Goal: Information Seeking & Learning: Check status

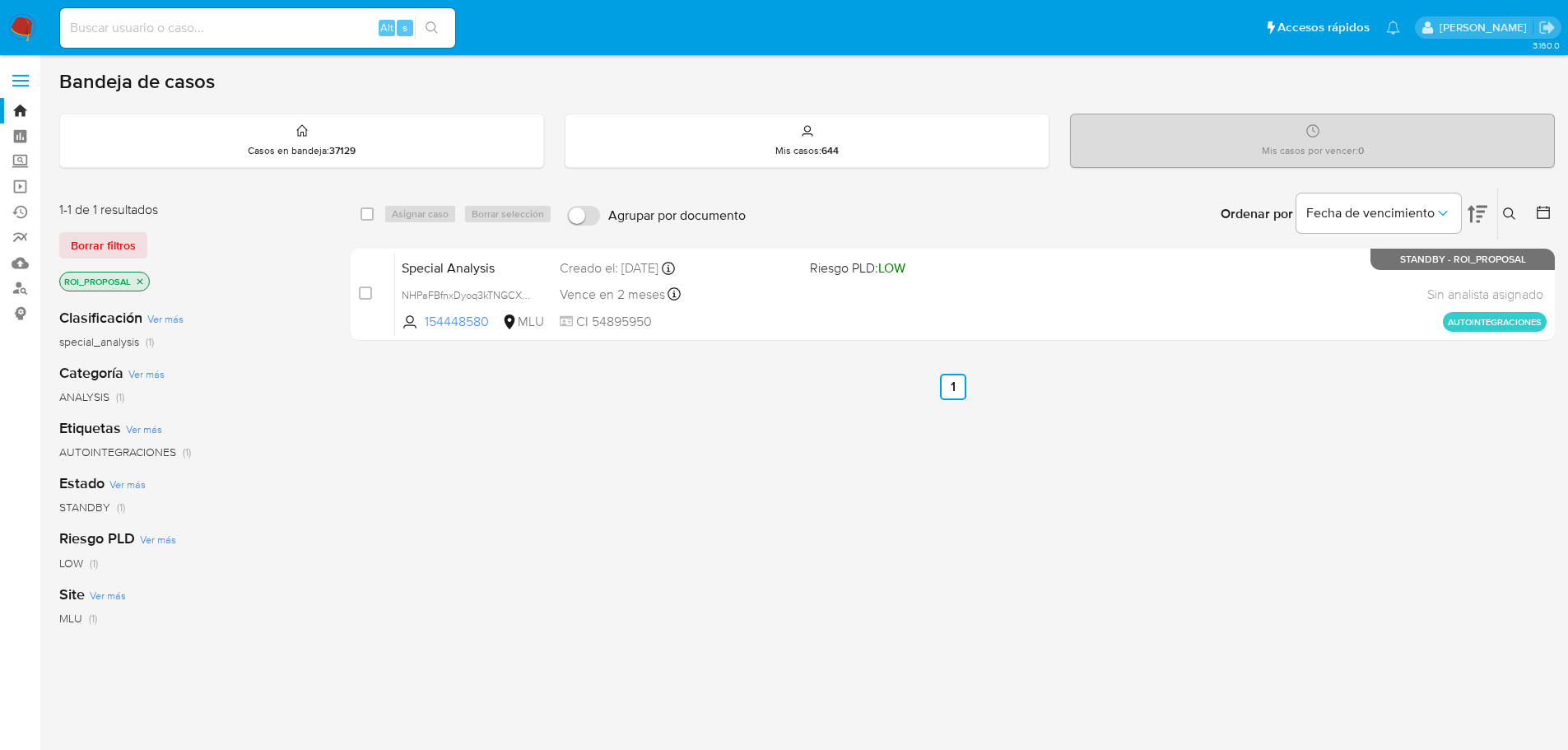
click at [492, 428] on div "select-all-cases-checkbox Asignar caso Borrar selección Agrupar por documento O…" at bounding box center [953, 560] width 1204 height 746
click at [462, 470] on div "select-all-cases-checkbox Asignar caso Borrar selección Agrupar por documento O…" at bounding box center [953, 560] width 1204 height 746
drag, startPoint x: 550, startPoint y: 372, endPoint x: 549, endPoint y: 352, distance: 20.0
click at [550, 372] on div "select-all-cases-checkbox Asignar caso Borrar selección Agrupar por documento O…" at bounding box center [953, 560] width 1204 height 746
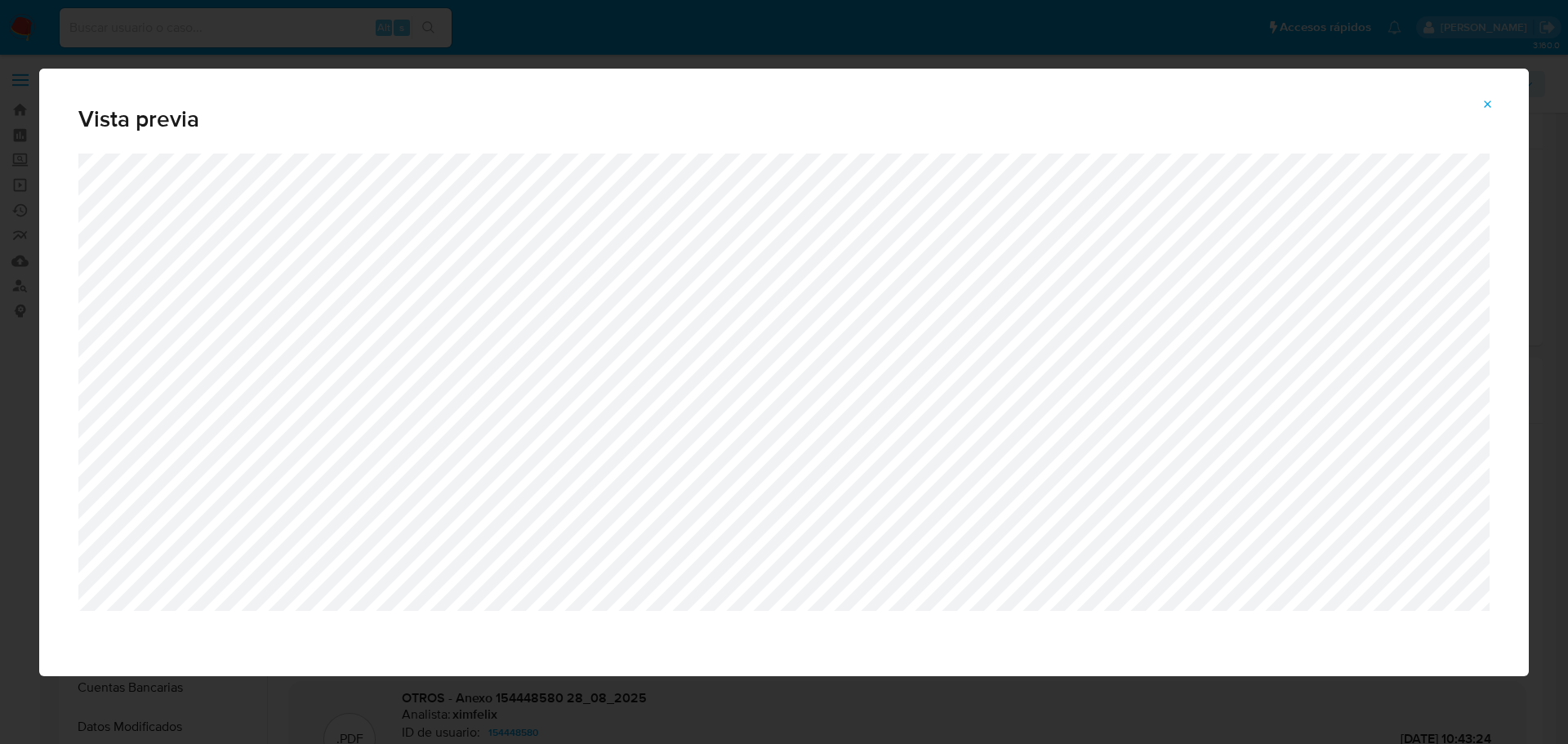
select select "10"
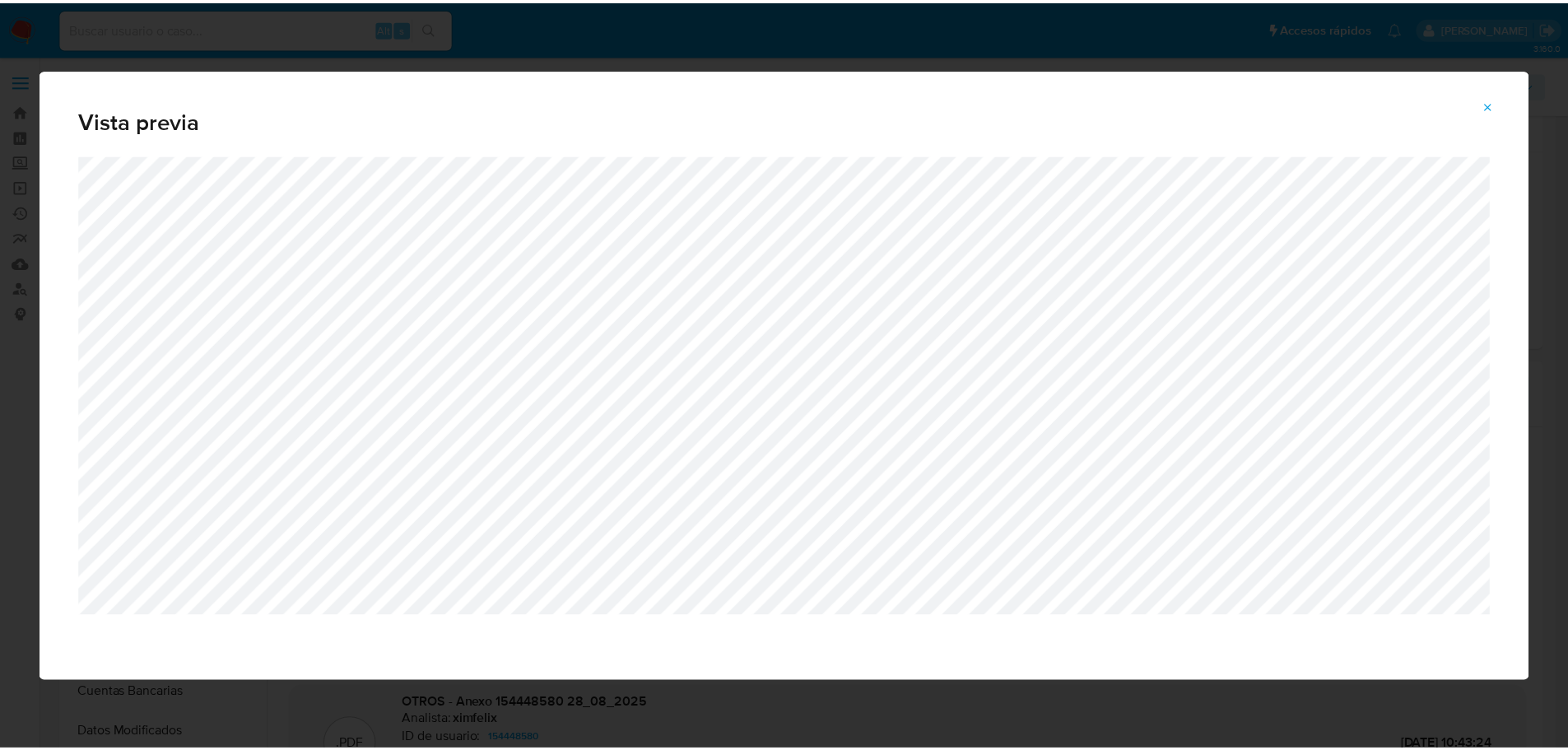
scroll to position [164, 0]
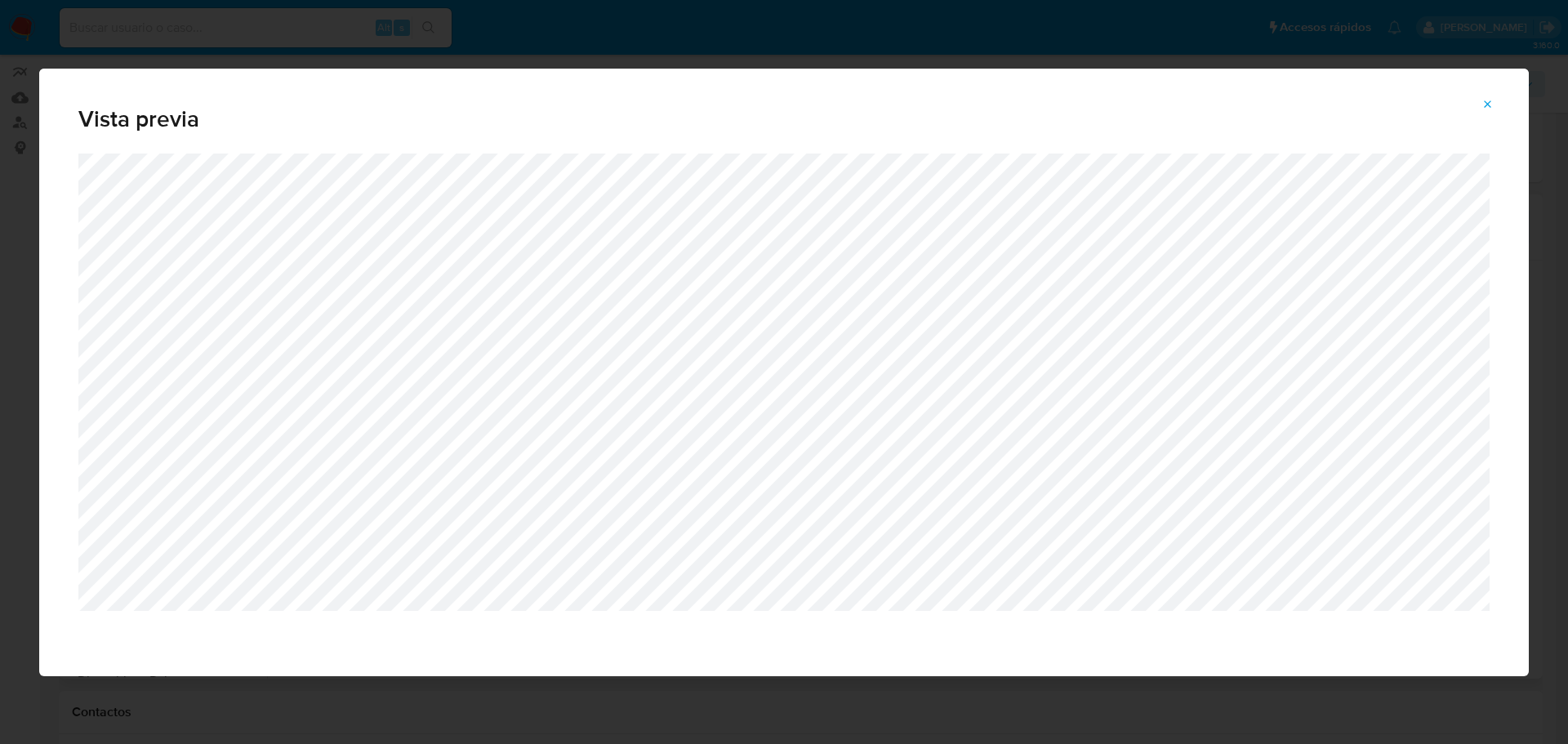
click at [1492, 103] on icon "Attachment preview" at bounding box center [1488, 103] width 13 height 13
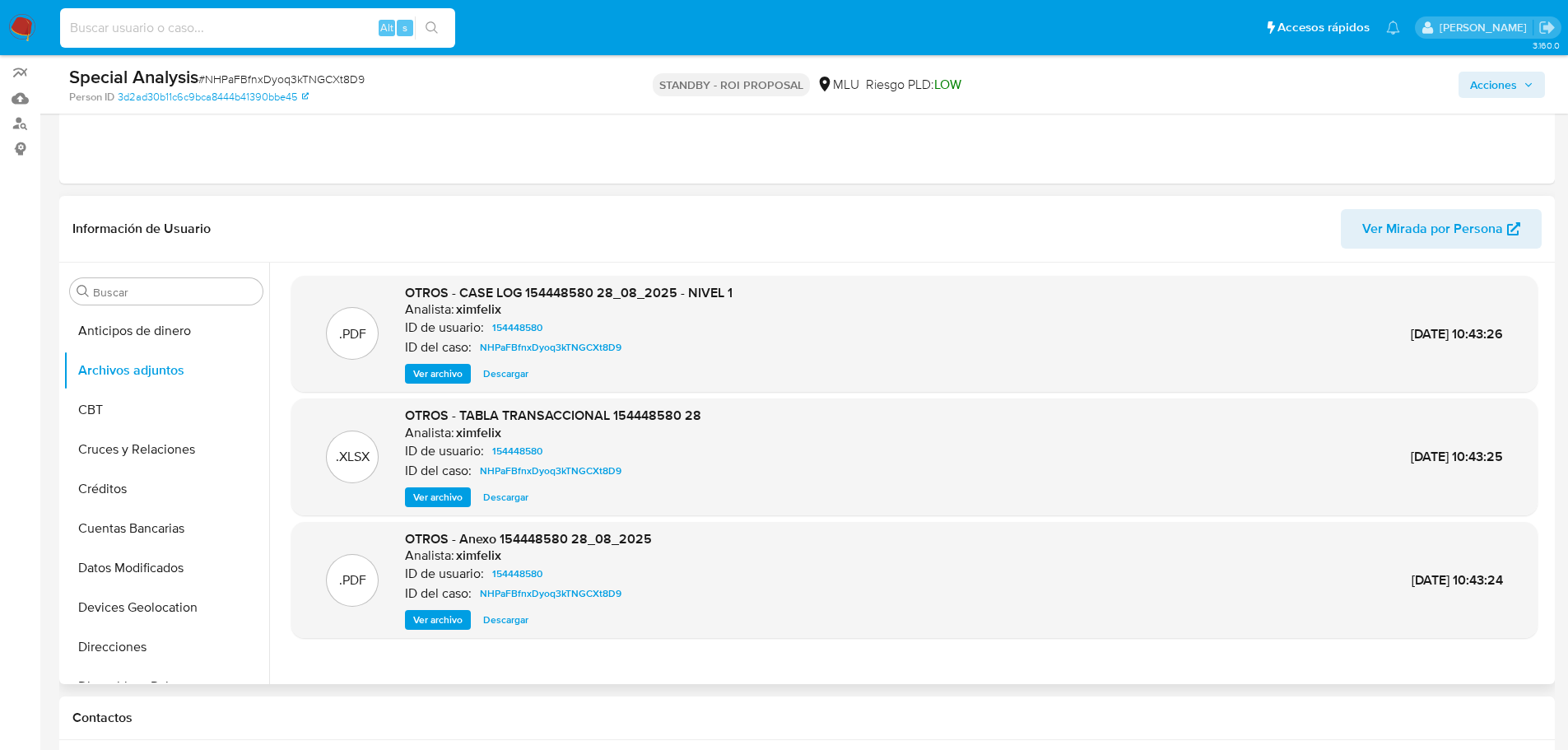
click at [225, 38] on input at bounding box center [258, 29] width 395 height 22
paste input "qUgqkHbDvZYAZxazaVlm56D5"
type input "qUgqkHbDvZYAZxazaVlm56D5"
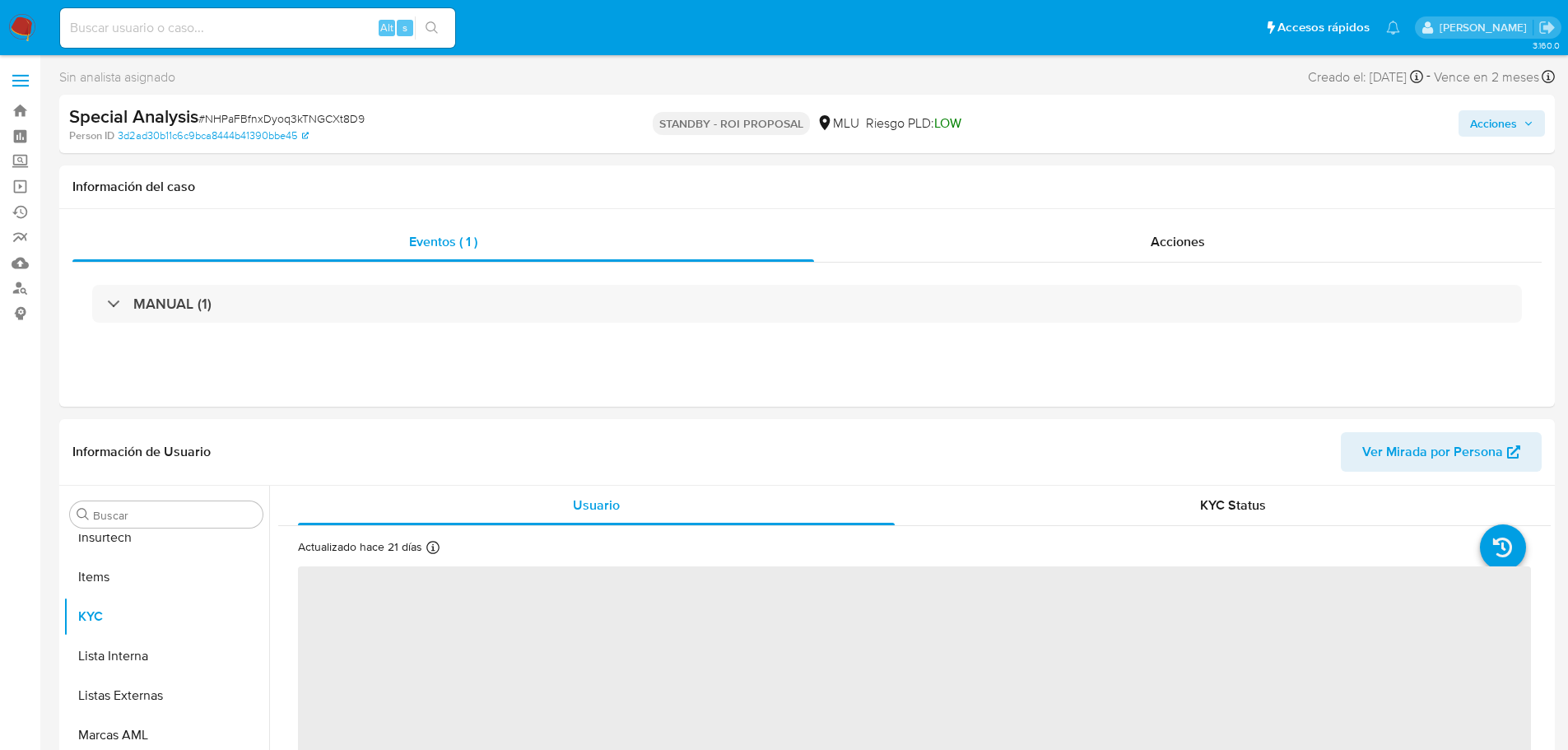
scroll to position [735, 0]
select select "10"
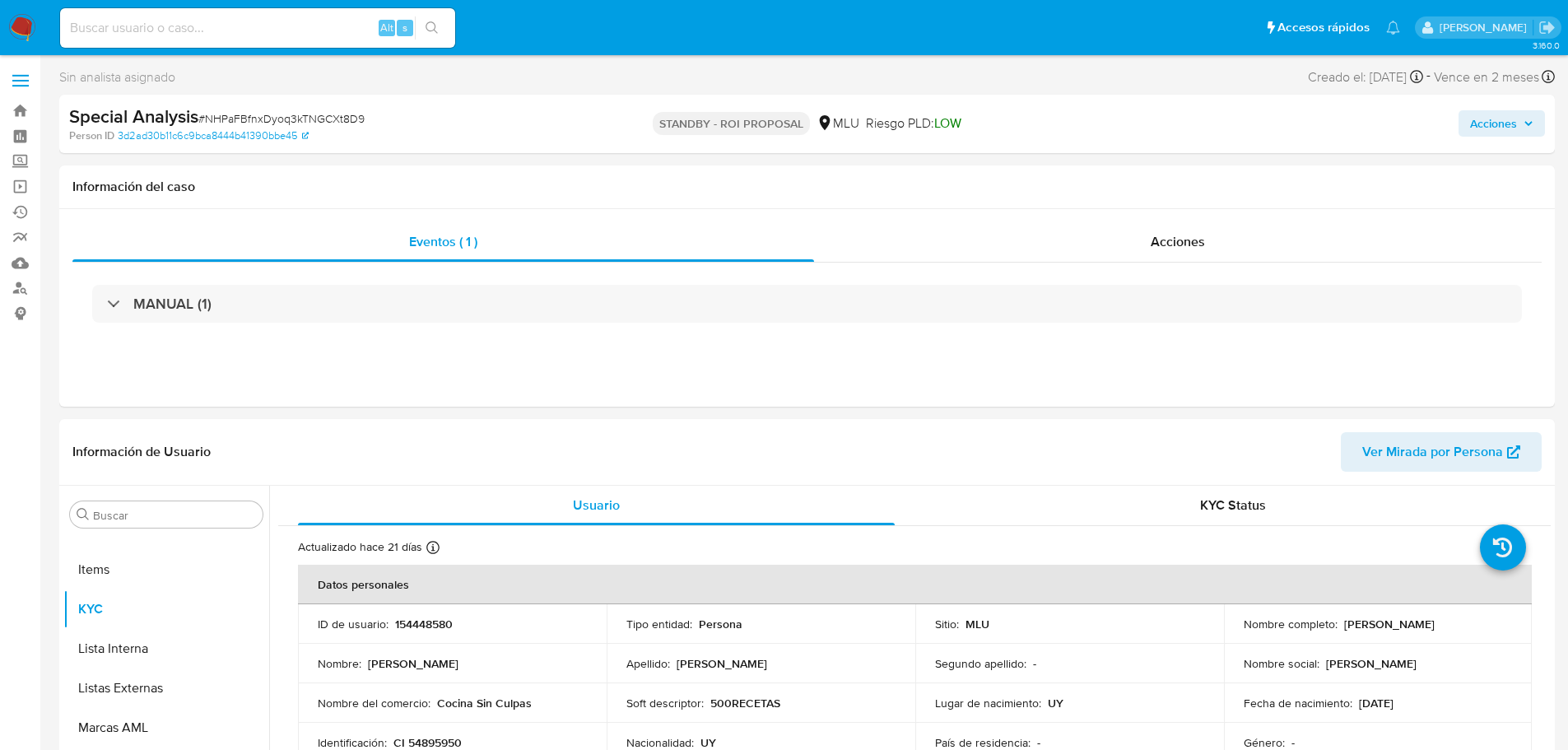
click at [289, 28] on input at bounding box center [258, 29] width 395 height 22
paste input "qUgqkHbDvZYAZxazaVlm56D5"
type input "qUgqkHbDvZYAZxazaVlm56D5"
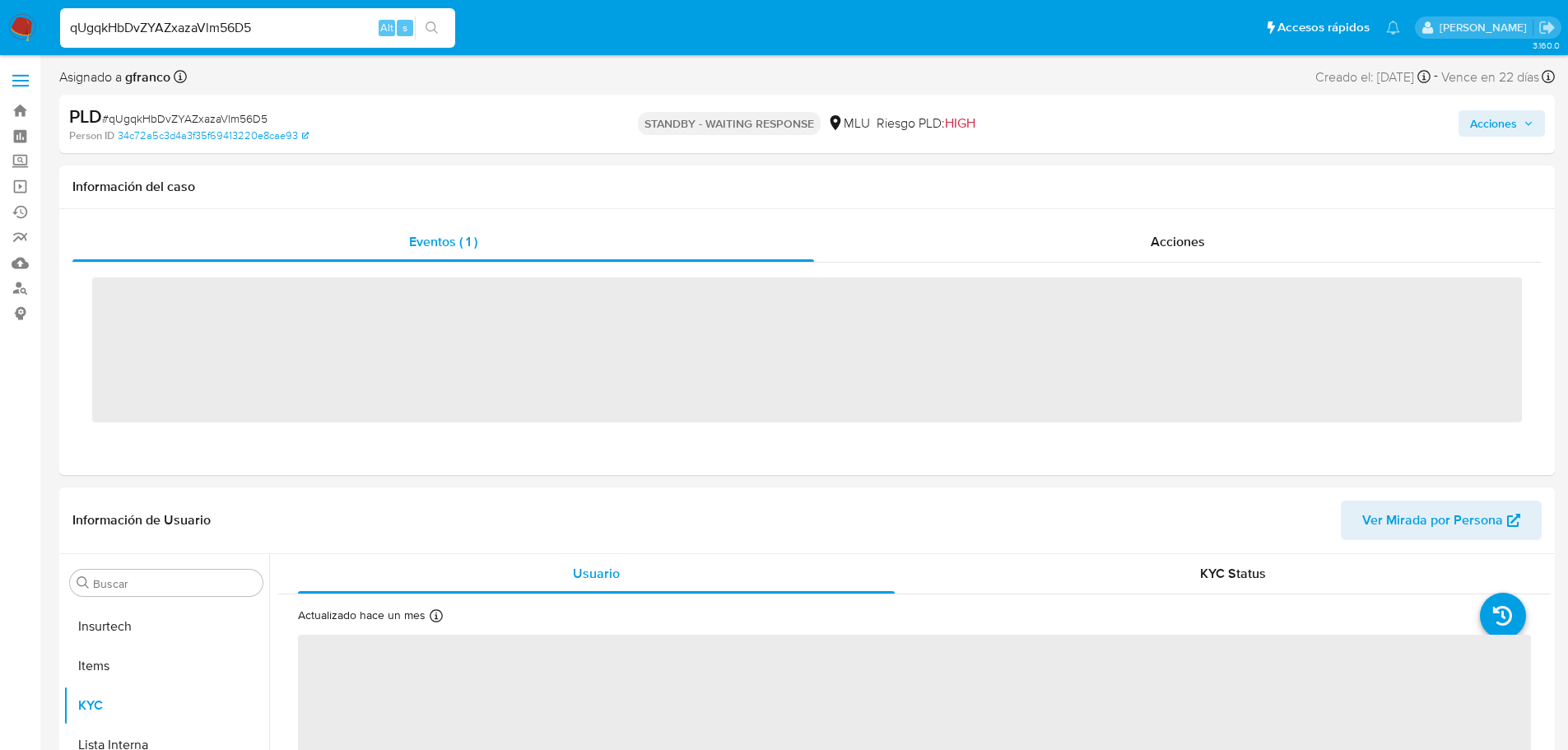
scroll to position [735, 0]
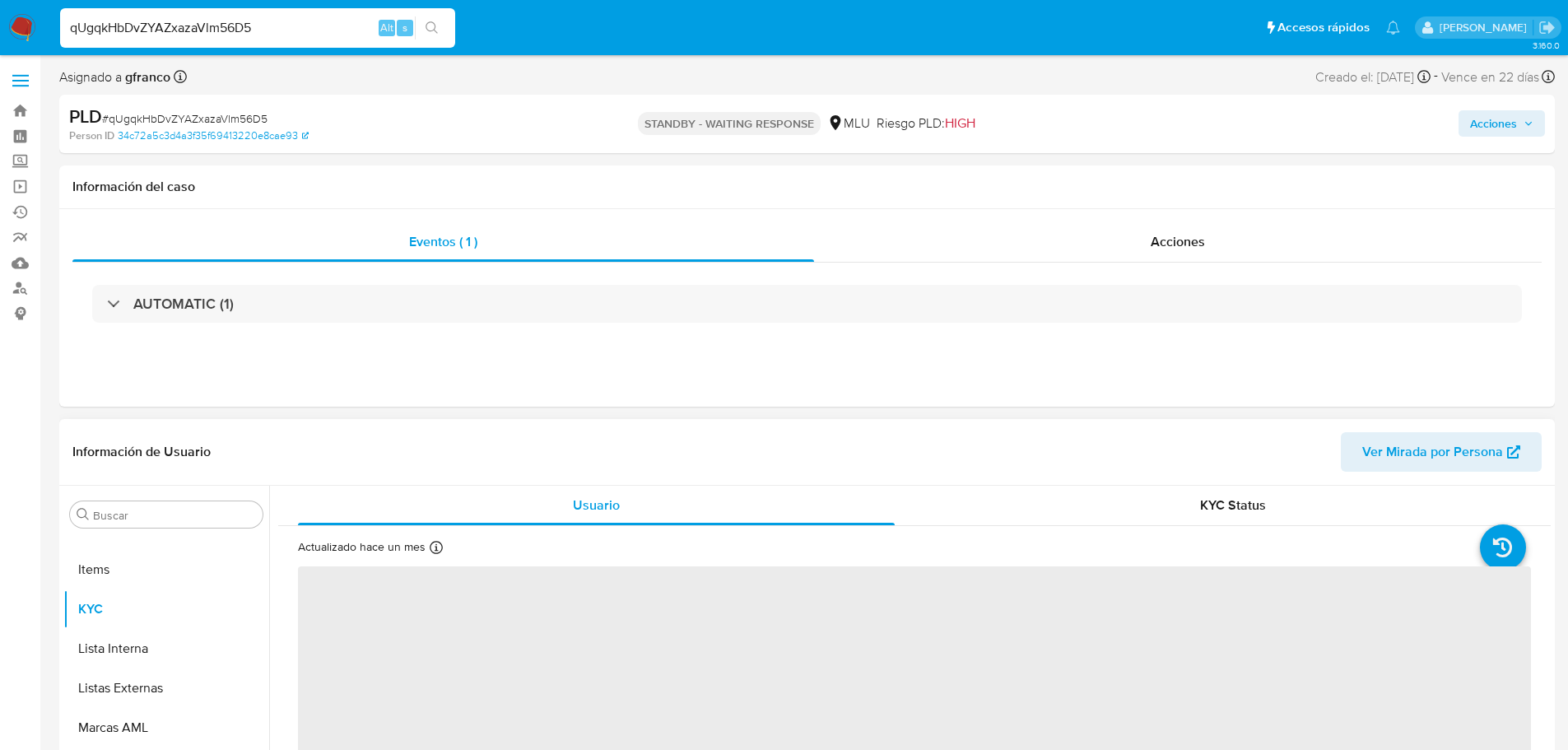
select select "10"
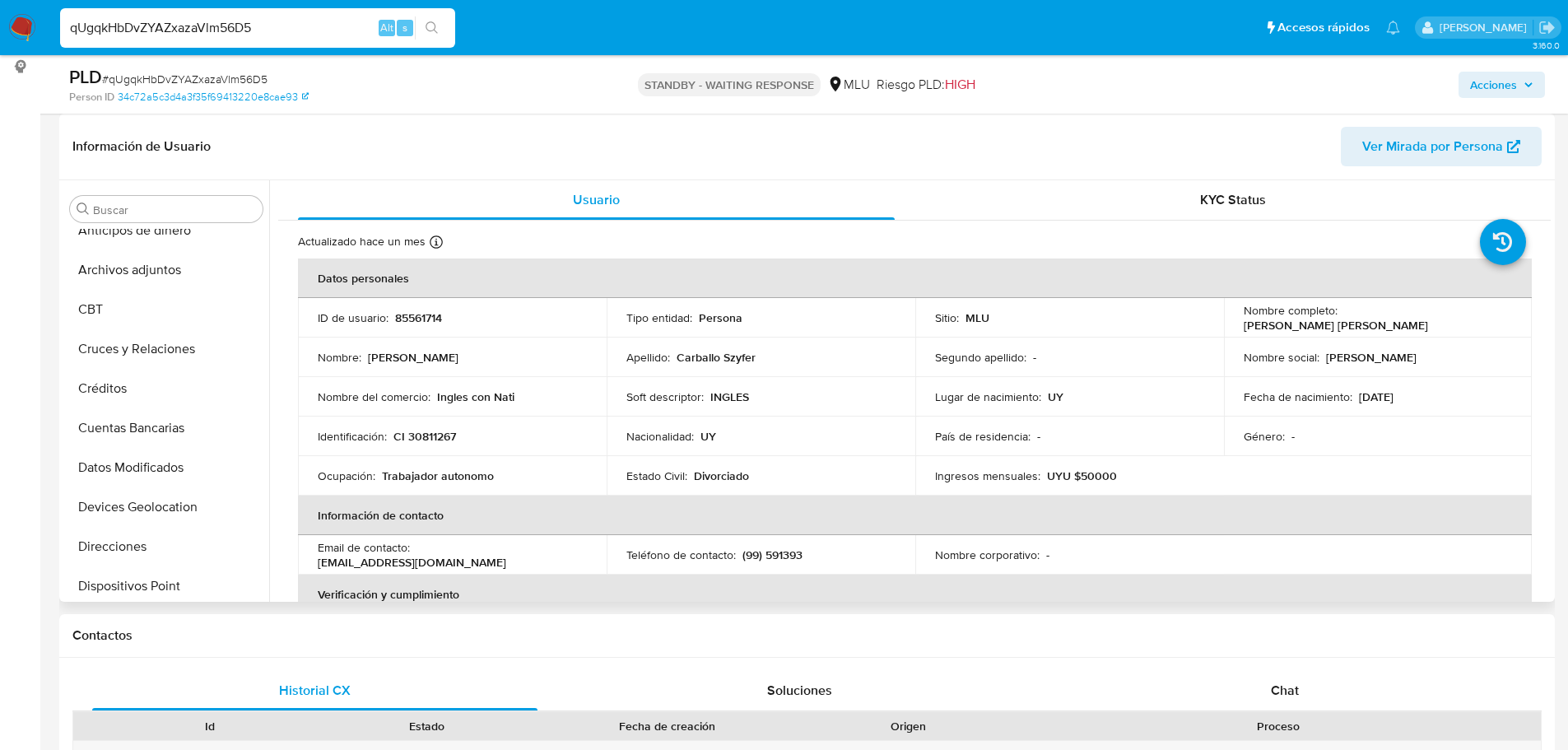
scroll to position [0, 0]
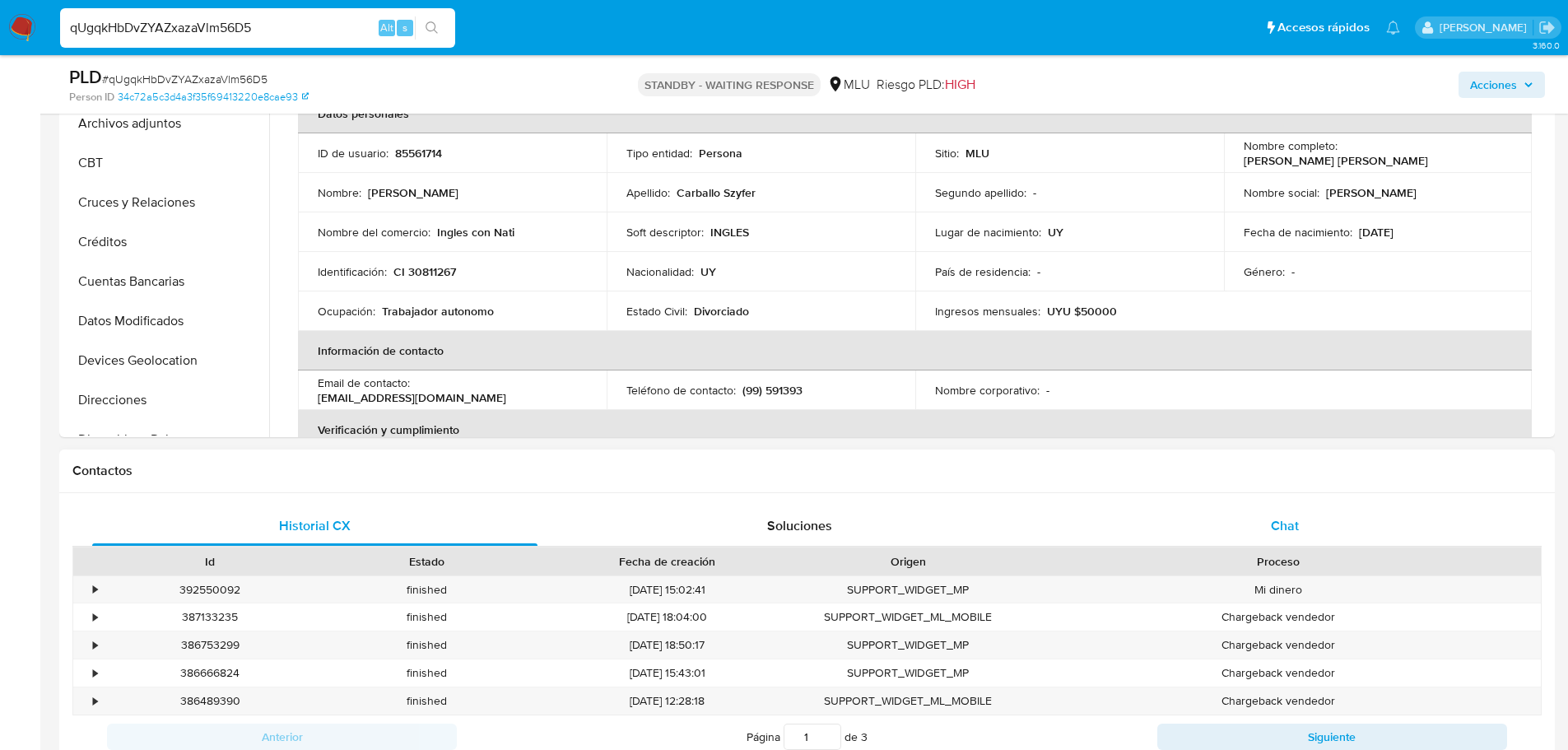
click at [1274, 525] on span "Chat" at bounding box center [1285, 525] width 28 height 19
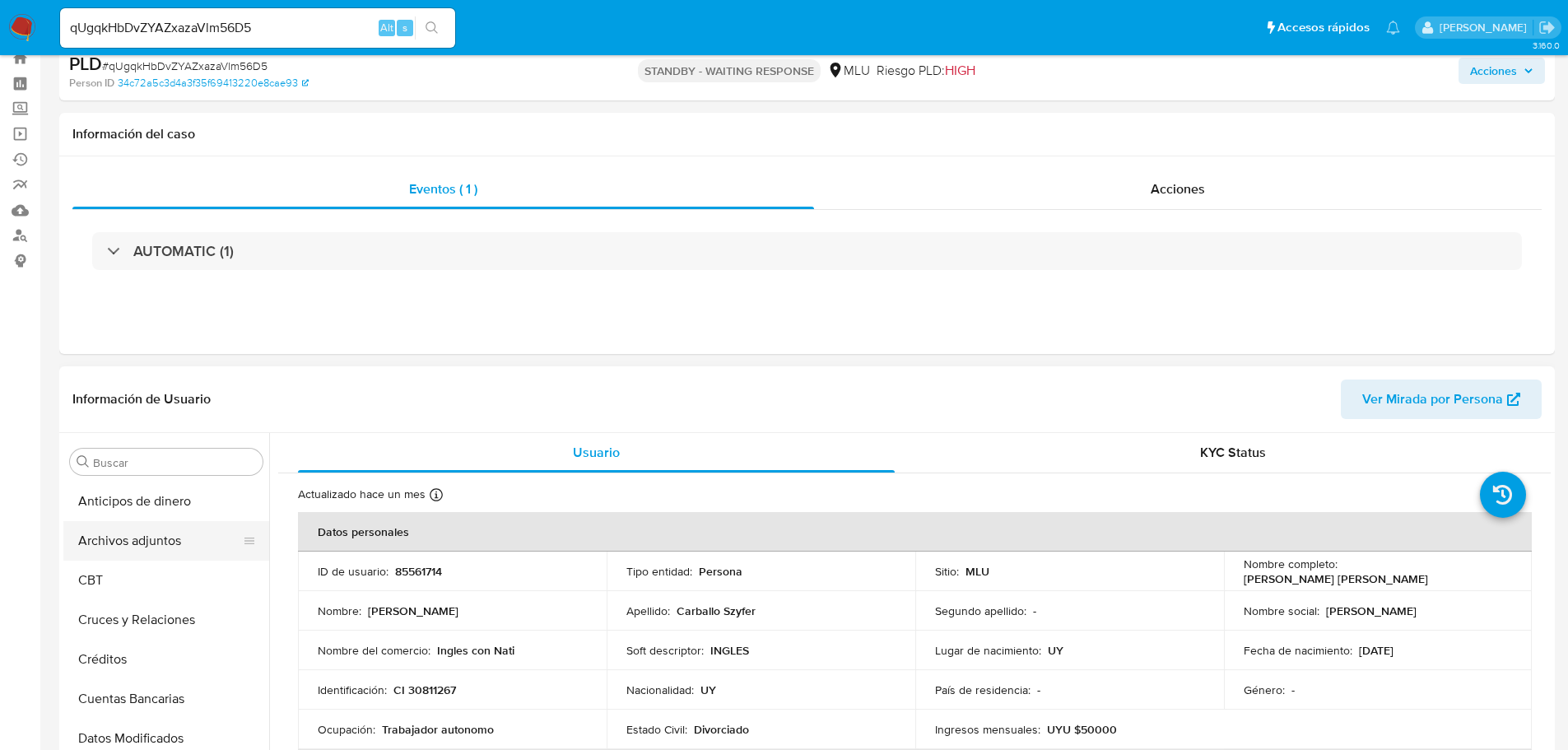
scroll to position [83, 0]
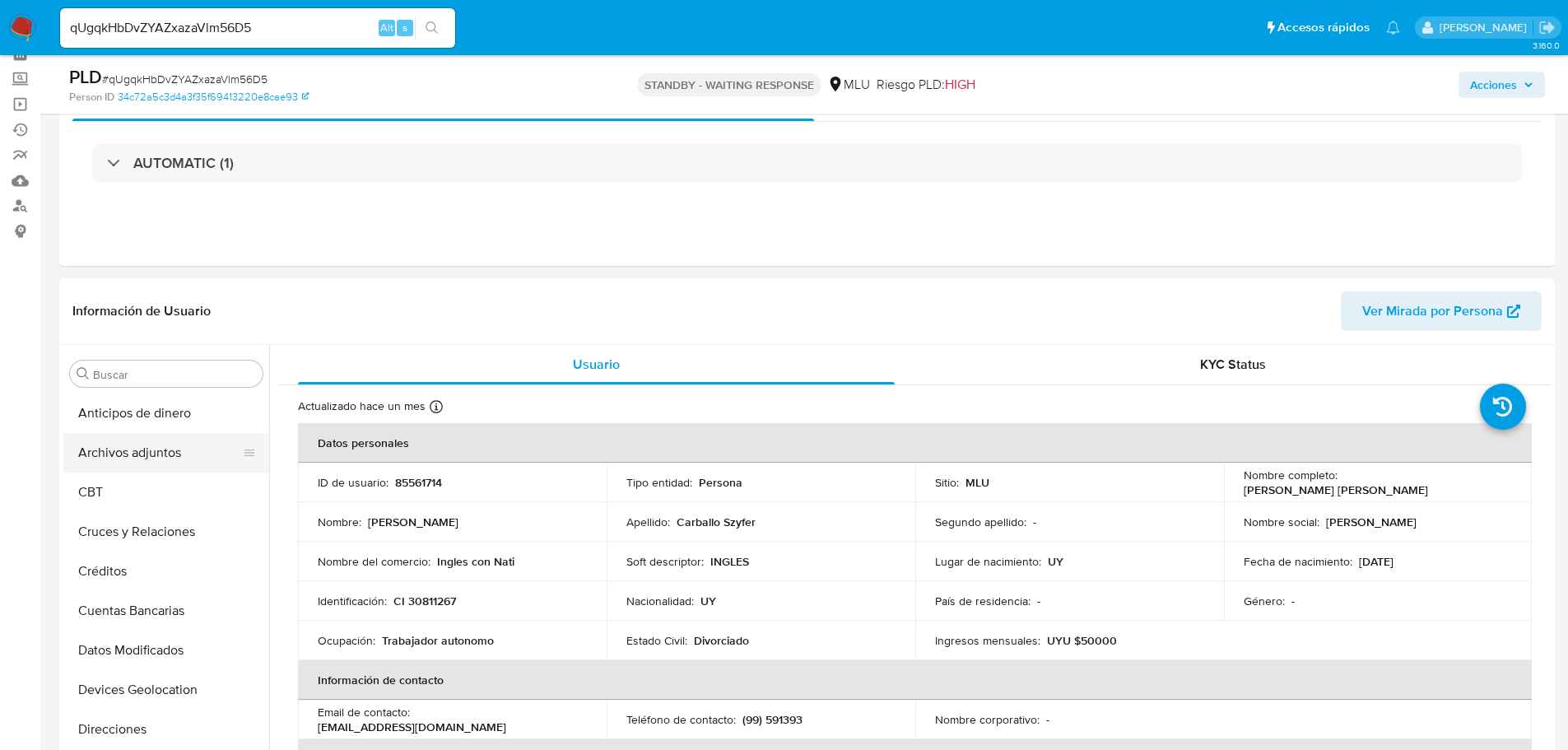
click at [127, 454] on button "Archivos adjuntos" at bounding box center [159, 452] width 193 height 39
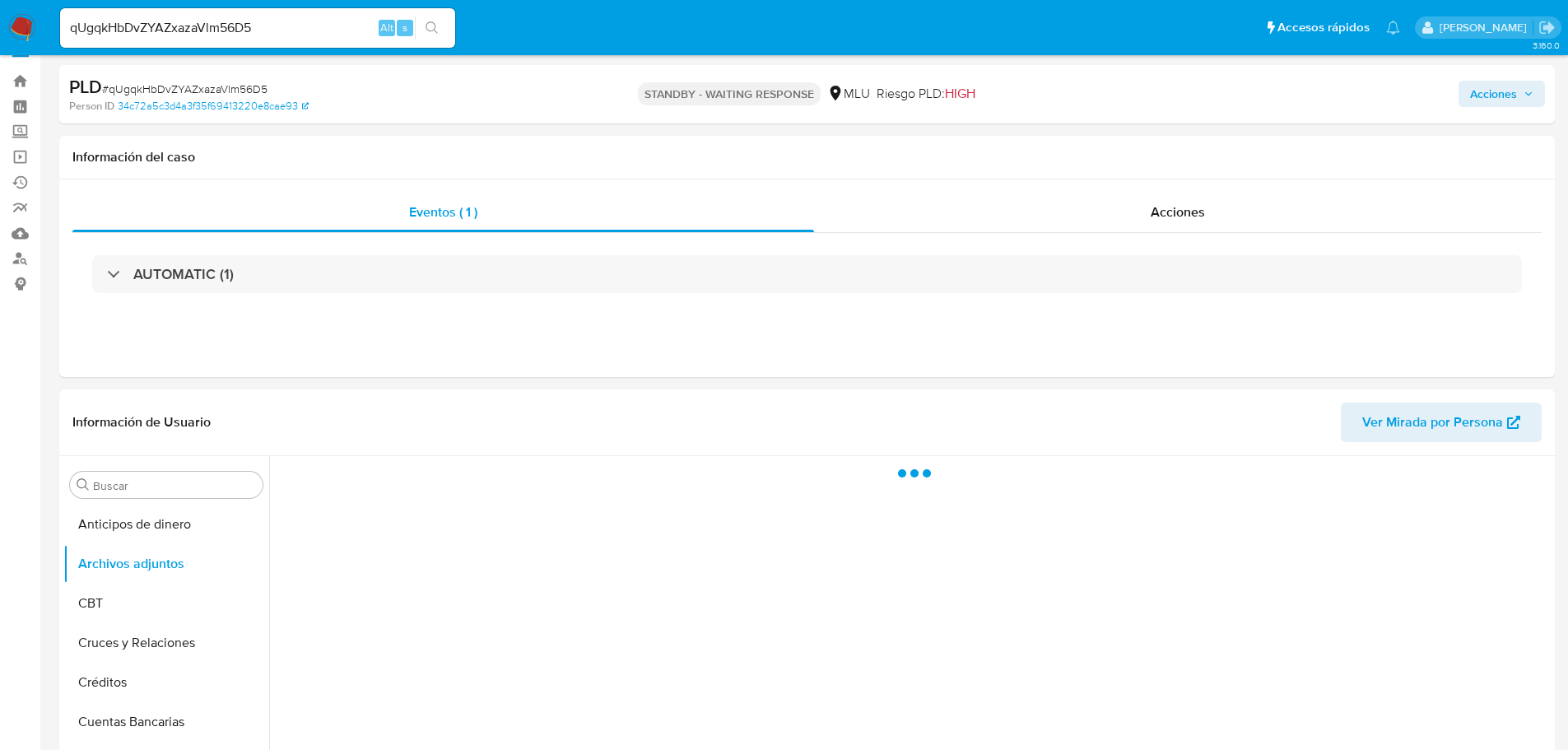
scroll to position [0, 0]
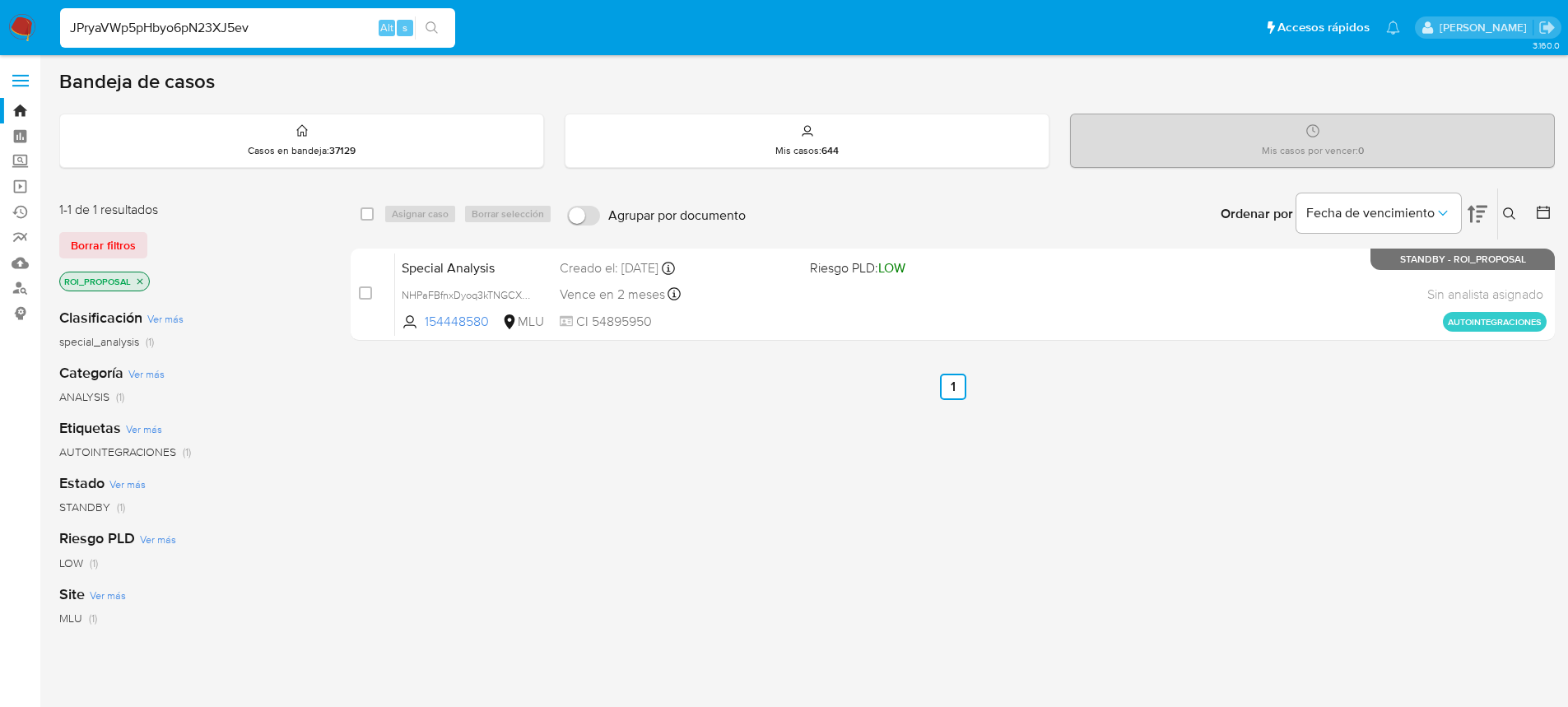
type input "JPryaVWp5pHbyo6pN23XJ5ev"
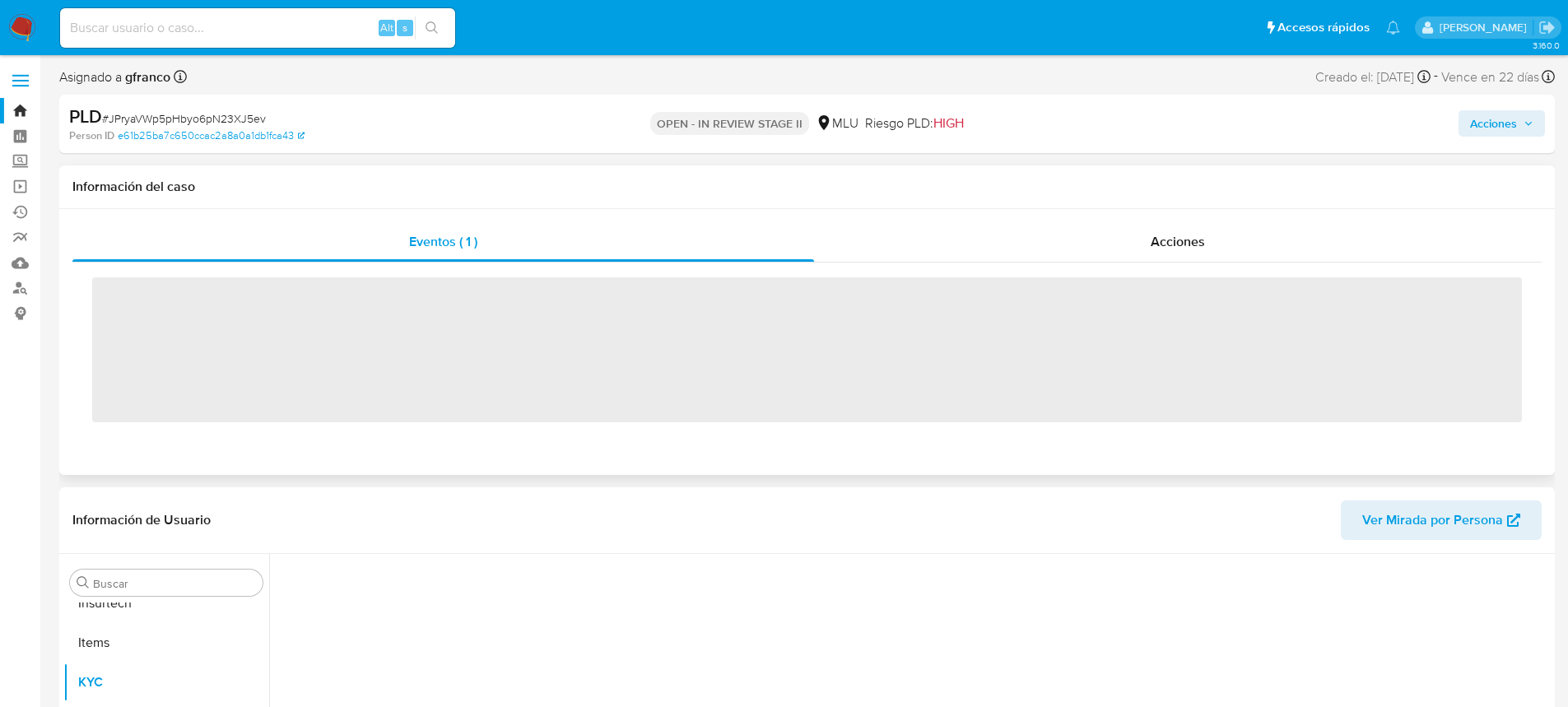
scroll to position [736, 0]
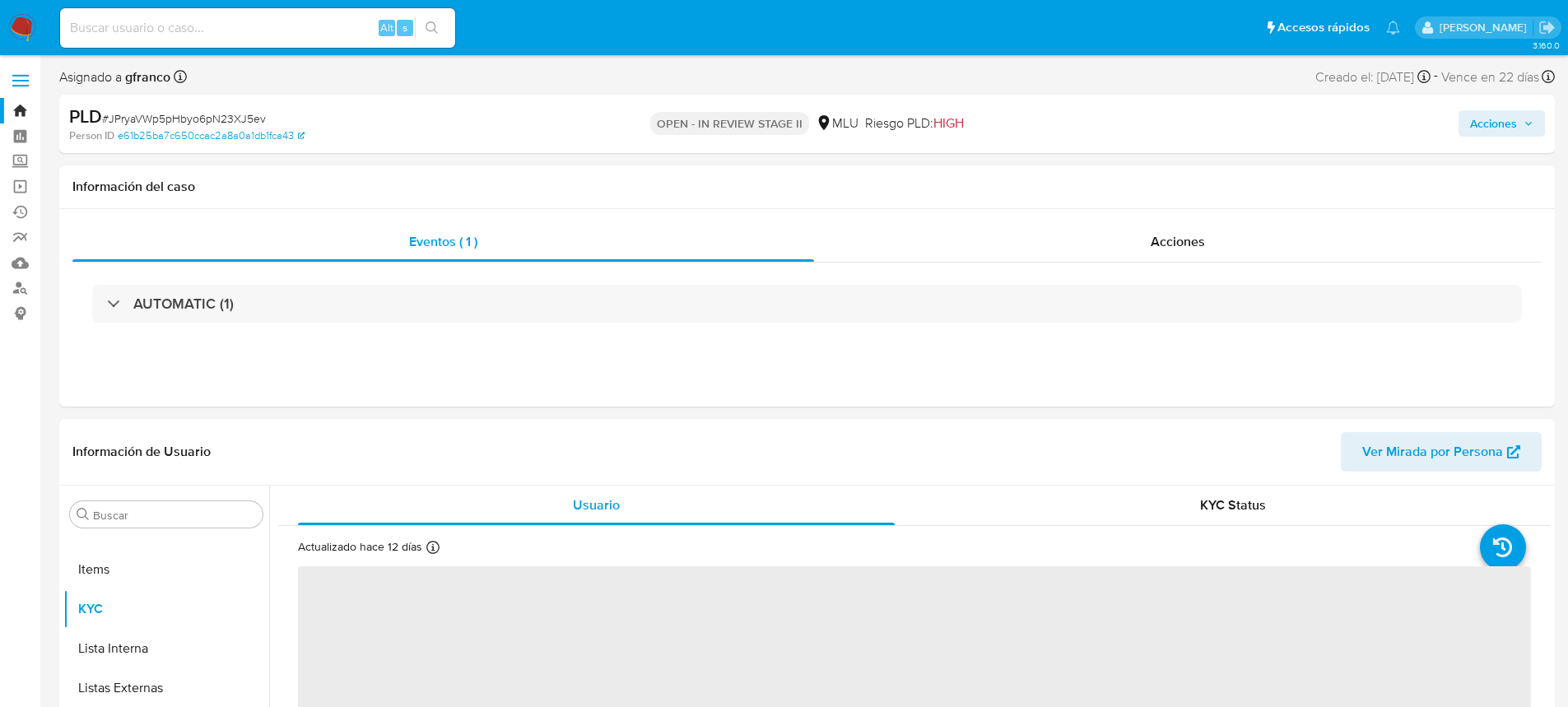
select select "10"
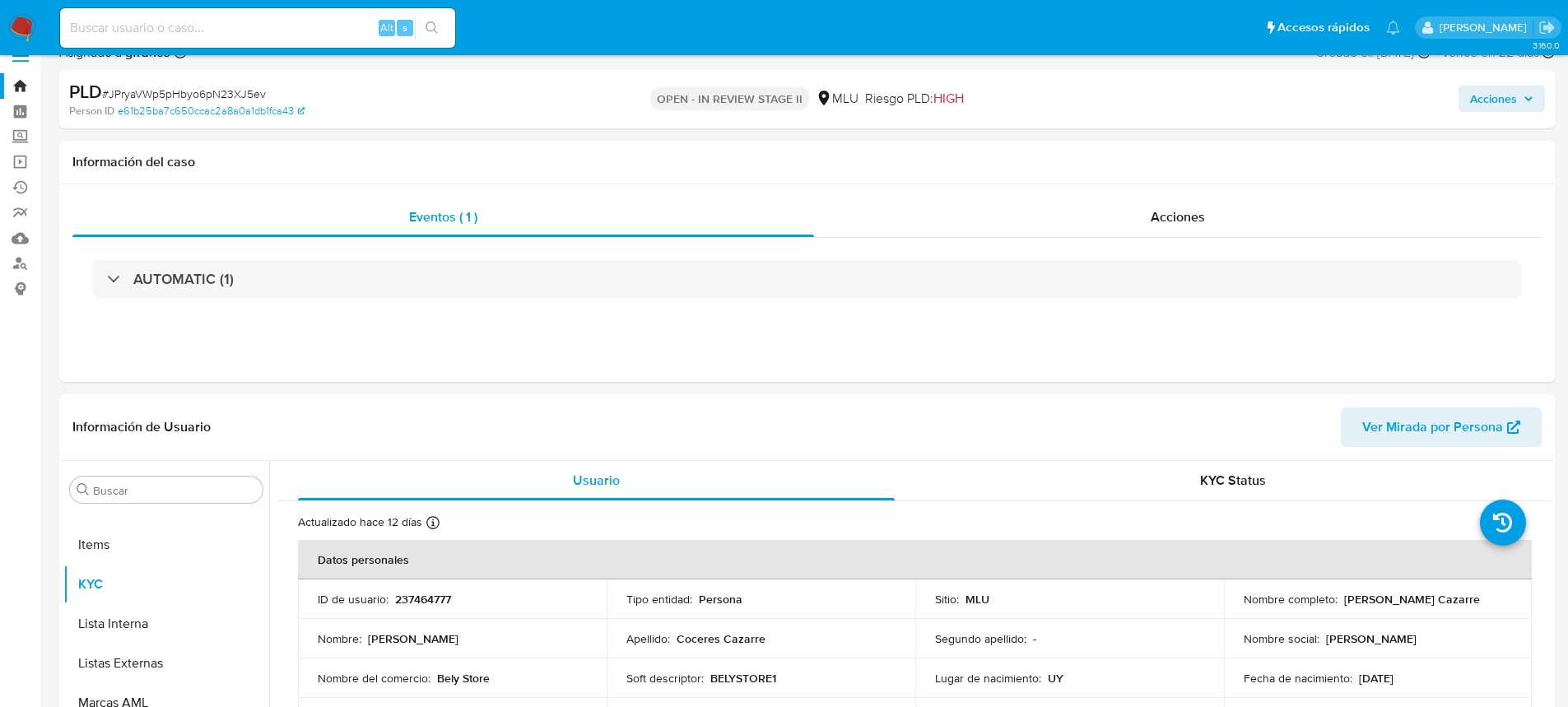
scroll to position [0, 0]
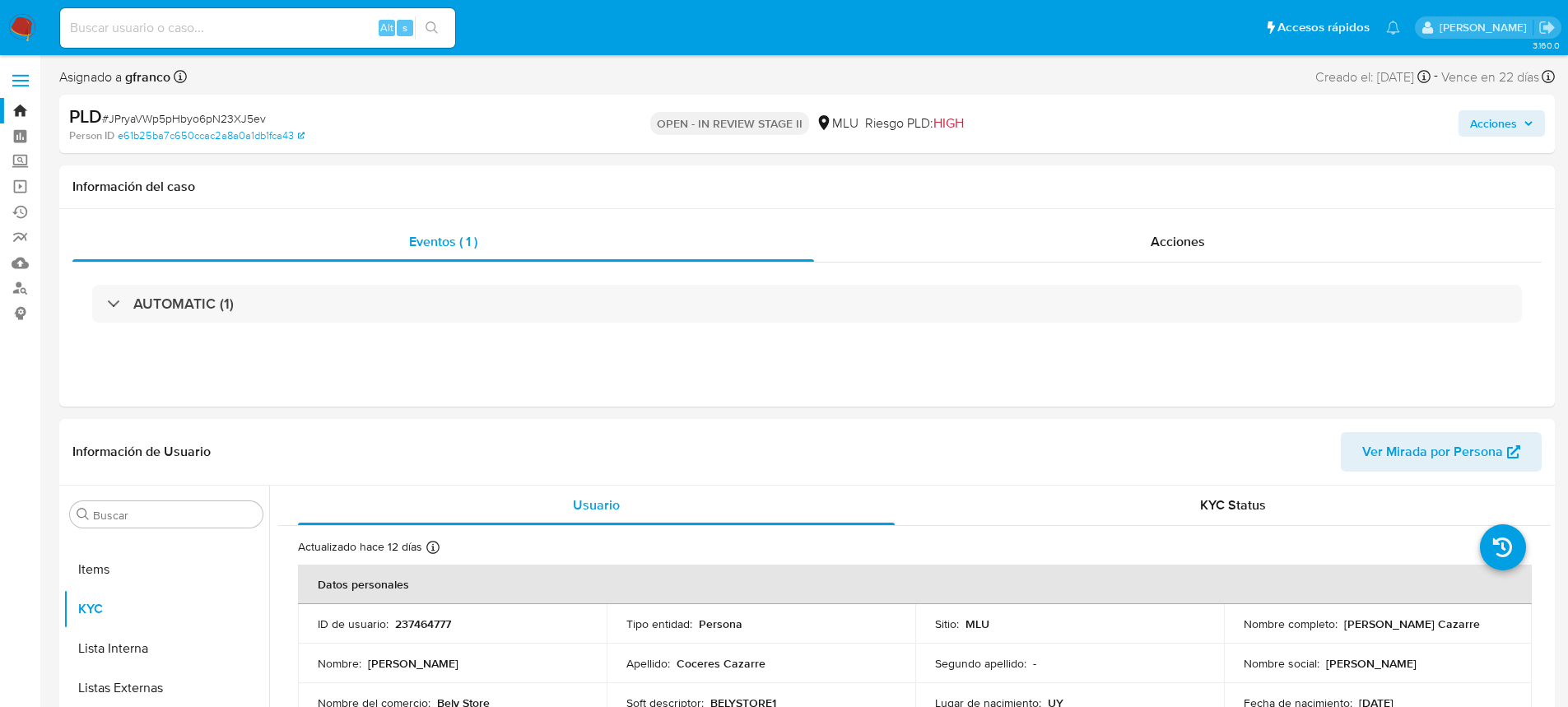
click at [188, 28] on input at bounding box center [258, 29] width 395 height 22
paste input "LYe1kwpT4V0X2NBlD6oKCAmU"
type input "LYe1kwpT4V0X2NBlD6oKCAmU"
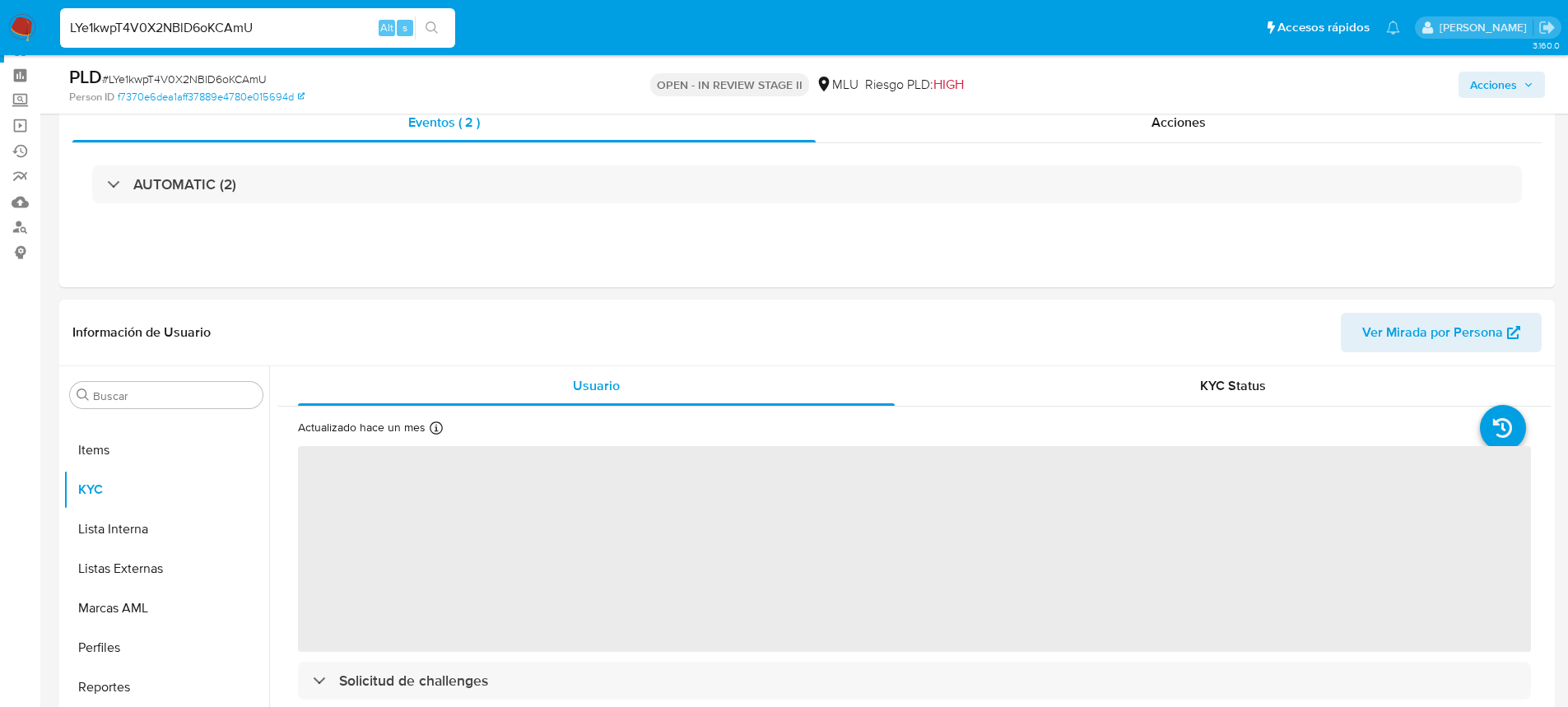
scroll to position [164, 0]
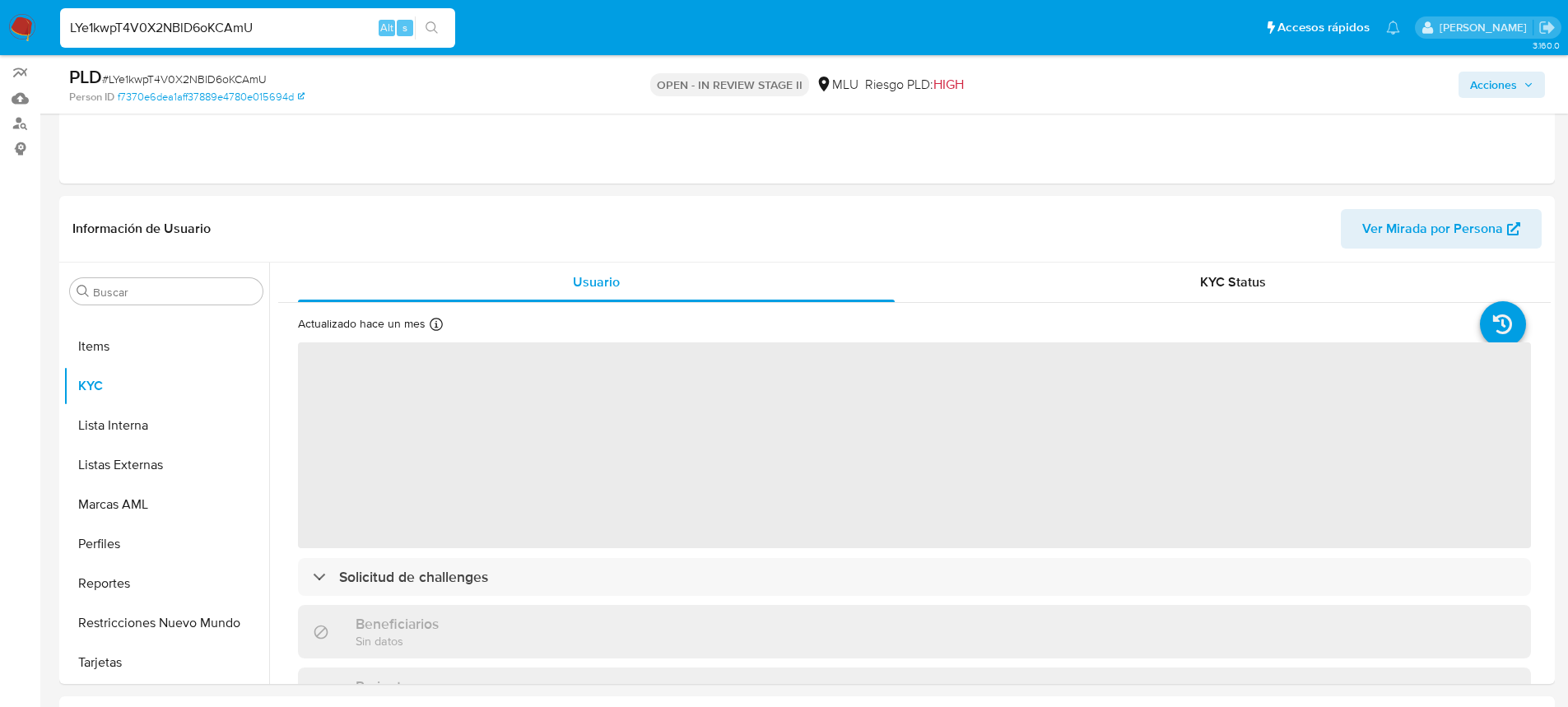
select select "10"
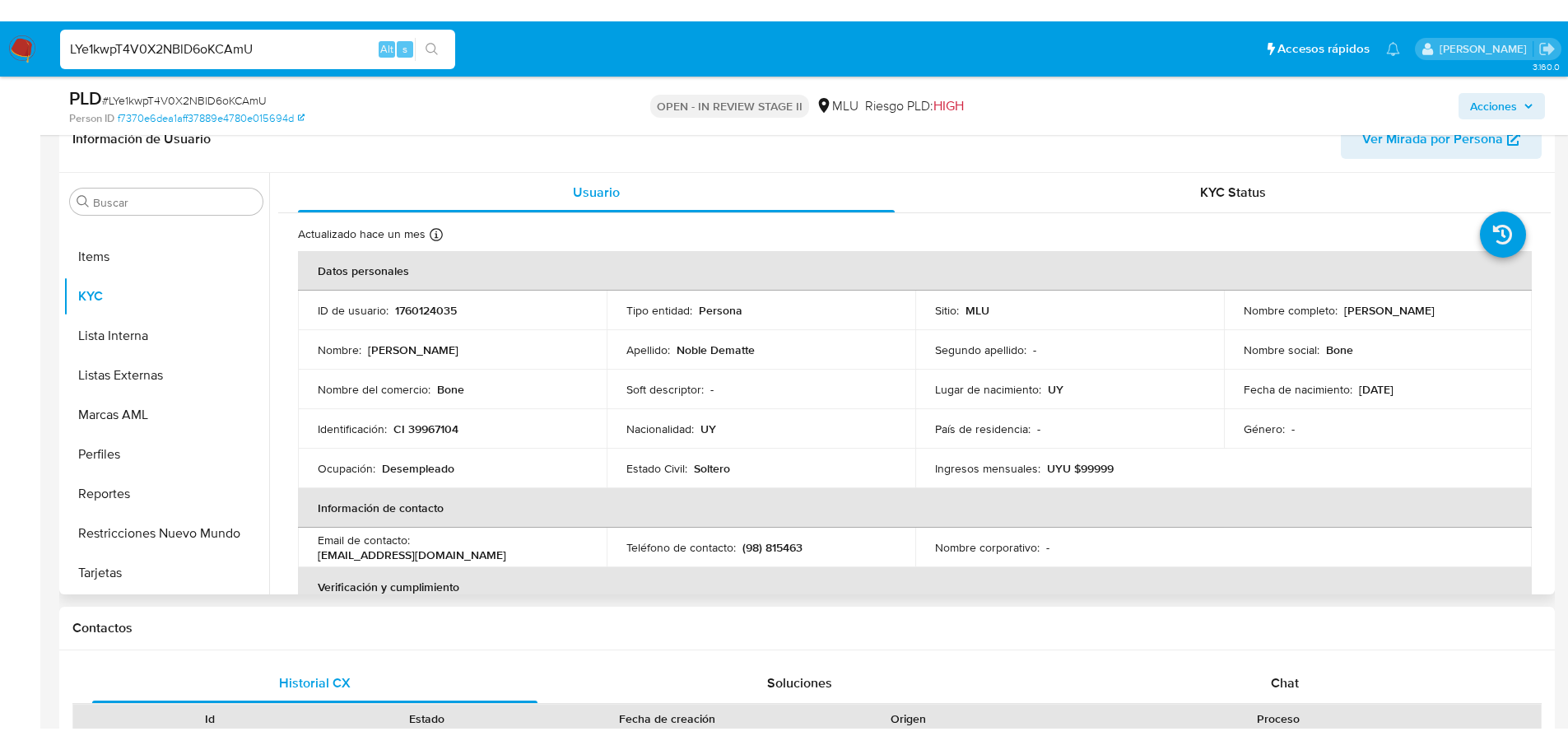
scroll to position [247, 0]
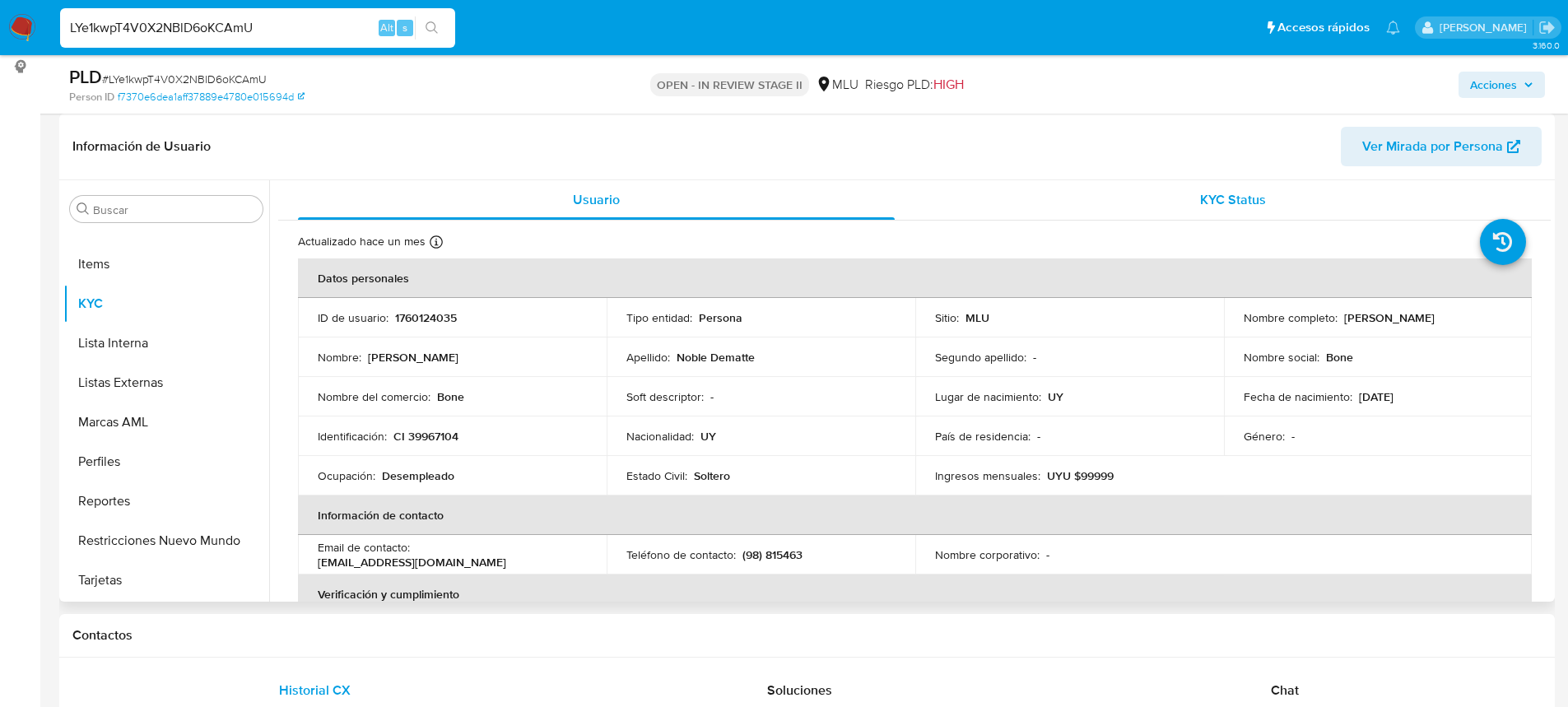
click at [1196, 182] on div "KYC Status" at bounding box center [1232, 200] width 597 height 39
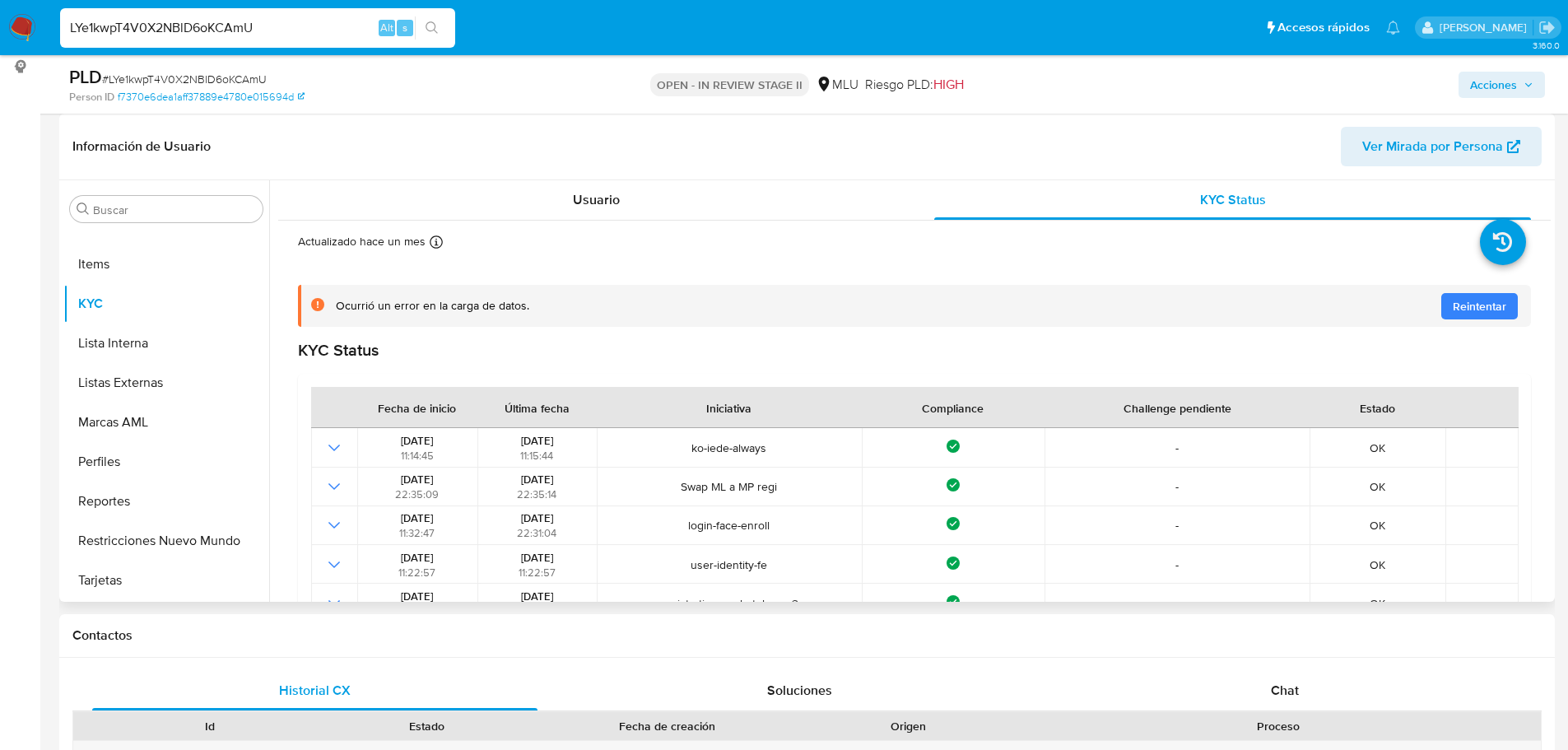
scroll to position [83, 0]
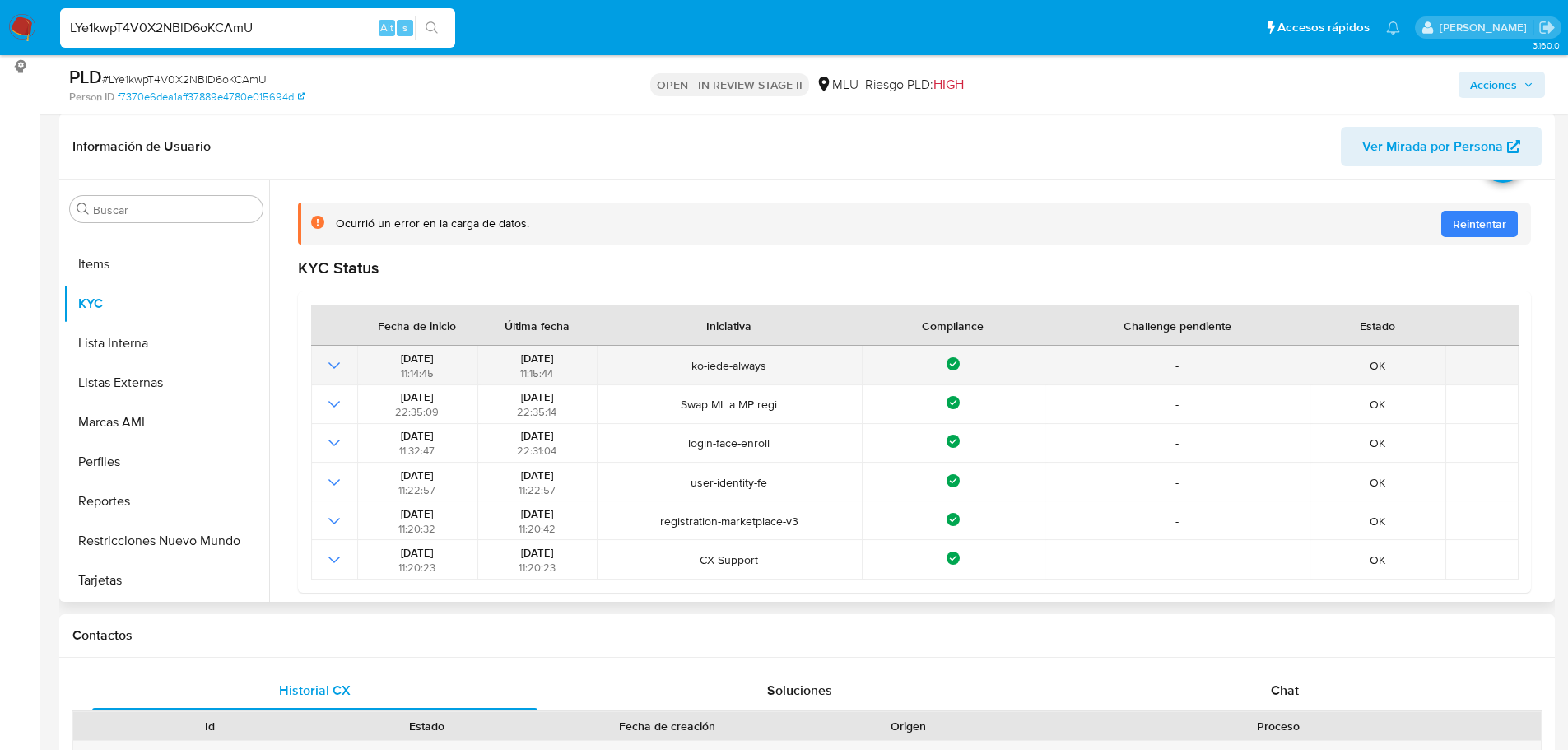
drag, startPoint x: 673, startPoint y: 368, endPoint x: 768, endPoint y: 367, distance: 95.0
click at [768, 367] on span "ko-iede-always" at bounding box center [729, 365] width 255 height 15
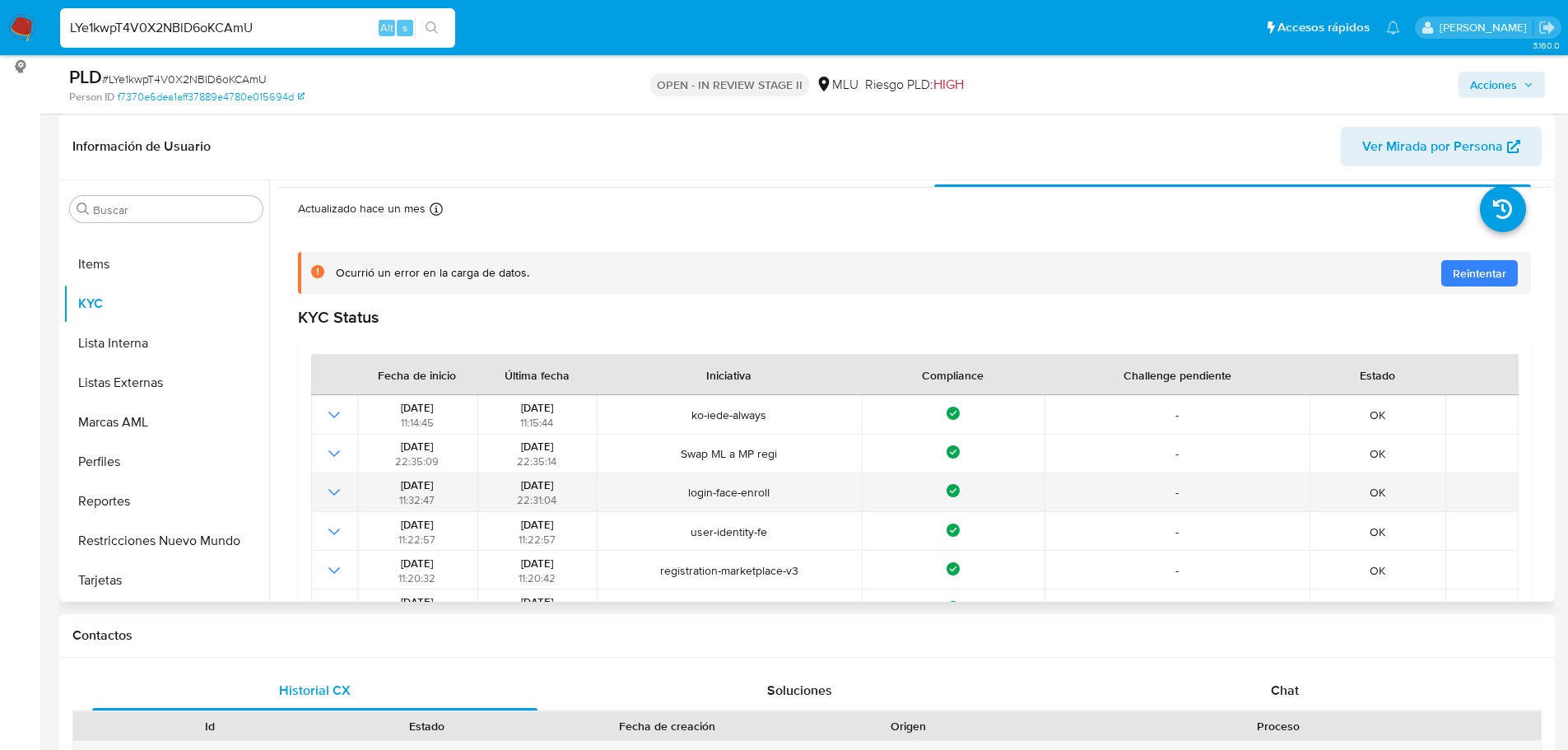
scroll to position [4, 0]
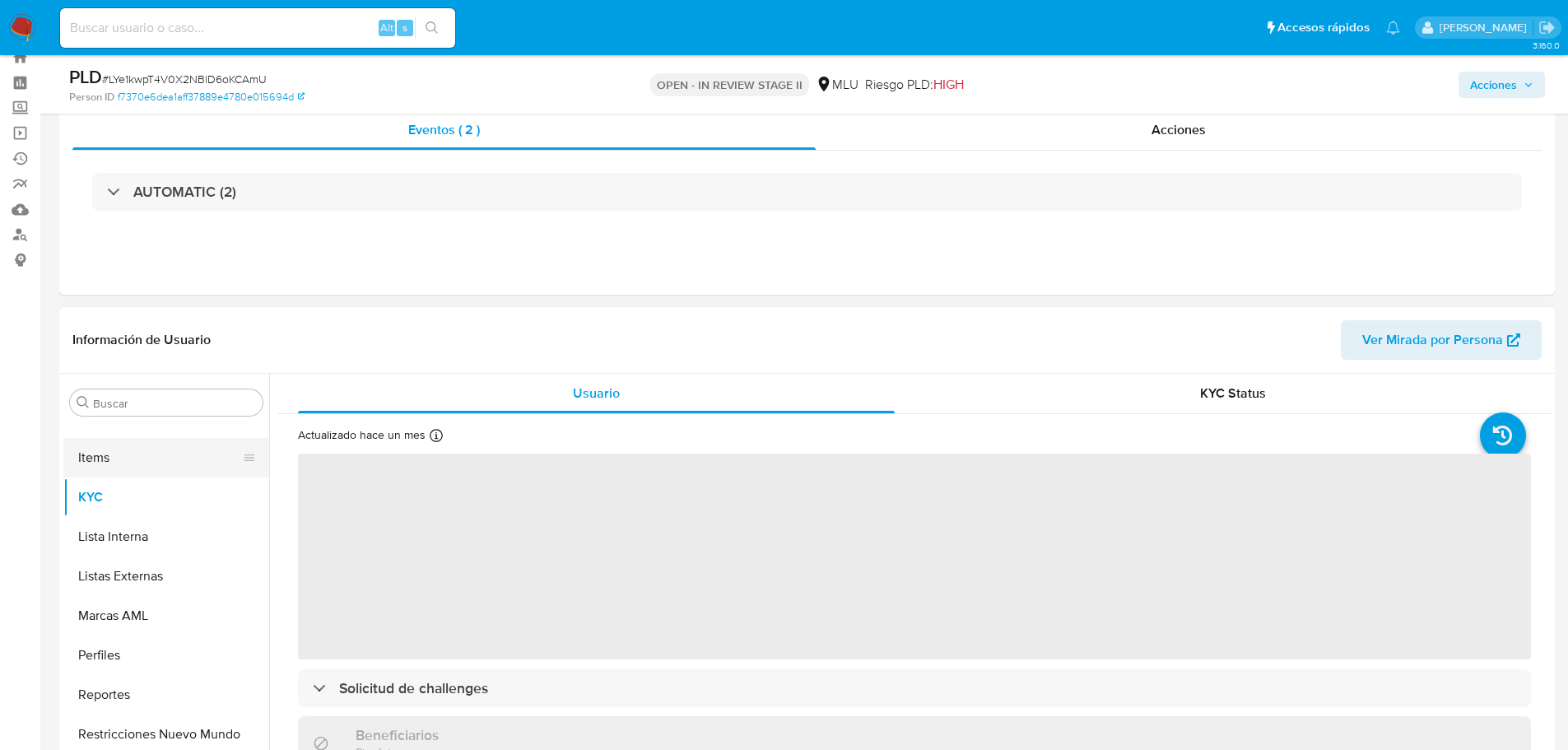
scroll to position [83, 0]
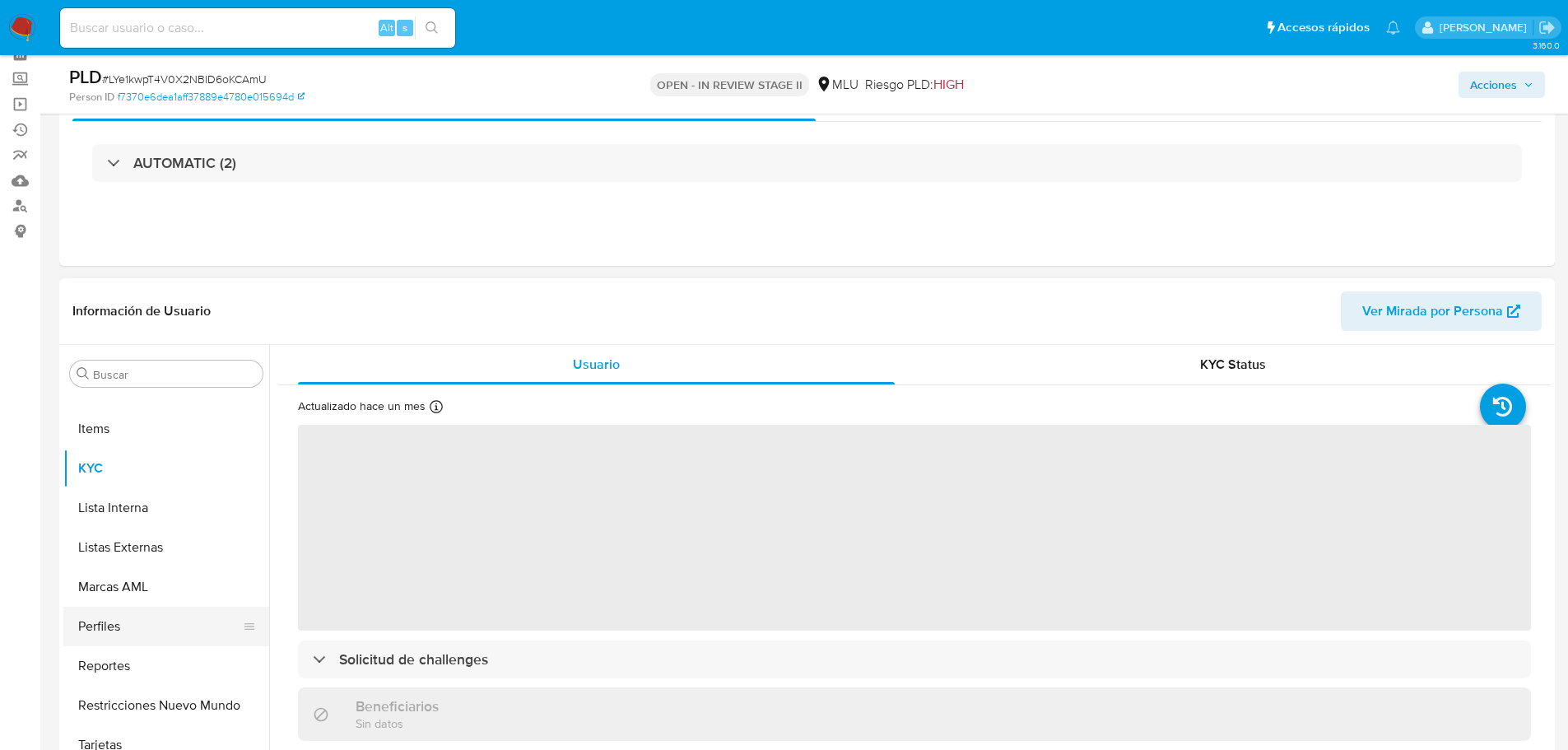
select select "10"
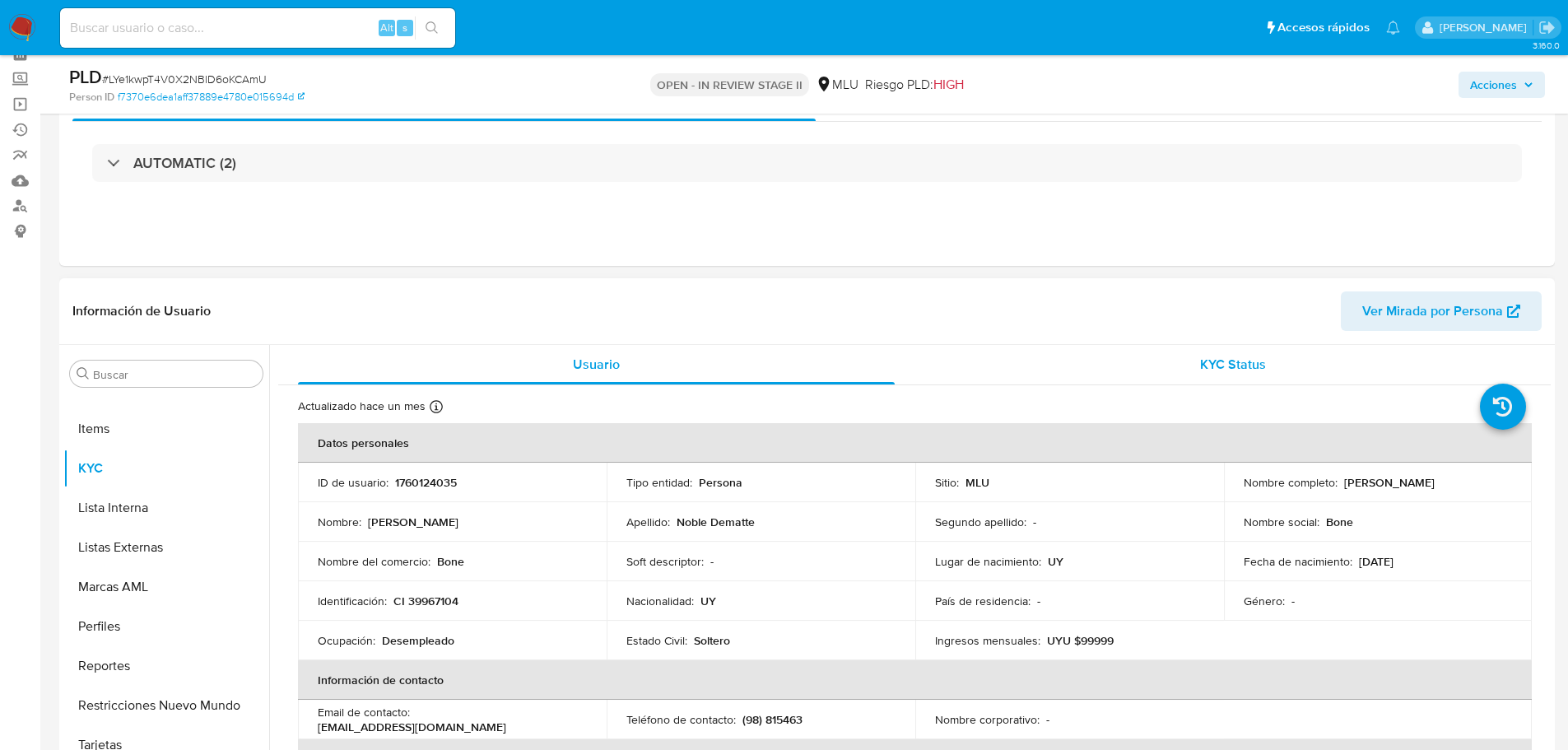
click at [1186, 375] on div "KYC Status" at bounding box center [1232, 365] width 597 height 39
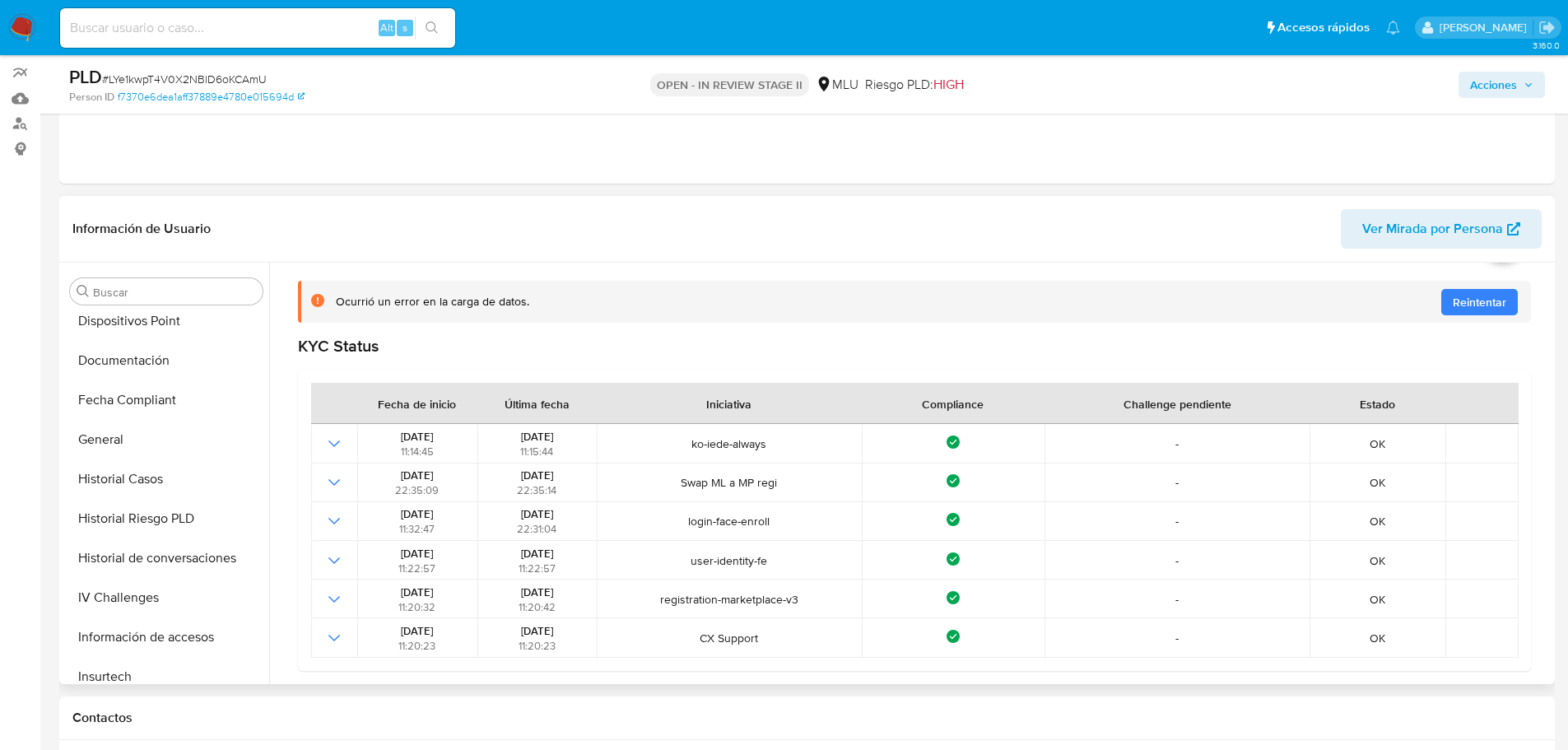
scroll to position [323, 0]
click at [186, 405] on button "Documentación" at bounding box center [159, 402] width 193 height 39
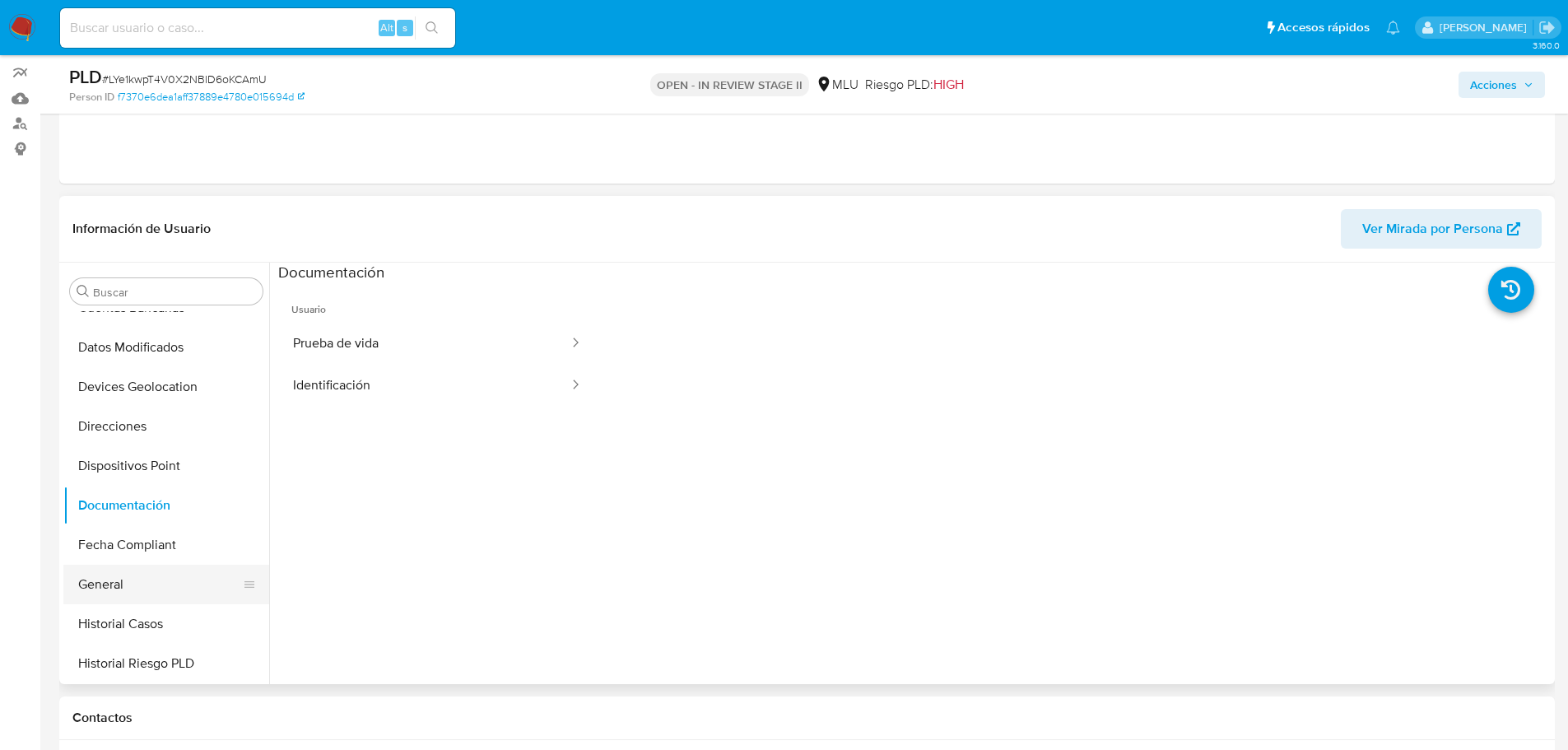
scroll to position [329, 0]
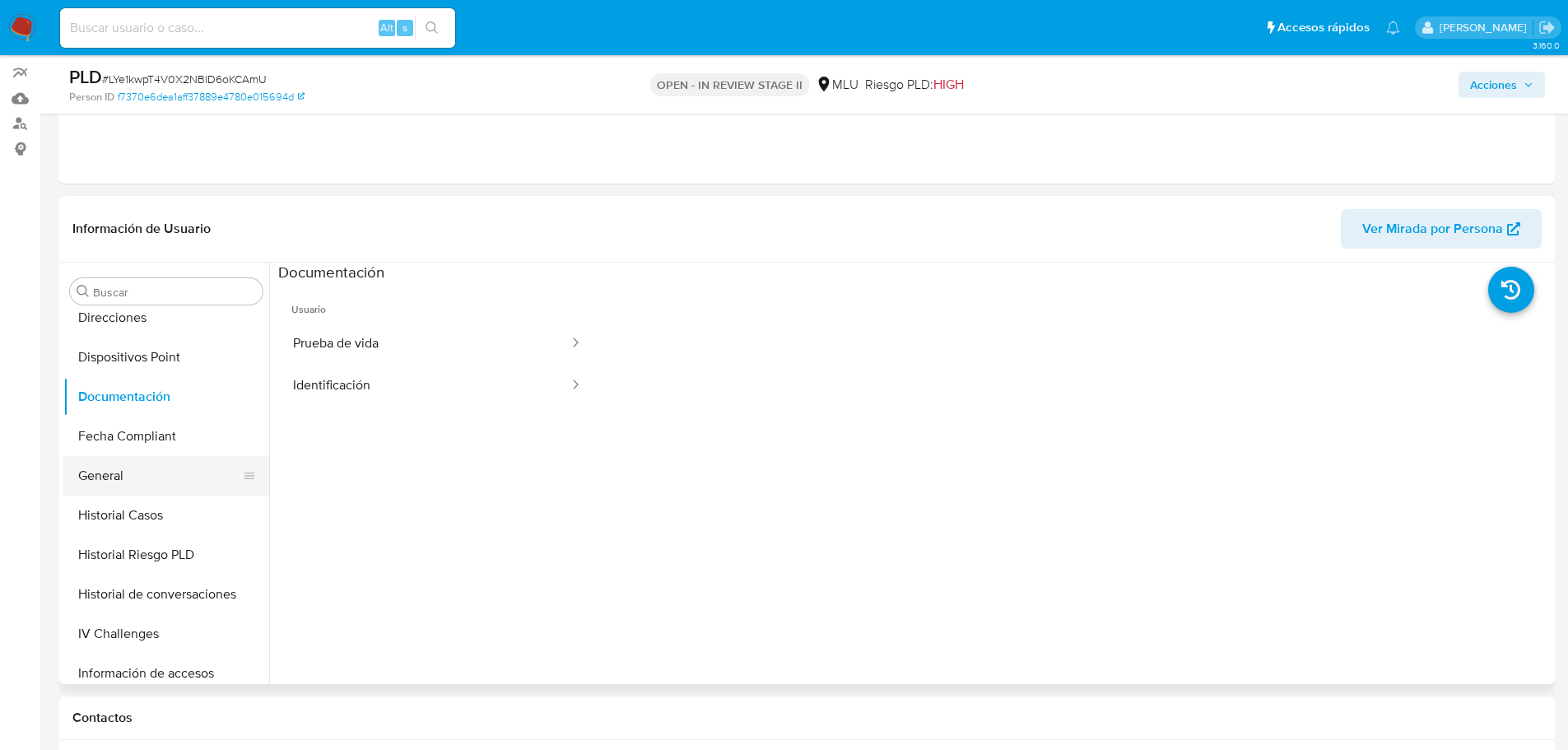
click at [166, 483] on button "General" at bounding box center [159, 476] width 193 height 39
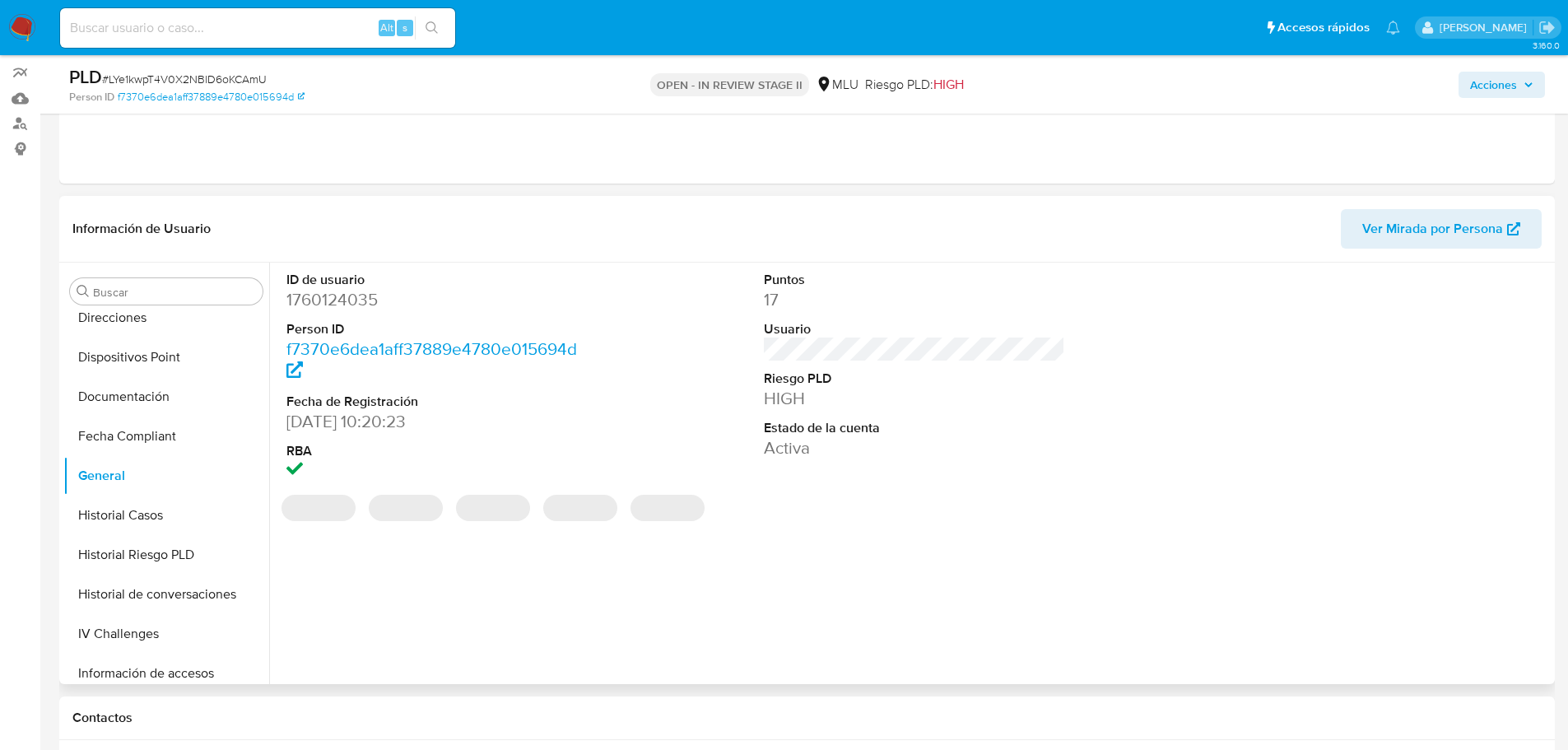
click at [777, 399] on dd "HIGH" at bounding box center [914, 398] width 302 height 23
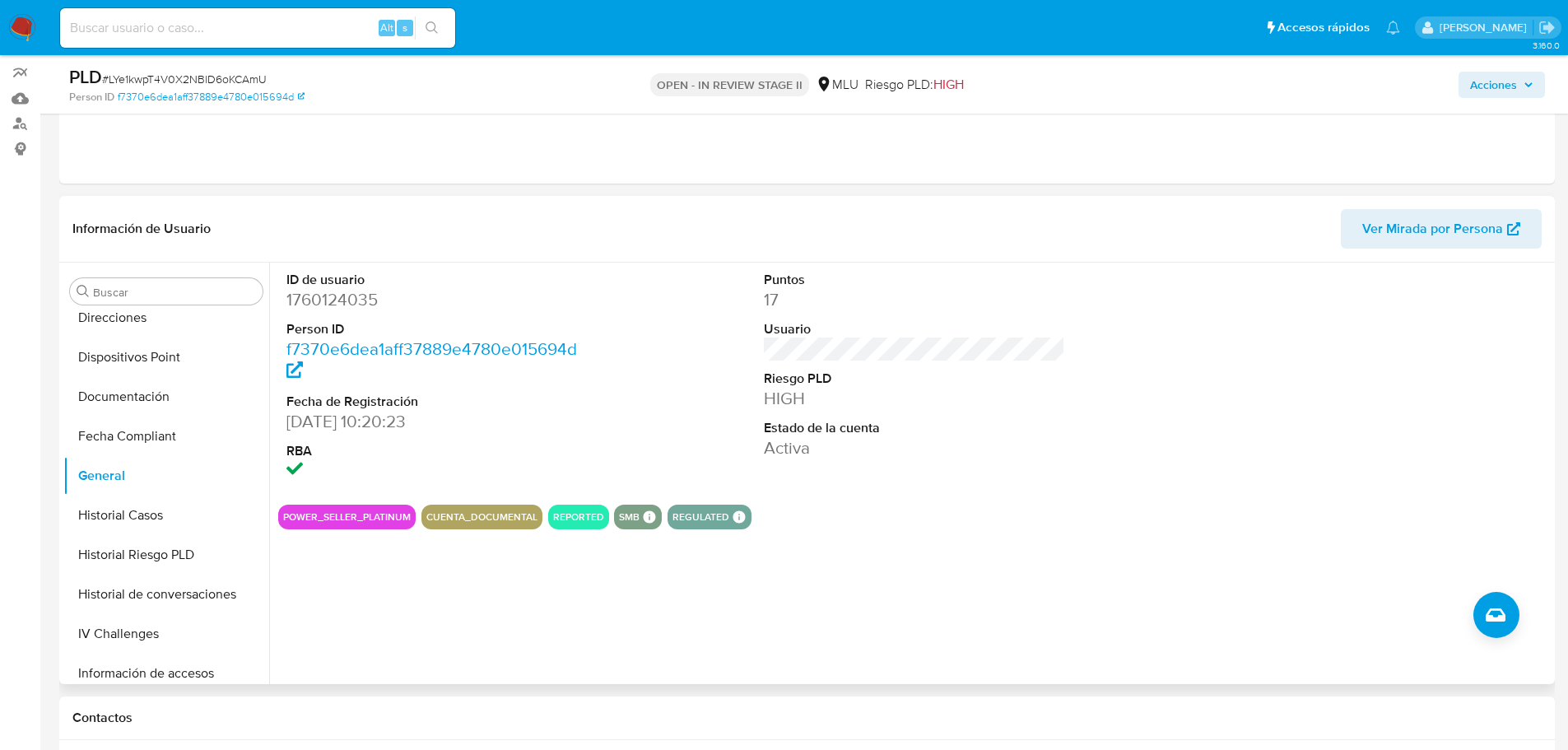
click at [322, 416] on dd "08/04/2024 10:20:23" at bounding box center [436, 421] width 302 height 23
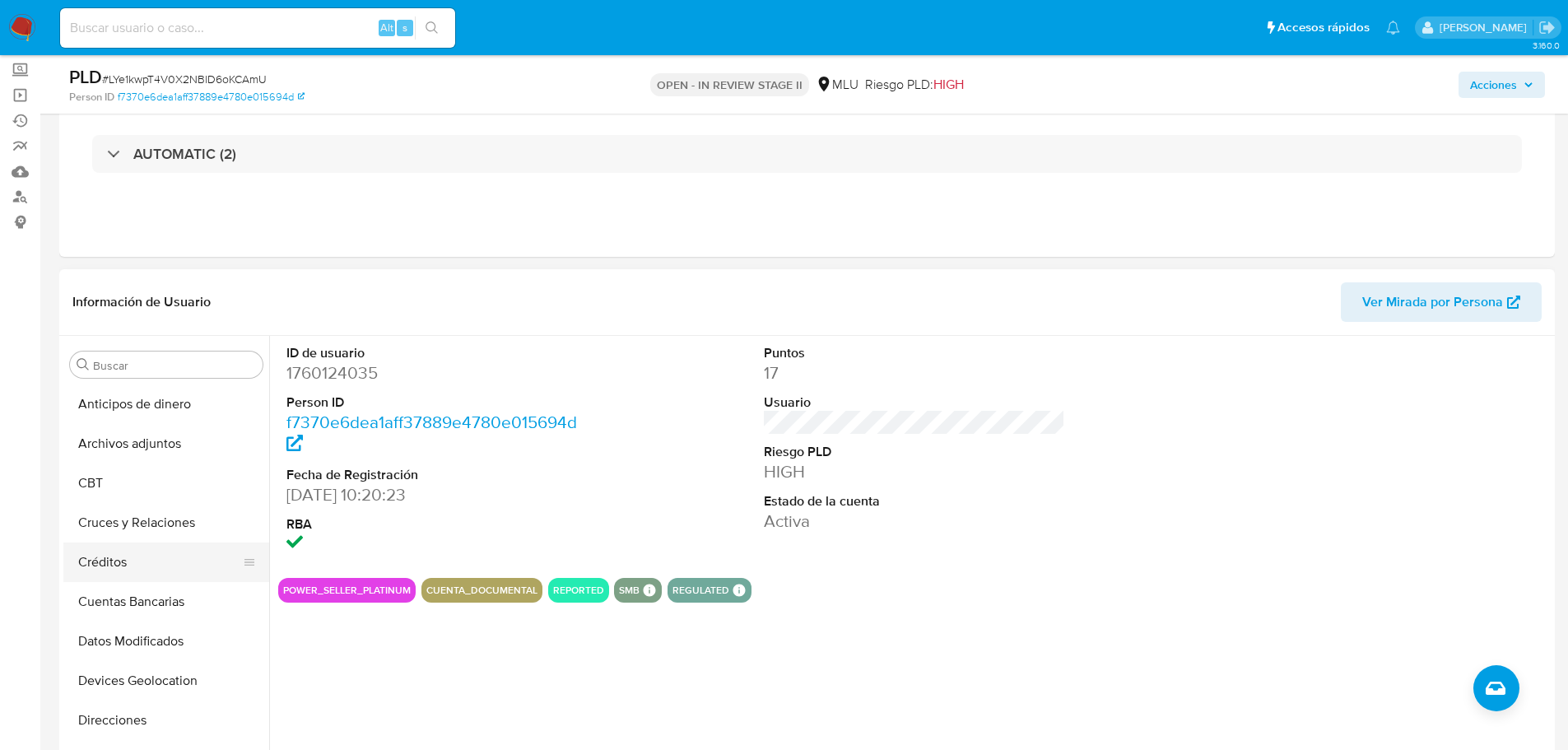
scroll to position [164, 0]
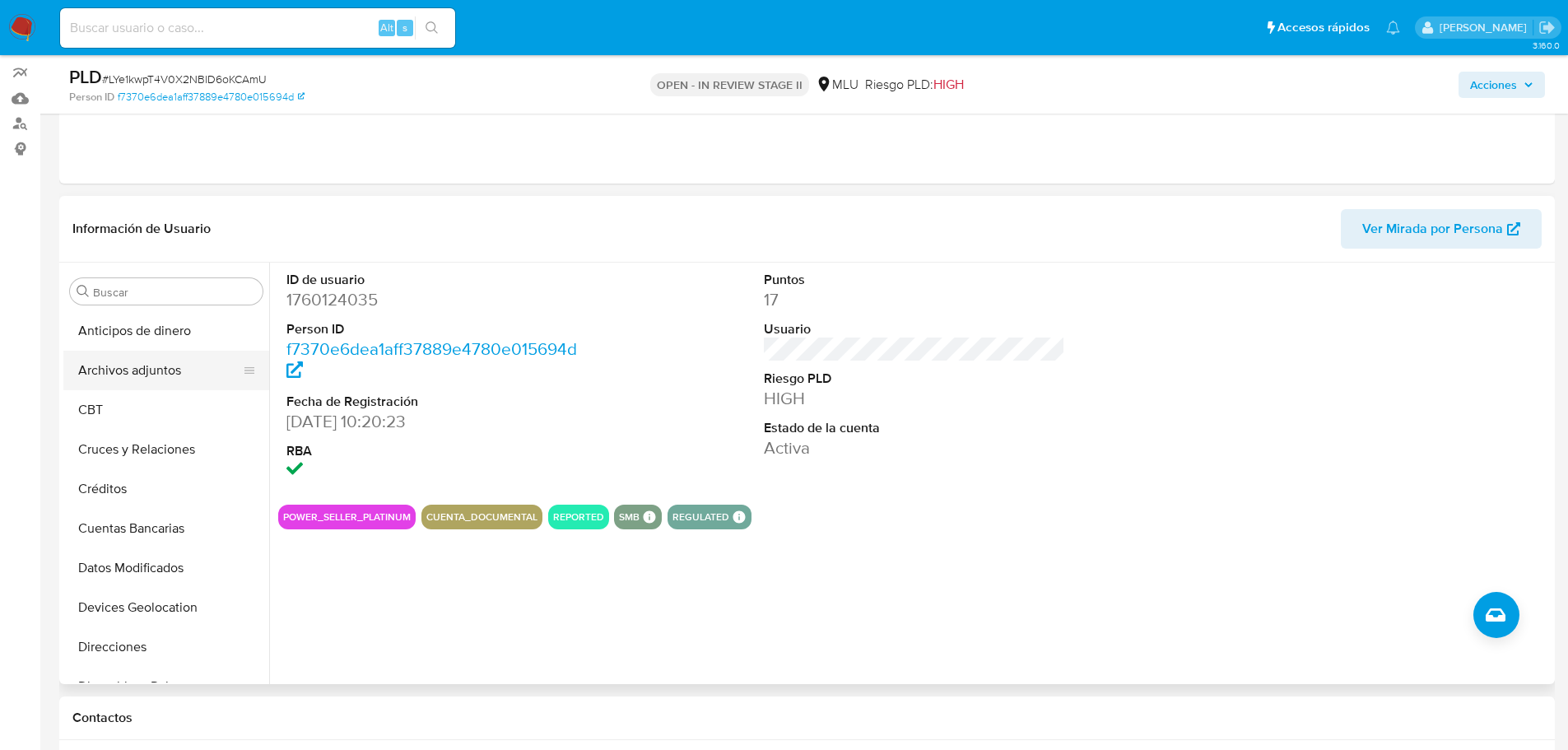
click at [181, 362] on button "Archivos adjuntos" at bounding box center [159, 371] width 193 height 39
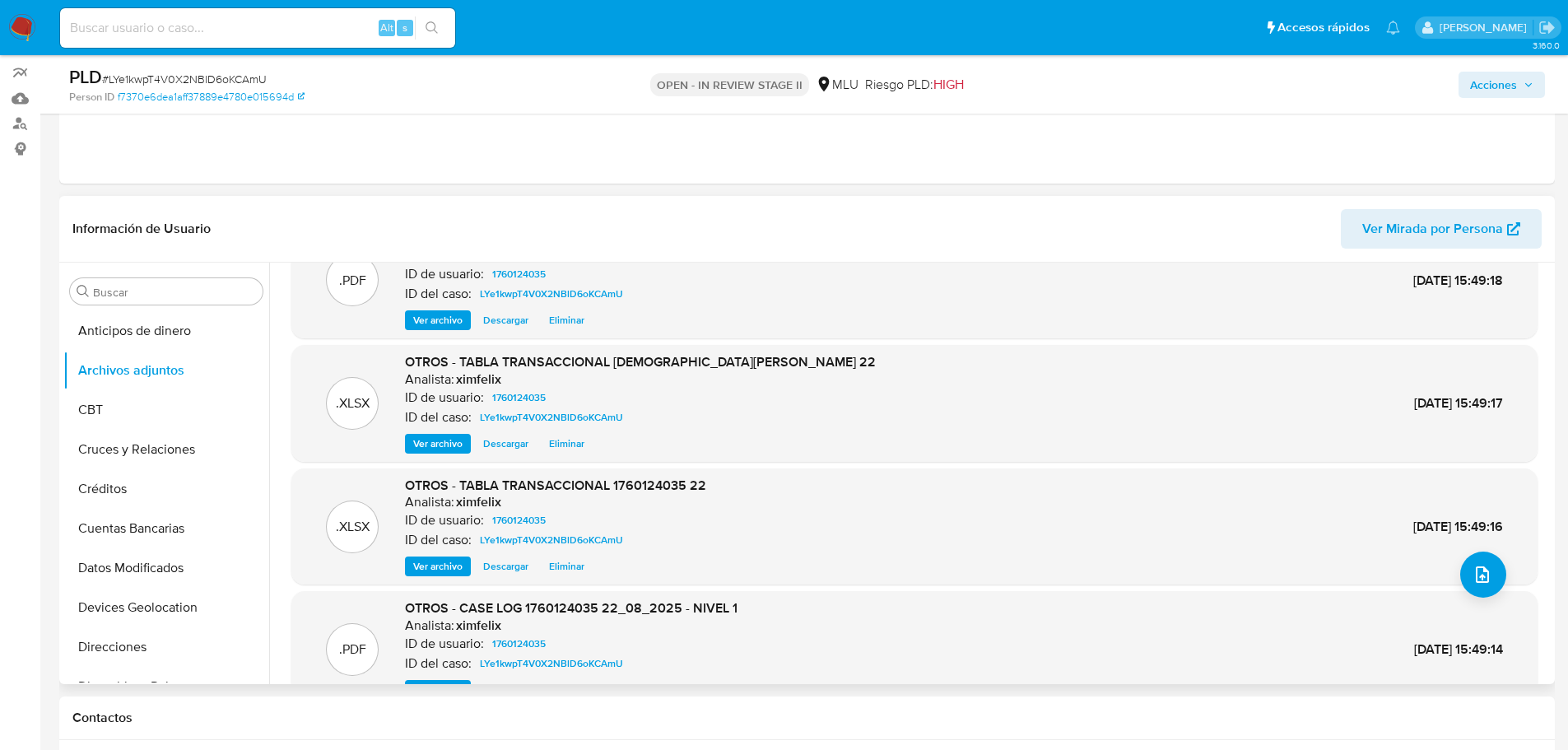
scroll to position [83, 0]
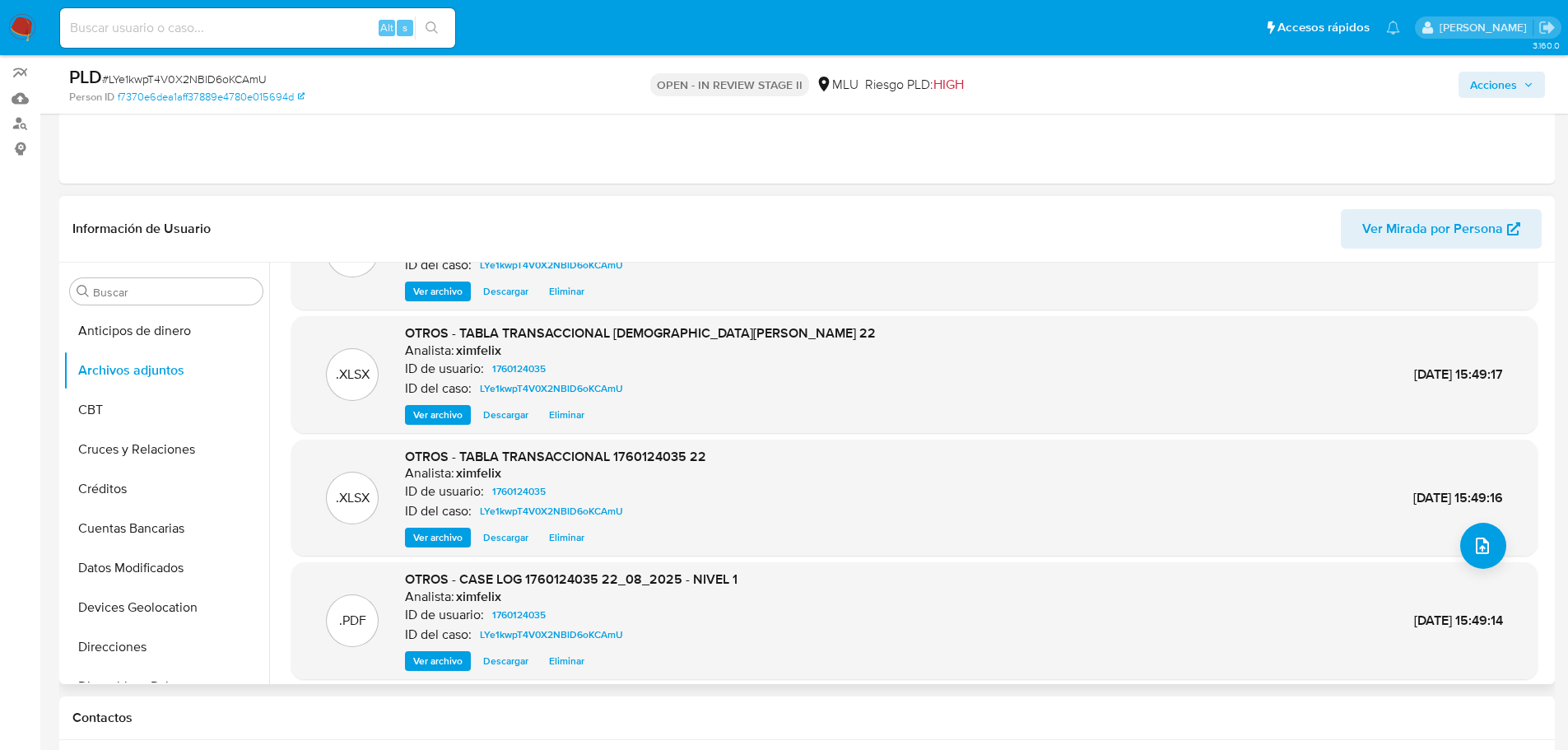
click at [446, 664] on span "Ver archivo" at bounding box center [437, 661] width 49 height 17
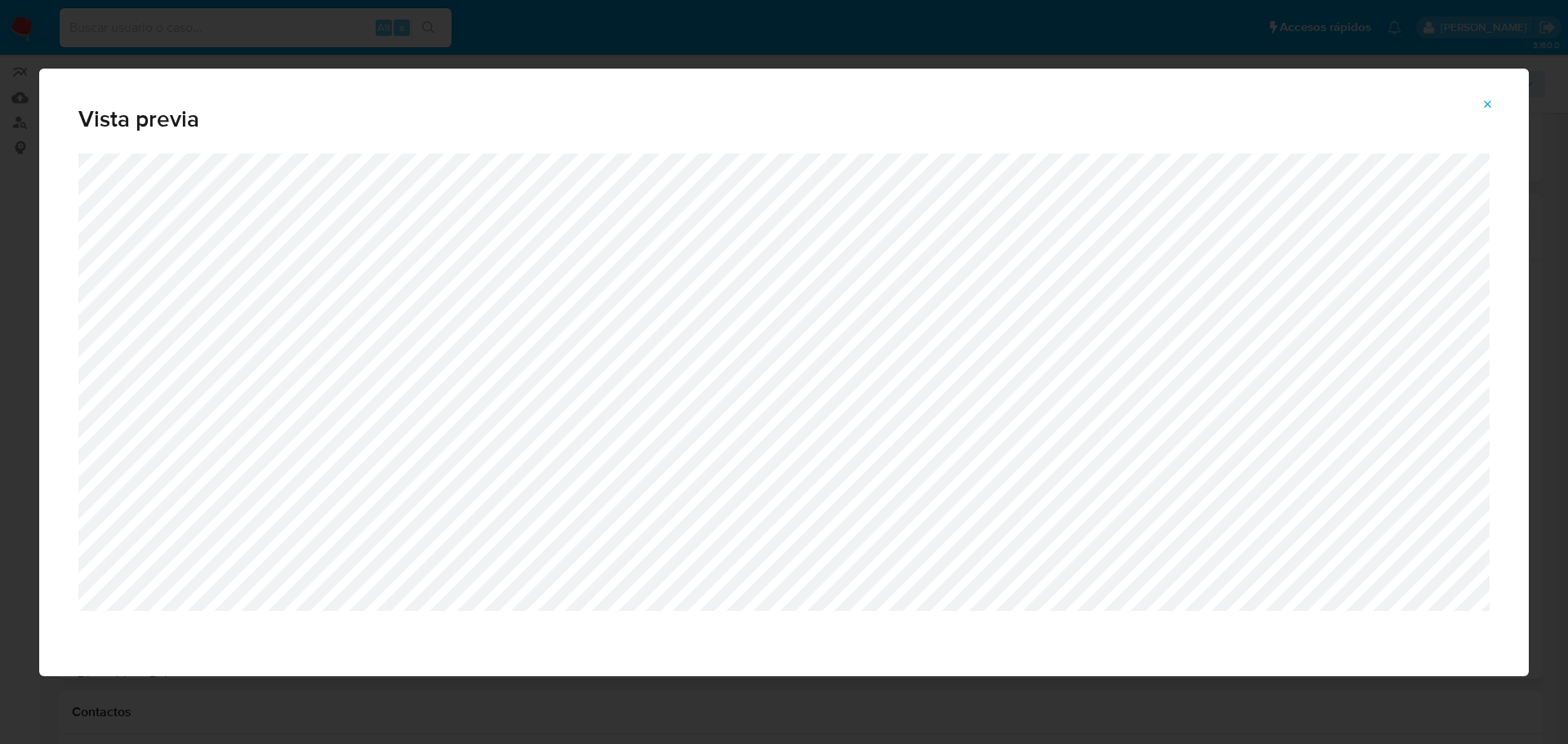
click at [1492, 101] on icon "Attachment preview" at bounding box center [1489, 104] width 8 height 8
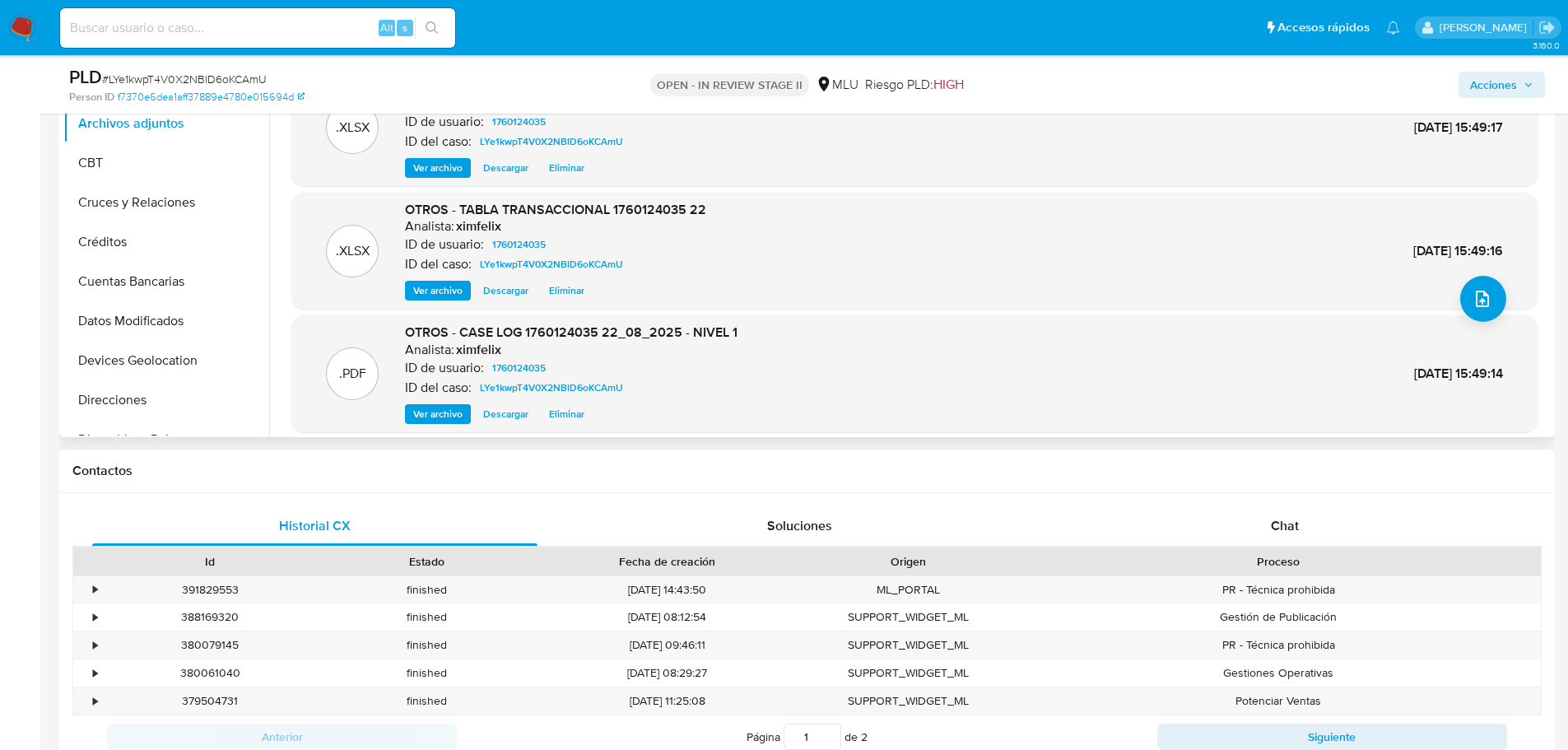
click at [1282, 512] on div "Chat" at bounding box center [1284, 526] width 445 height 39
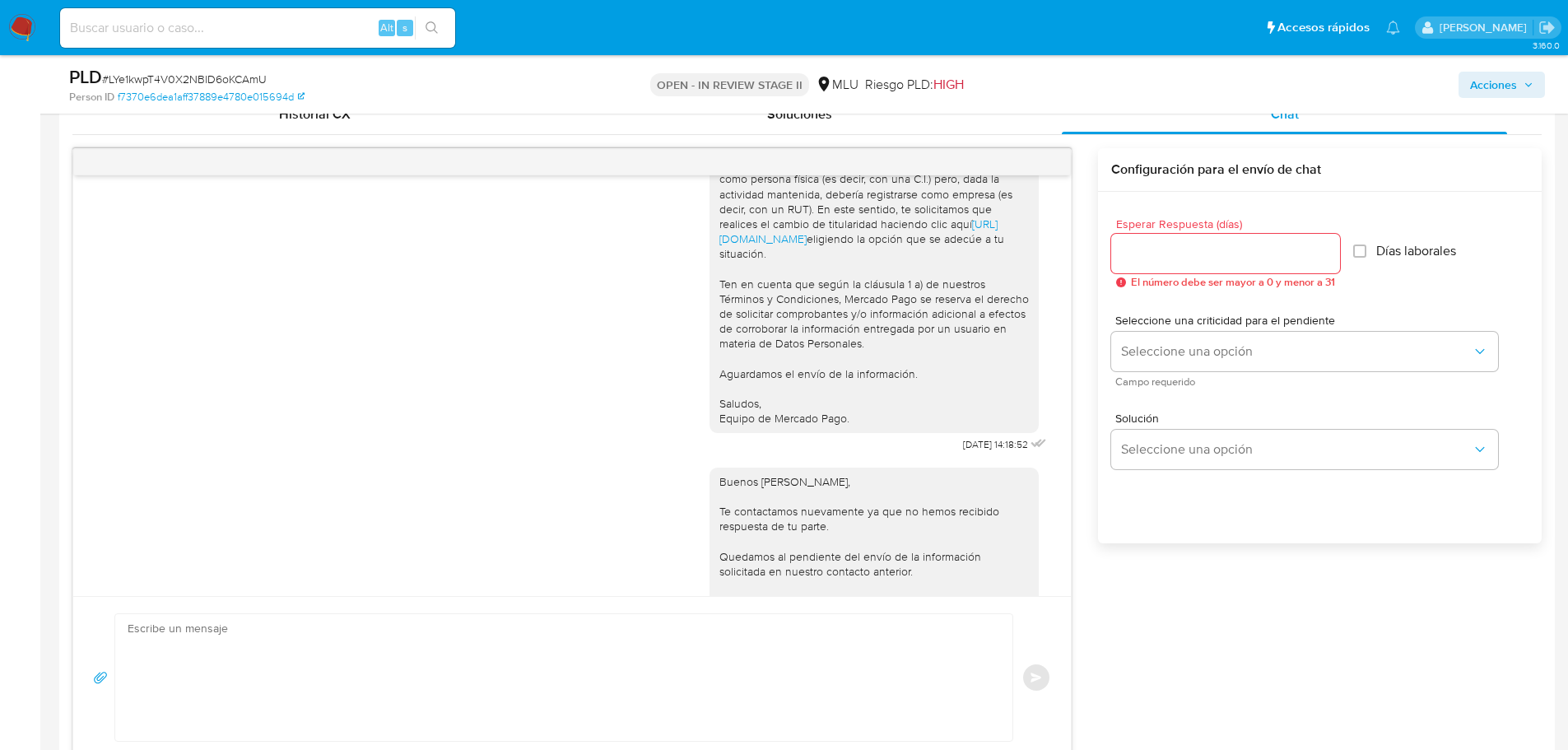
scroll to position [395, 0]
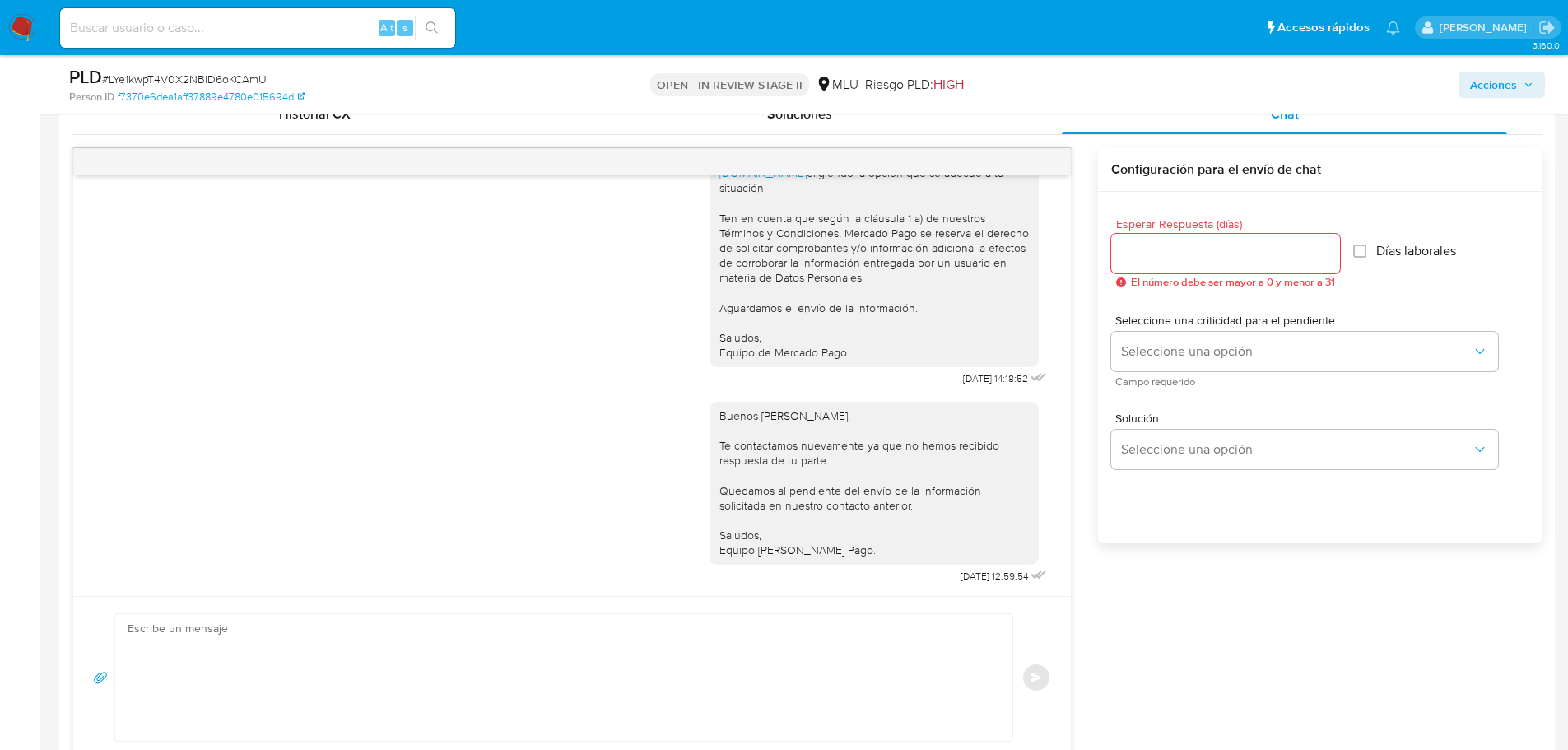
click at [13, 493] on aside "Bandeja Tablero Screening Búsqueda en Listas Watchlist Herramientas Operaciones…" at bounding box center [20, 637] width 40 height 2920
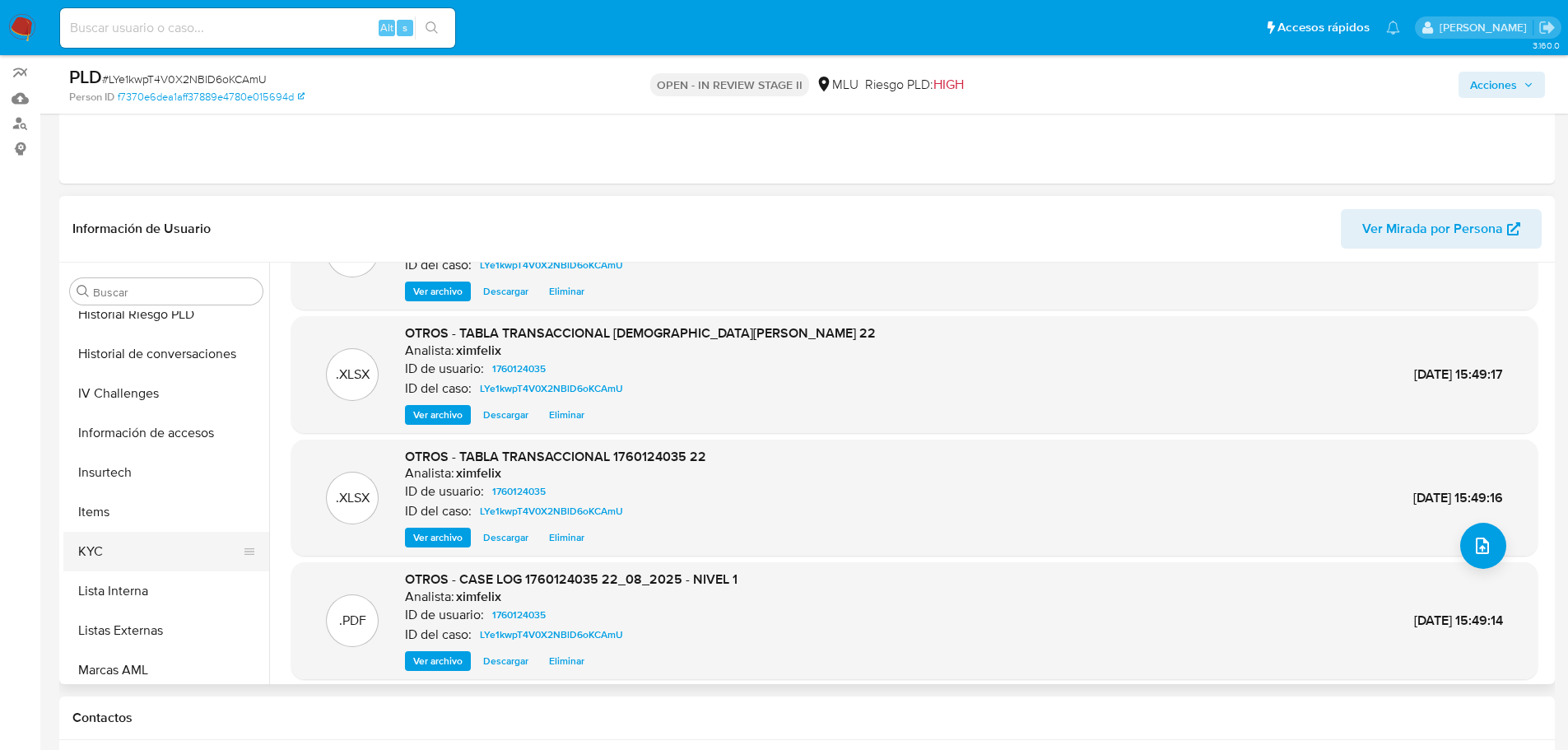
scroll to position [576, 0]
click at [156, 557] on button "KYC" at bounding box center [159, 545] width 193 height 39
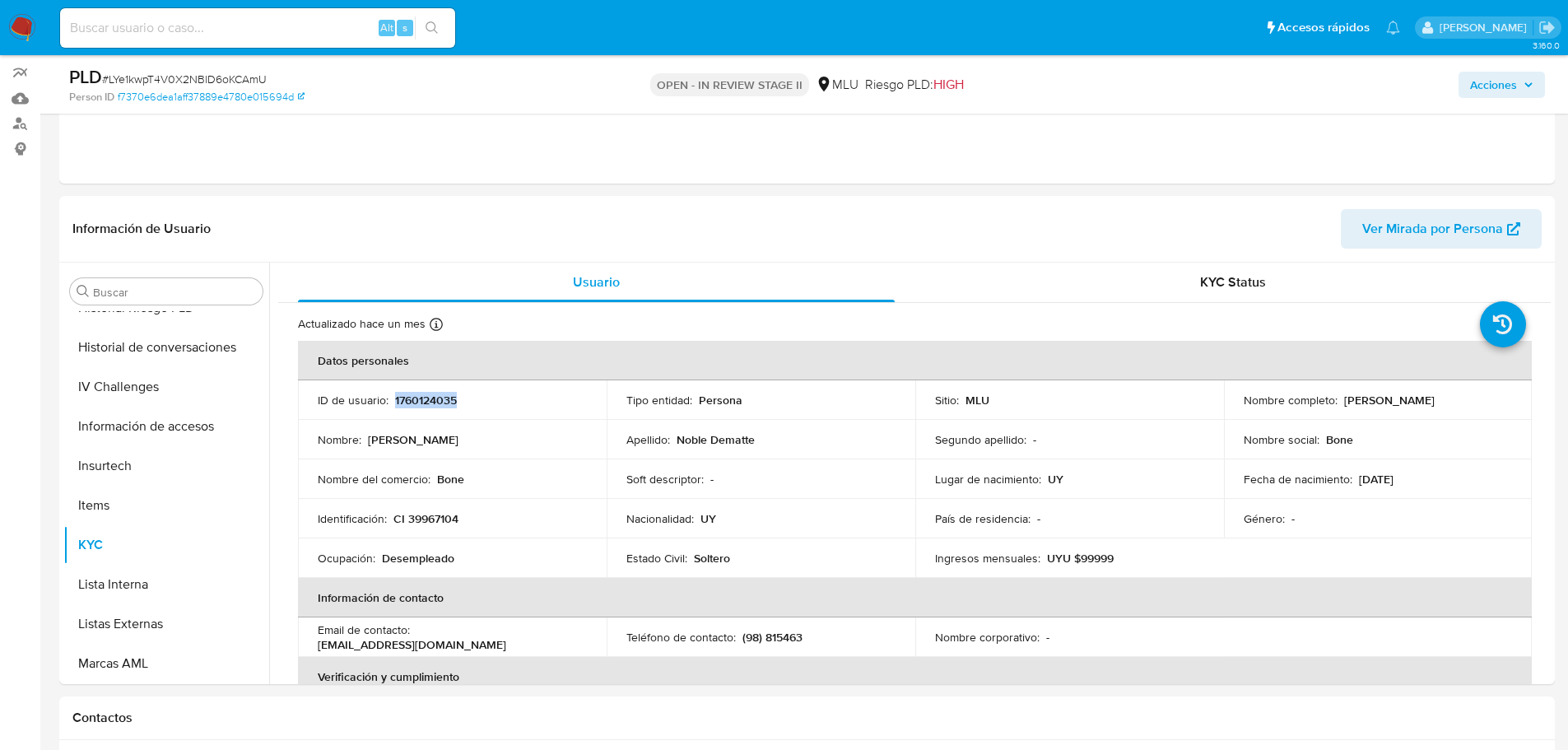
drag, startPoint x: 395, startPoint y: 394, endPoint x: 488, endPoint y: 402, distance: 93.3
click at [488, 402] on div "ID de usuario : 1760124035" at bounding box center [452, 399] width 269 height 15
click at [119, 29] on input at bounding box center [258, 29] width 395 height 22
paste input "82481524"
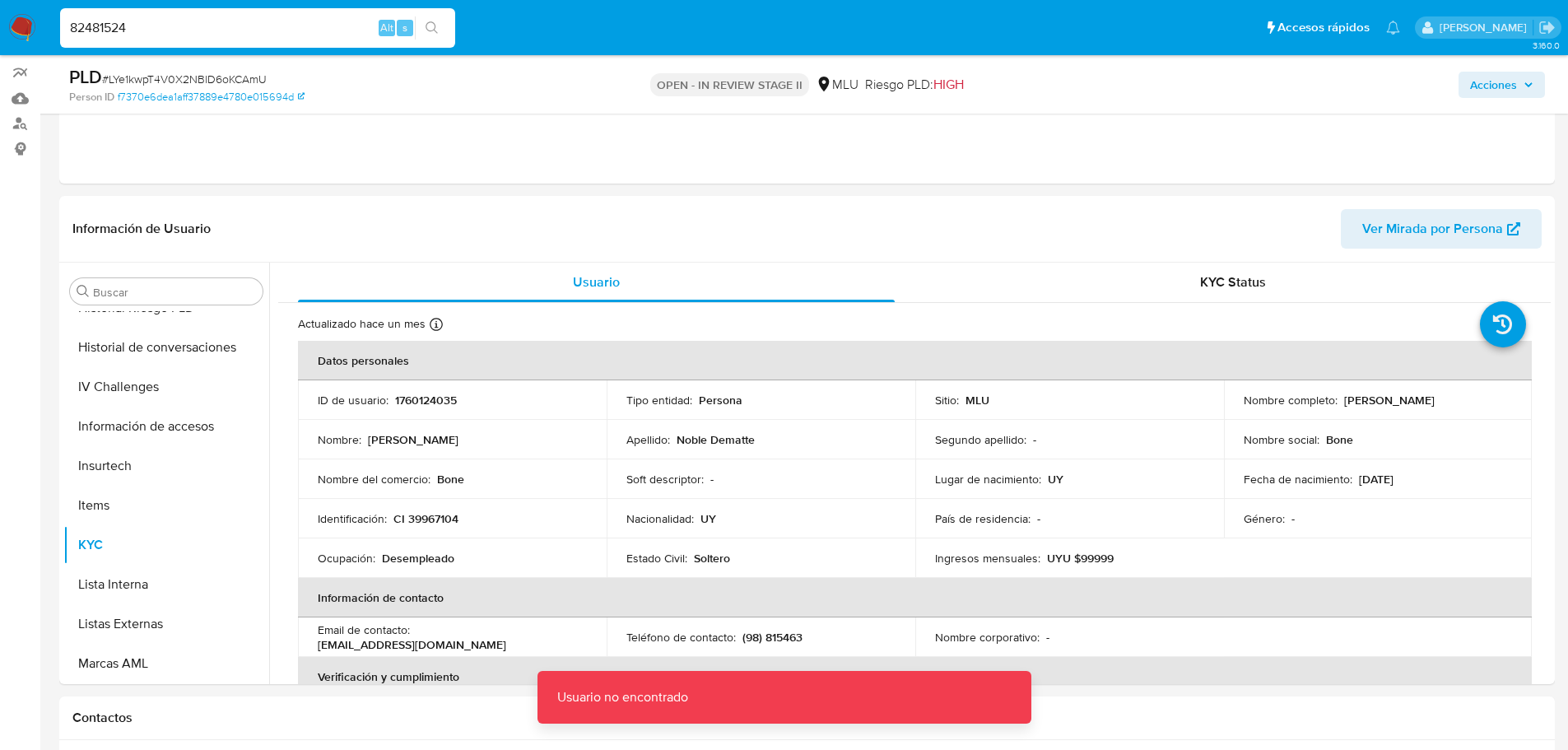
drag, startPoint x: 134, startPoint y: 25, endPoint x: 97, endPoint y: 17, distance: 37.9
click at [97, 18] on input "82481524" at bounding box center [258, 29] width 395 height 22
type input "82481524"
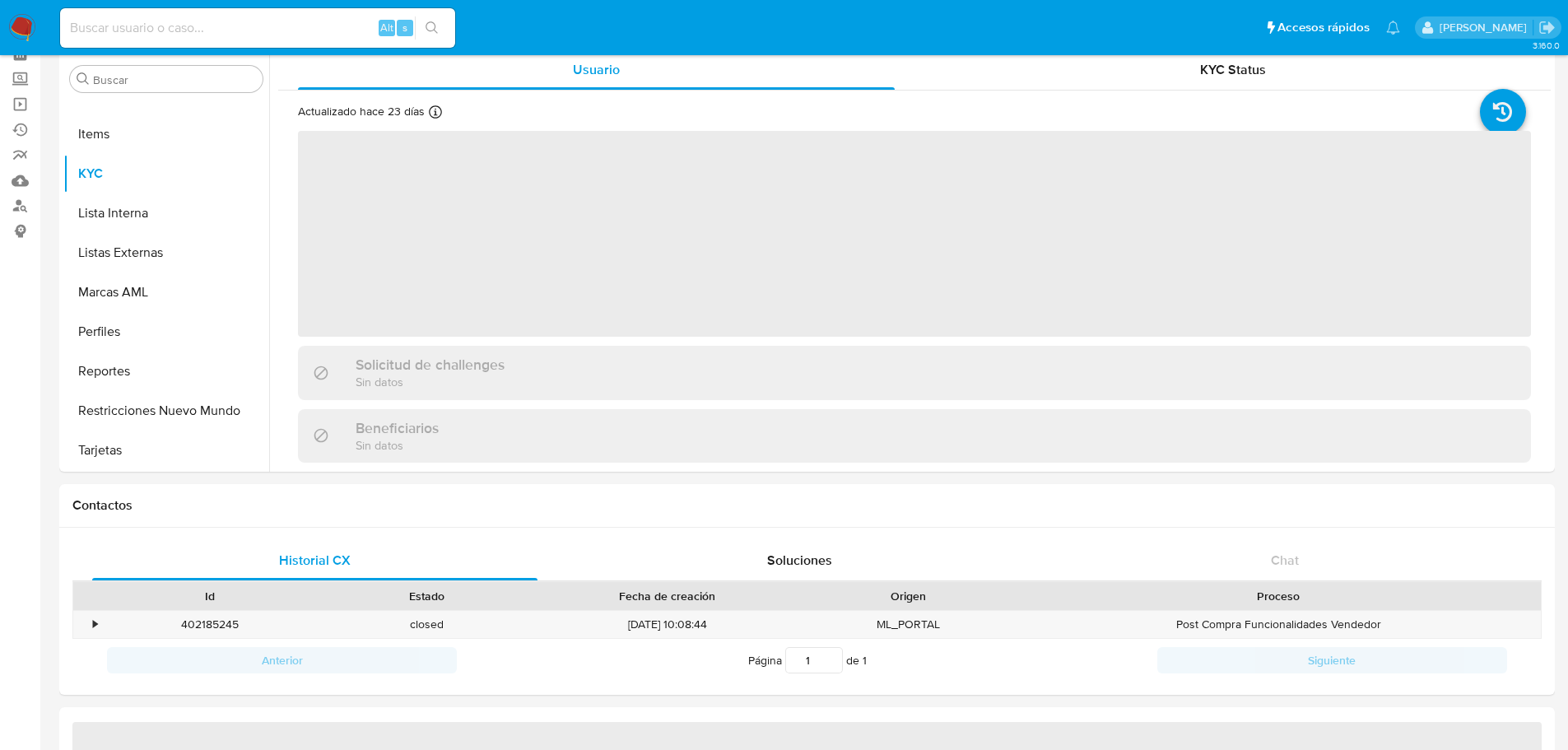
scroll to position [40, 0]
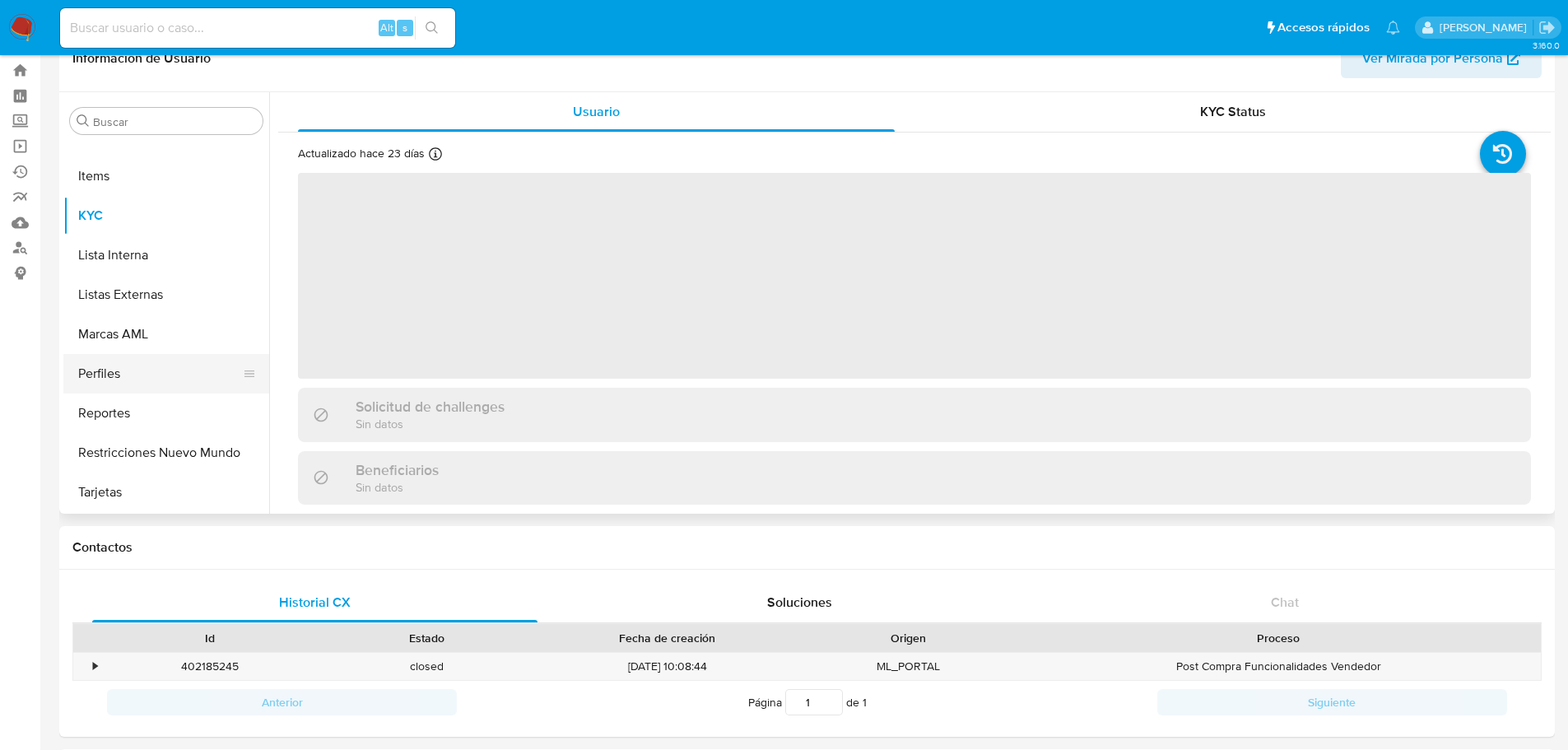
select select "10"
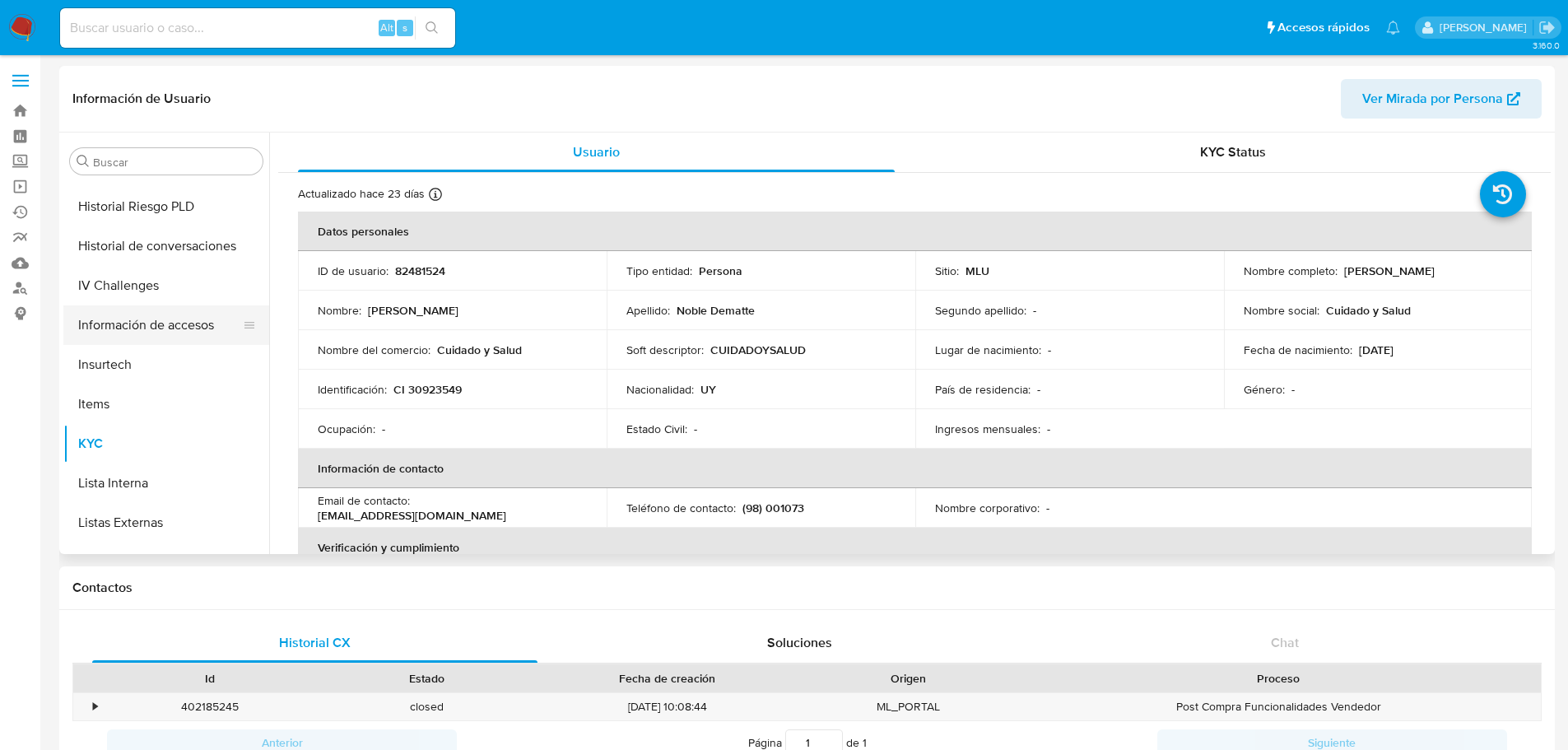
scroll to position [406, 0]
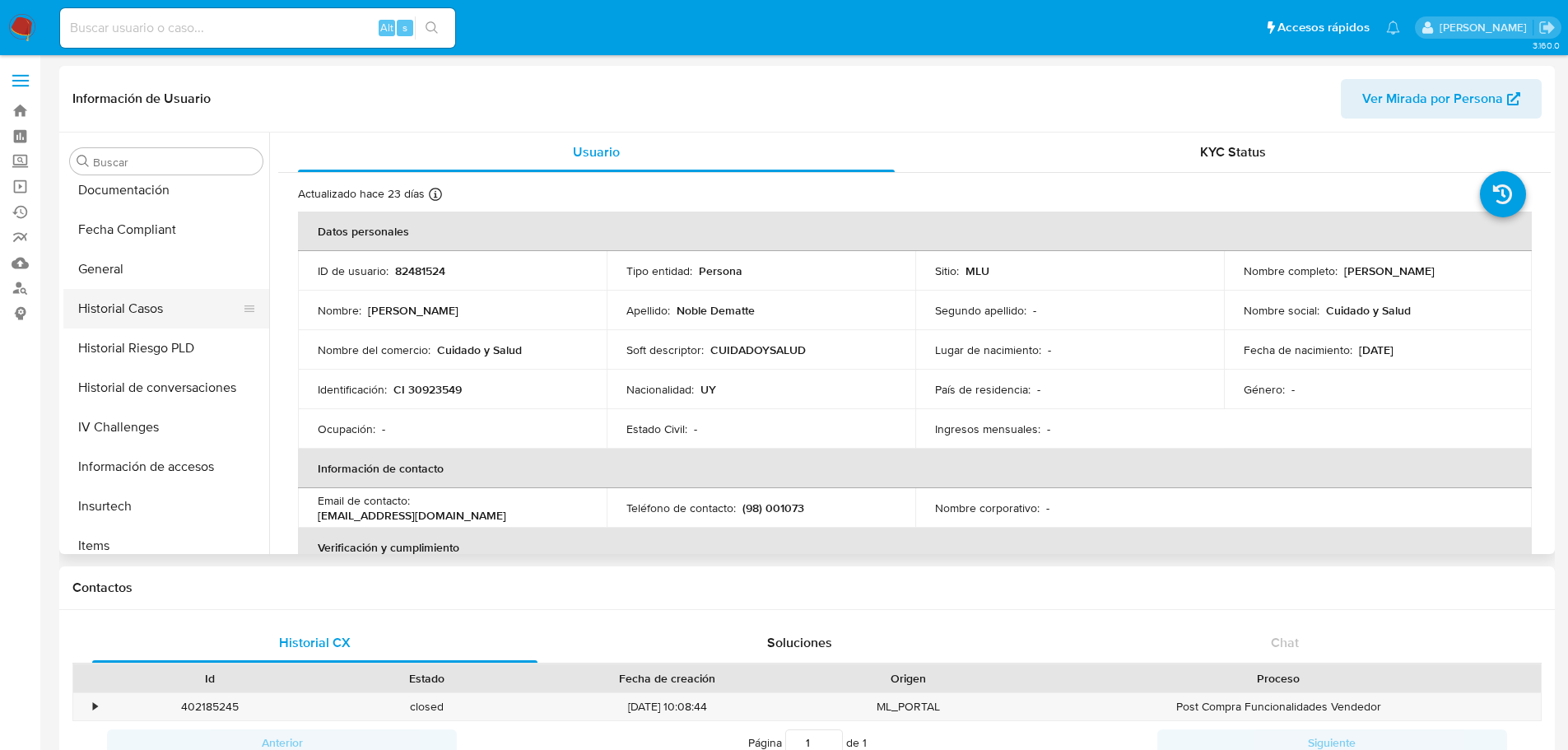
click at [150, 321] on button "Historial Casos" at bounding box center [159, 309] width 193 height 39
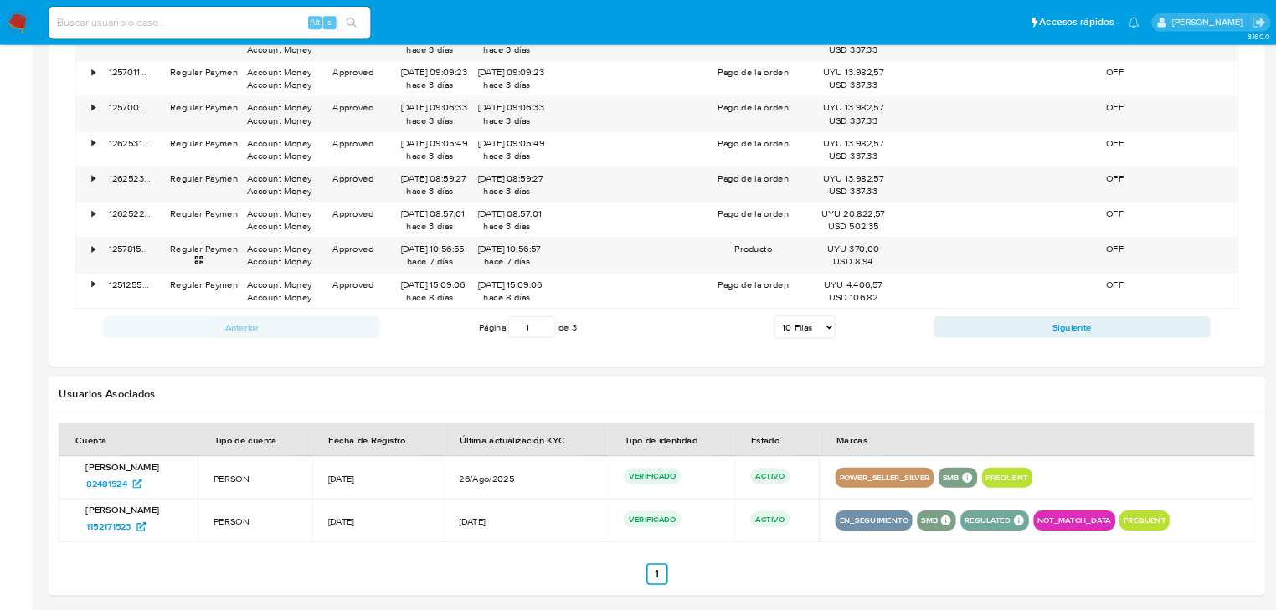
scroll to position [1356, 0]
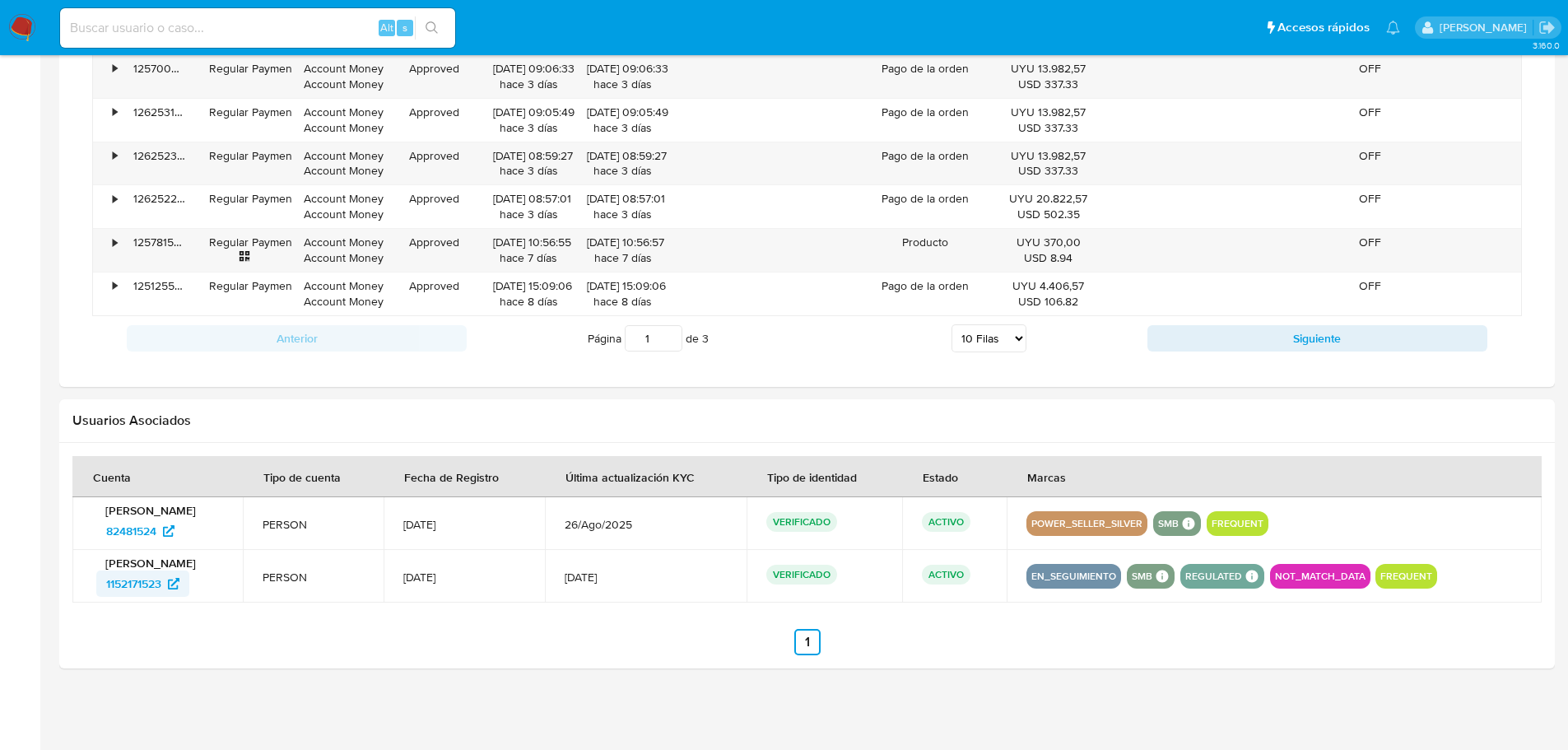
click at [153, 583] on span "1152171523" at bounding box center [134, 583] width 55 height 27
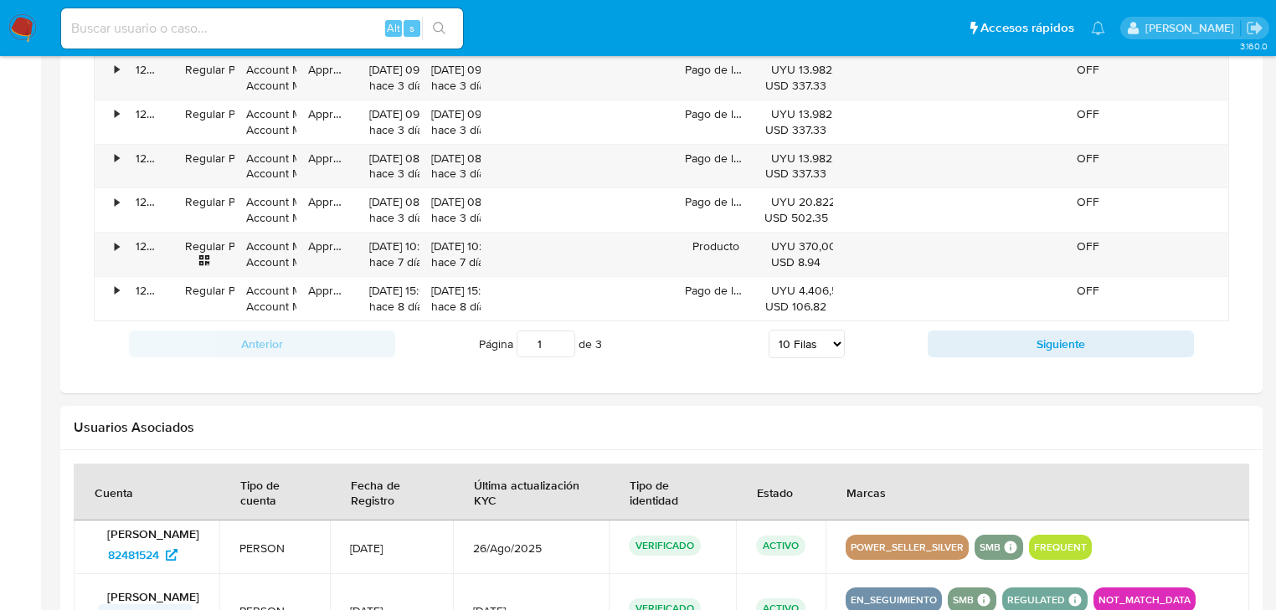
scroll to position [412, 0]
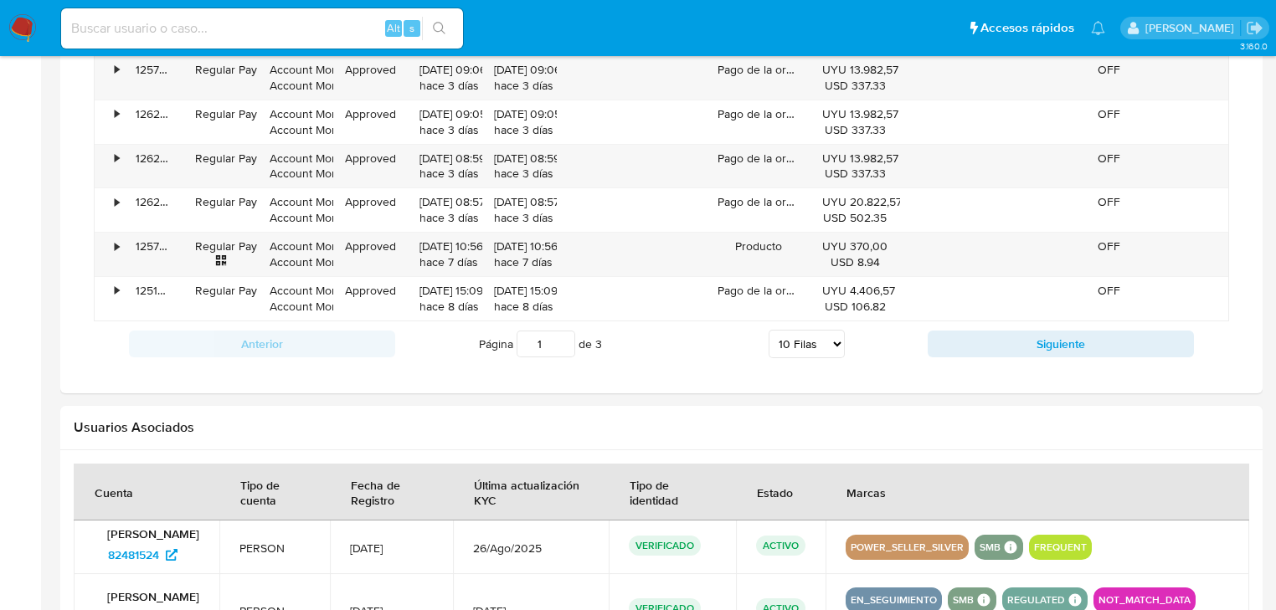
click at [121, 30] on input at bounding box center [262, 29] width 402 height 22
paste input "KJknyluXCImzJpzx0w1UPbHe"
type input "KJknyluXCImzJpzx0w1UPbHe"
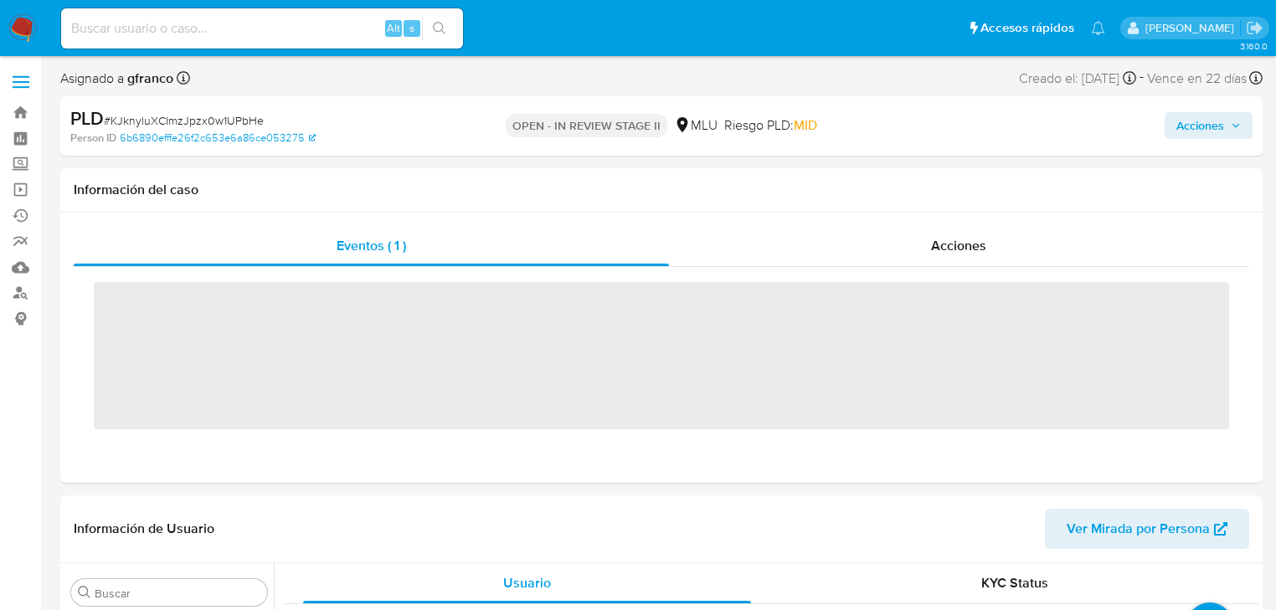
scroll to position [747, 0]
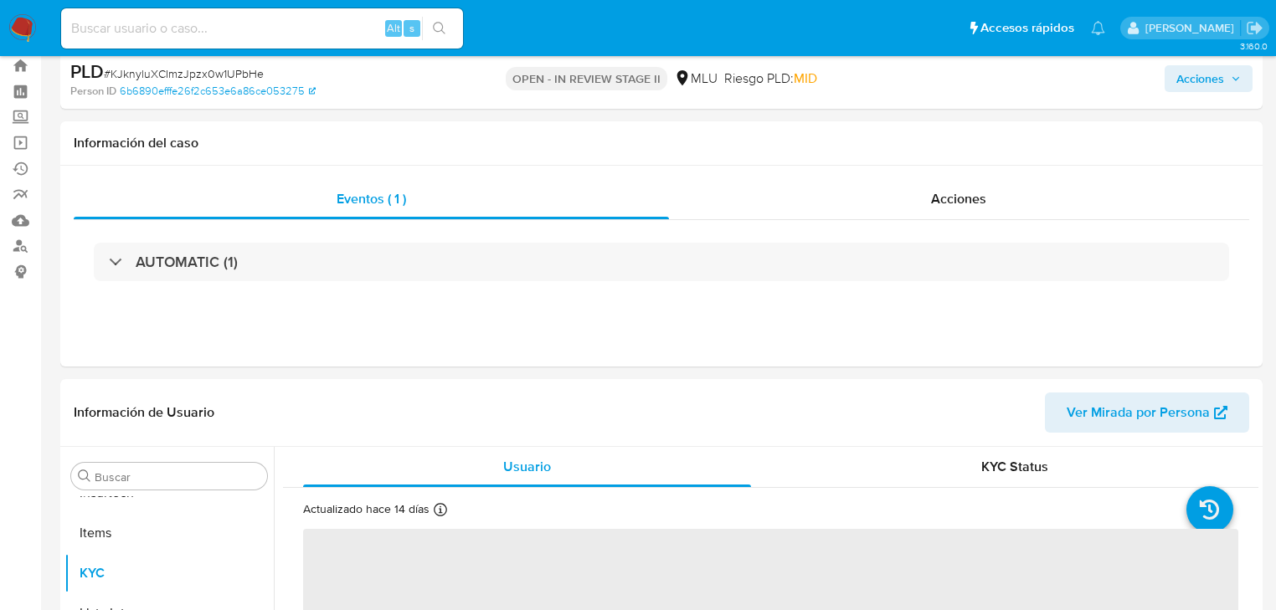
select select "10"
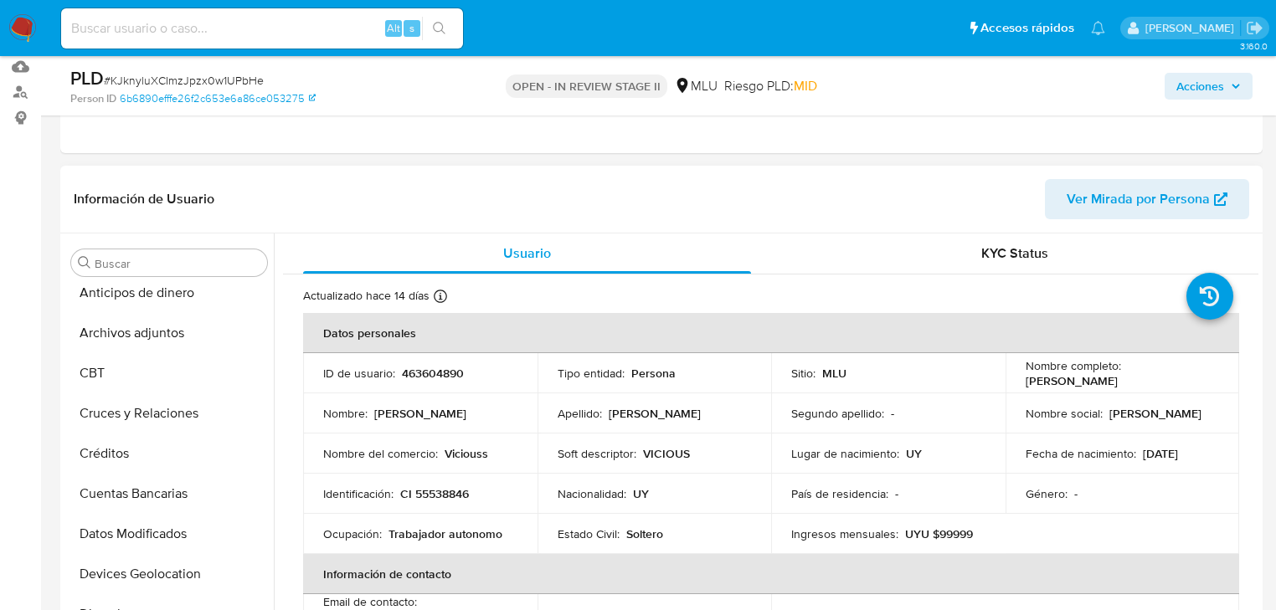
scroll to position [0, 0]
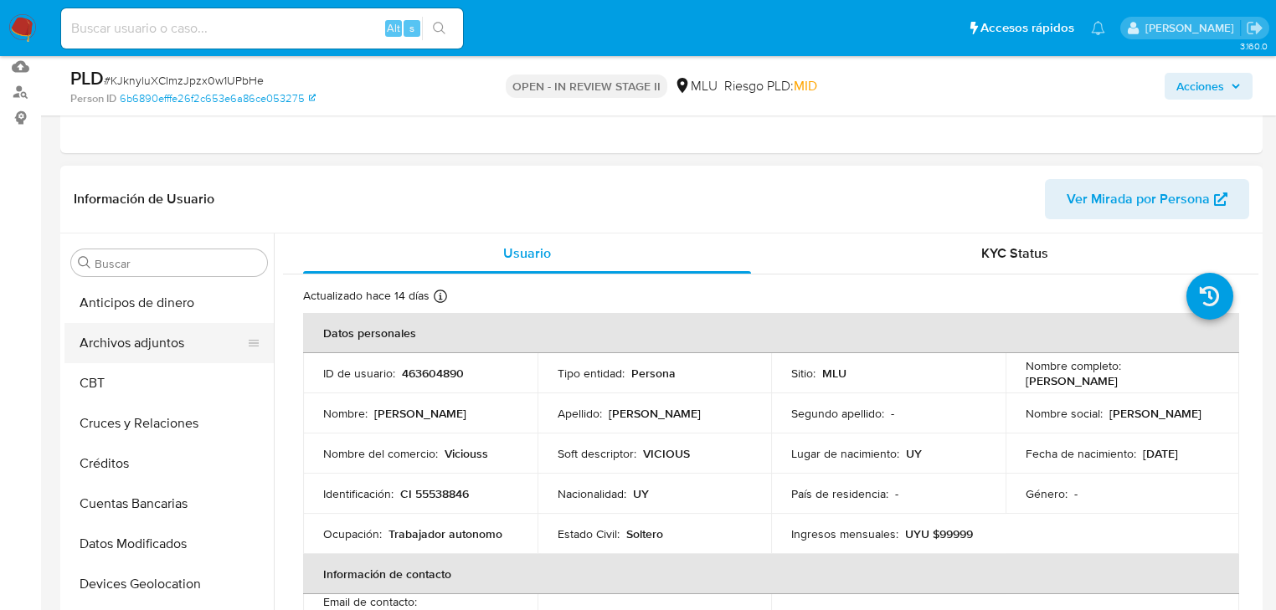
click at [122, 354] on button "Archivos adjuntos" at bounding box center [162, 343] width 196 height 40
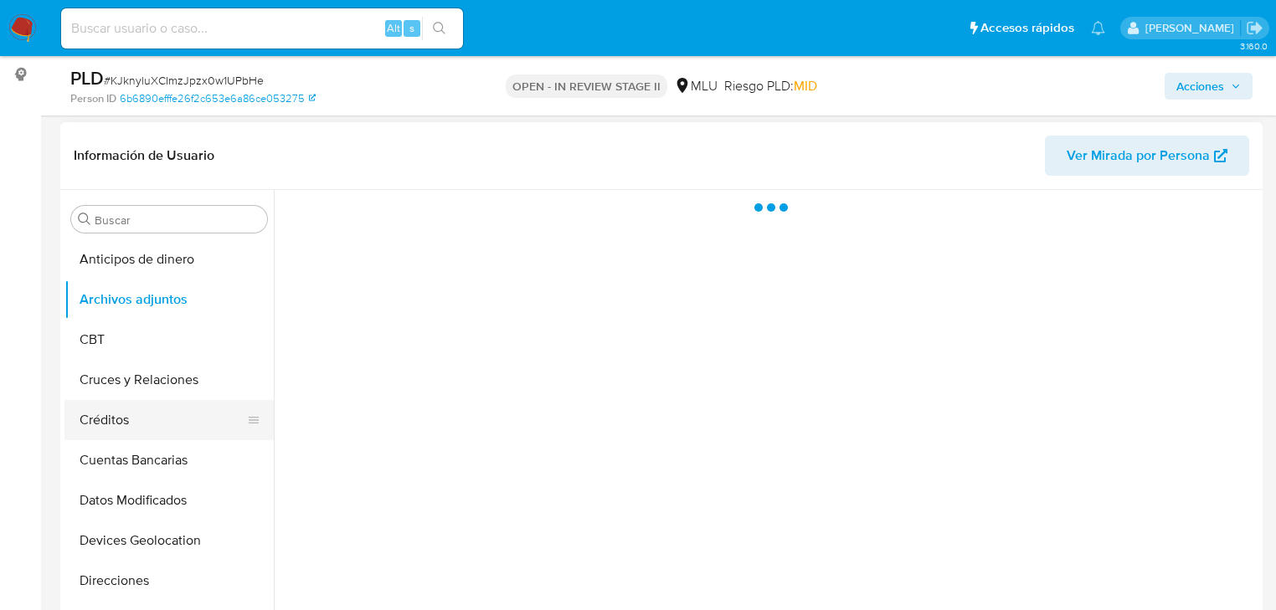
scroll to position [268, 0]
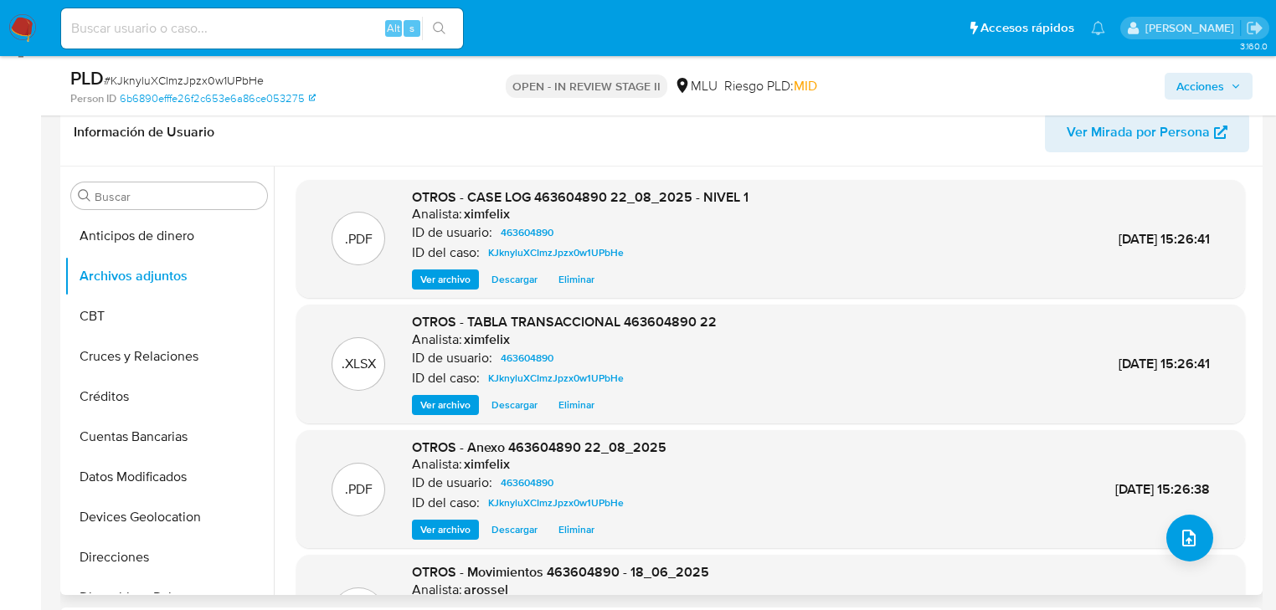
click at [449, 530] on span "Ver archivo" at bounding box center [445, 530] width 50 height 17
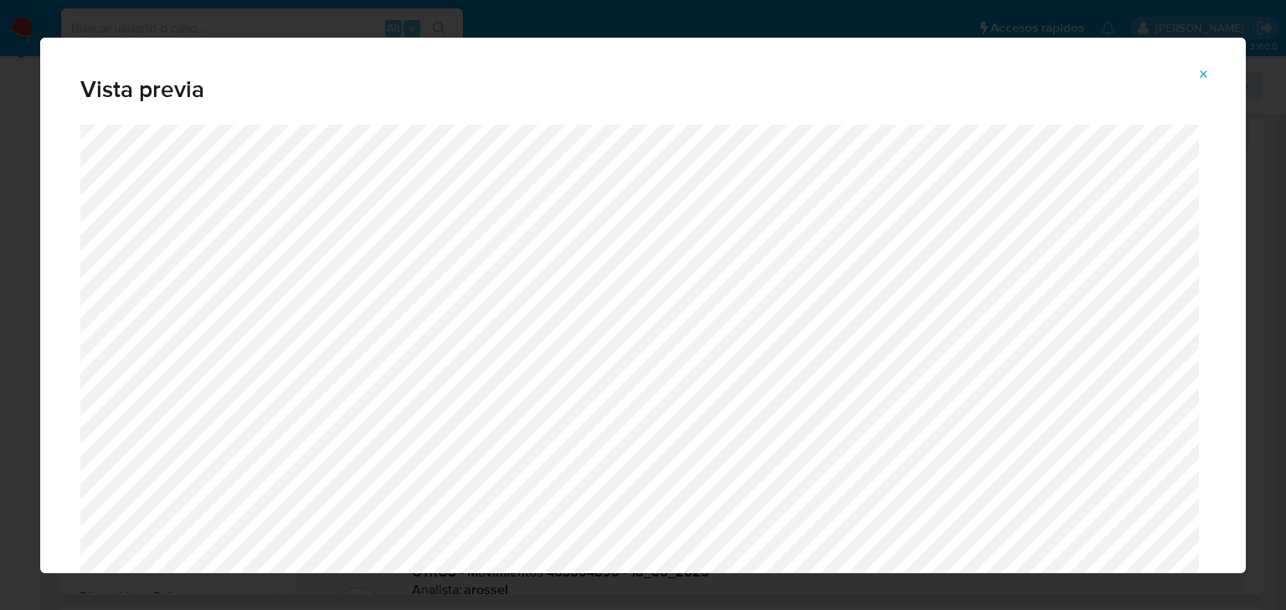
click at [1201, 70] on icon "Attachment preview" at bounding box center [1205, 74] width 8 height 8
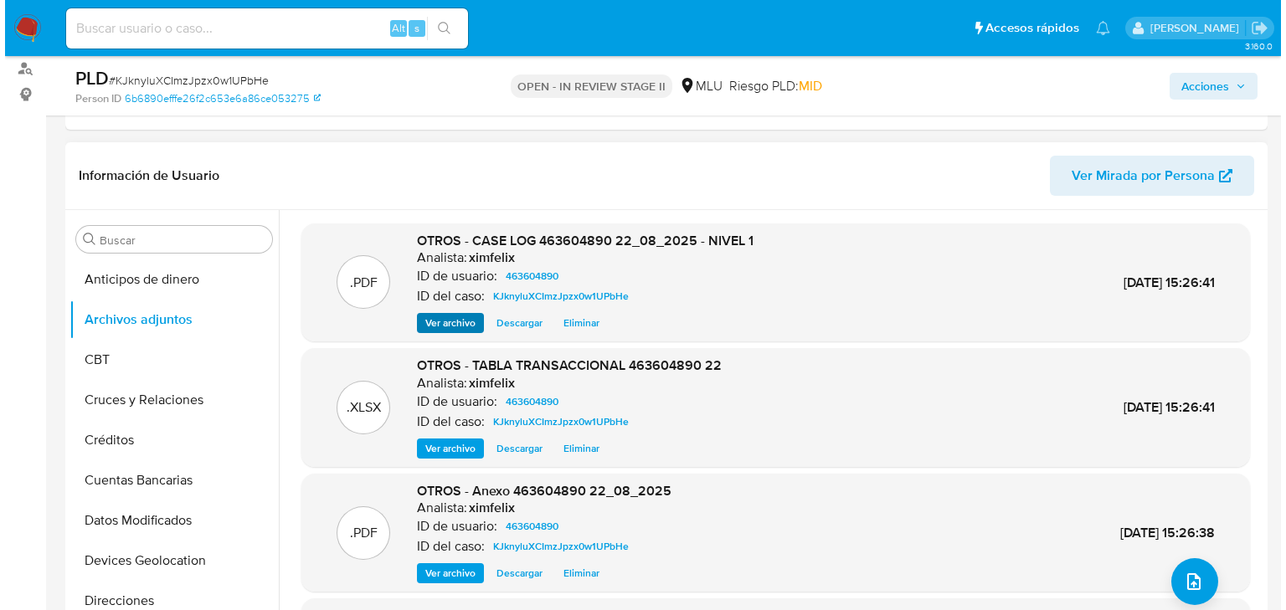
scroll to position [201, 0]
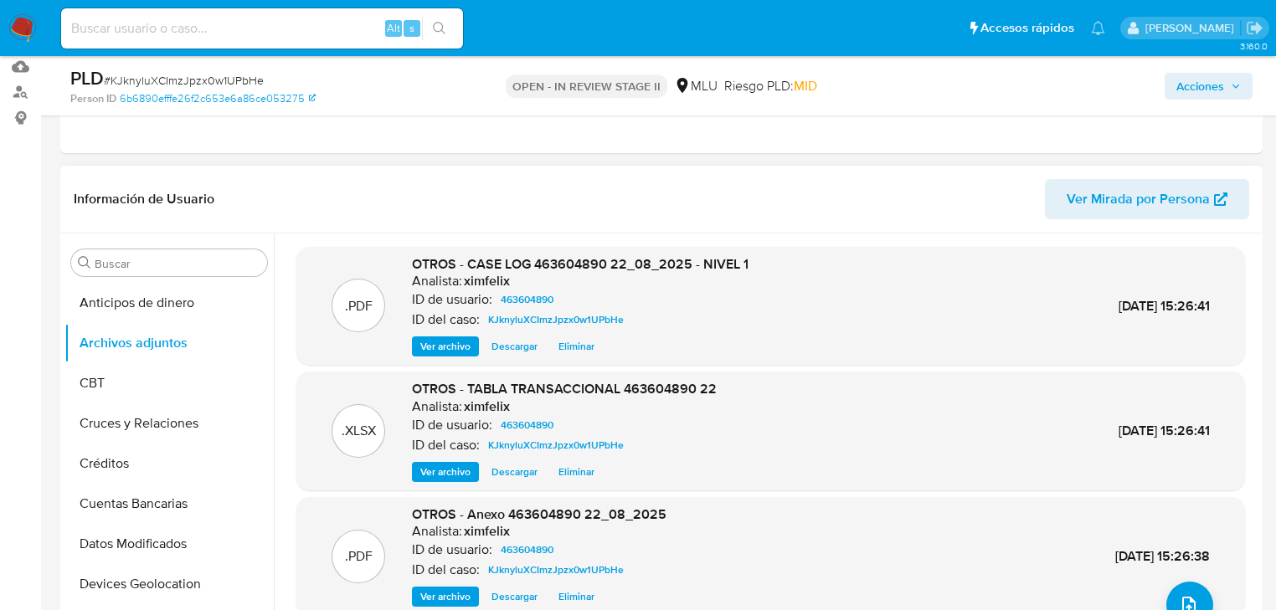
click at [459, 348] on span "Ver archivo" at bounding box center [445, 346] width 50 height 17
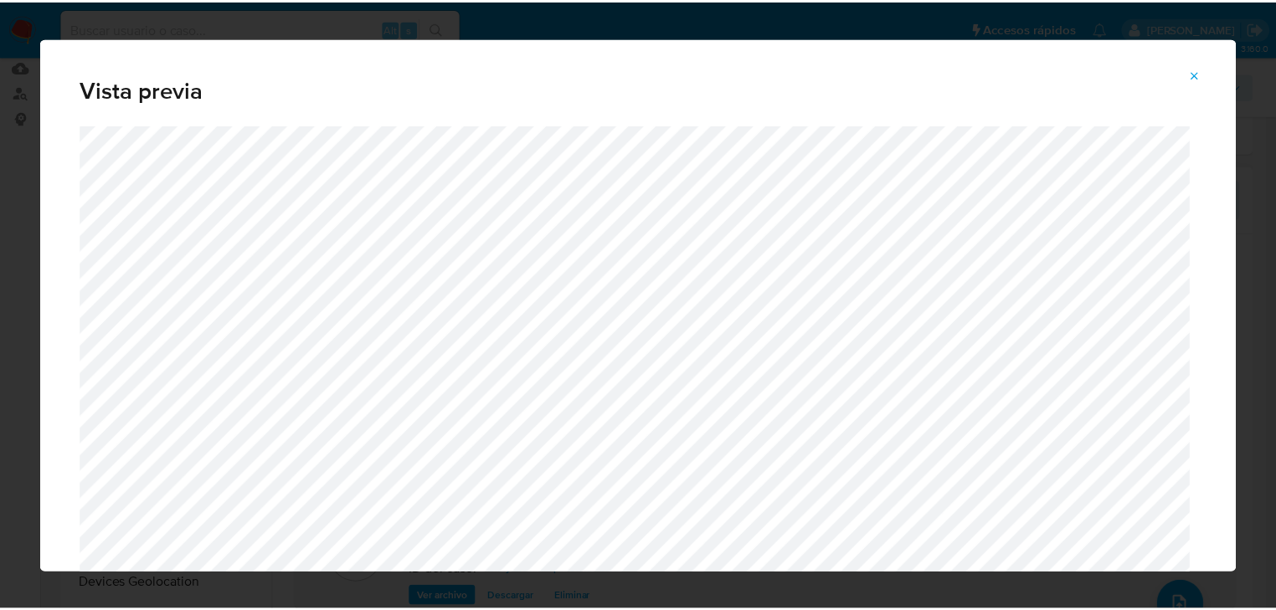
scroll to position [67, 0]
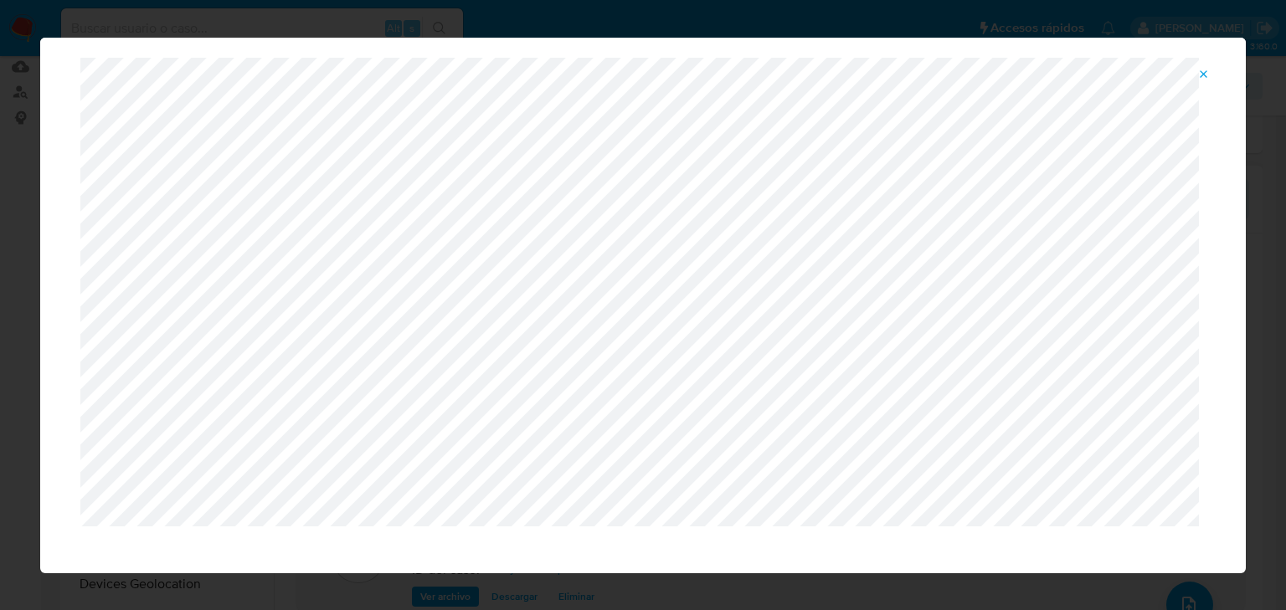
click at [1203, 77] on icon "Attachment preview" at bounding box center [1203, 74] width 13 height 13
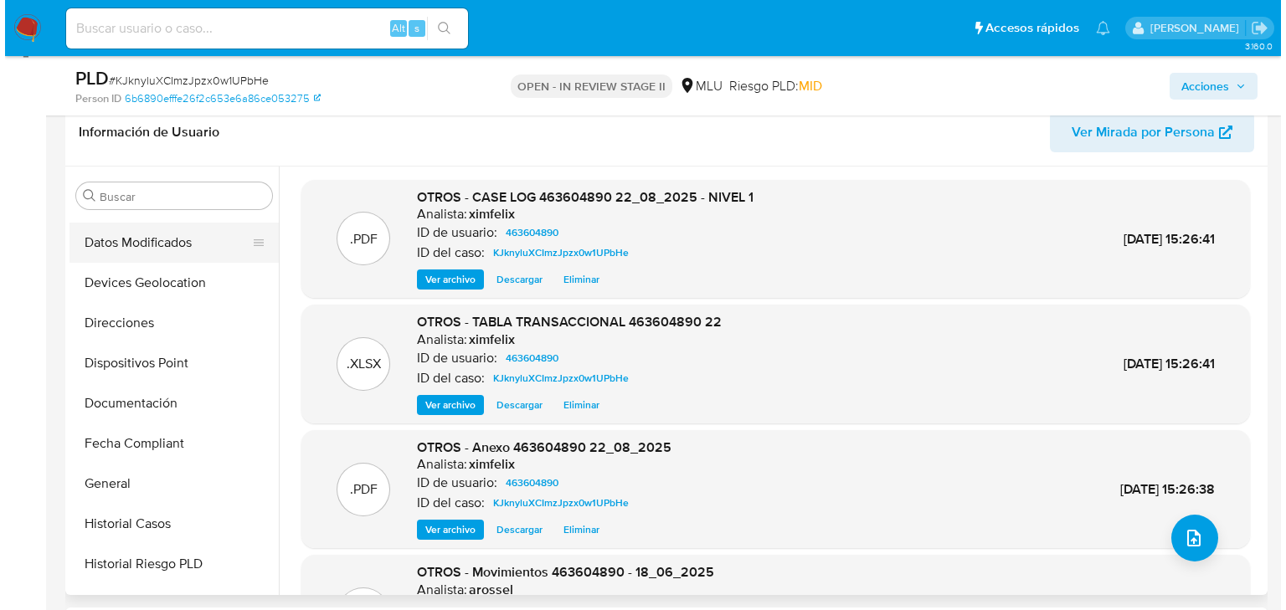
scroll to position [335, 0]
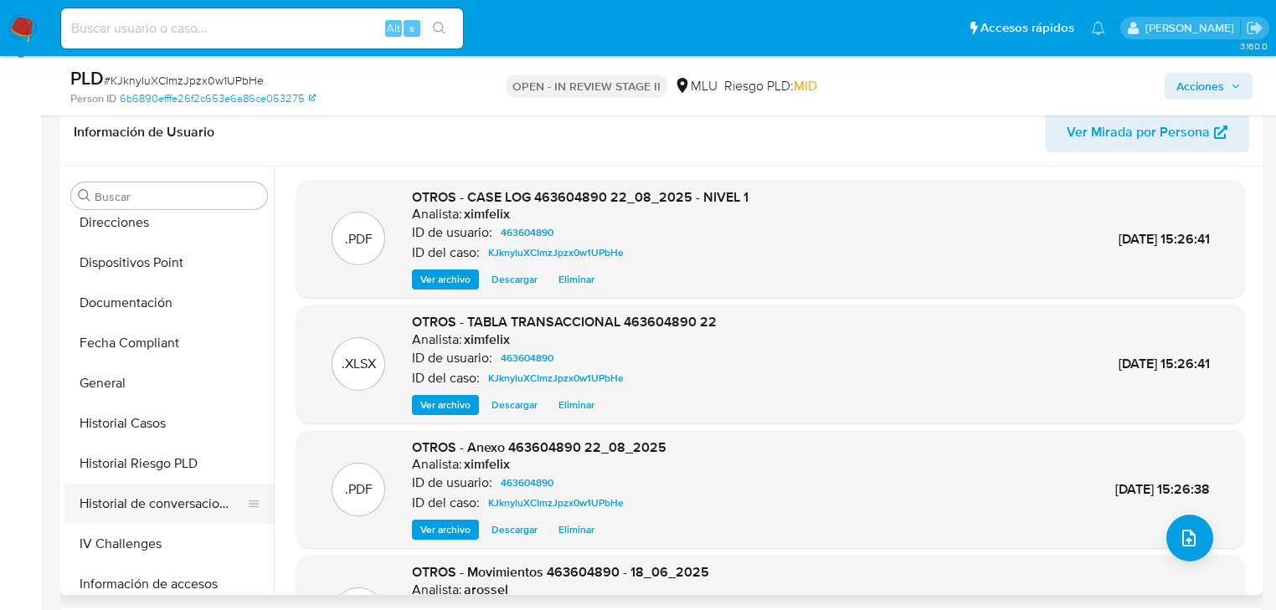
click at [154, 501] on button "Historial de conversaciones" at bounding box center [162, 504] width 196 height 40
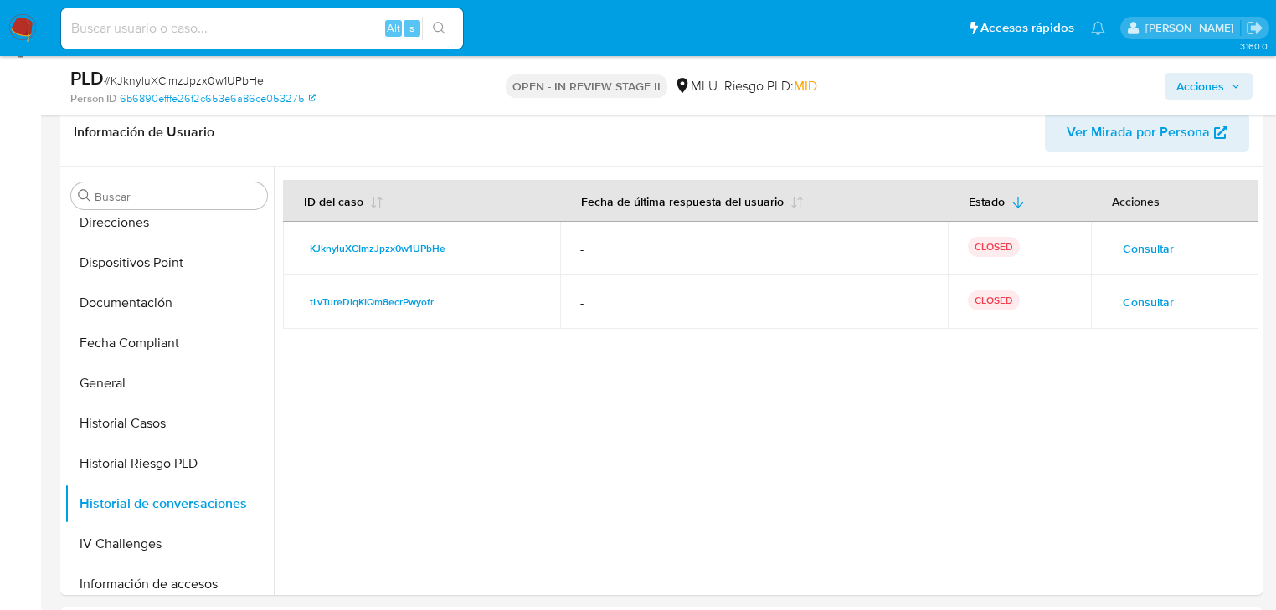
click at [1155, 249] on span "Consultar" at bounding box center [1148, 248] width 51 height 23
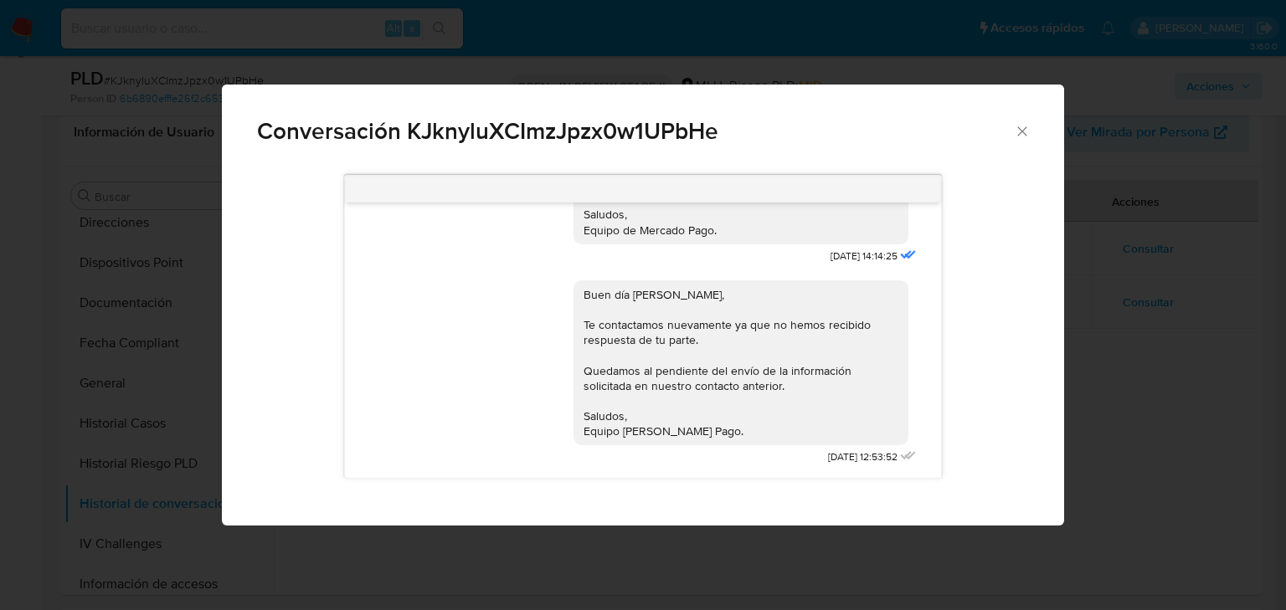
scroll to position [539, 0]
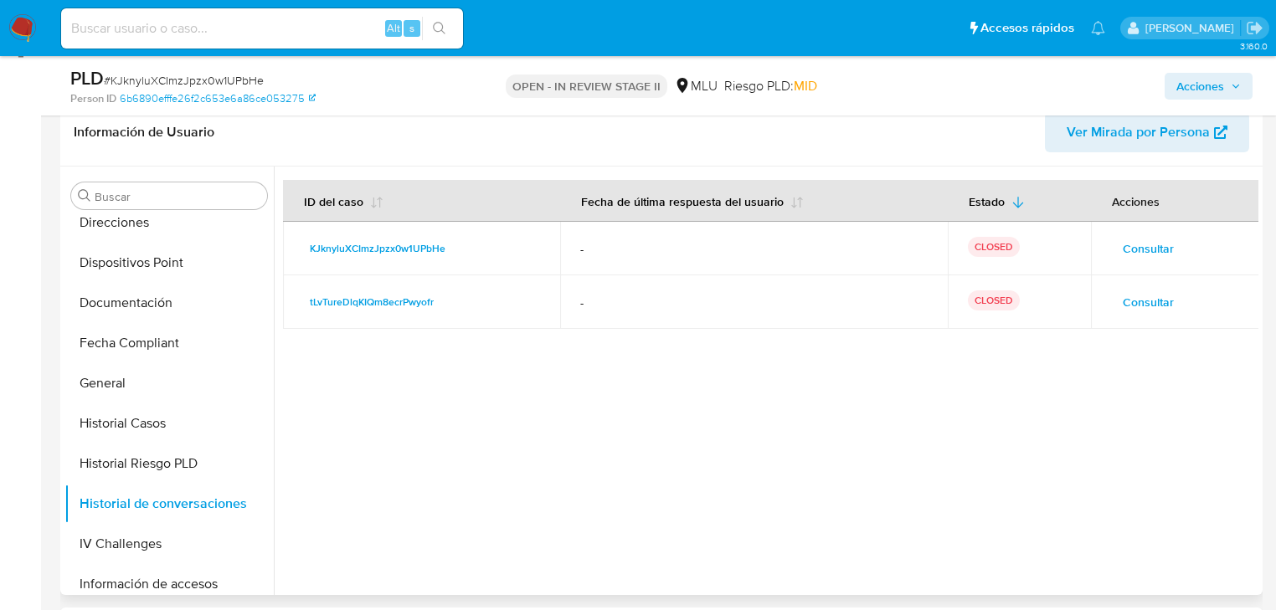
click at [1138, 301] on span "Consultar" at bounding box center [1148, 302] width 51 height 23
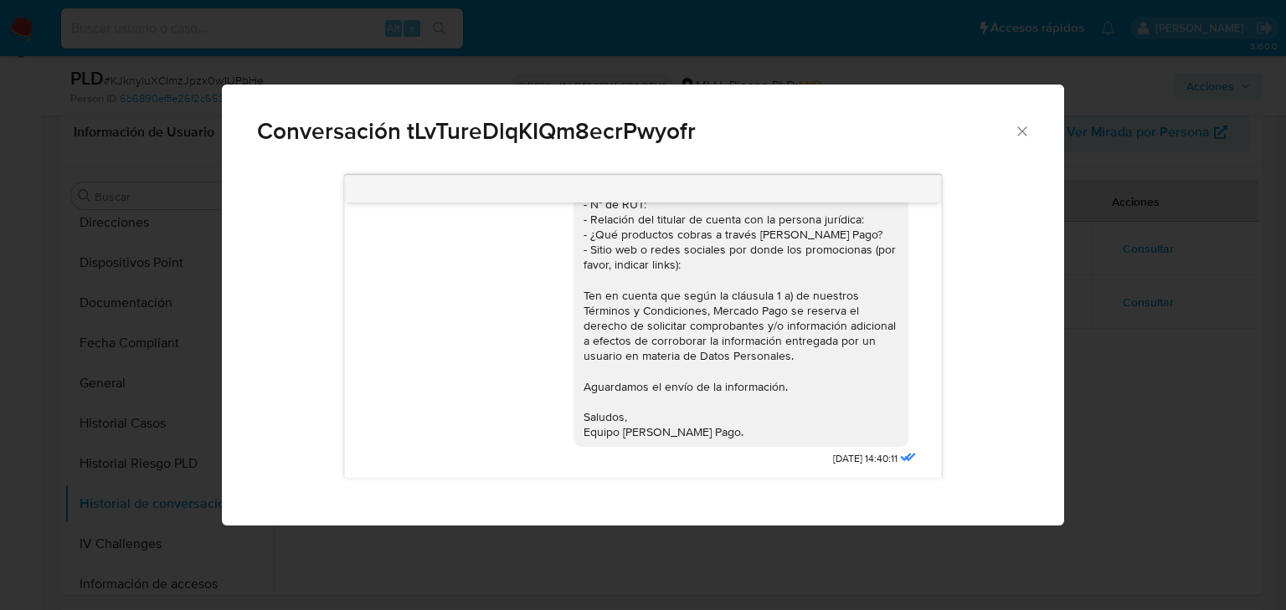
scroll to position [341, 0]
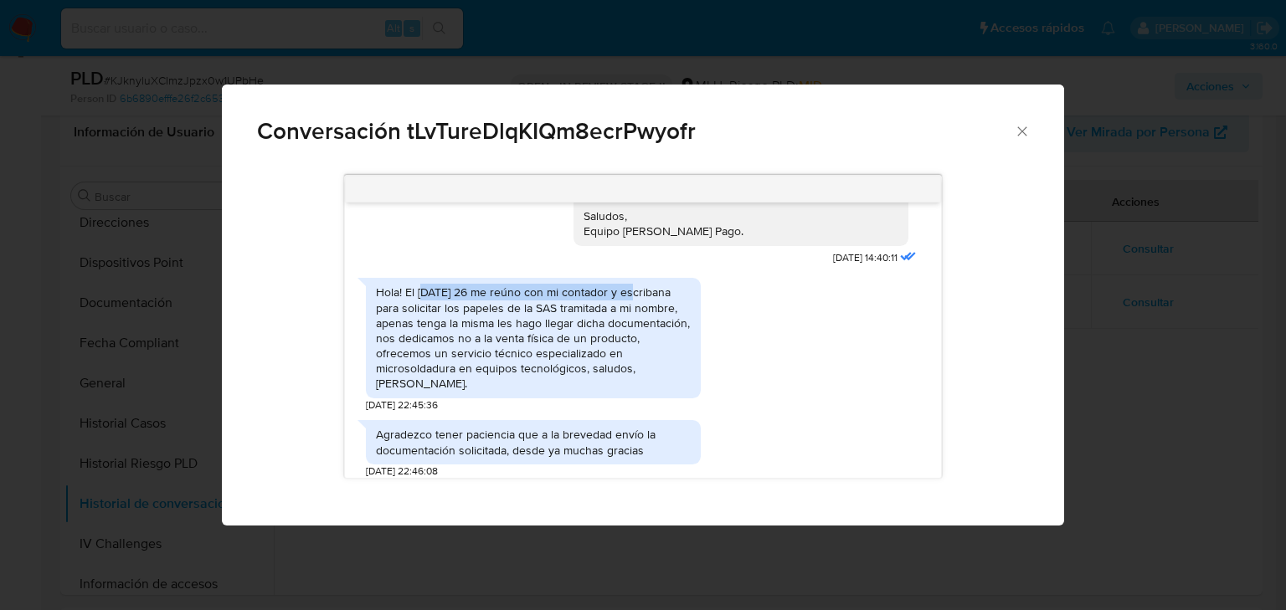
drag, startPoint x: 435, startPoint y: 293, endPoint x: 630, endPoint y: 295, distance: 194.2
click at [630, 295] on div "Hola! El jueves 26 me reúno con mi contador y escribana para solicitar los pape…" at bounding box center [533, 338] width 315 height 106
drag, startPoint x: 399, startPoint y: 311, endPoint x: 554, endPoint y: 311, distance: 154.9
click at [637, 308] on div "Hola! El jueves 26 me reúno con mi contador y escribana para solicitar los pape…" at bounding box center [533, 338] width 315 height 106
drag, startPoint x: 396, startPoint y: 327, endPoint x: 626, endPoint y: 325, distance: 230.3
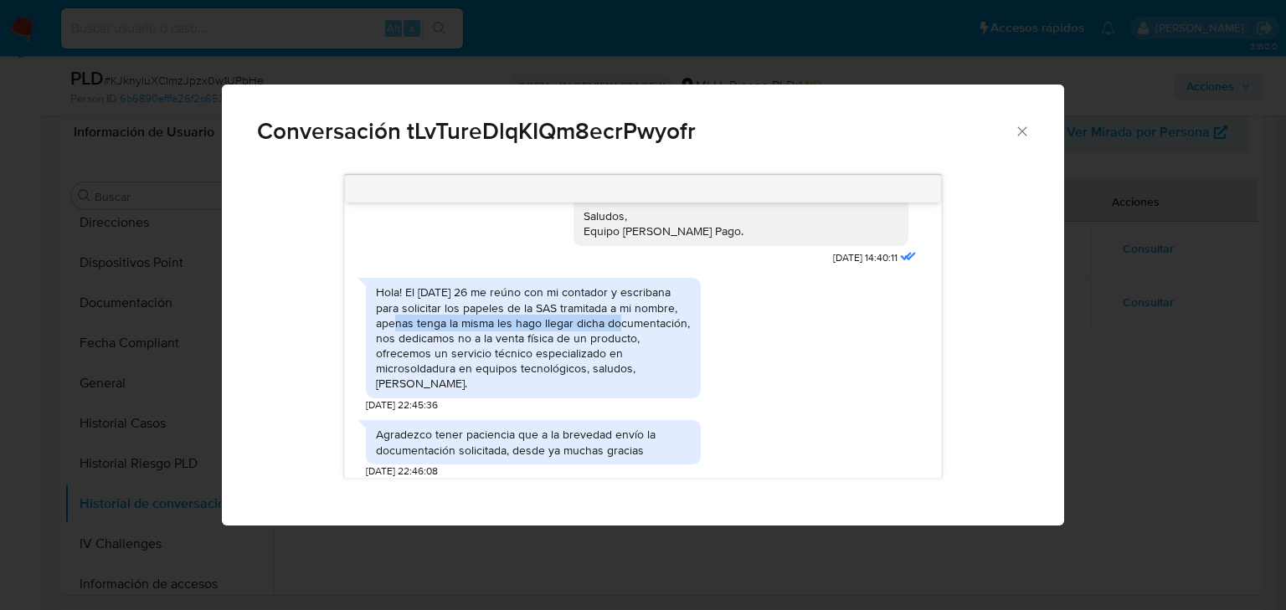
click at [621, 324] on div "Hola! El jueves 26 me reúno con mi contador y escribana para solicitar los pape…" at bounding box center [533, 338] width 315 height 106
drag, startPoint x: 606, startPoint y: 323, endPoint x: 458, endPoint y: 328, distance: 148.3
click at [458, 328] on div "Hola! El jueves 26 me reúno con mi contador y escribana para solicitar los pape…" at bounding box center [533, 338] width 315 height 106
drag, startPoint x: 434, startPoint y: 339, endPoint x: 518, endPoint y: 341, distance: 84.6
click at [516, 340] on div "Hola! El jueves 26 me reúno con mi contador y escribana para solicitar los pape…" at bounding box center [533, 338] width 315 height 106
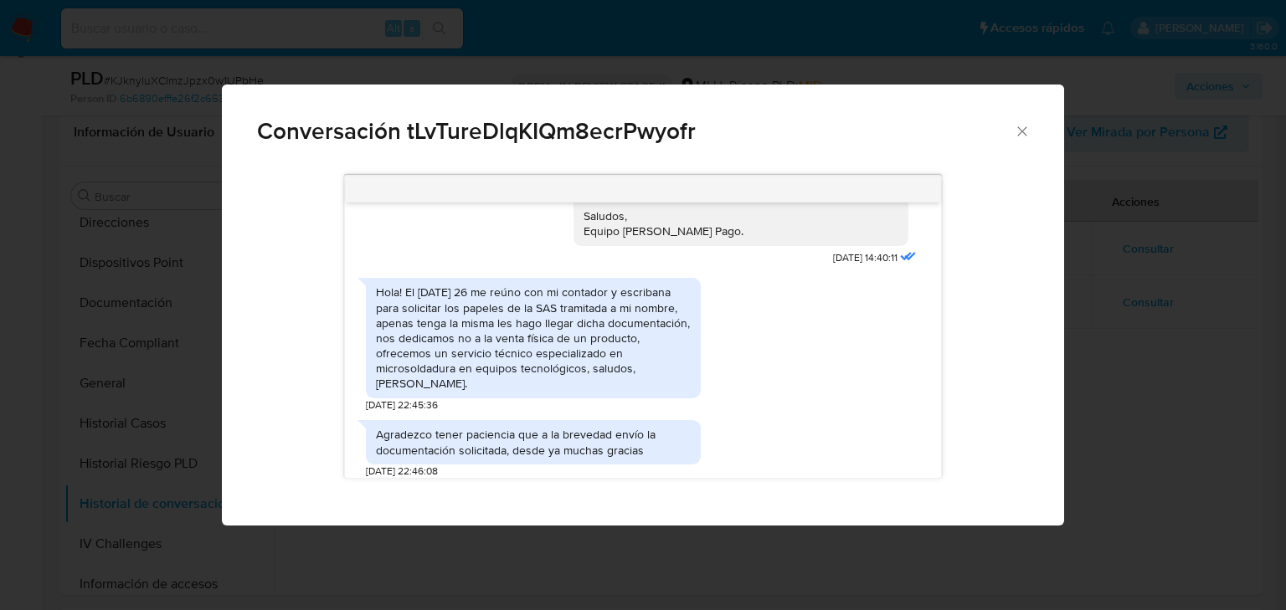
click at [482, 354] on div "Hola! El jueves 26 me reúno con mi contador y escribana para solicitar los pape…" at bounding box center [533, 338] width 315 height 106
drag, startPoint x: 519, startPoint y: 338, endPoint x: 595, endPoint y: 334, distance: 76.3
click at [595, 334] on div "Hola! El jueves 26 me reúno con mi contador y escribana para solicitar los pape…" at bounding box center [533, 338] width 315 height 106
drag, startPoint x: 402, startPoint y: 358, endPoint x: 506, endPoint y: 355, distance: 103.9
click at [506, 355] on div "Hola! El jueves 26 me reúno con mi contador y escribana para solicitar los pape…" at bounding box center [533, 338] width 315 height 106
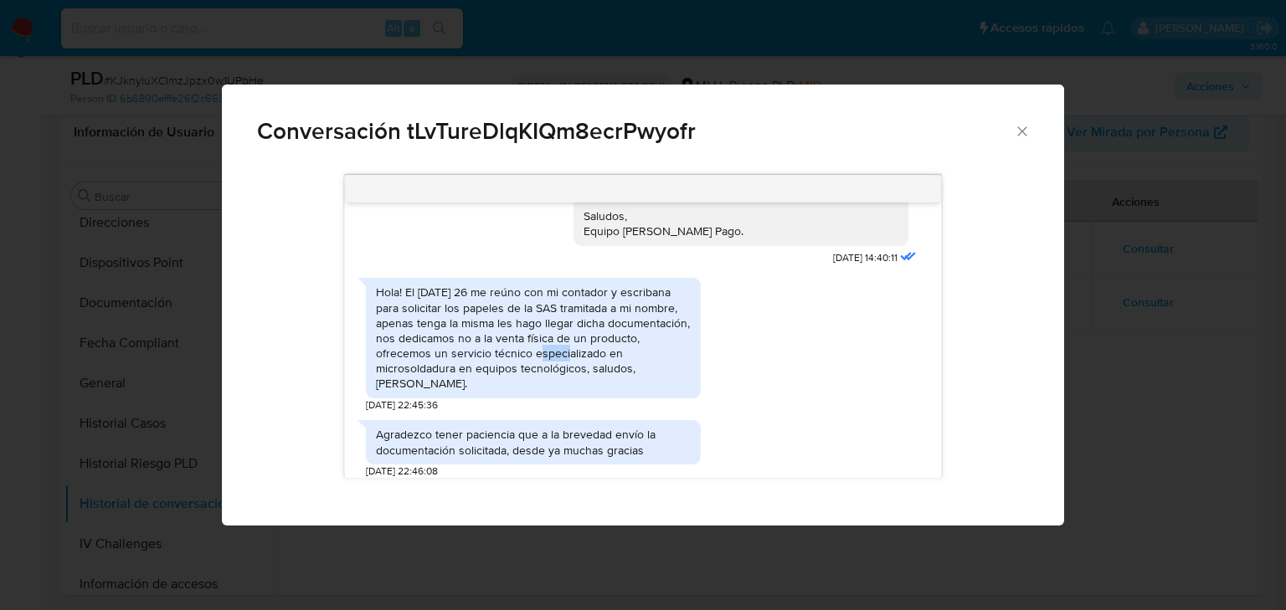
drag, startPoint x: 541, startPoint y: 352, endPoint x: 593, endPoint y: 355, distance: 52.0
click at [591, 355] on div "Hola! El jueves 26 me reúno con mi contador y escribana para solicitar los pape…" at bounding box center [533, 338] width 315 height 106
drag, startPoint x: 435, startPoint y: 370, endPoint x: 611, endPoint y: 368, distance: 175.8
click at [570, 368] on div "Hola! El jueves 26 me reúno con mi contador y escribana para solicitar los pape…" at bounding box center [533, 338] width 315 height 106
drag, startPoint x: 643, startPoint y: 368, endPoint x: 531, endPoint y: 366, distance: 112.2
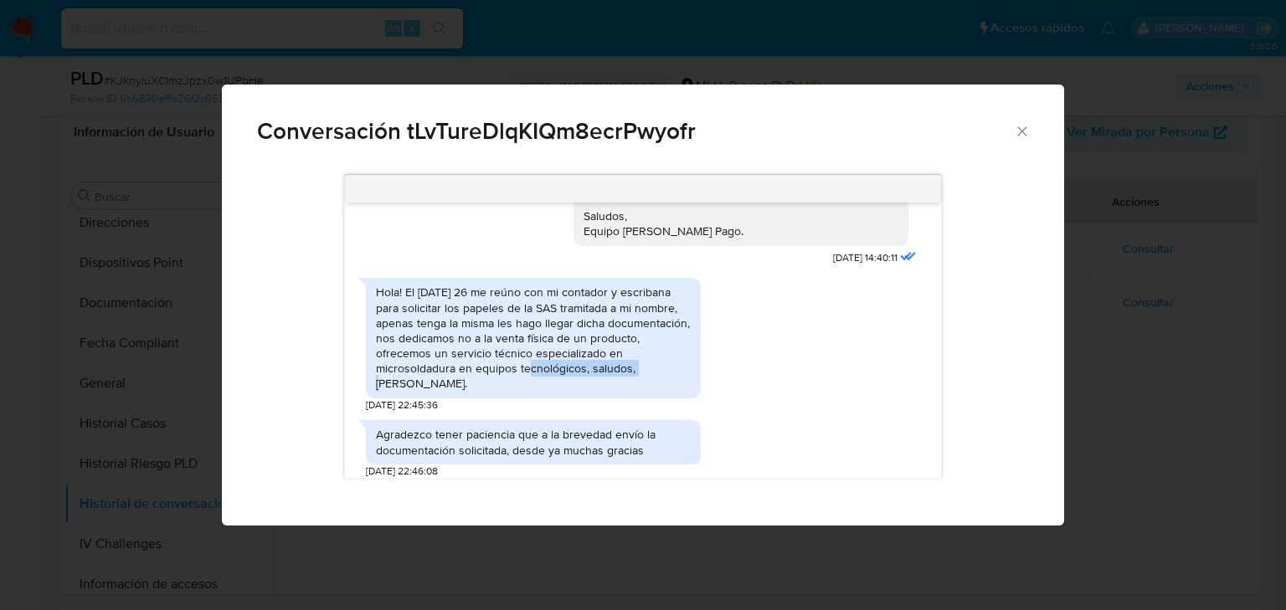
click at [531, 366] on div "Hola! El jueves 26 me reúno con mi contador y escribana para solicitar los pape…" at bounding box center [533, 338] width 315 height 106
drag, startPoint x: 443, startPoint y: 422, endPoint x: 553, endPoint y: 424, distance: 110.5
click at [553, 427] on div "Agradezco tener paciencia que a la brevedad envío la documentación solicitada, …" at bounding box center [533, 442] width 315 height 30
drag, startPoint x: 558, startPoint y: 431, endPoint x: 589, endPoint y: 423, distance: 32.1
click at [589, 427] on div "Agradezco tener paciencia que a la brevedad envío la documentación solicitada, …" at bounding box center [533, 442] width 315 height 30
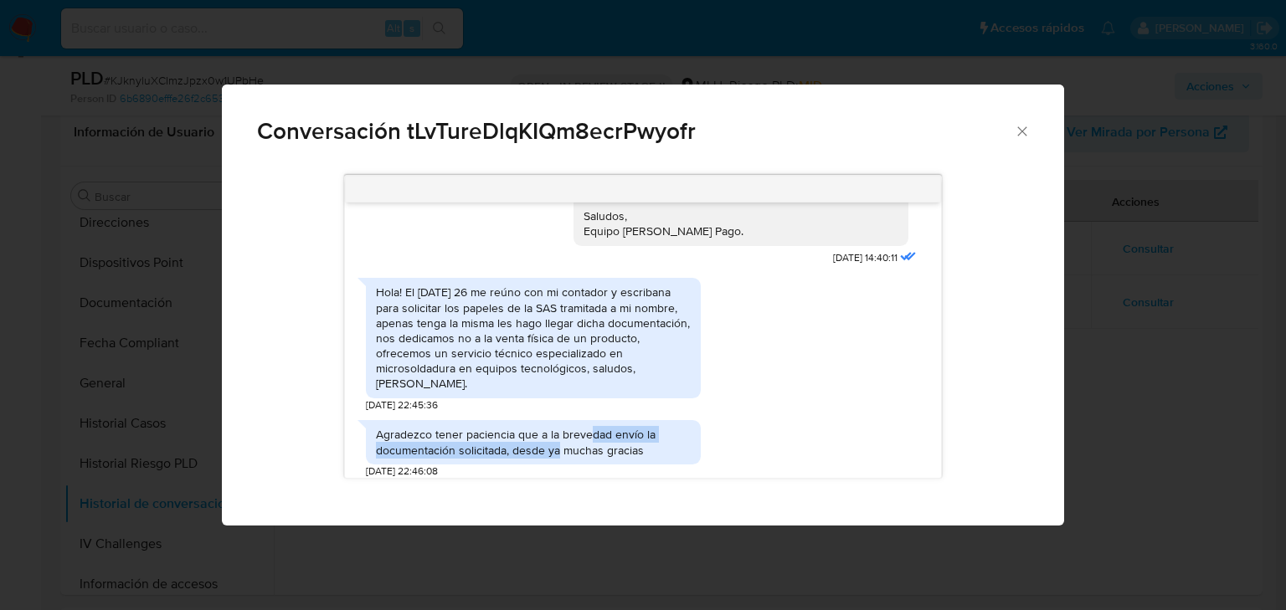
click at [440, 434] on div "Agradezco tener paciencia que a la brevedad envío la documentación solicitada, …" at bounding box center [533, 442] width 315 height 30
drag, startPoint x: 499, startPoint y: 435, endPoint x: 540, endPoint y: 435, distance: 41.0
click at [540, 435] on div "Agradezco tener paciencia que a la brevedad envío la documentación solicitada, …" at bounding box center [533, 442] width 315 height 30
click at [577, 433] on div "Agradezco tener paciencia que a la brevedad envío la documentación solicitada, …" at bounding box center [533, 442] width 315 height 30
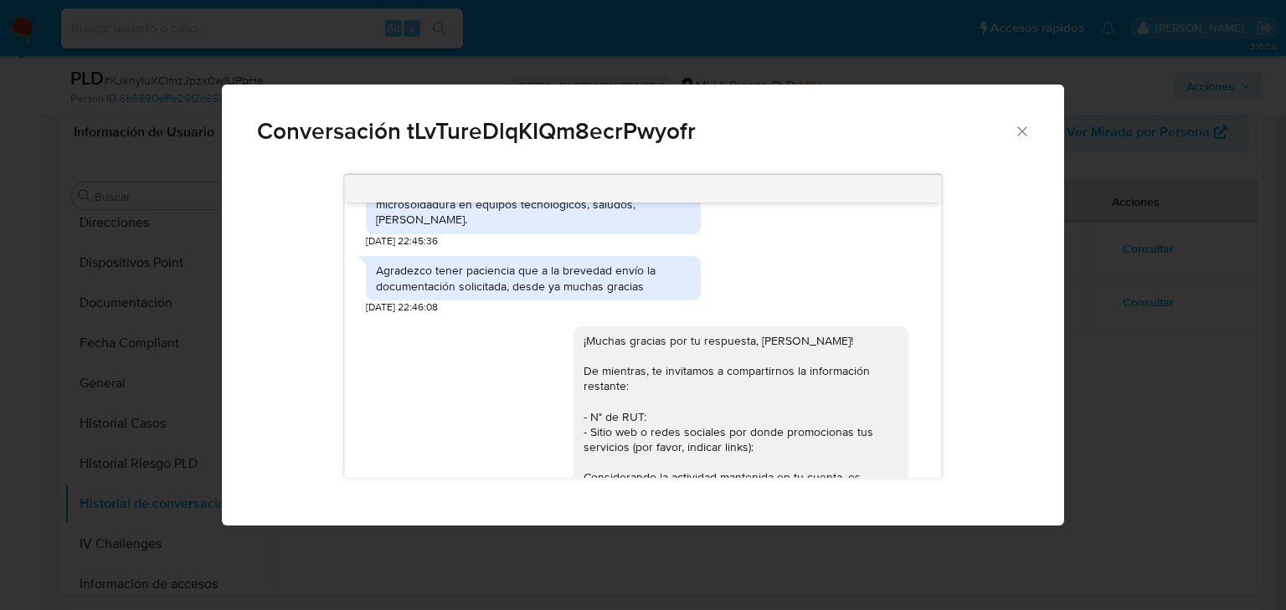
scroll to position [475, 0]
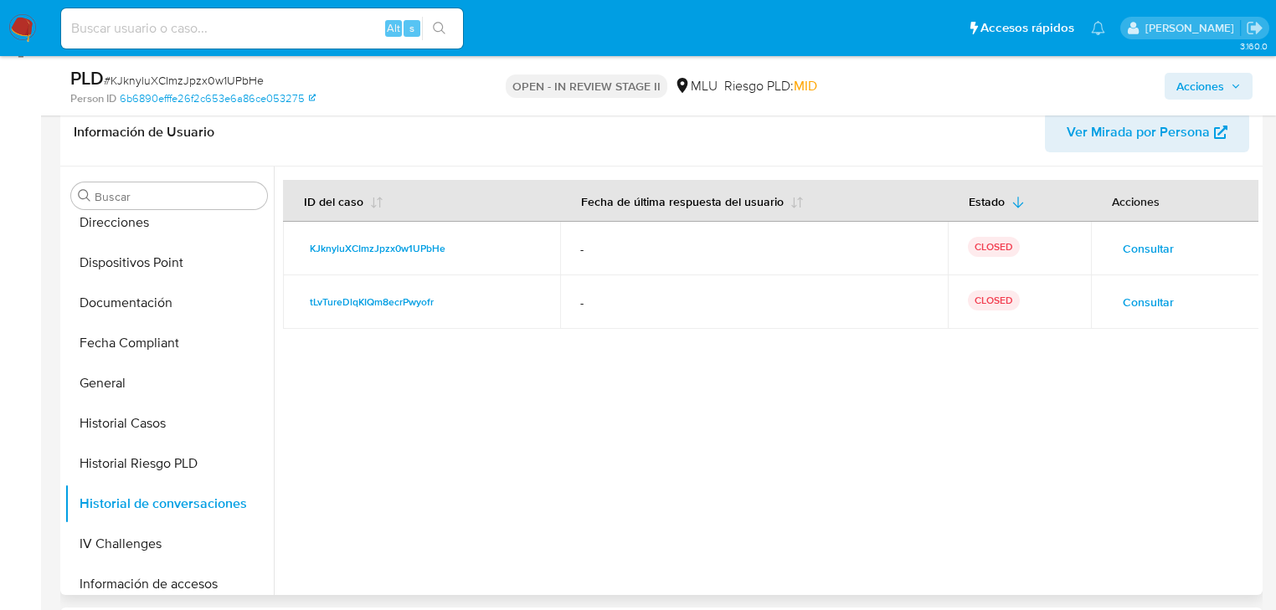
click at [1178, 235] on div "Consultar" at bounding box center [1175, 248] width 128 height 27
click at [1160, 244] on span "Consultar" at bounding box center [1148, 248] width 51 height 23
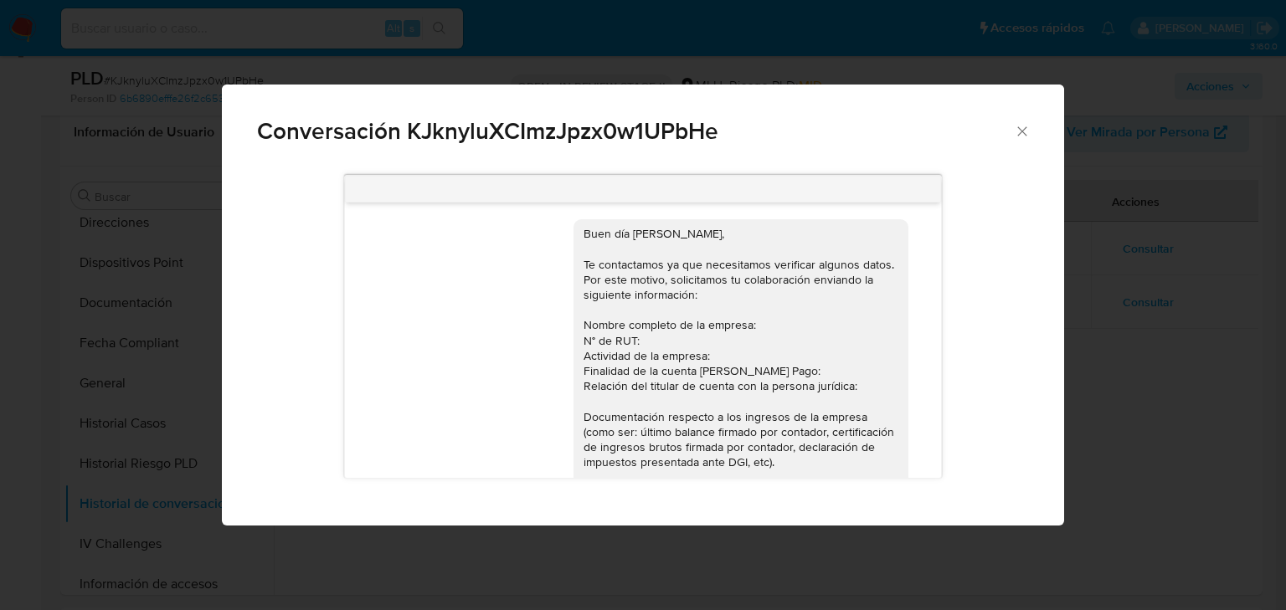
scroll to position [0, 0]
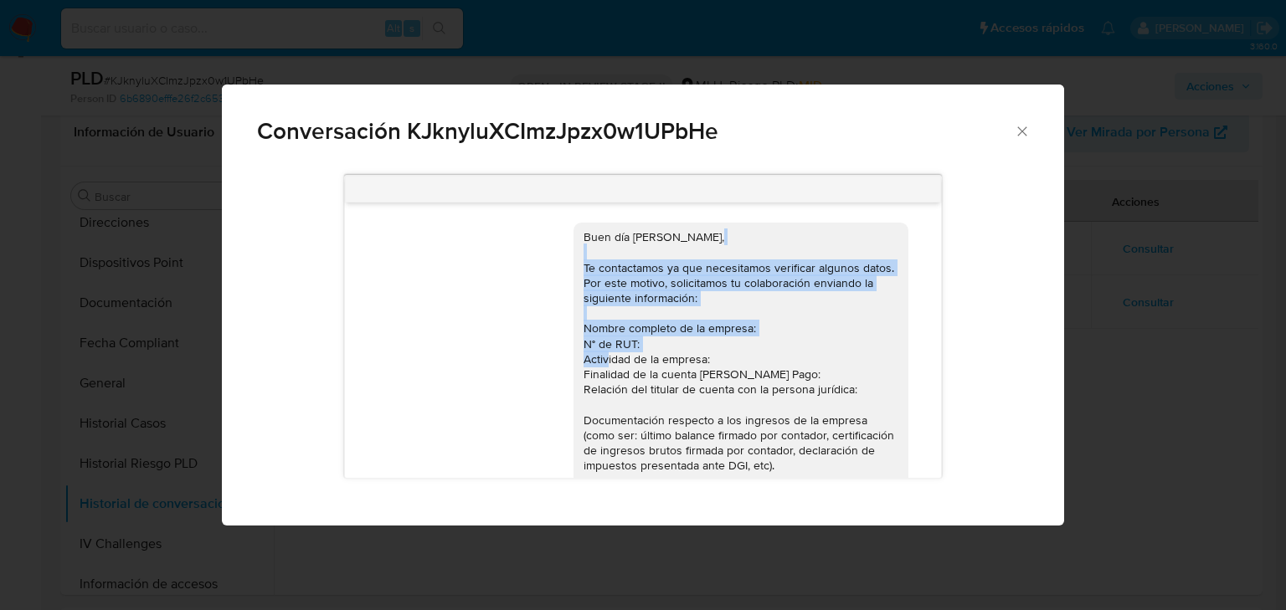
drag, startPoint x: 599, startPoint y: 246, endPoint x: 613, endPoint y: 376, distance: 130.5
click at [609, 370] on div "Buen día Juan Manuel, Te contactamos ya que necesitamos verificar algunos datos…" at bounding box center [741, 495] width 315 height 533
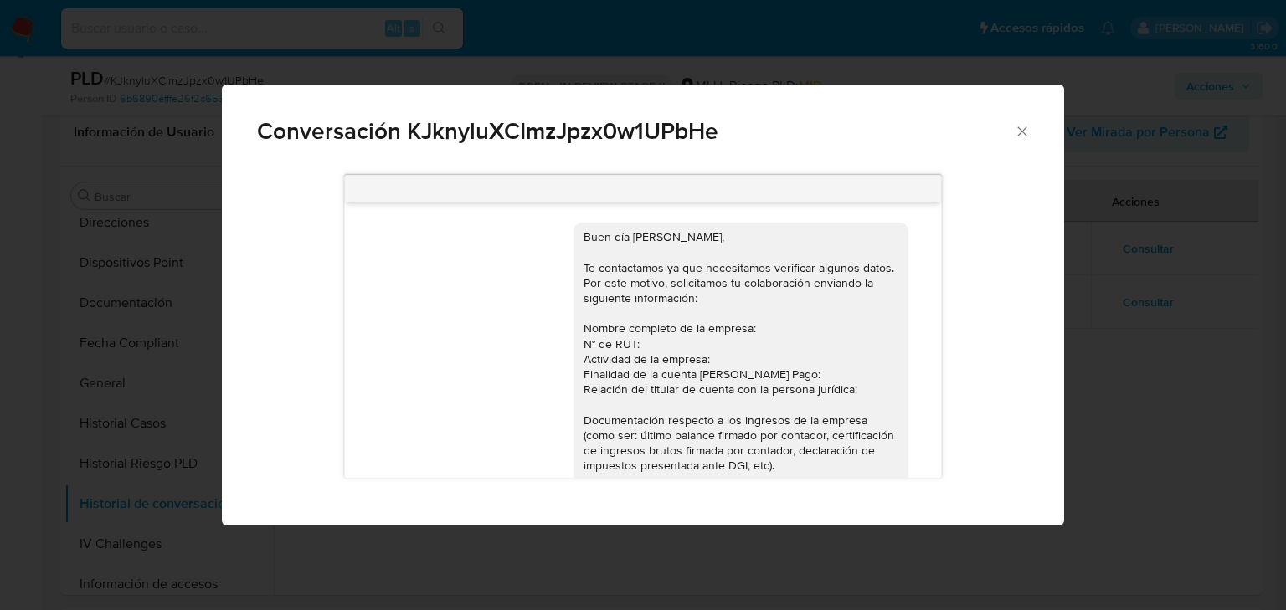
click at [613, 376] on div "Buen día Juan Manuel, Te contactamos ya que necesitamos verificar algunos datos…" at bounding box center [741, 495] width 315 height 533
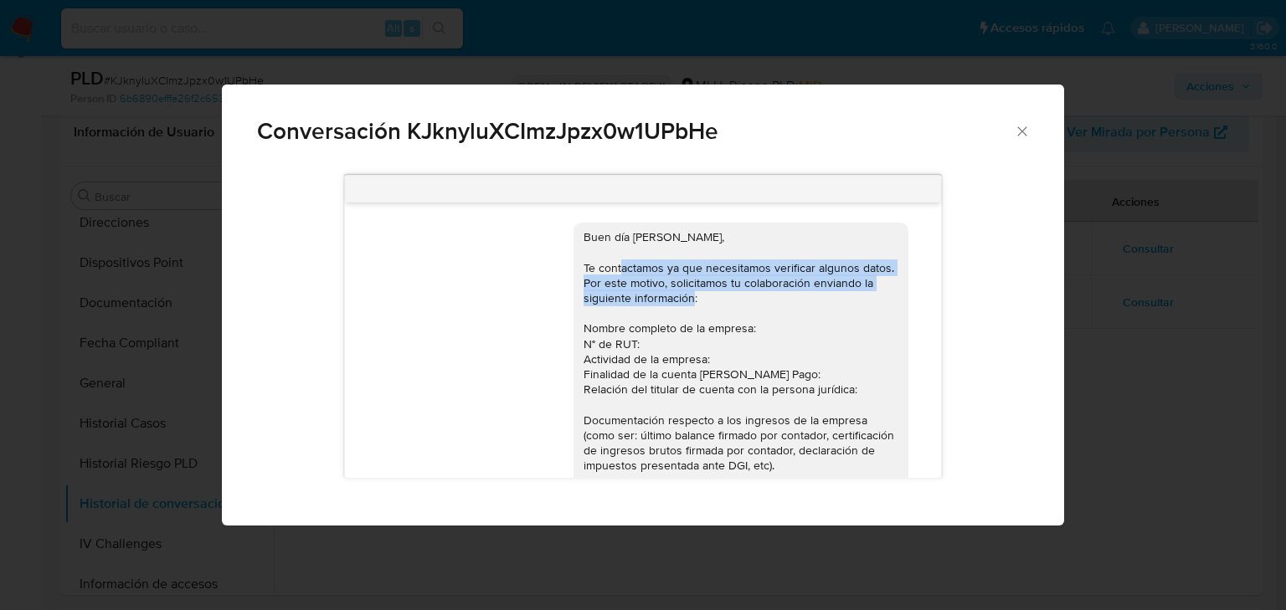
drag, startPoint x: 621, startPoint y: 270, endPoint x: 621, endPoint y: 313, distance: 42.7
click at [621, 313] on div "Buen día Juan Manuel, Te contactamos ya que necesitamos verificar algunos datos…" at bounding box center [741, 495] width 315 height 533
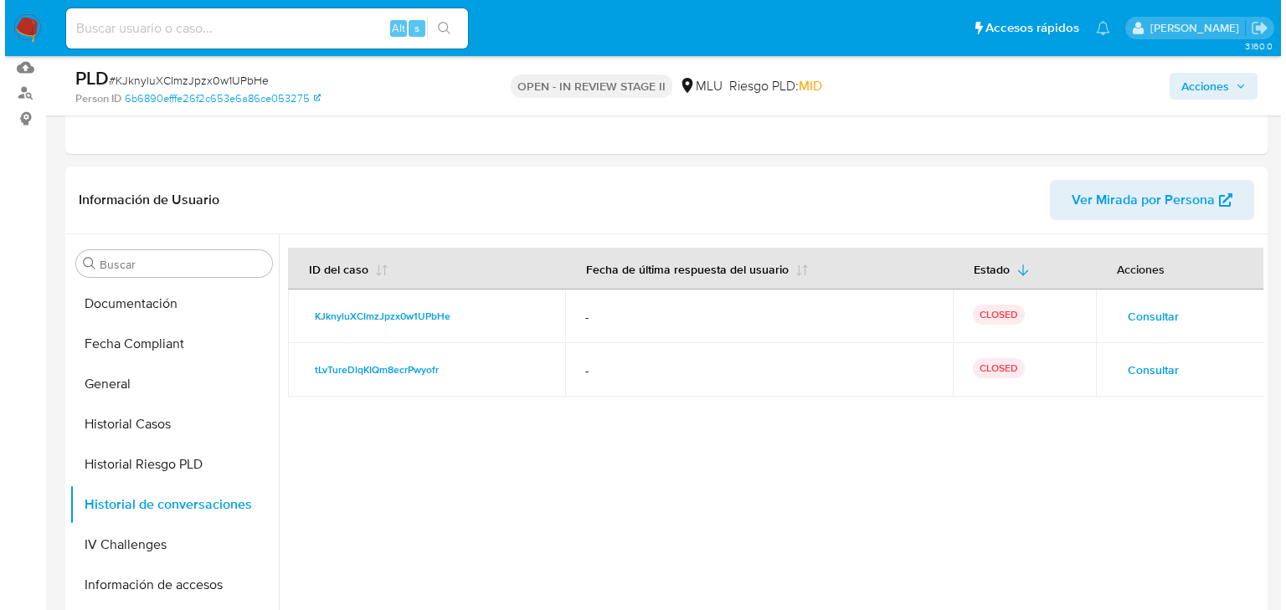
scroll to position [201, 0]
click at [1178, 321] on button "Consultar" at bounding box center [1148, 315] width 75 height 27
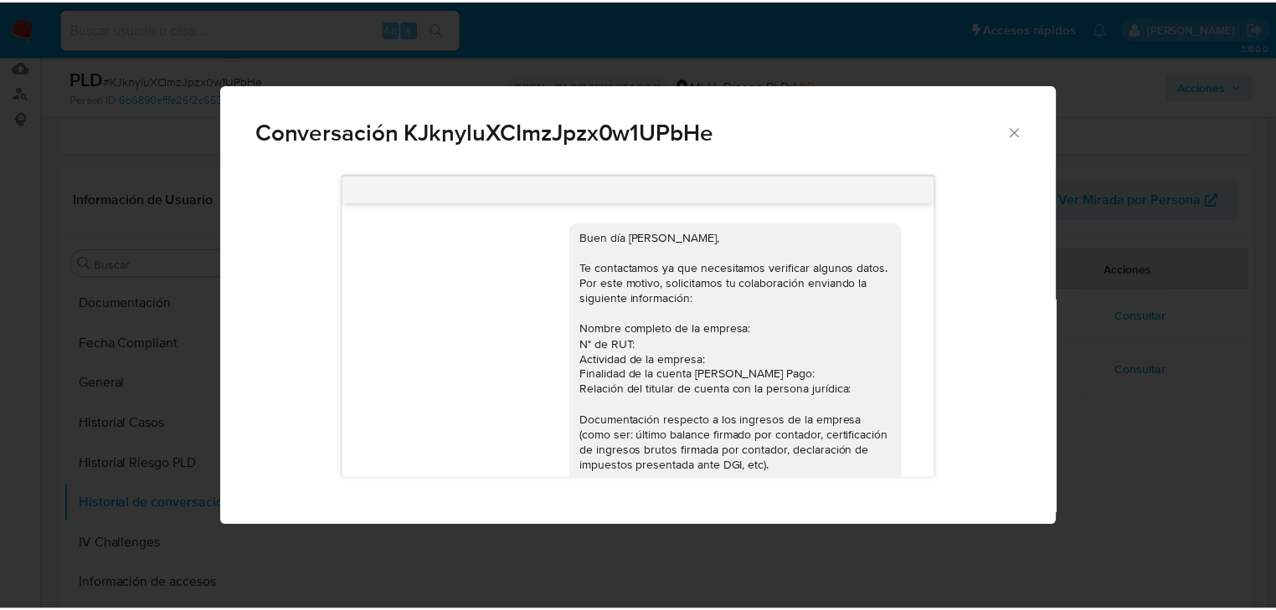
scroll to position [539, 0]
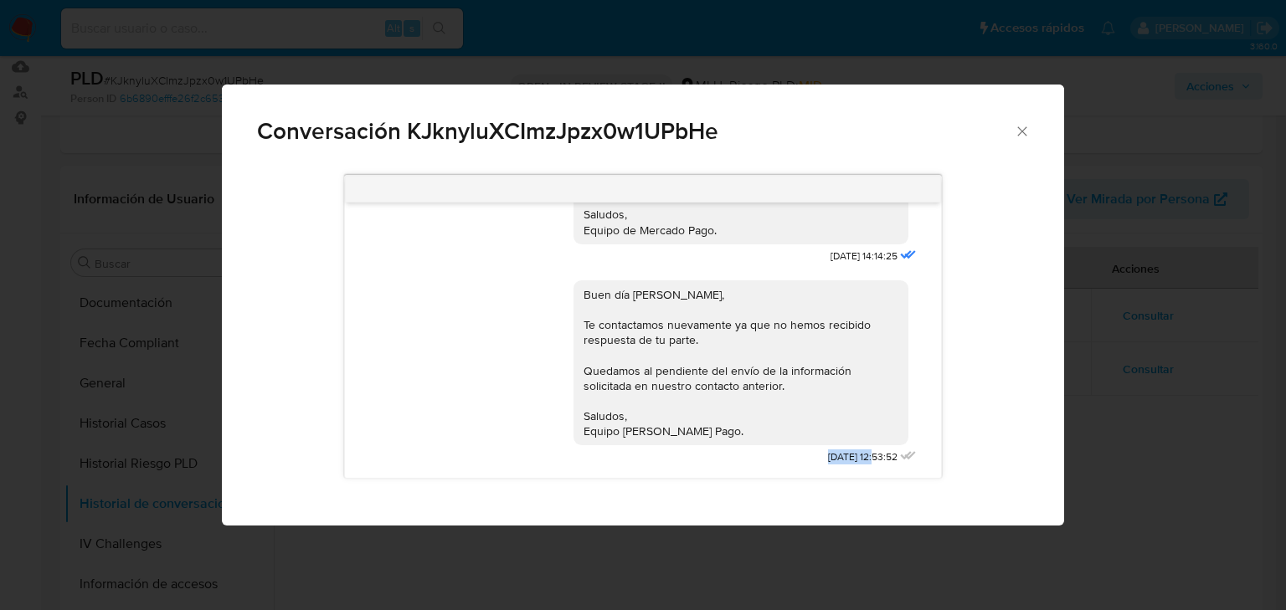
click at [845, 460] on div "Buen día Juan Manuel, Te contactamos nuevamente ya que no hemos recibido respue…" at bounding box center [747, 370] width 347 height 202
click at [842, 469] on div "01/09/2025 12:53:52" at bounding box center [874, 457] width 92 height 24
click at [1019, 131] on icon "Cerrar" at bounding box center [1022, 131] width 17 height 17
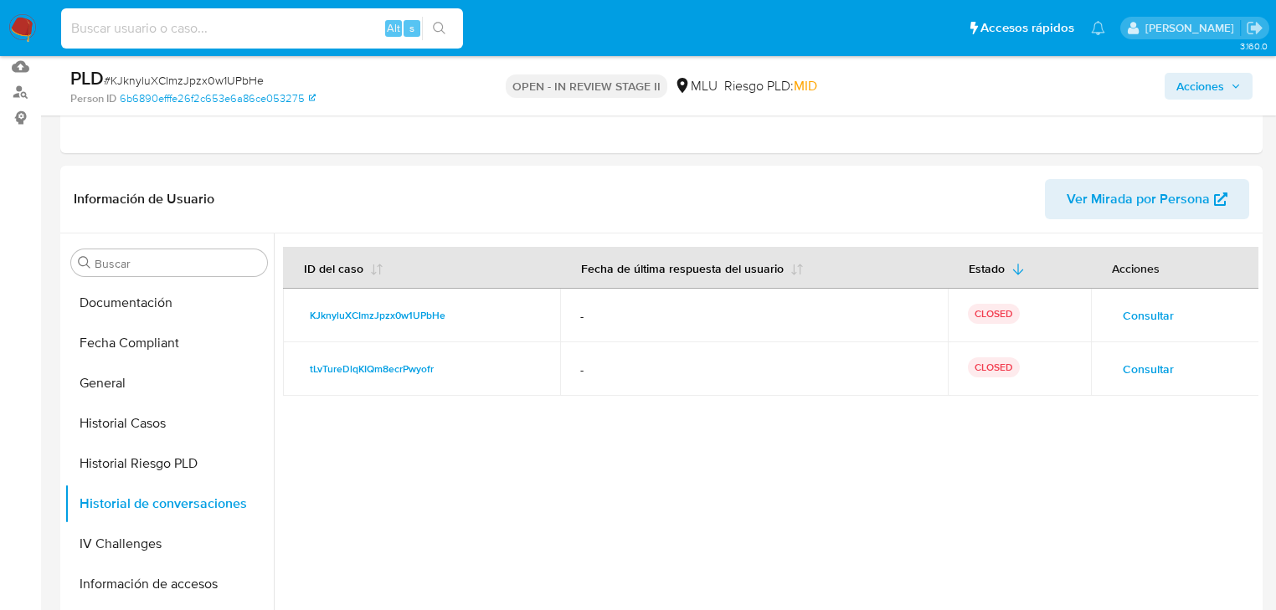
click at [231, 28] on input at bounding box center [262, 29] width 402 height 22
paste input "qUgqkHbDvZYAZxazaVlm56D5"
type input "qUgqkHbDvZYAZxazaVlm56D5"
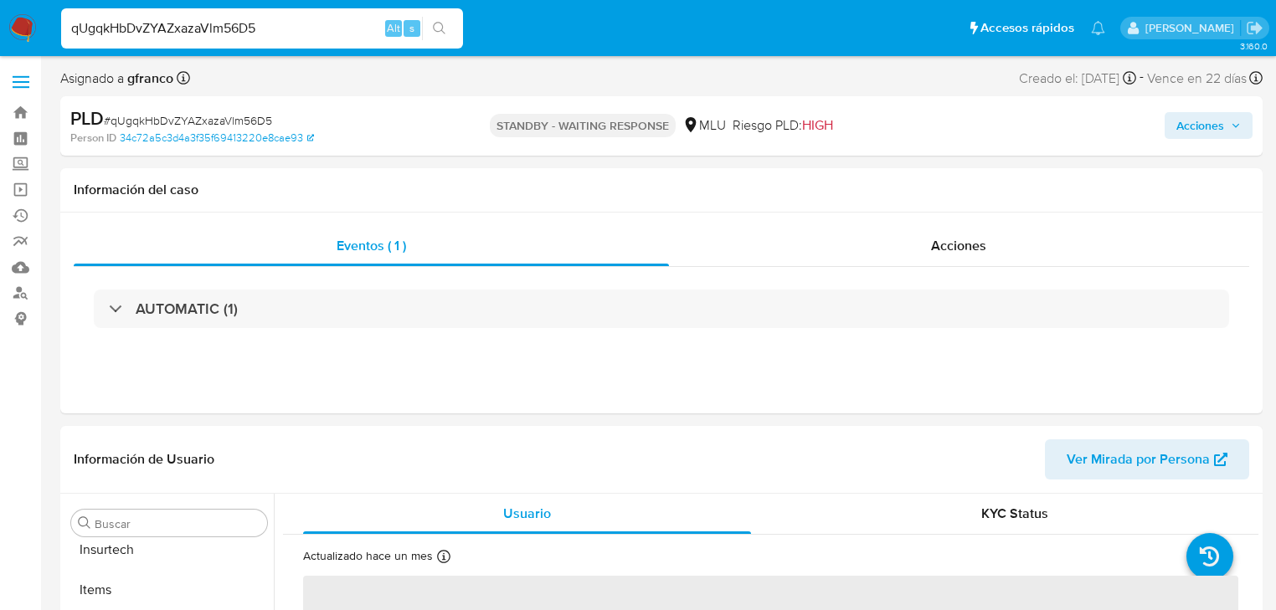
scroll to position [747, 0]
select select "10"
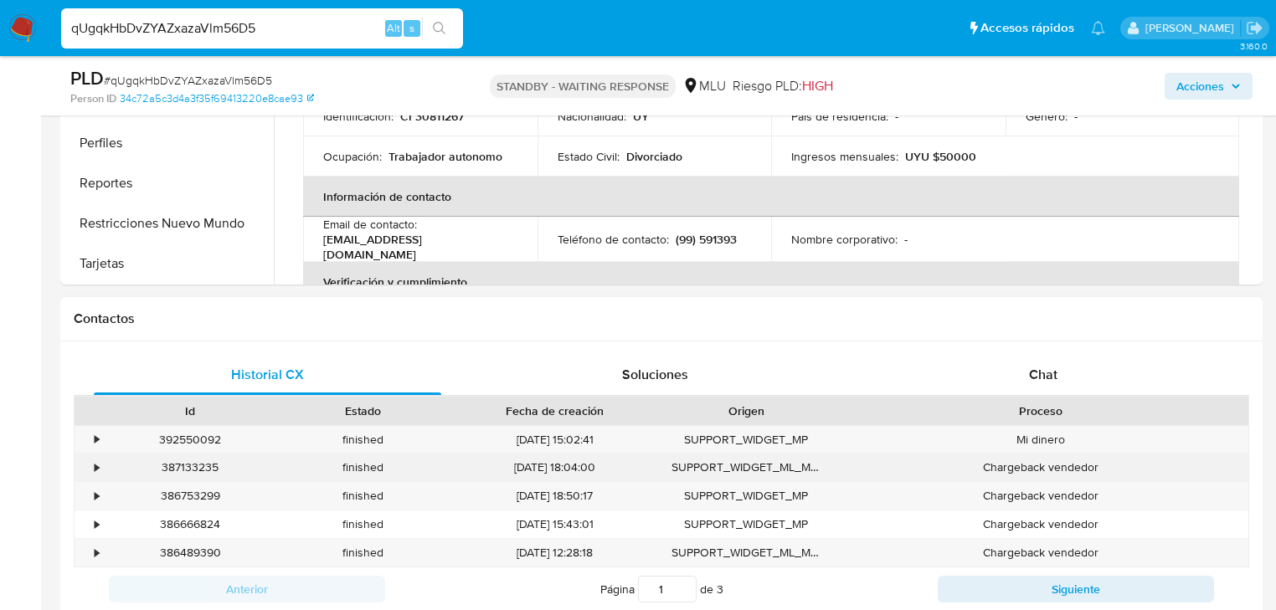
scroll to position [603, 0]
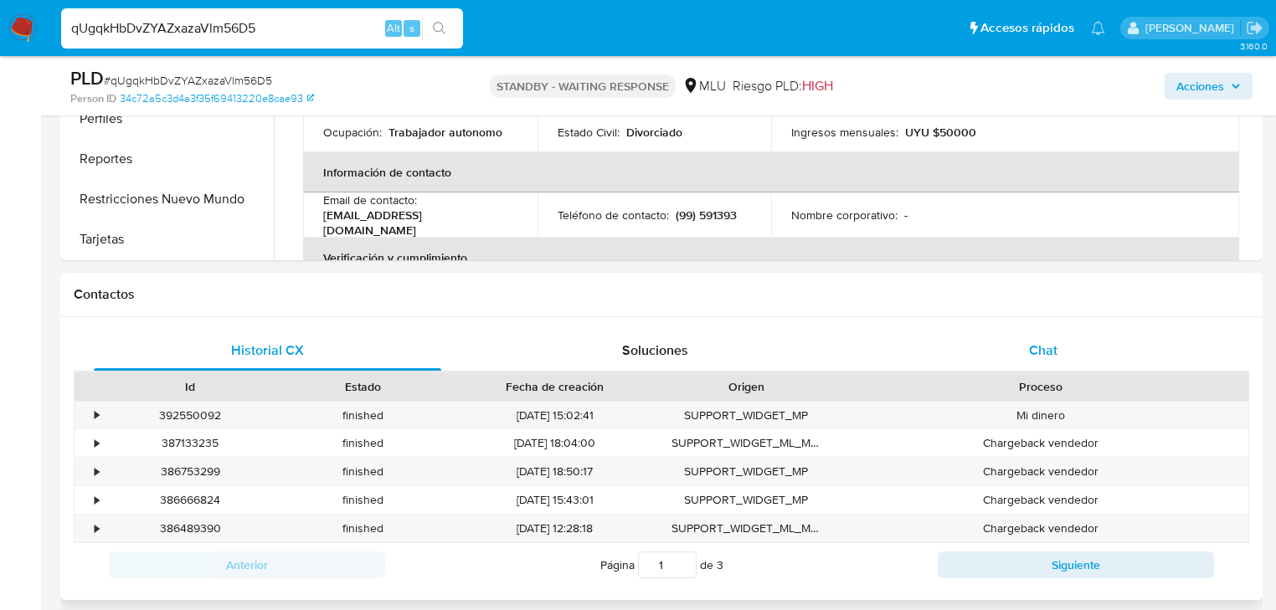
click at [1030, 332] on div "Chat" at bounding box center [1043, 351] width 347 height 40
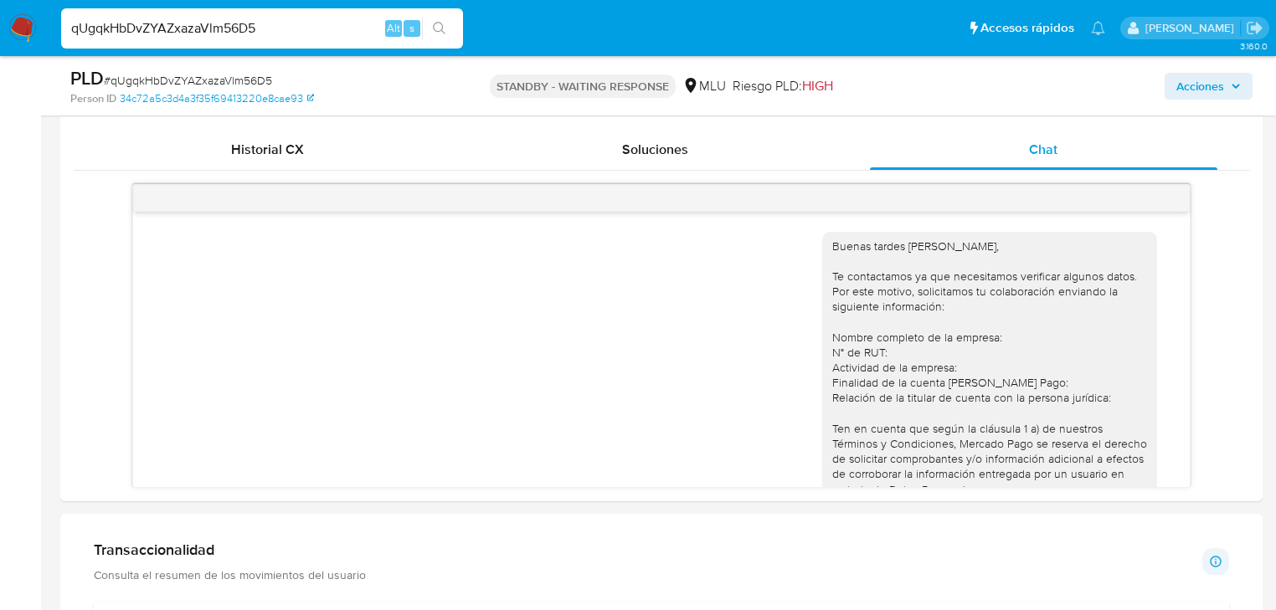
scroll to position [573, 0]
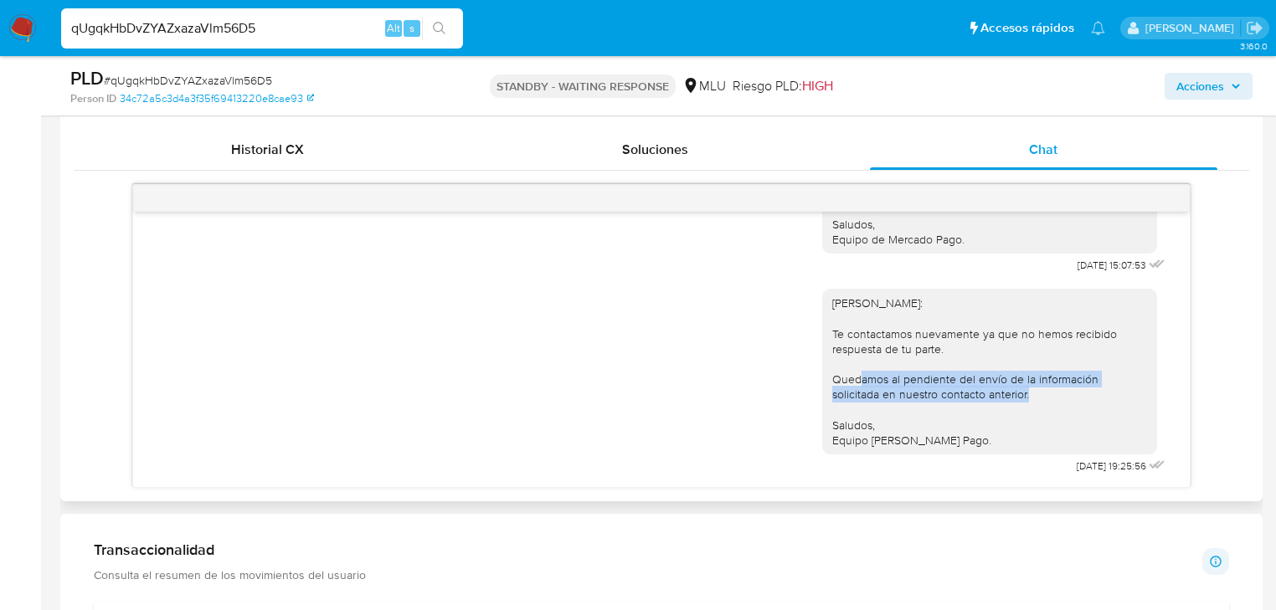
drag, startPoint x: 847, startPoint y: 379, endPoint x: 1022, endPoint y: 393, distance: 175.5
click at [1044, 388] on div "Hola, Natalia: Te contactamos nuevamente ya que no hemos recibido respuesta de …" at bounding box center [989, 372] width 315 height 152
click at [916, 402] on div "Hola, Natalia: Te contactamos nuevamente ya que no hemos recibido respuesta de …" at bounding box center [989, 372] width 315 height 152
drag, startPoint x: 881, startPoint y: 394, endPoint x: 898, endPoint y: 410, distance: 23.1
click at [900, 407] on div "Hola, Natalia: Te contactamos nuevamente ya que no hemos recibido respuesta de …" at bounding box center [989, 372] width 315 height 152
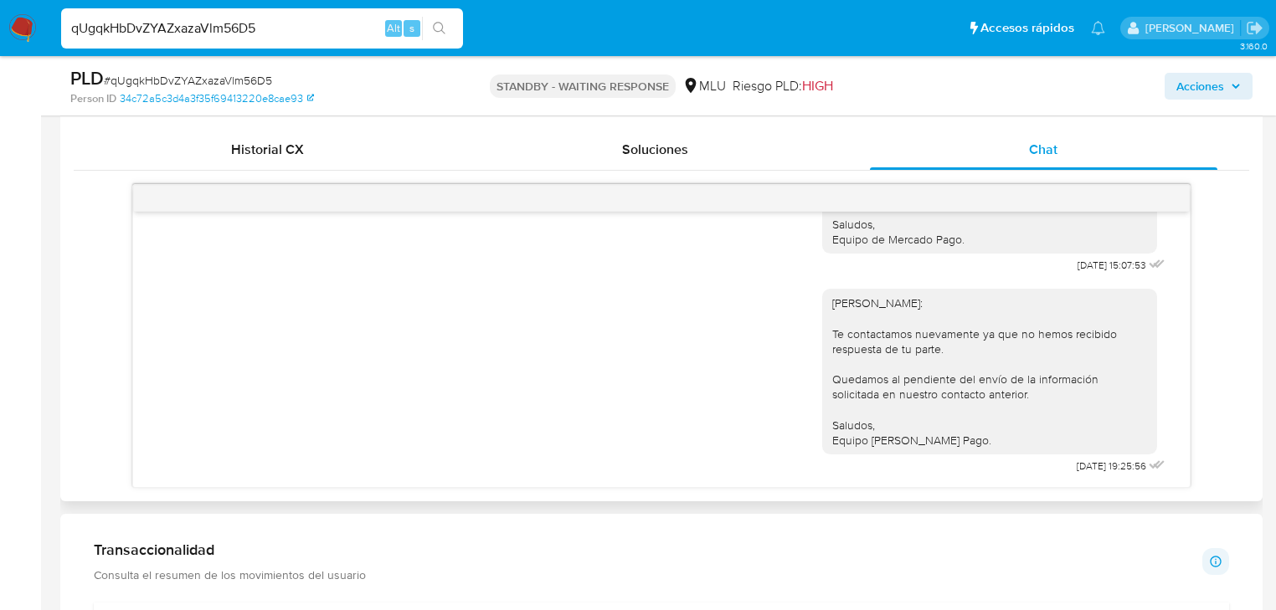
click at [889, 440] on div "Hola, Natalia: Te contactamos nuevamente ya que no hemos recibido respuesta de …" at bounding box center [989, 372] width 315 height 152
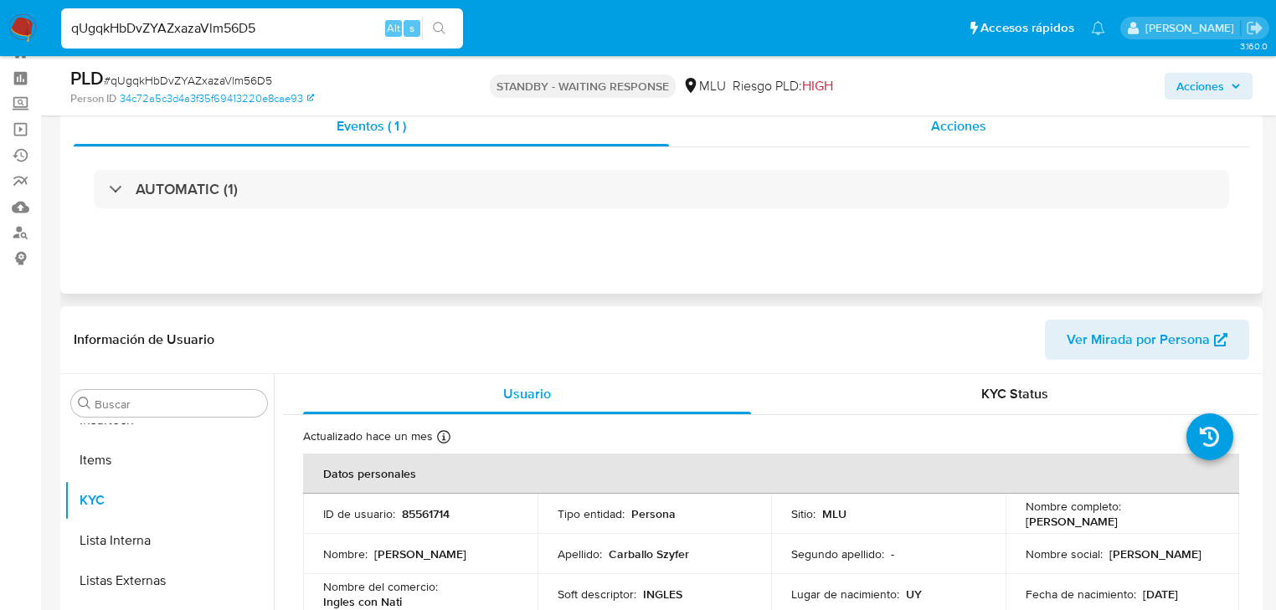
scroll to position [0, 0]
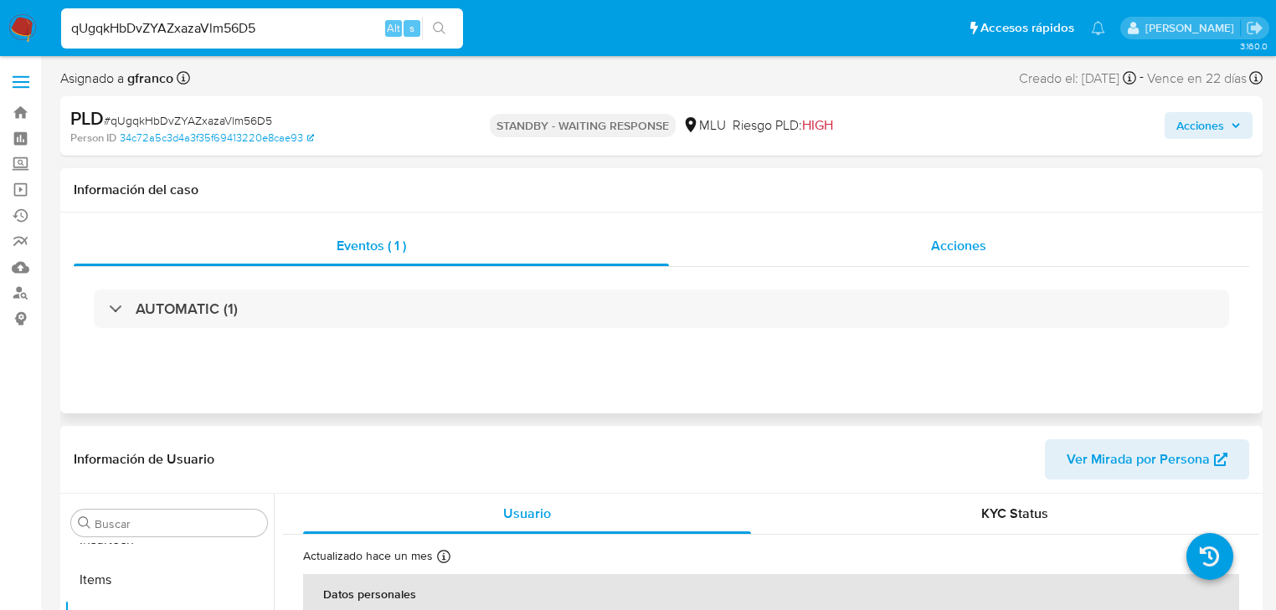
click at [984, 247] on span "Acciones" at bounding box center [958, 245] width 55 height 19
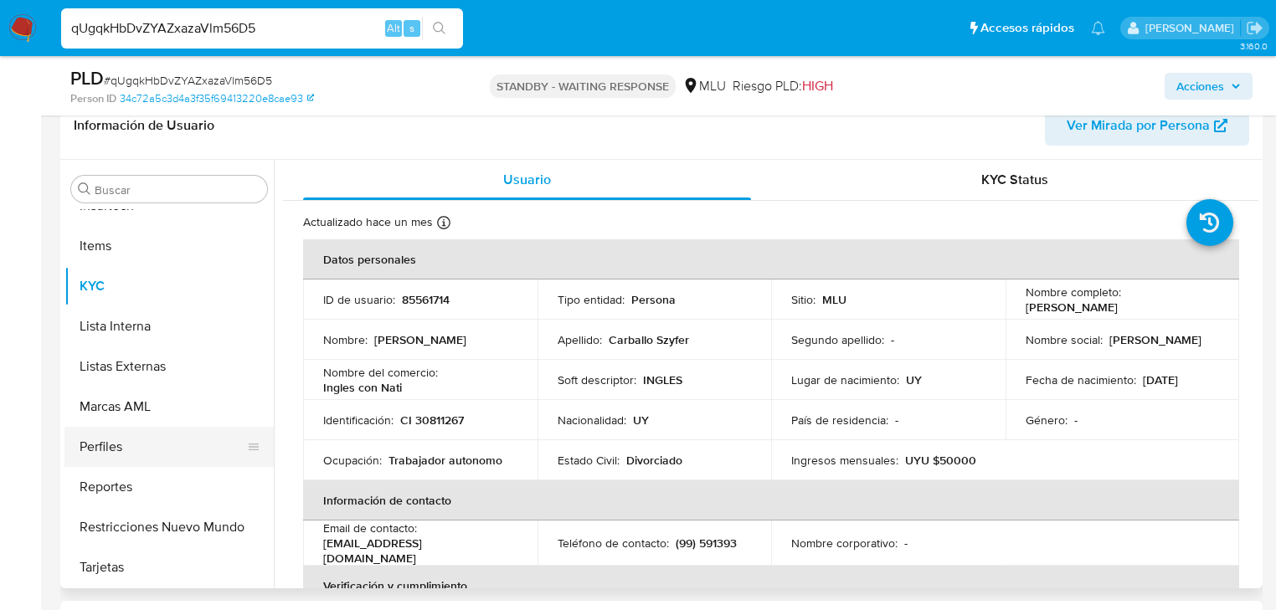
scroll to position [402, 0]
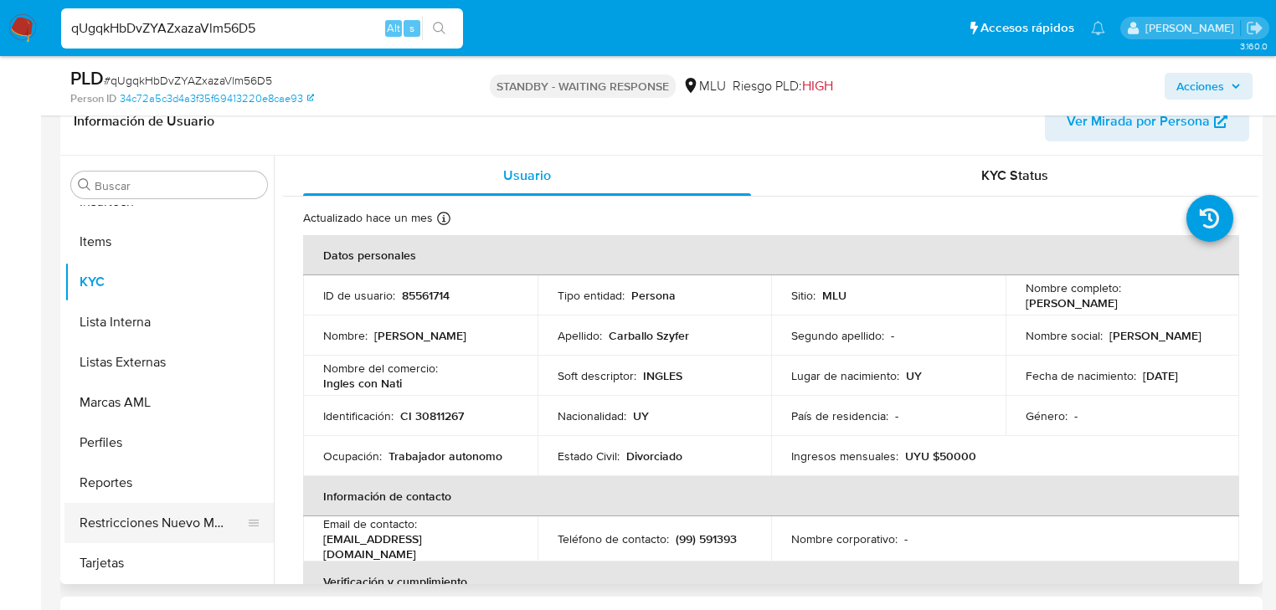
click at [158, 519] on button "Restricciones Nuevo Mundo" at bounding box center [162, 523] width 196 height 40
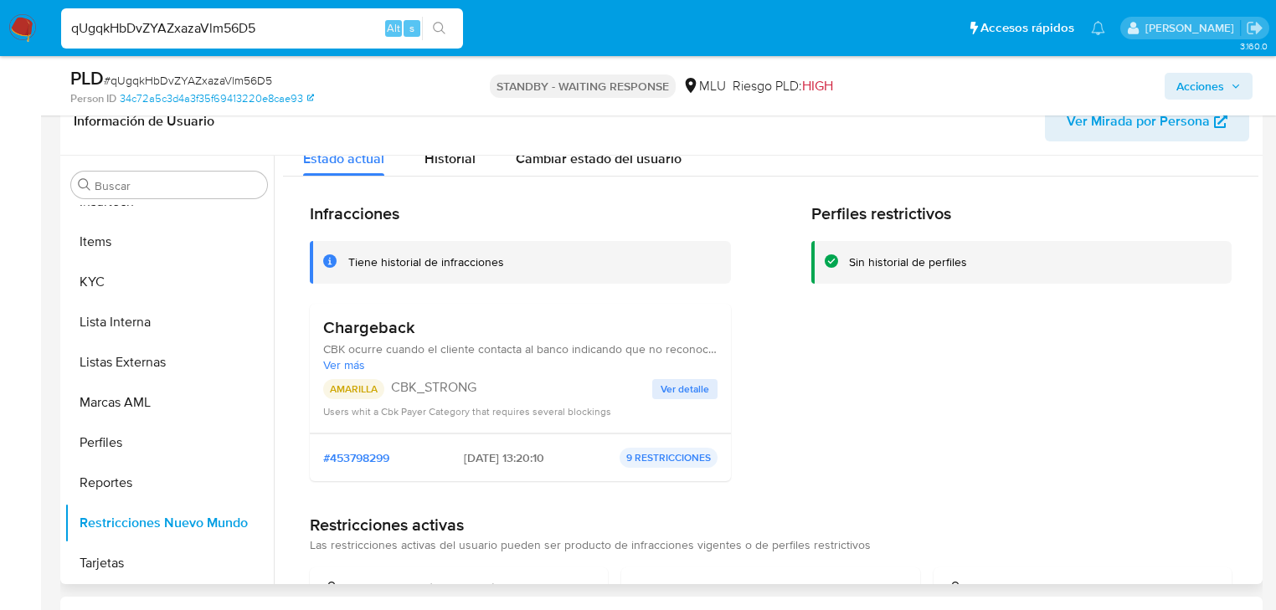
scroll to position [0, 0]
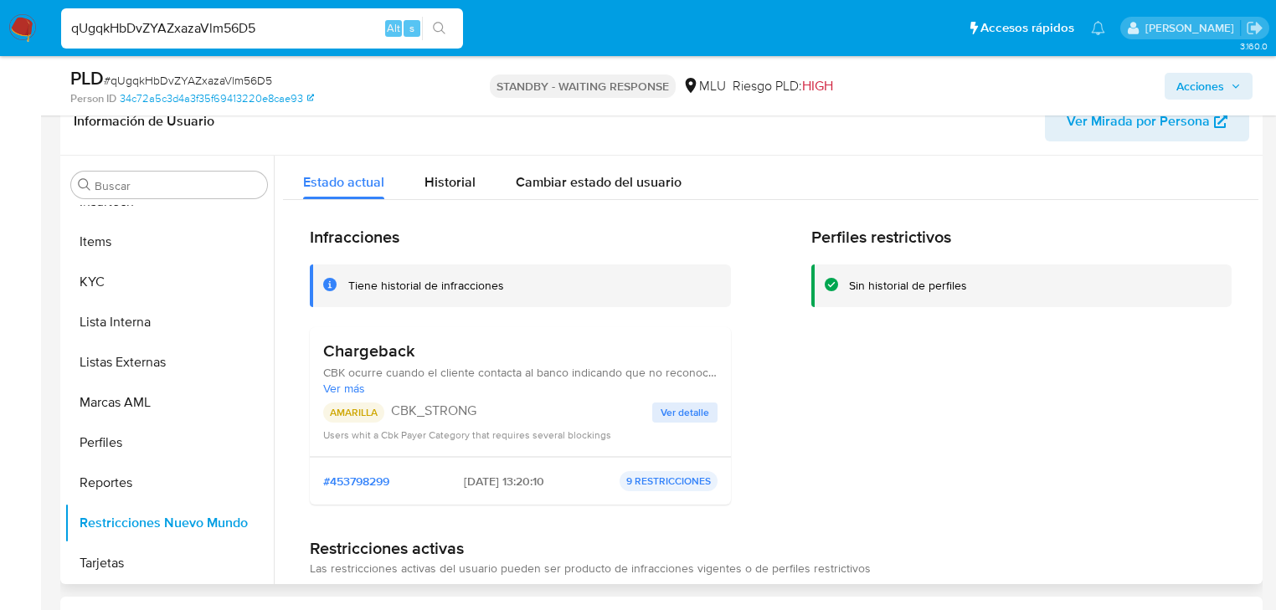
click at [440, 201] on div "Infracciones Tiene historial de infracciones Chargeback CBK ocurre cuando el cl…" at bounding box center [770, 544] width 975 height 688
click at [445, 191] on span "Historial" at bounding box center [449, 181] width 51 height 19
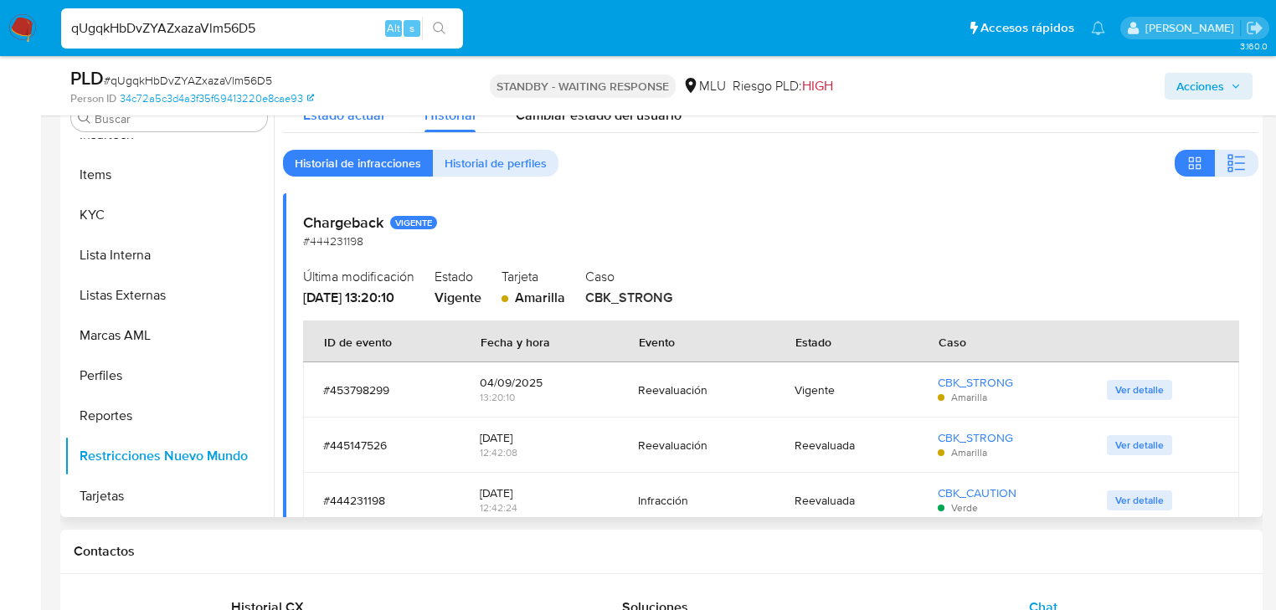
click at [362, 129] on div "Estado actual" at bounding box center [343, 111] width 81 height 44
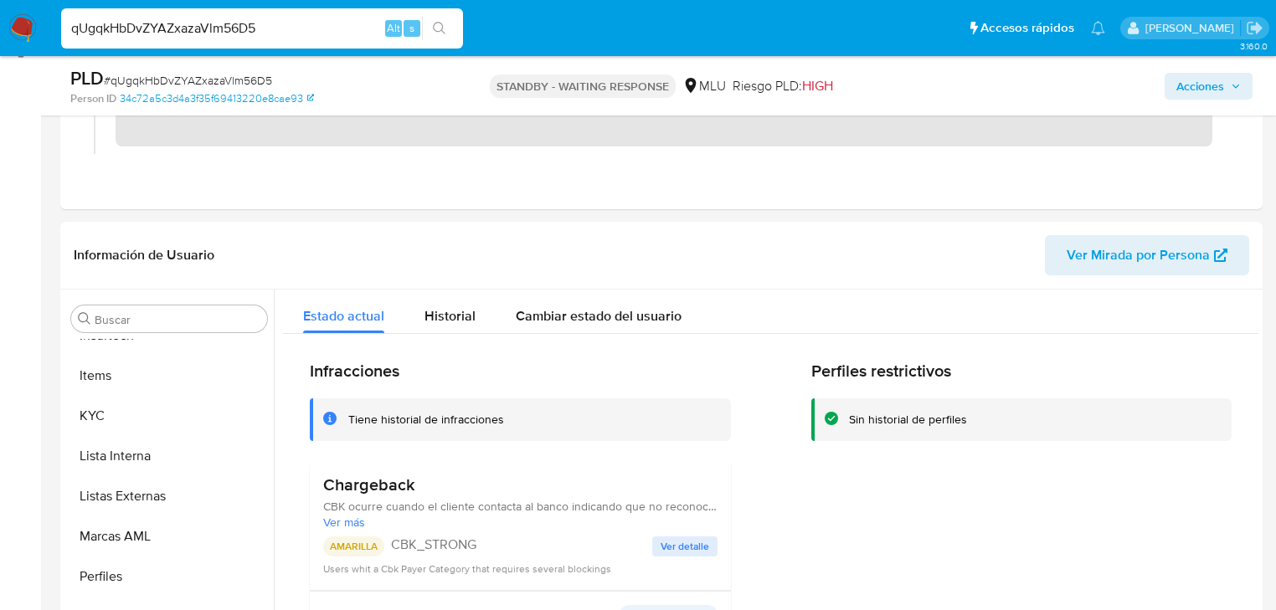
scroll to position [469, 0]
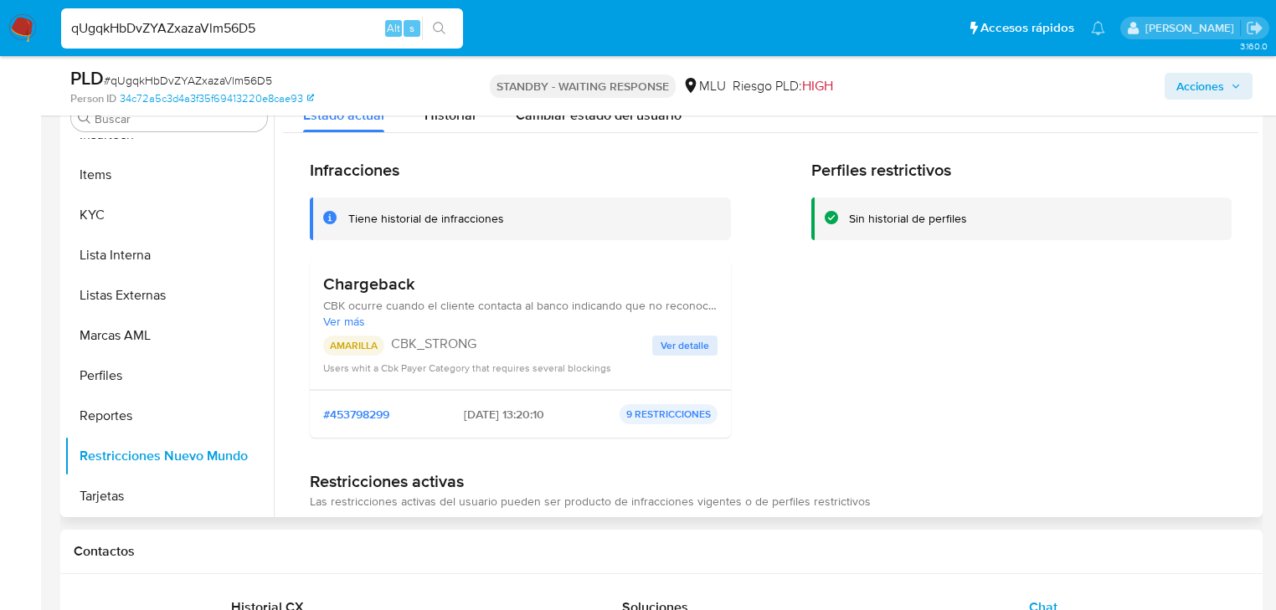
click at [676, 344] on span "Ver detalle" at bounding box center [685, 345] width 49 height 17
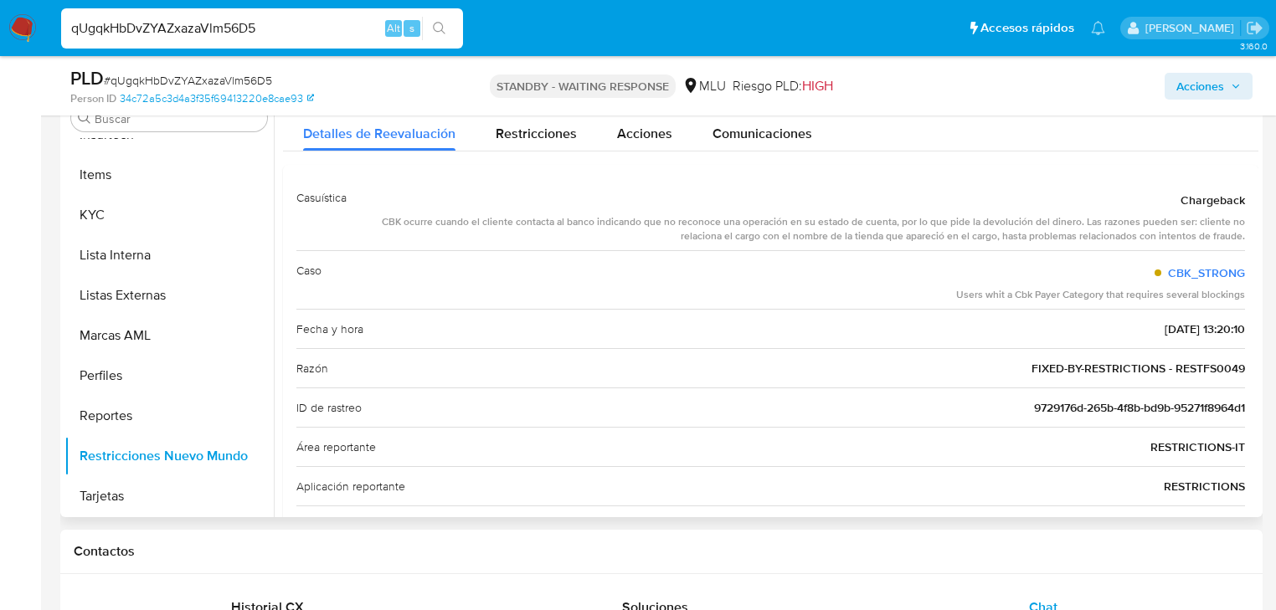
scroll to position [0, 0]
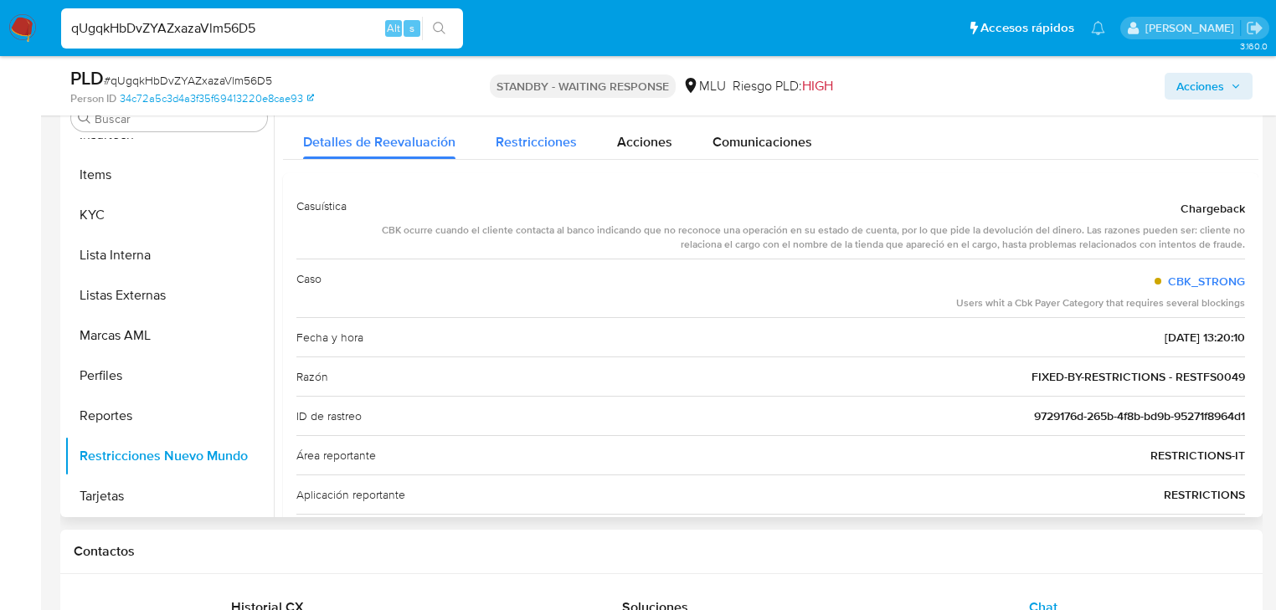
click at [529, 147] on span "Restricciones" at bounding box center [536, 141] width 81 height 19
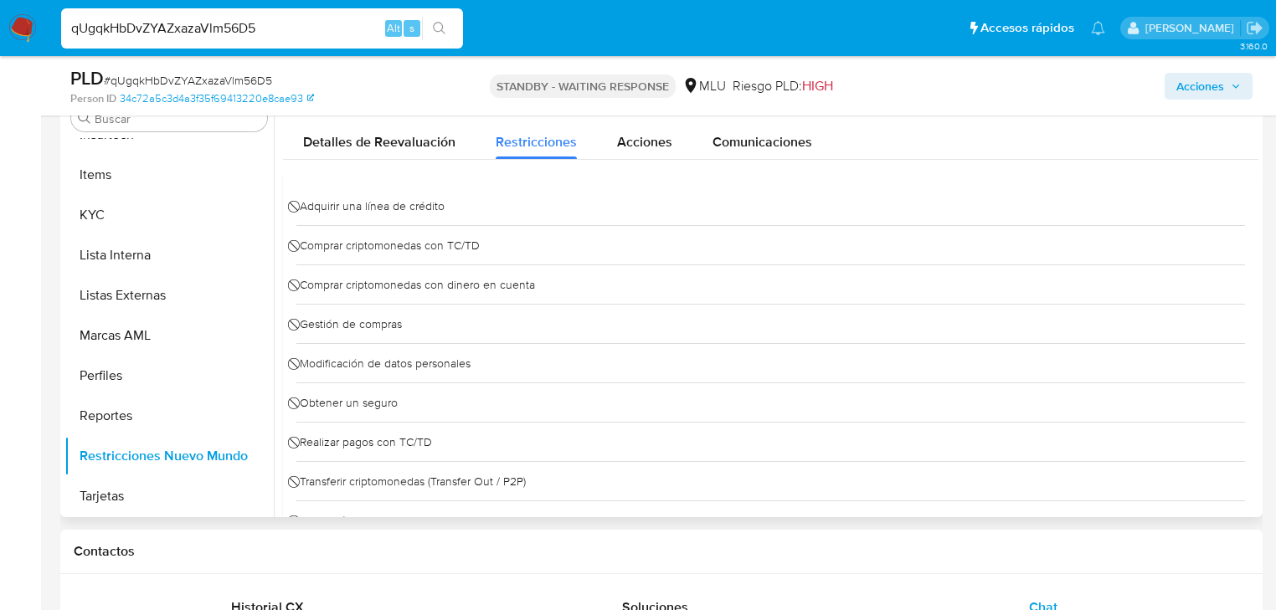
drag, startPoint x: 347, startPoint y: 211, endPoint x: 388, endPoint y: 221, distance: 43.1
click at [394, 209] on span "⃠ Adquirir una línea de crédito" at bounding box center [370, 205] width 148 height 25
drag, startPoint x: 343, startPoint y: 243, endPoint x: 435, endPoint y: 250, distance: 92.4
click at [430, 247] on span "⃠ Comprar criptomonedas con TC/TD" at bounding box center [387, 245] width 183 height 25
drag, startPoint x: 337, startPoint y: 285, endPoint x: 452, endPoint y: 291, distance: 114.9
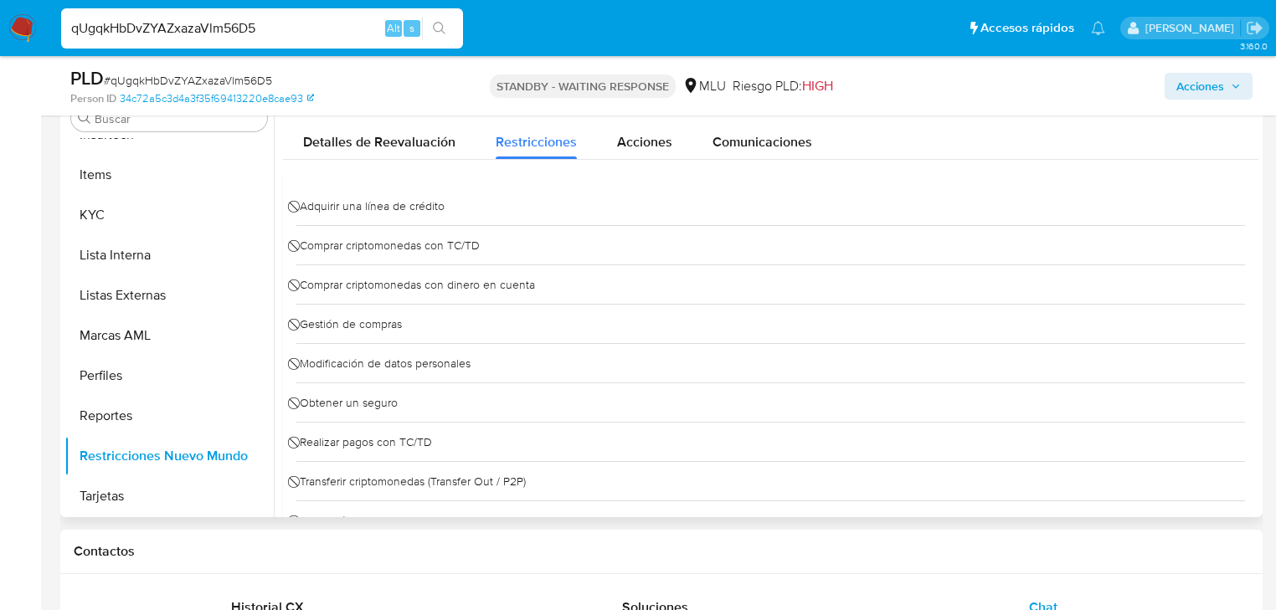
click at [442, 288] on span "⃠ Comprar criptomonedas con dinero en cuenta" at bounding box center [415, 284] width 239 height 25
drag, startPoint x: 306, startPoint y: 324, endPoint x: 413, endPoint y: 324, distance: 107.2
click at [408, 323] on div "⃠ Gestión de compras" at bounding box center [770, 323] width 949 height 39
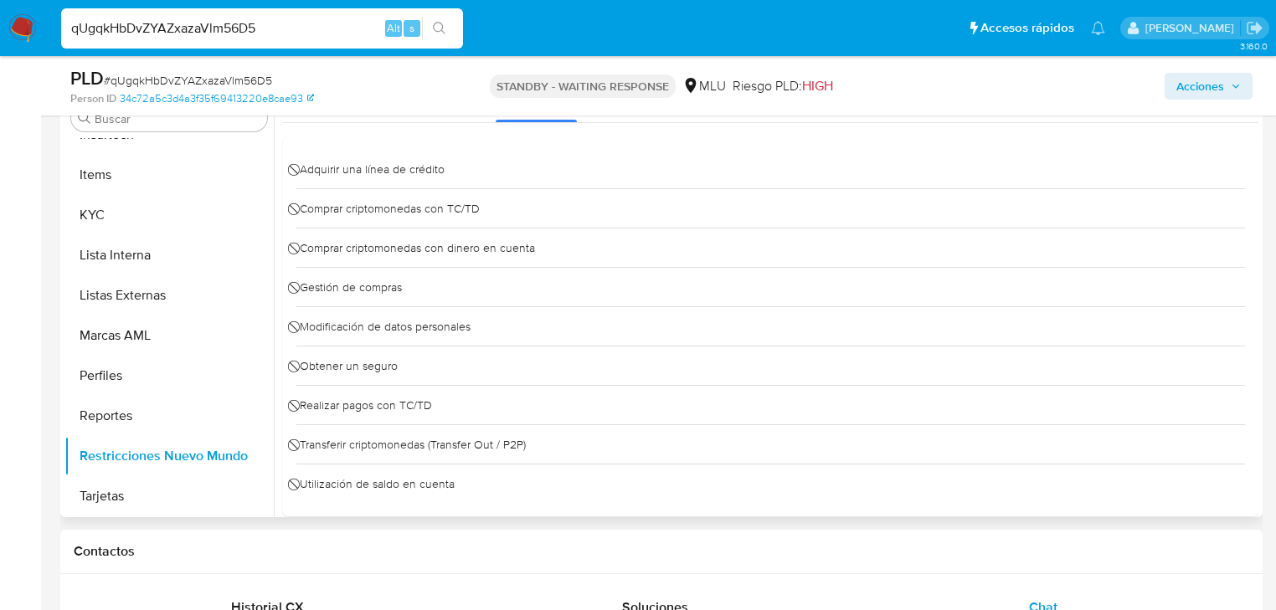
scroll to position [57, 0]
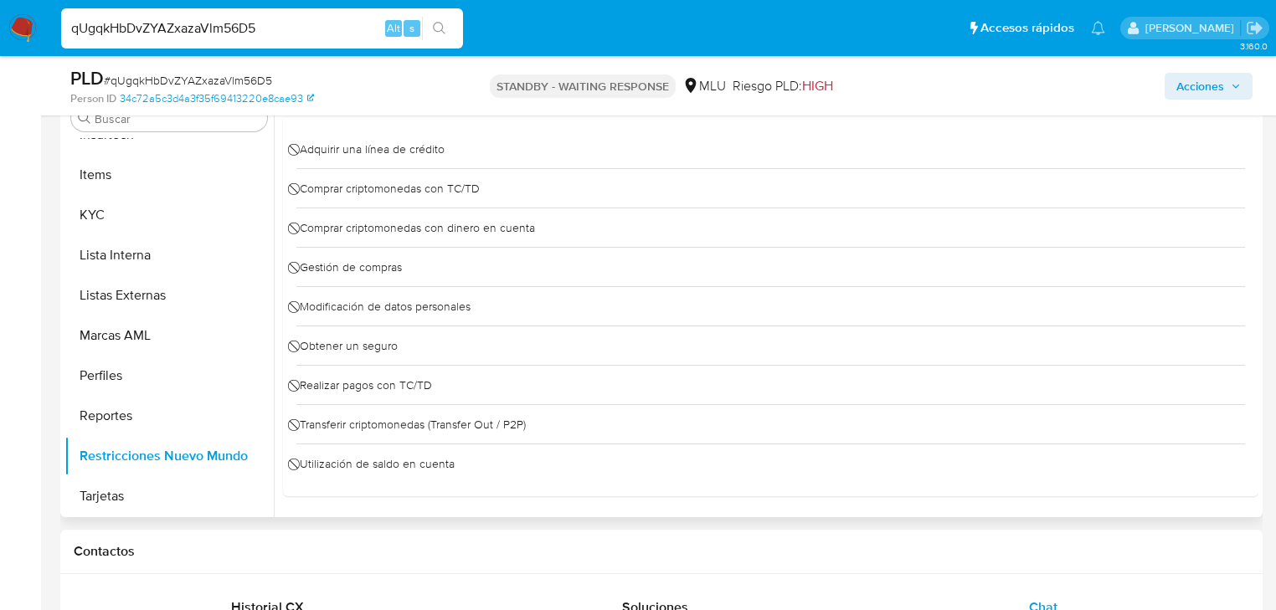
drag, startPoint x: 321, startPoint y: 309, endPoint x: 445, endPoint y: 310, distance: 123.1
click at [445, 310] on span "⃠ Modificación de datos personales" at bounding box center [383, 306] width 174 height 25
drag, startPoint x: 328, startPoint y: 345, endPoint x: 419, endPoint y: 343, distance: 91.3
click at [388, 342] on span "⃠ Obtener un seguro" at bounding box center [346, 345] width 101 height 25
drag, startPoint x: 337, startPoint y: 402, endPoint x: 394, endPoint y: 400, distance: 56.1
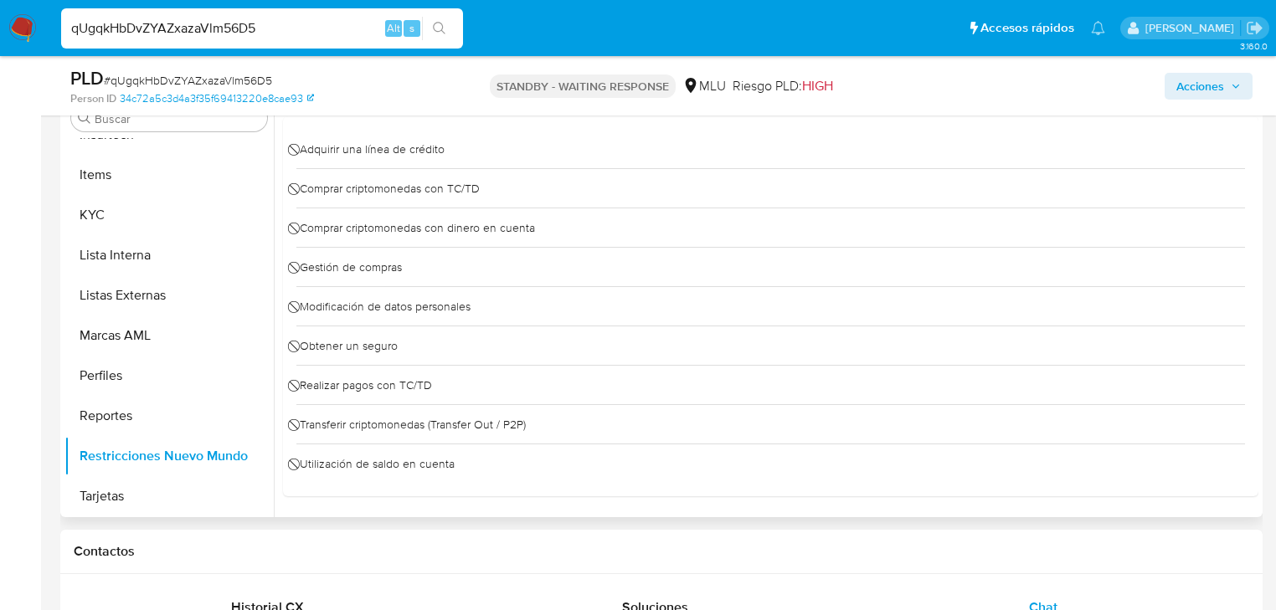
click at [394, 400] on div "⃠ Realizar pagos con TC/TD" at bounding box center [770, 384] width 949 height 39
click at [401, 428] on span "⃠ Transferir criptomonedas (Transfer Out / P2P)" at bounding box center [410, 424] width 229 height 25
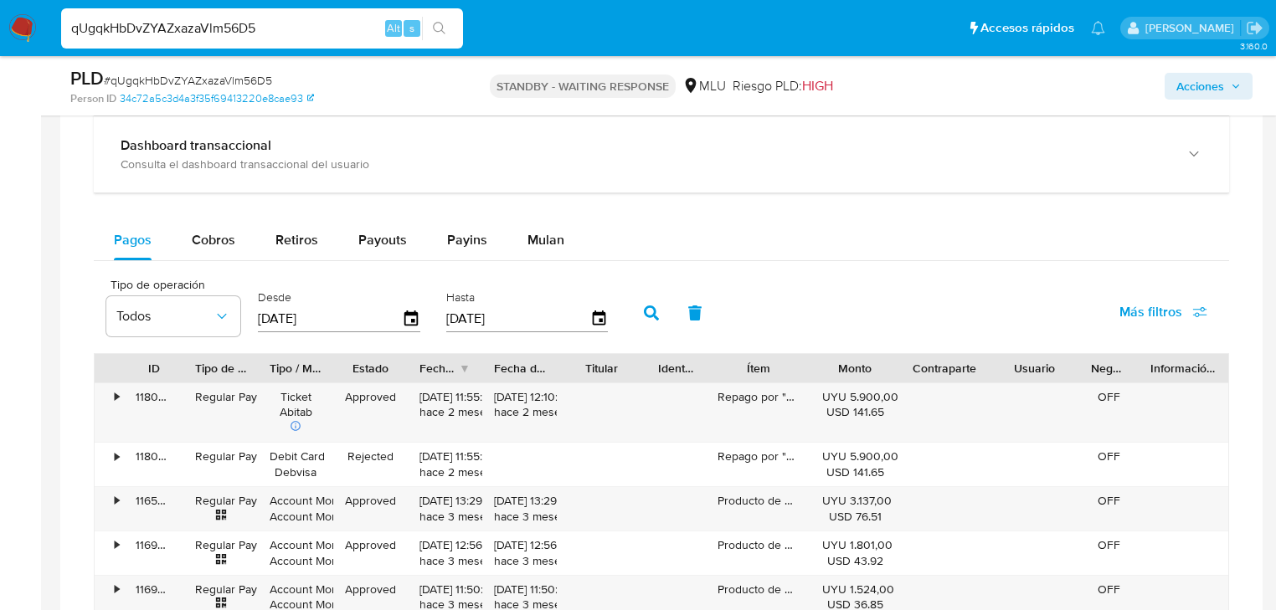
scroll to position [1607, 0]
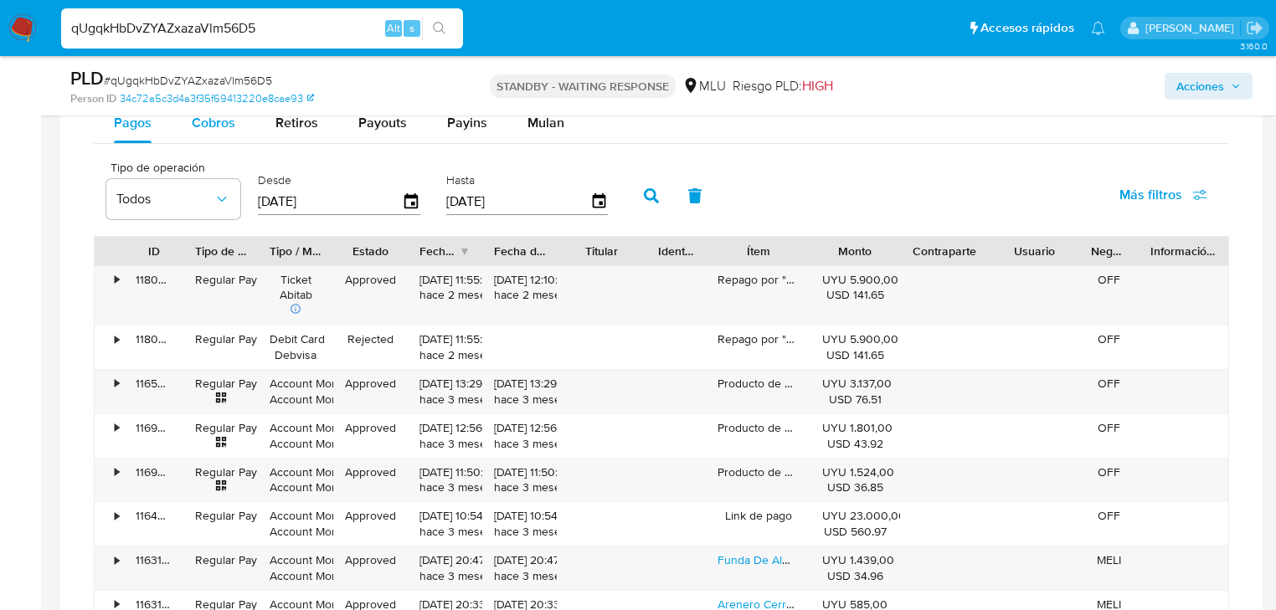
click at [213, 138] on div "Cobros" at bounding box center [214, 123] width 44 height 40
select select "10"
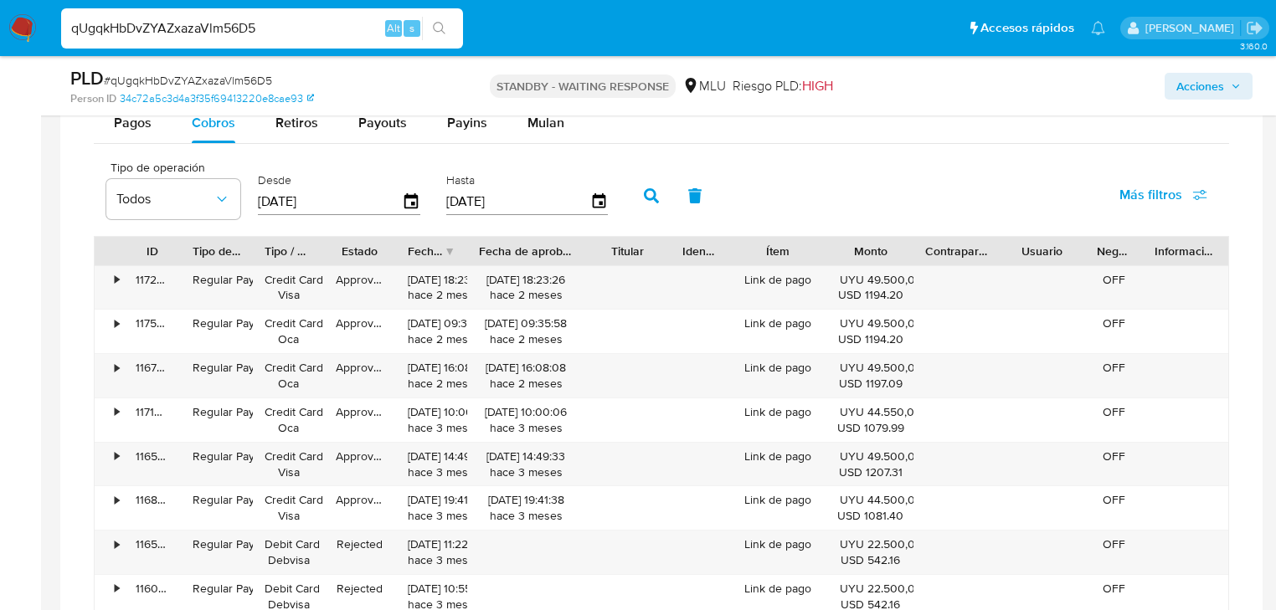
drag, startPoint x: 562, startPoint y: 244, endPoint x: 604, endPoint y: 244, distance: 42.7
click at [604, 244] on div "ID Tipo de operación Tipo / Método Estado Fecha de creación Fecha de aprobación…" at bounding box center [662, 251] width 1134 height 28
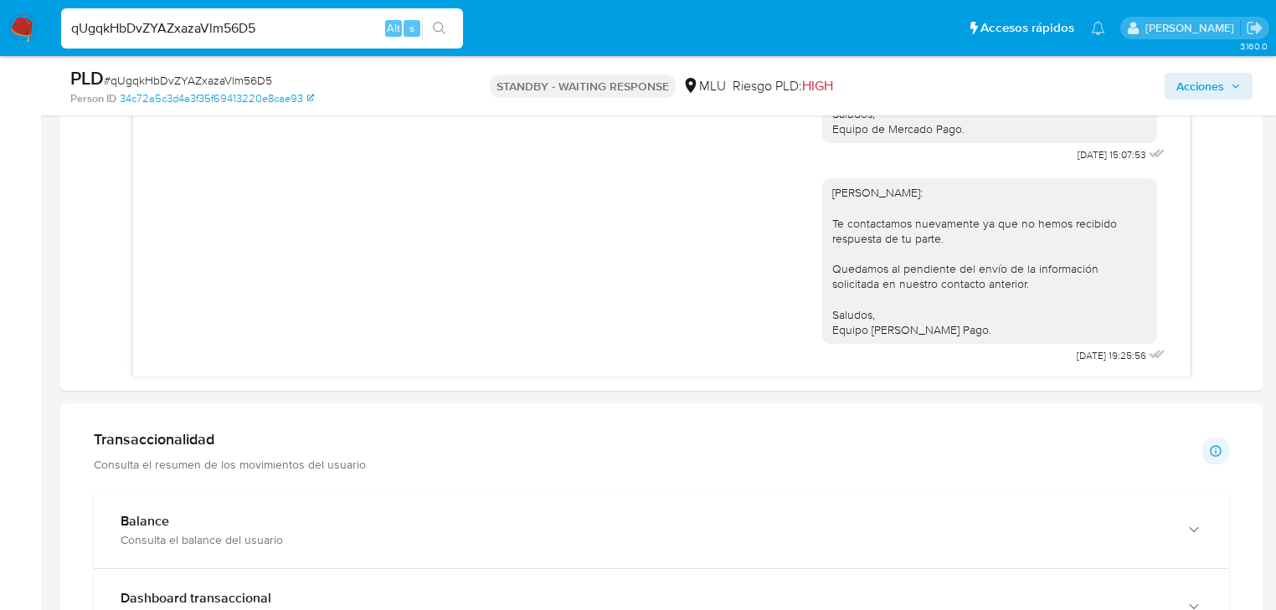
scroll to position [1072, 0]
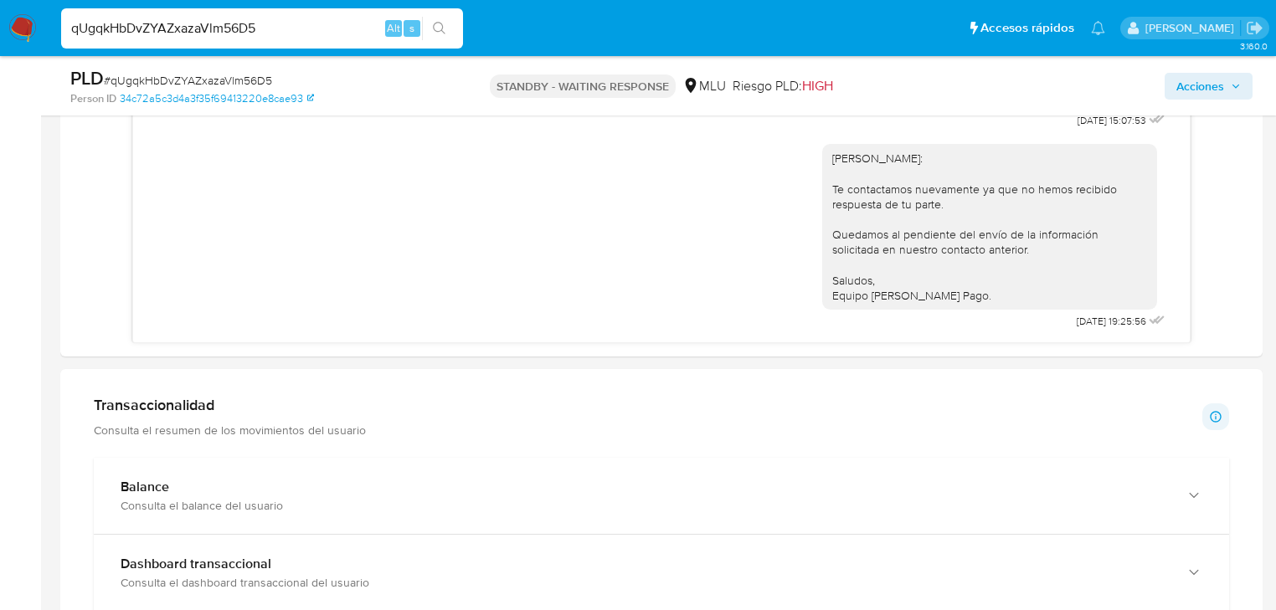
click at [57, 495] on main "3.160.0 Asignado a gfranco Asignado el: 03/09/2025 14:54:24 Creado el: 12/07/20…" at bounding box center [638, 297] width 1276 height 2738
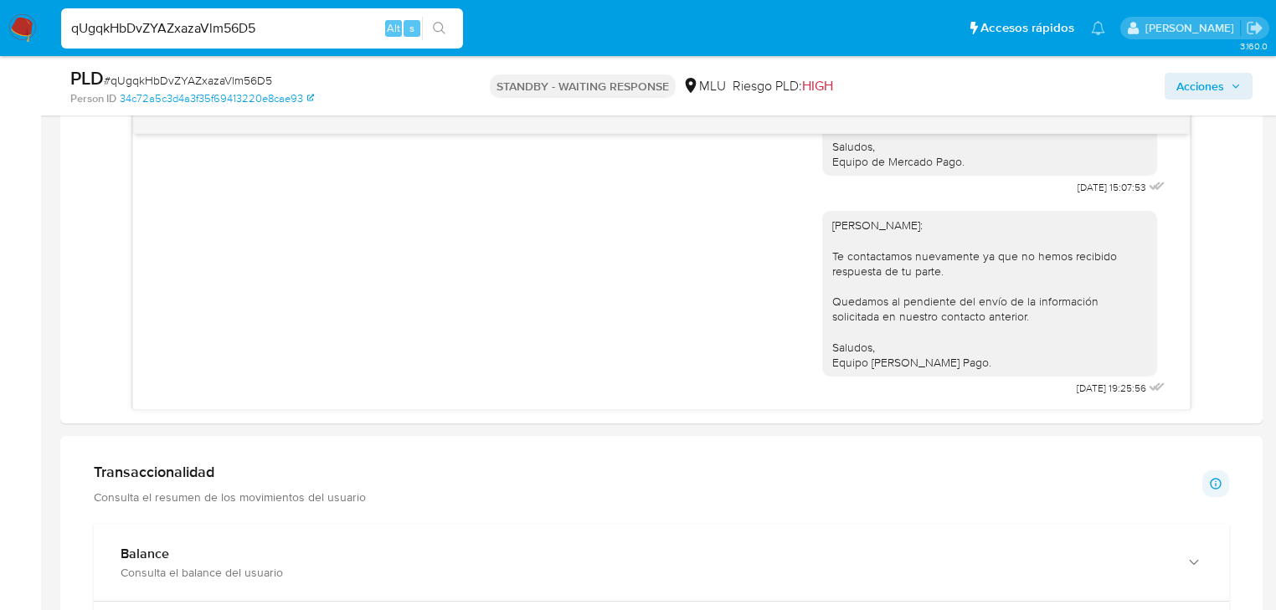
scroll to position [804, 0]
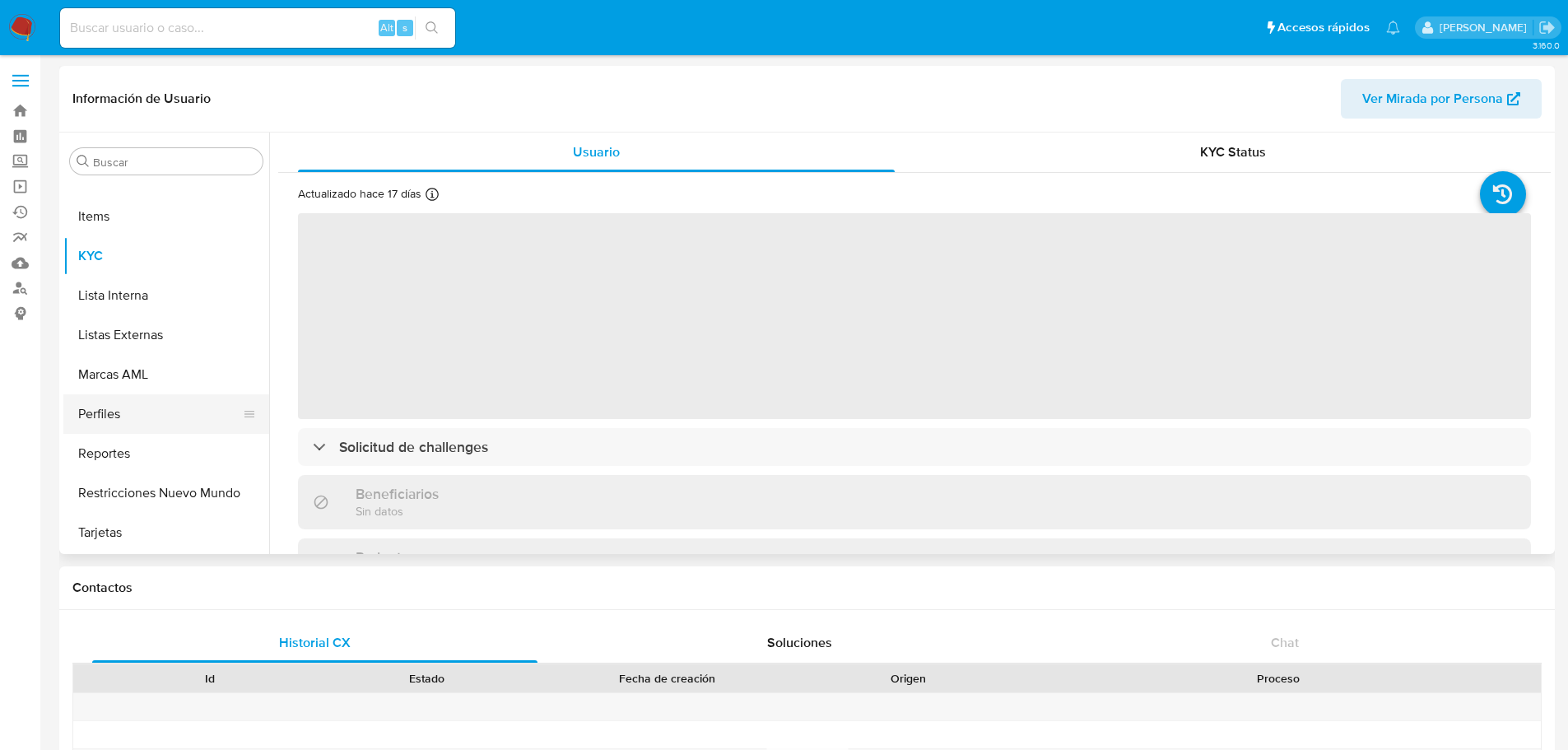
scroll to position [406, 0]
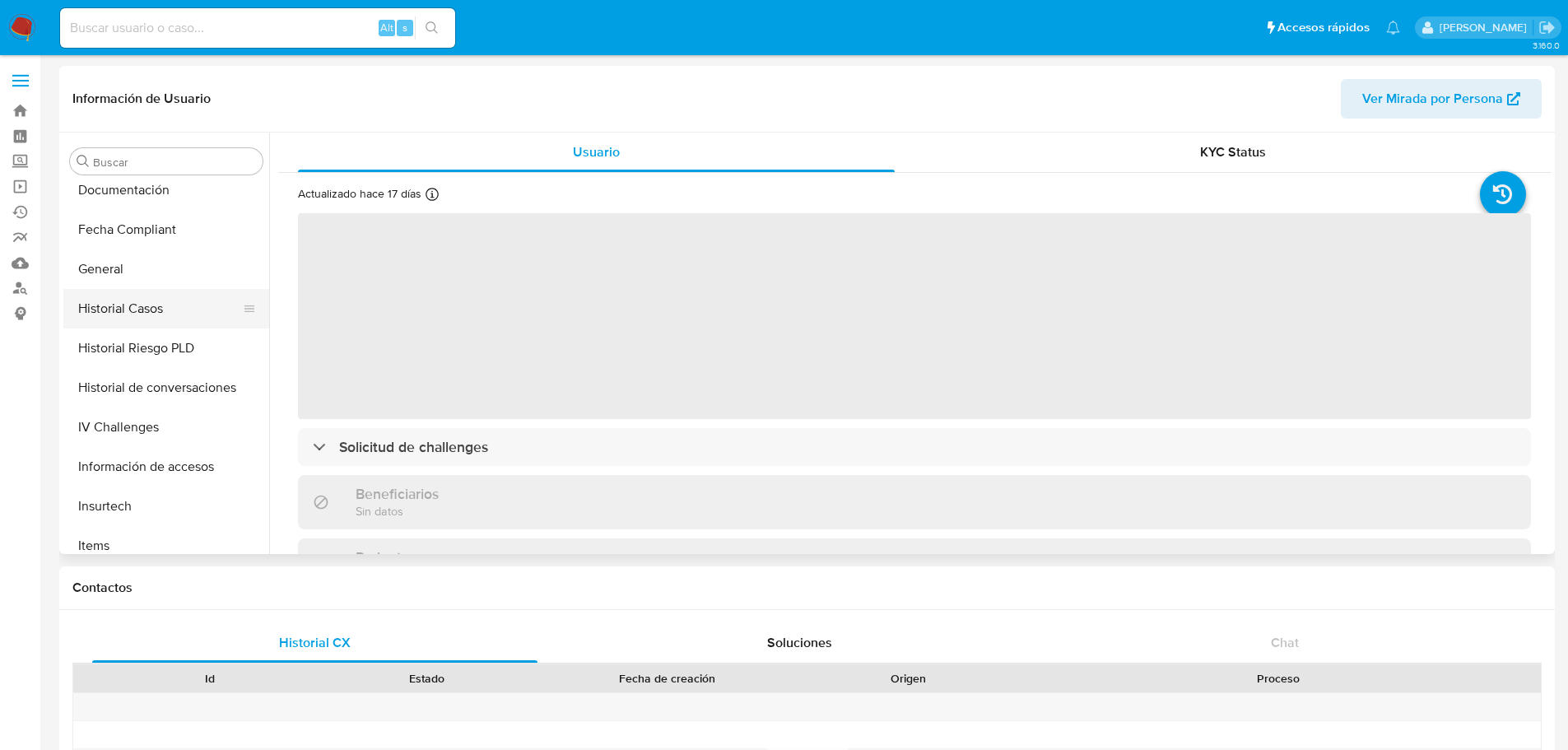
select select "10"
click at [168, 298] on button "Historial Casos" at bounding box center [159, 309] width 193 height 39
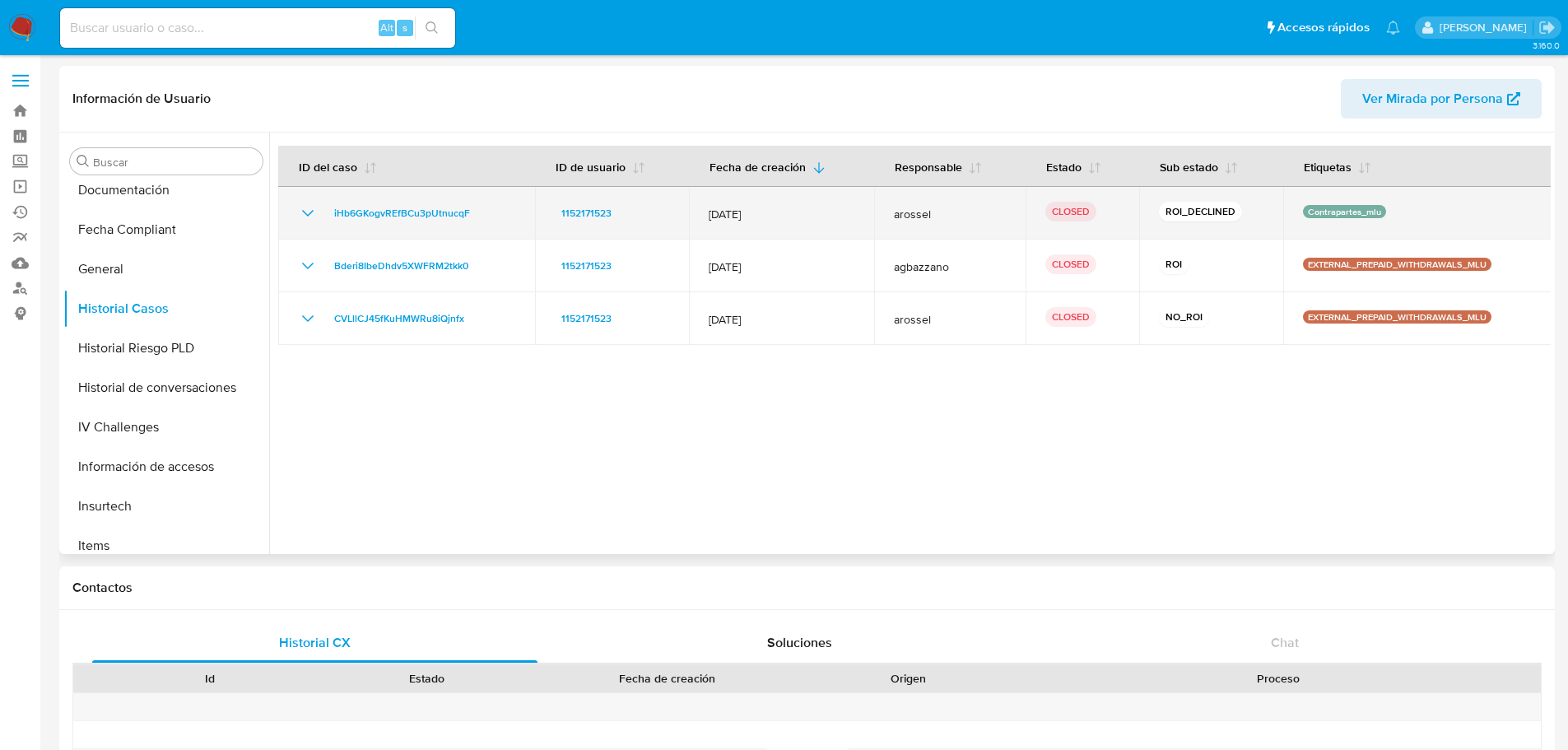
click at [304, 212] on icon "Mostrar/Ocultar" at bounding box center [308, 212] width 12 height 7
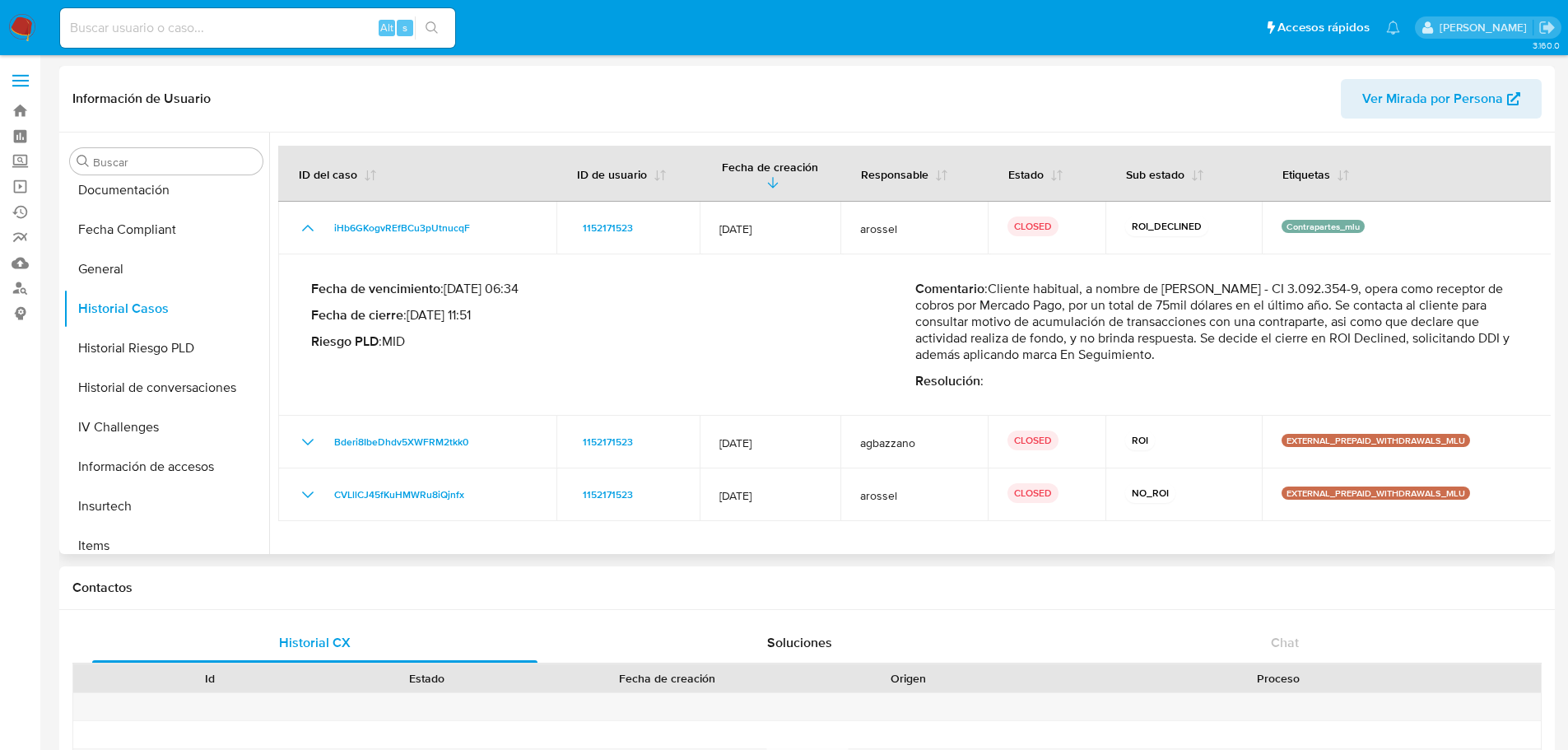
drag, startPoint x: 1259, startPoint y: 349, endPoint x: 1077, endPoint y: 323, distance: 183.8
click at [1077, 323] on p "Comentario : Cliente habitual, a nombre de Cristhian Damian Noble Dematte - CI …" at bounding box center [1217, 321] width 605 height 83
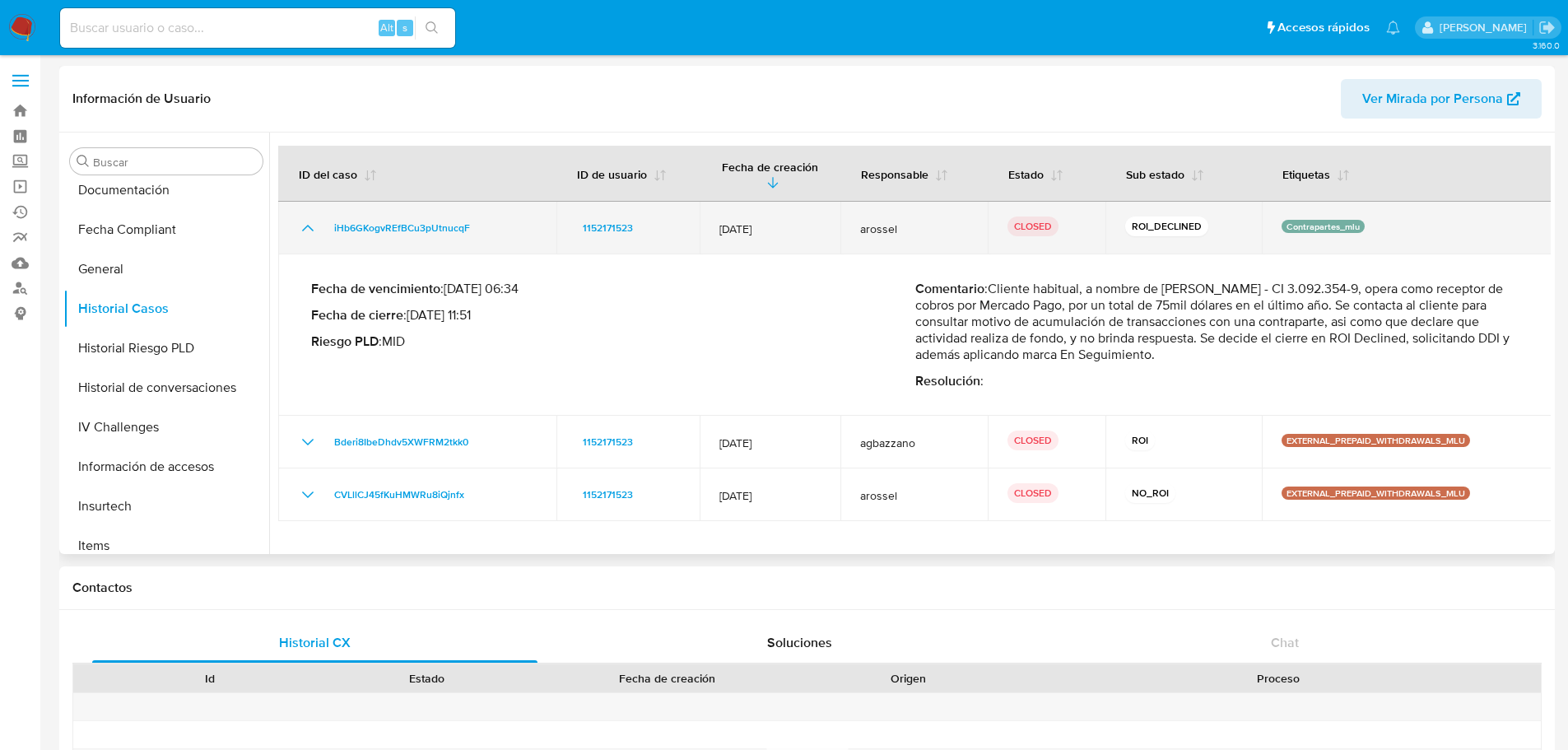
click at [316, 221] on icon "Mostrar/Ocultar" at bounding box center [308, 228] width 20 height 20
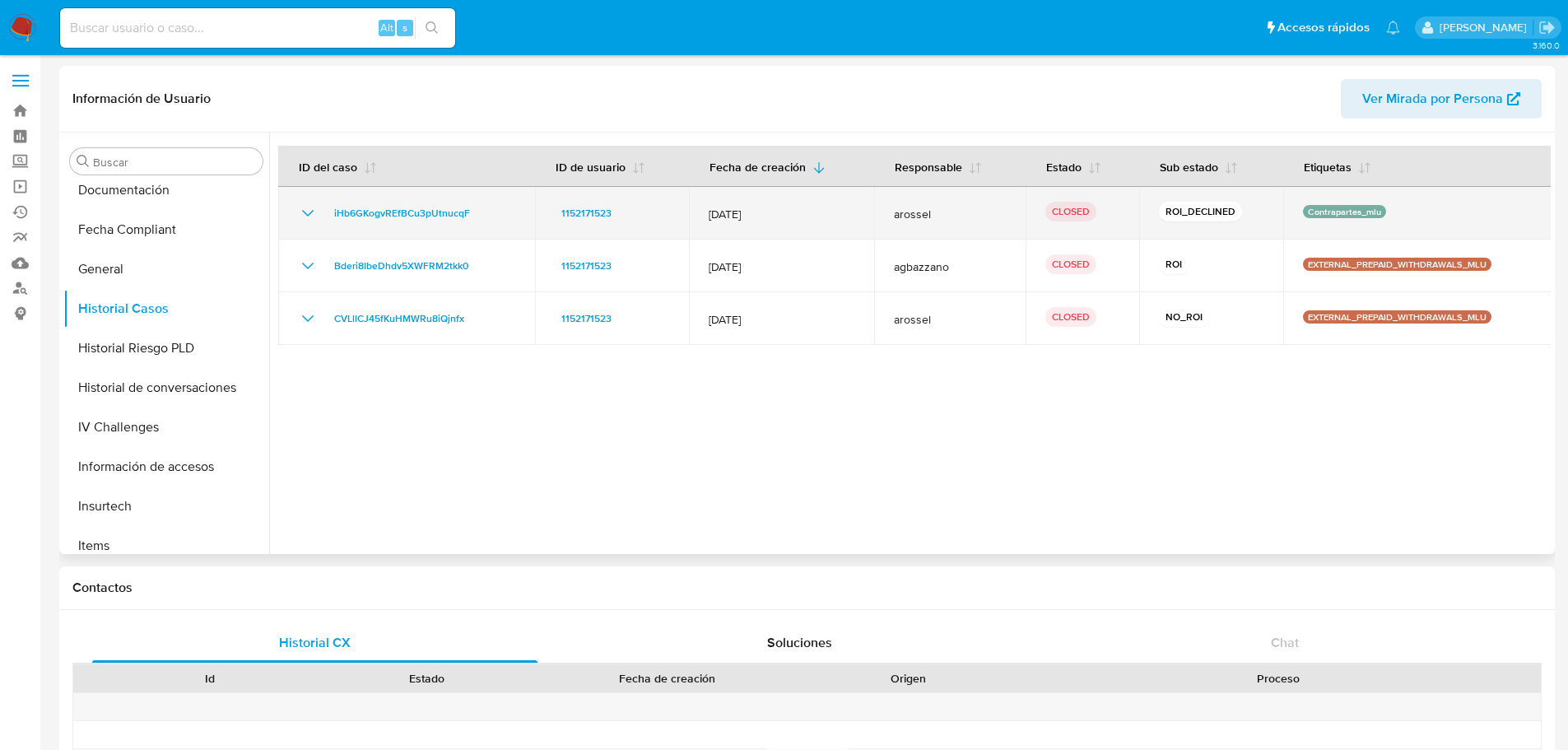
click at [302, 208] on icon "Mostrar/Ocultar" at bounding box center [308, 213] width 20 height 20
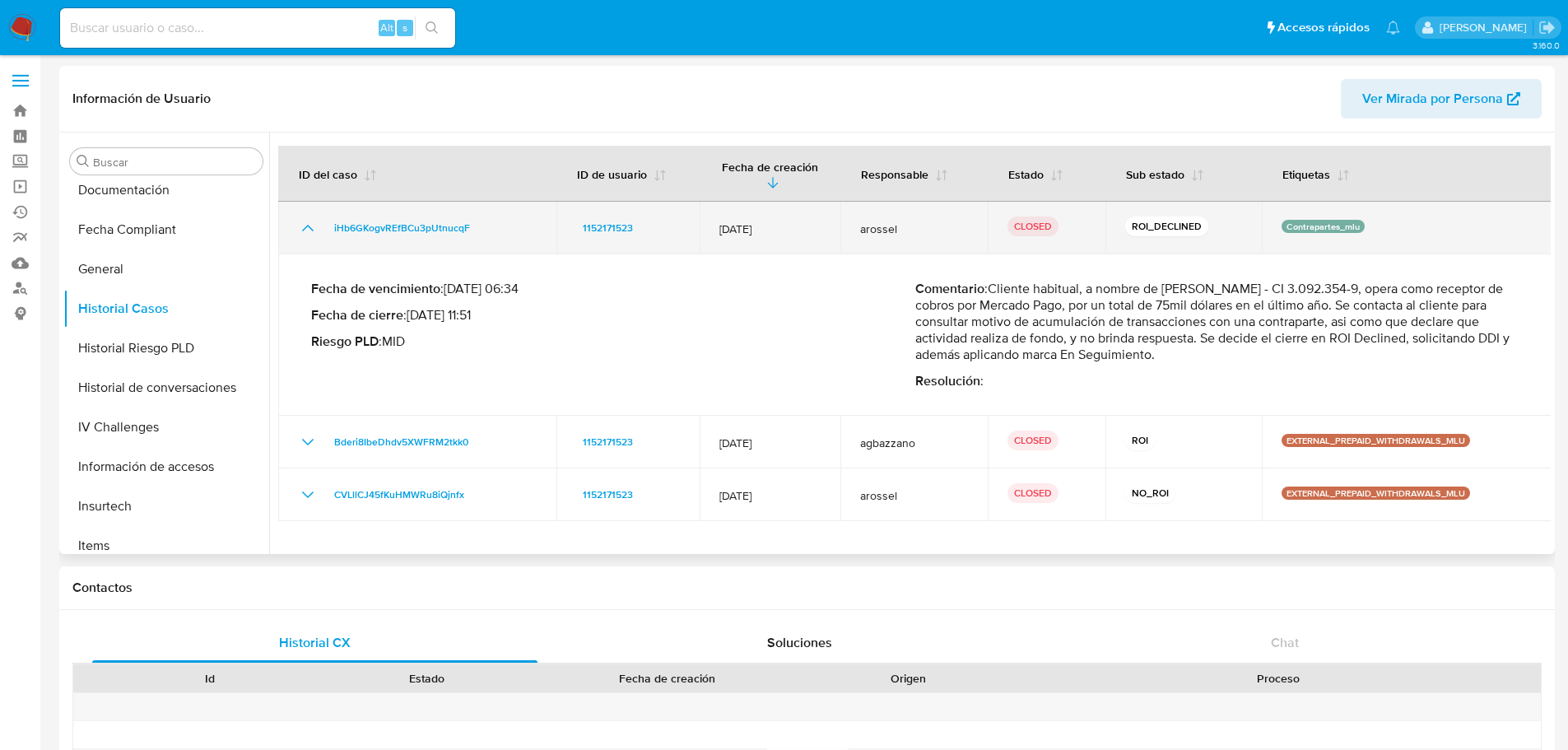
drag, startPoint x: 723, startPoint y: 230, endPoint x: 763, endPoint y: 228, distance: 40.0
click at [763, 228] on span "12/Jun/2025" at bounding box center [770, 228] width 101 height 15
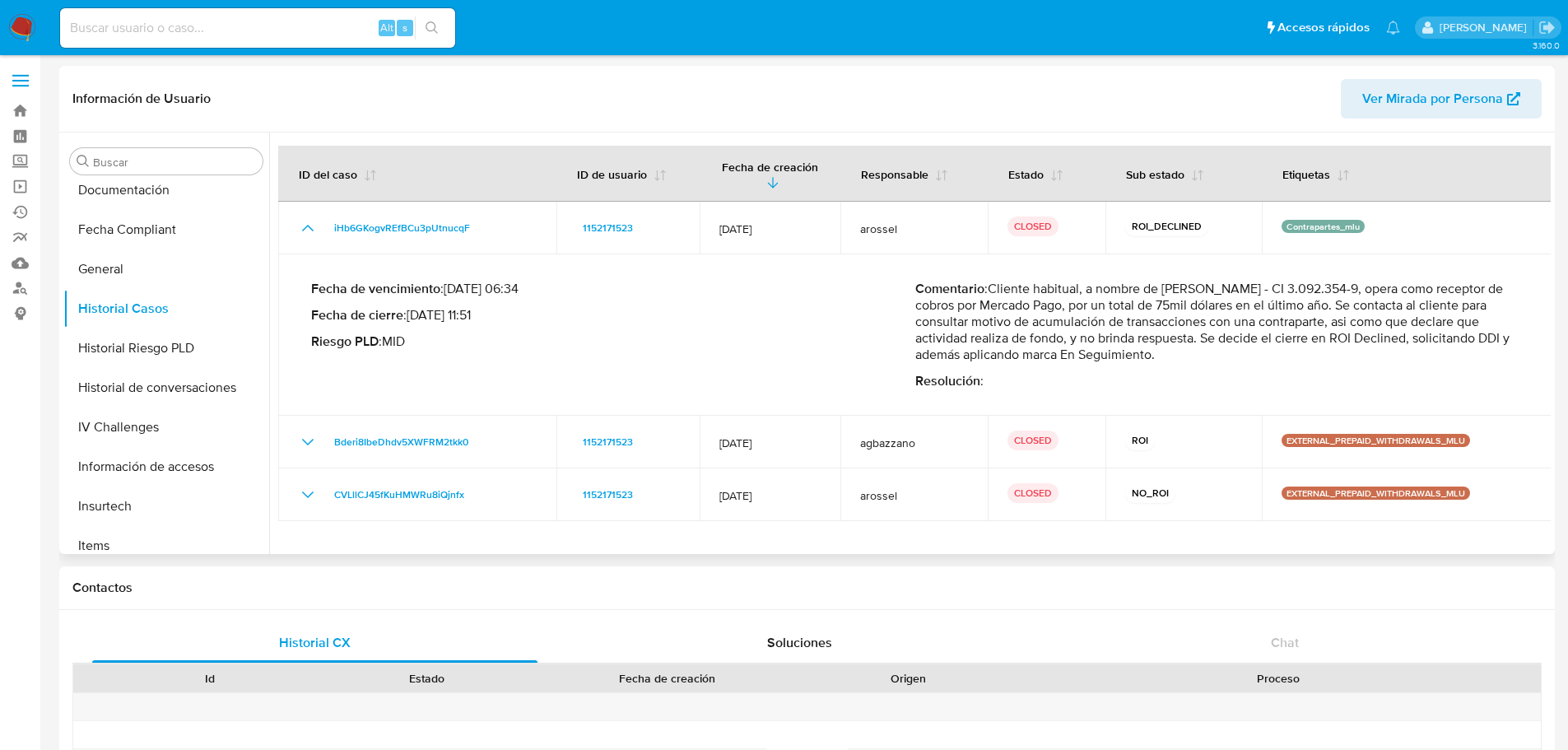
click at [1166, 311] on p "Comentario : Cliente habitual, a nombre de Cristhian Damian Noble Dematte - CI …" at bounding box center [1217, 321] width 605 height 83
drag, startPoint x: 418, startPoint y: 312, endPoint x: 458, endPoint y: 312, distance: 40.0
click at [458, 312] on p "Fecha de cierre : 01/09/2025 11:51" at bounding box center [612, 315] width 605 height 17
drag, startPoint x: 1261, startPoint y: 357, endPoint x: 1035, endPoint y: 306, distance: 231.7
click at [1035, 306] on p "Comentario : Cliente habitual, a nombre de Cristhian Damian Noble Dematte - CI …" at bounding box center [1217, 321] width 605 height 83
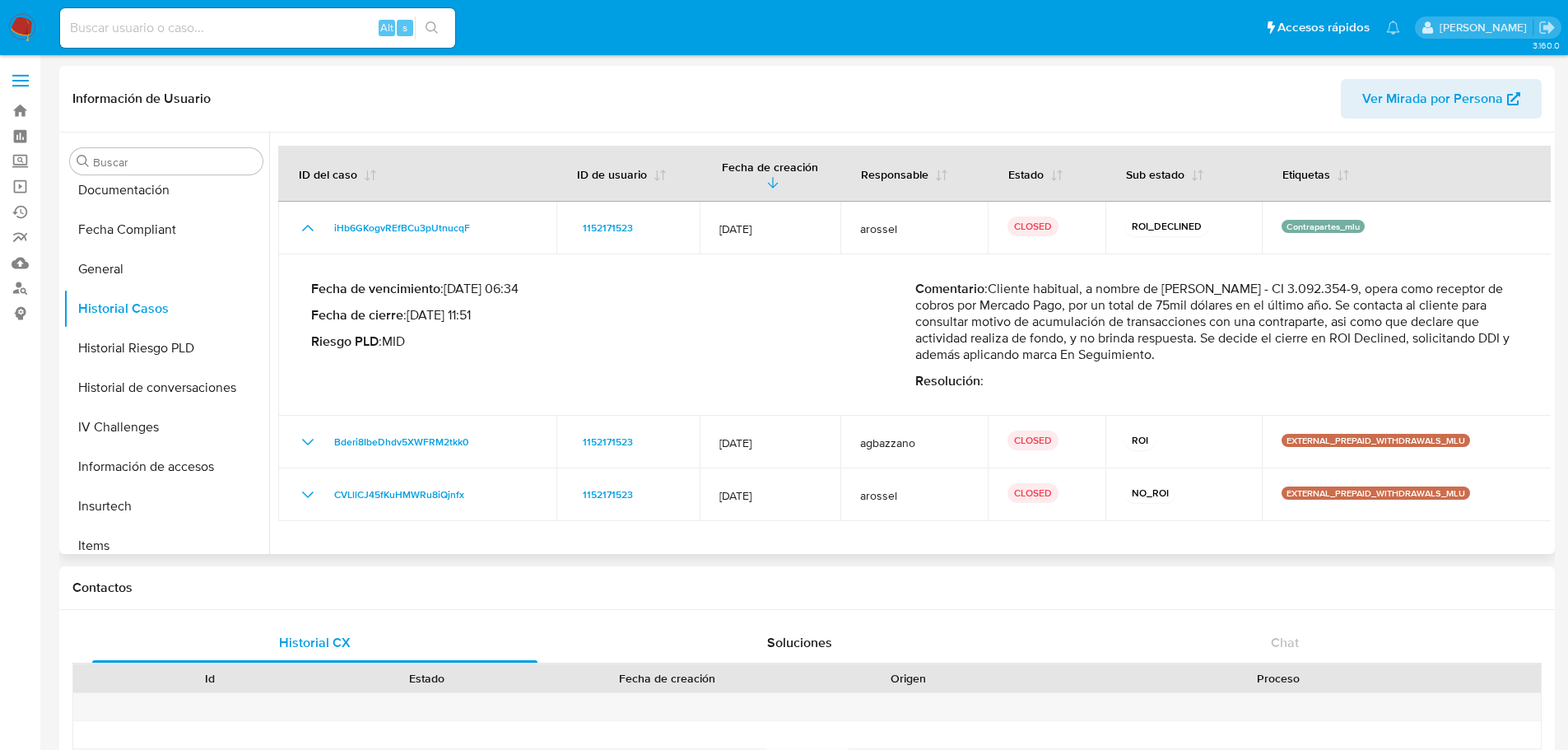
click at [1035, 306] on p "Comentario : Cliente habitual, a nombre de Cristhian Damian Noble Dematte - CI …" at bounding box center [1217, 321] width 605 height 83
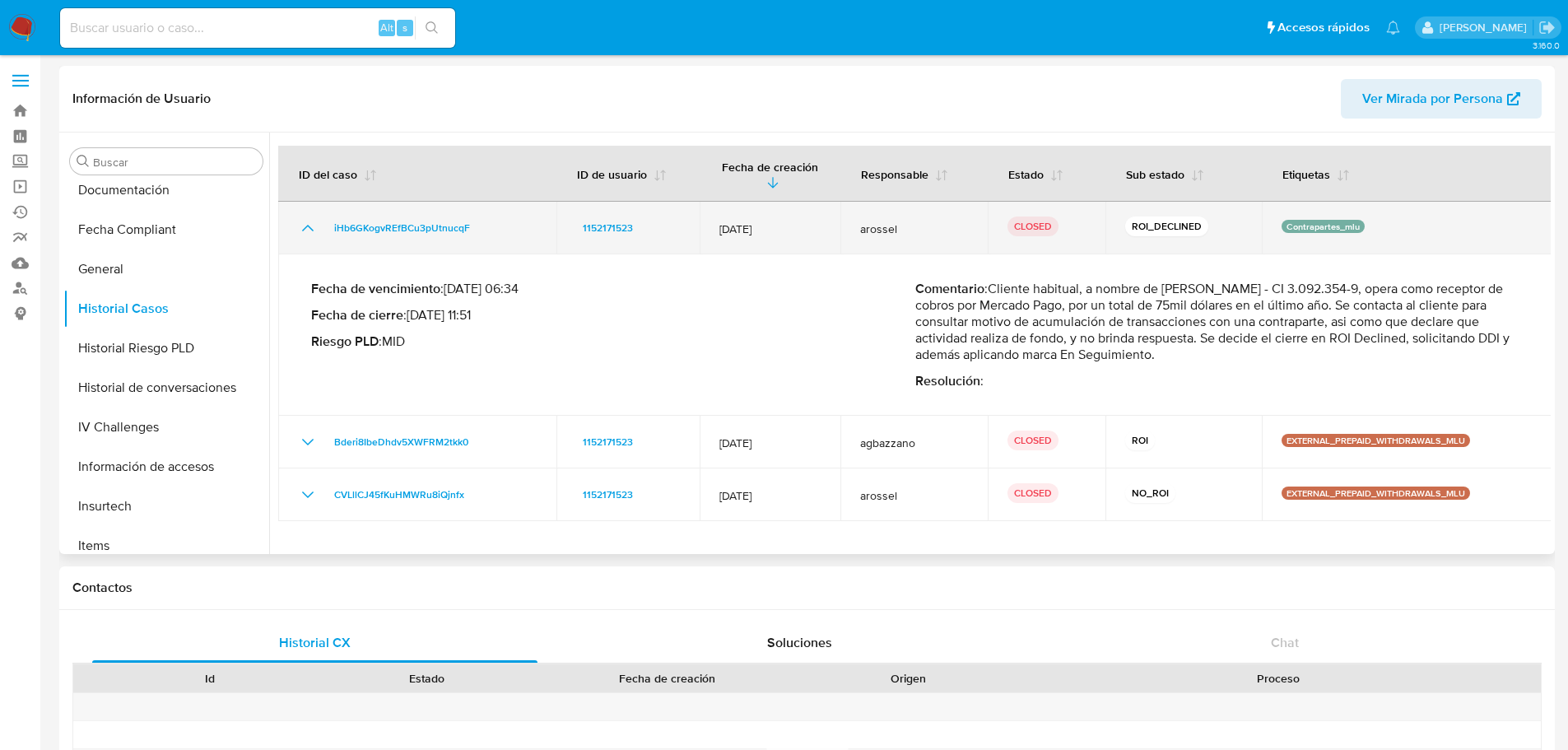
click at [306, 227] on icon "Mostrar/Ocultar" at bounding box center [308, 228] width 12 height 7
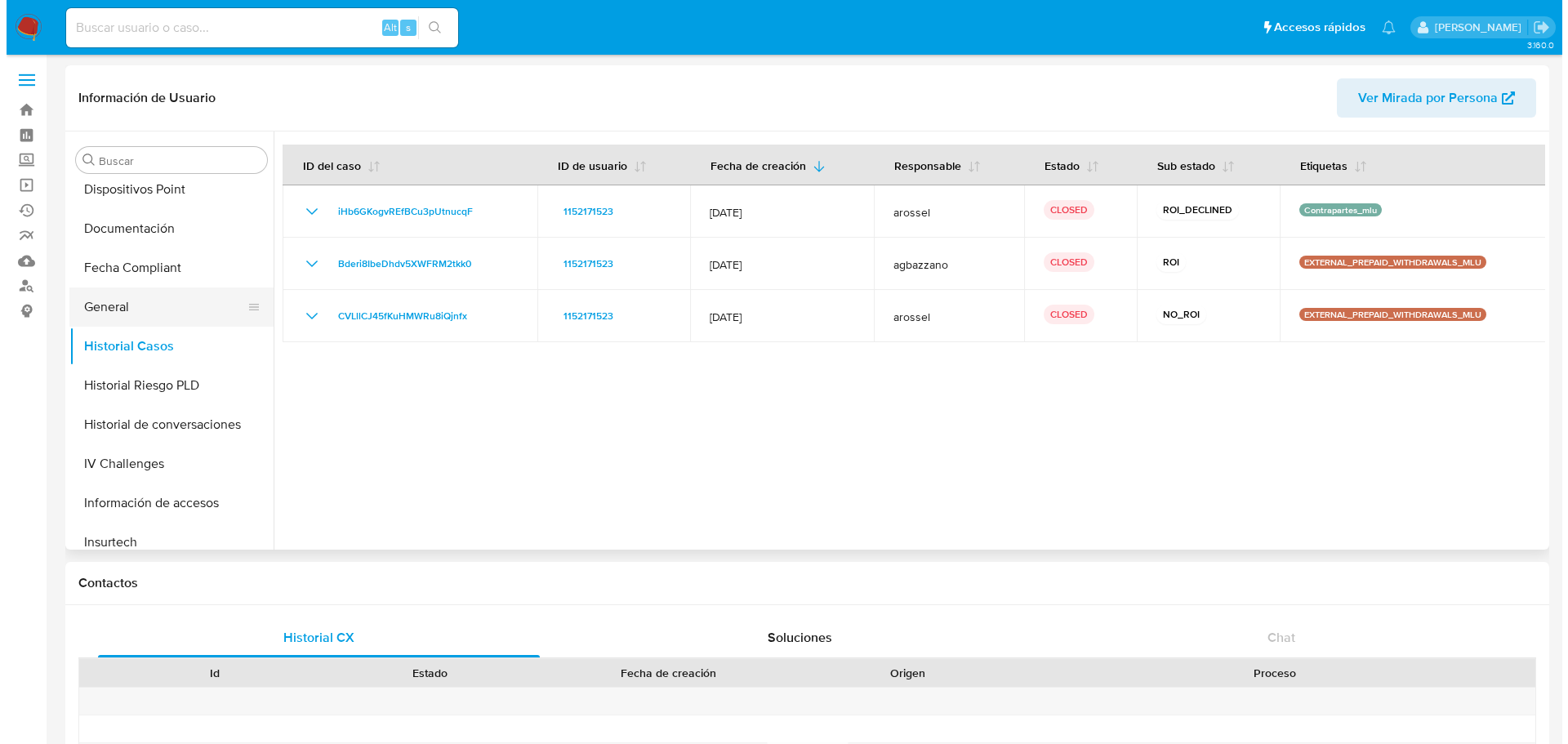
scroll to position [484, 0]
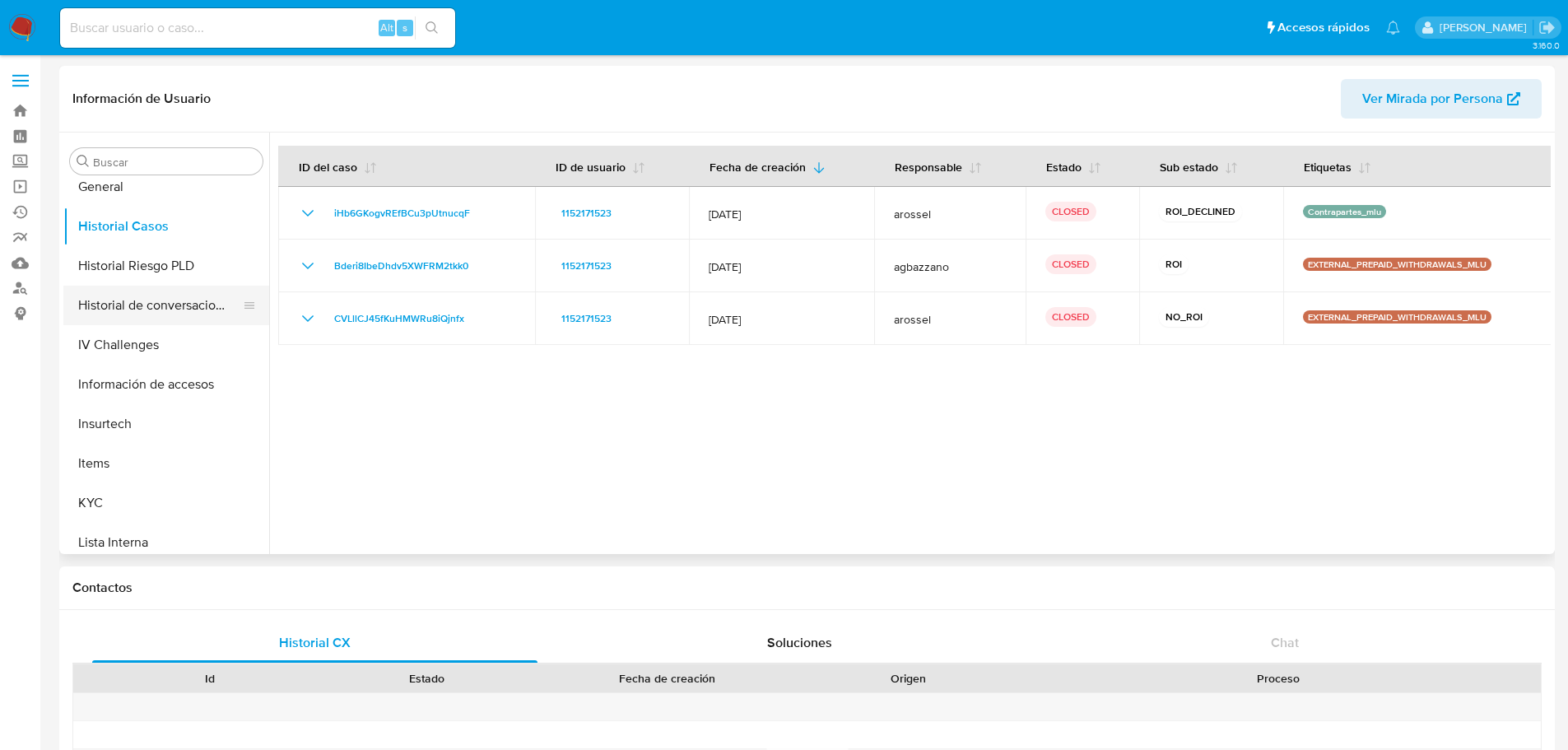
click at [176, 311] on button "Historial de conversaciones" at bounding box center [159, 306] width 193 height 39
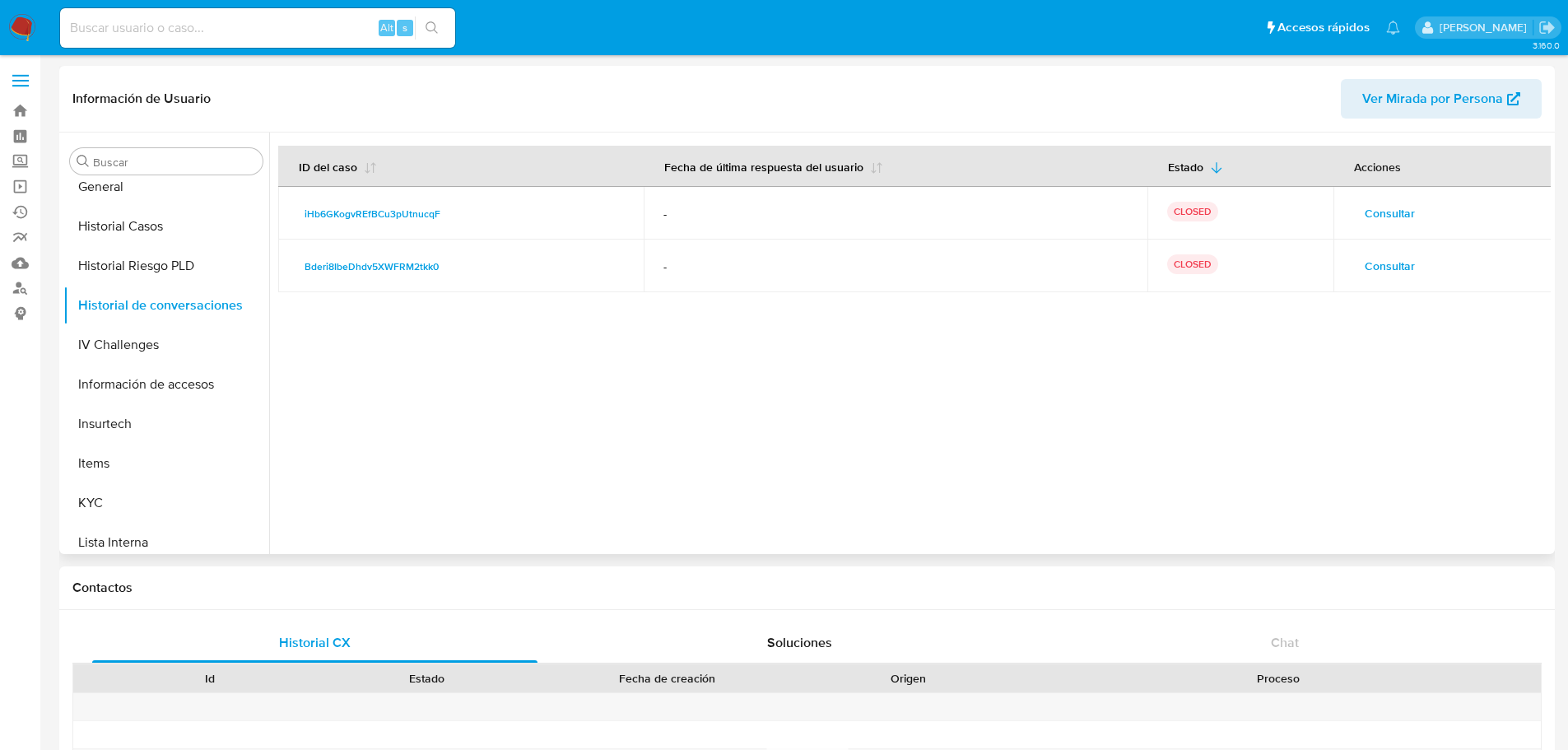
click at [1399, 207] on span "Consultar" at bounding box center [1389, 212] width 50 height 23
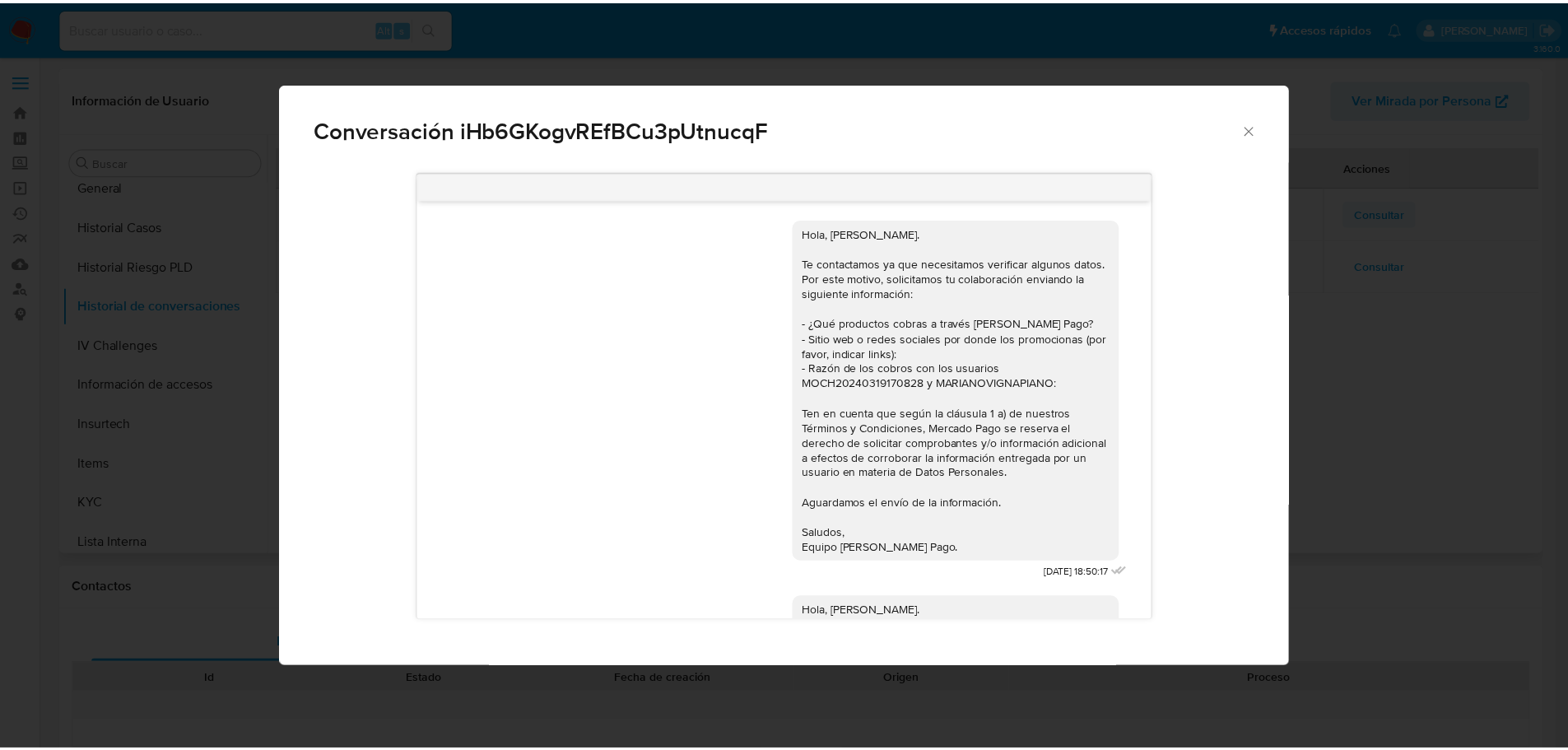
scroll to position [355, 0]
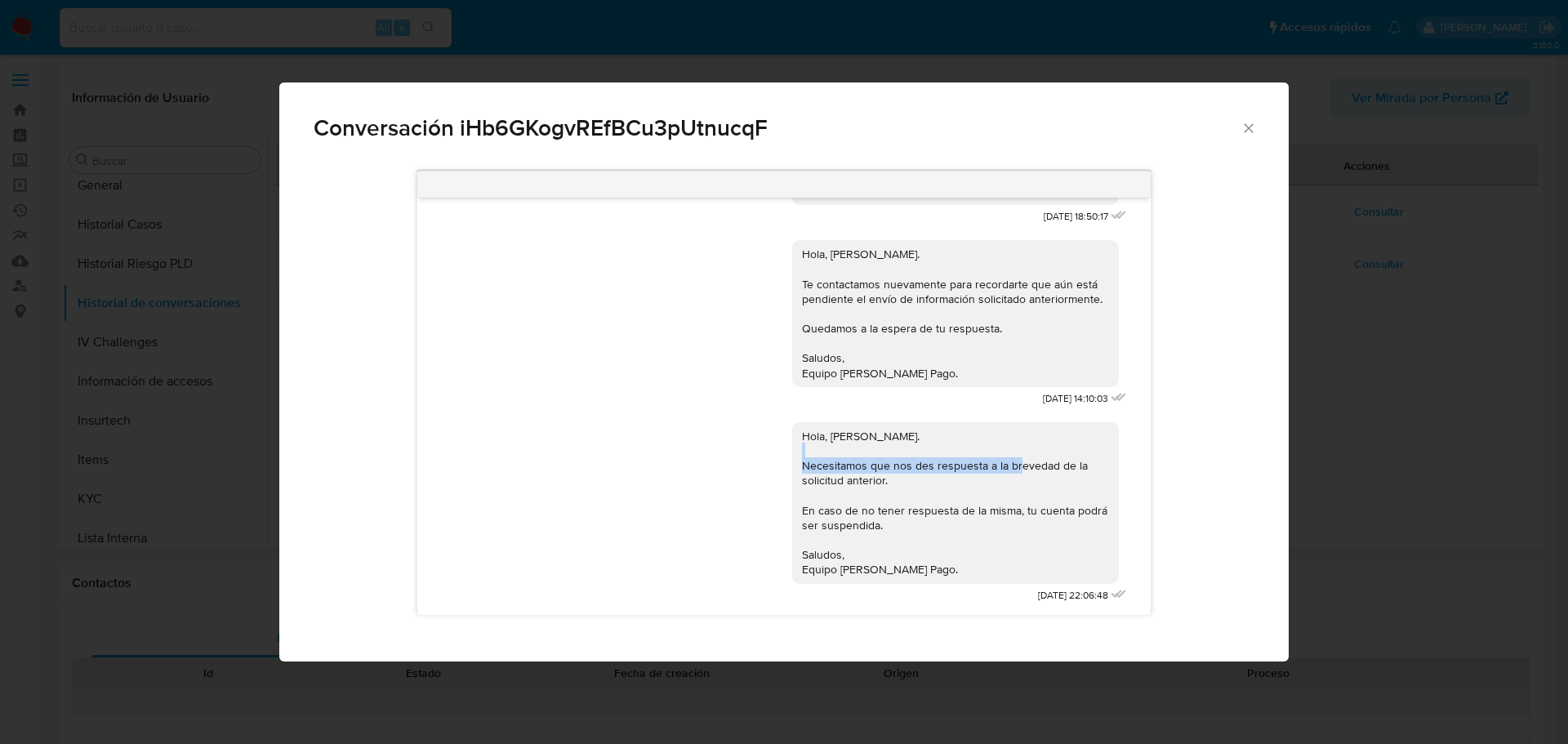
drag, startPoint x: 819, startPoint y: 466, endPoint x: 1029, endPoint y: 464, distance: 210.0
click at [1029, 464] on div "Hola, Cristhian. Necesitamos que nos des respuesta a la brevedad de la solicitu…" at bounding box center [955, 503] width 307 height 148
click at [857, 485] on div "Hola, Cristhian. Necesitamos que nos des respuesta a la brevedad de la solicitu…" at bounding box center [955, 503] width 307 height 148
drag, startPoint x: 831, startPoint y: 515, endPoint x: 991, endPoint y: 509, distance: 160.1
click at [991, 509] on div "Hola, Cristhian. Necesitamos que nos des respuesta a la brevedad de la solicitu…" at bounding box center [955, 503] width 307 height 148
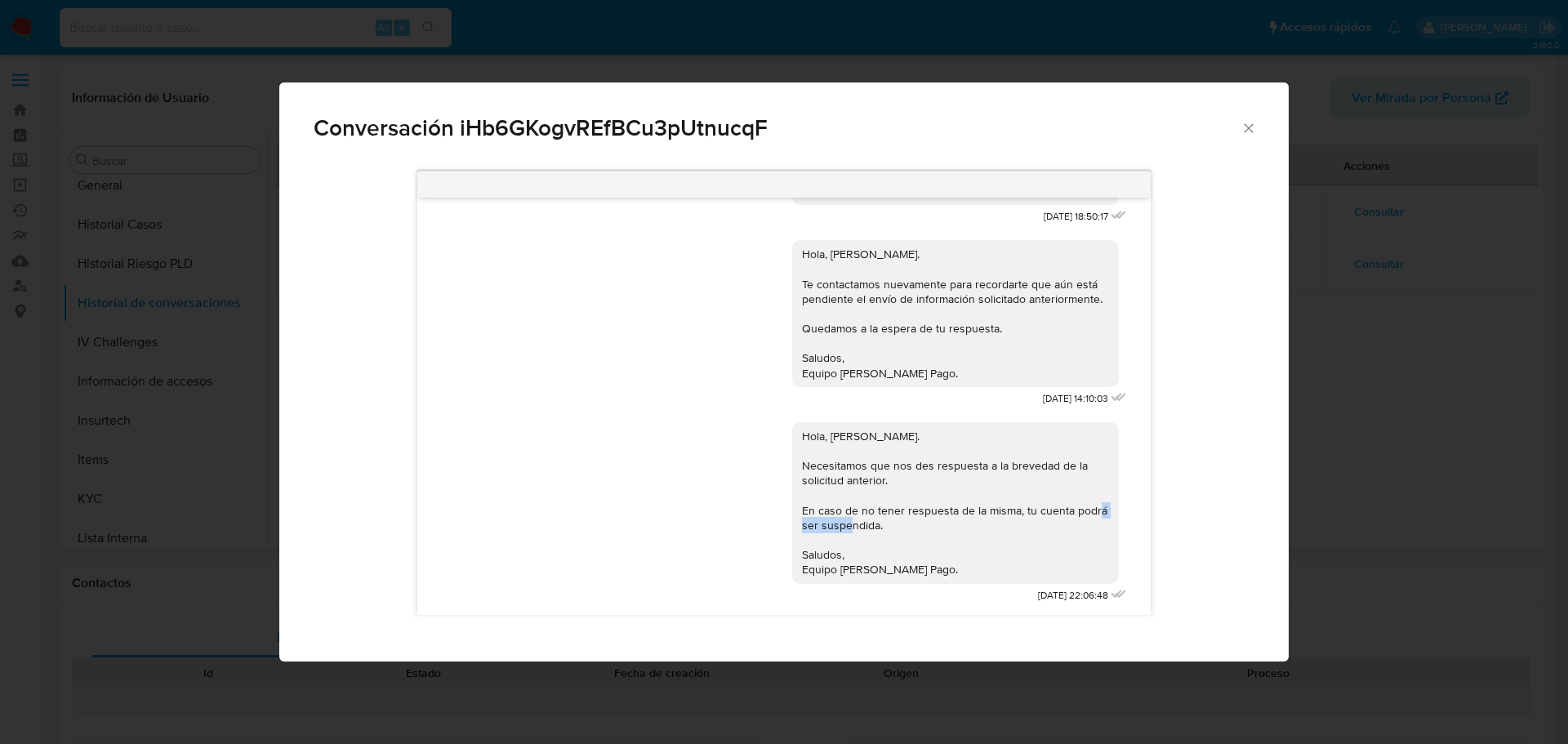
drag, startPoint x: 800, startPoint y: 529, endPoint x: 861, endPoint y: 529, distance: 61.0
click at [860, 529] on div "Hola, Cristhian. Necesitamos que nos des respuesta a la brevedad de la solicitu…" at bounding box center [955, 503] width 307 height 148
click at [919, 513] on div "Hola, Cristhian. Necesitamos que nos des respuesta a la brevedad de la solicitu…" at bounding box center [955, 503] width 307 height 148
click at [1256, 126] on icon "Cerrar" at bounding box center [1249, 128] width 17 height 17
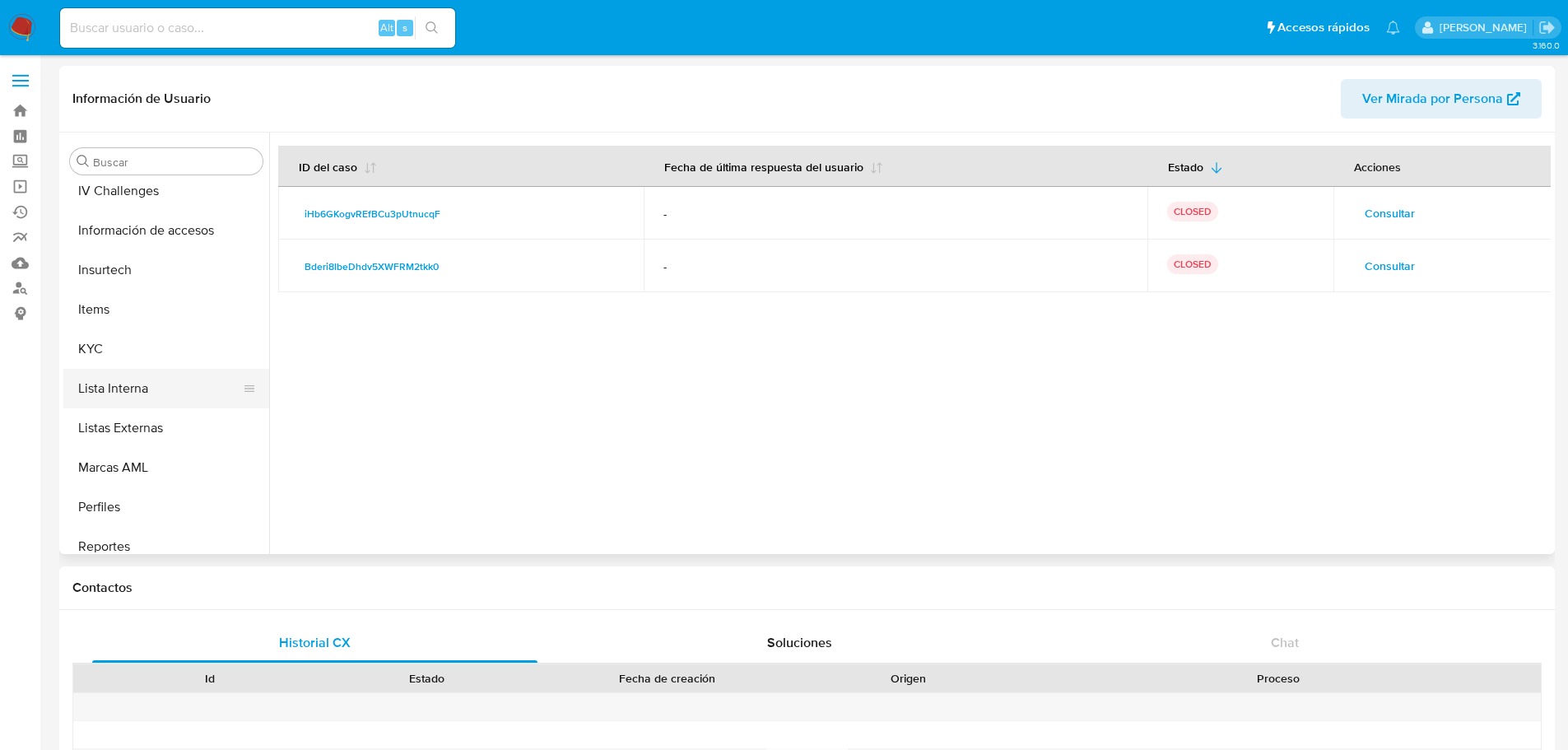
scroll to position [735, 0]
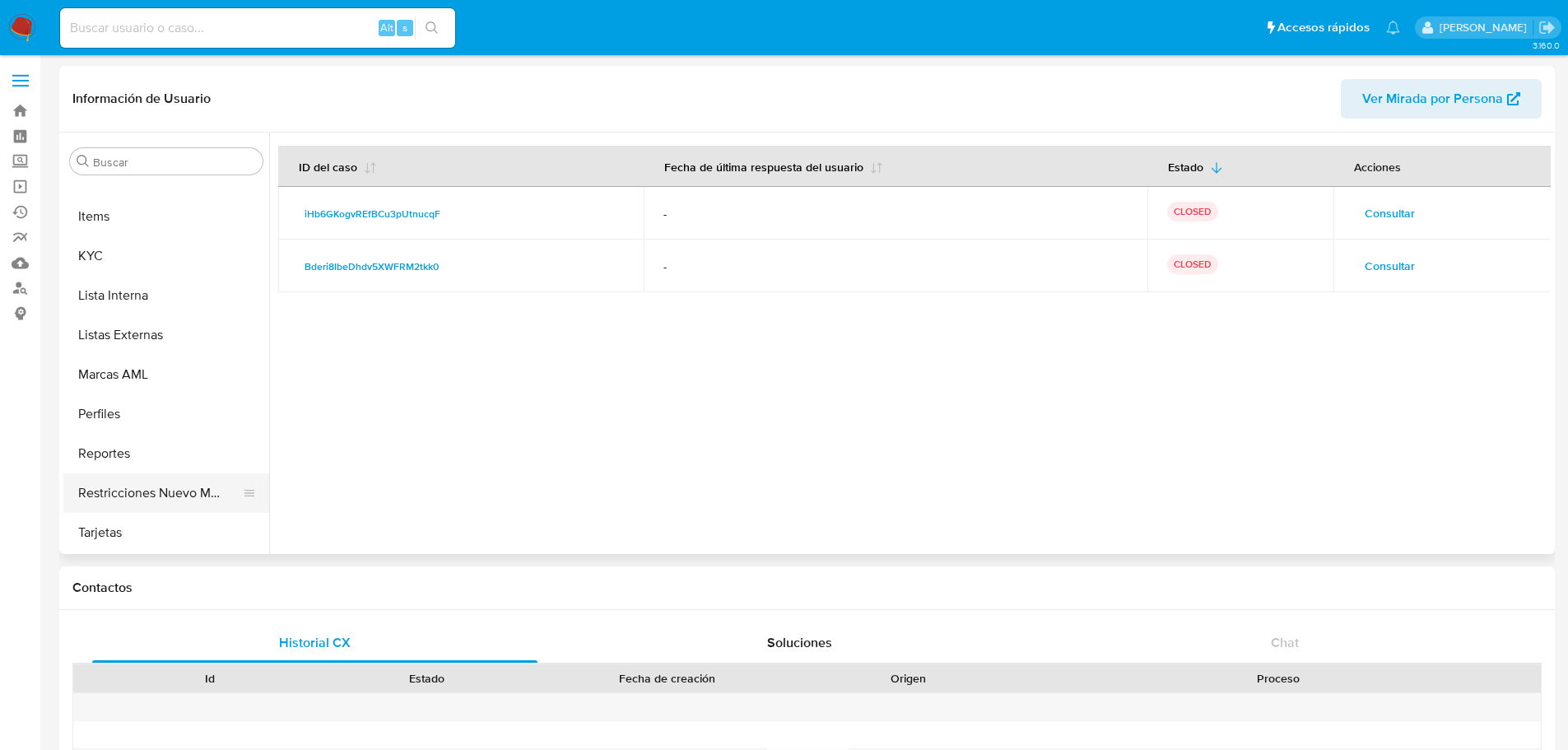
click at [183, 491] on button "Restricciones Nuevo Mundo" at bounding box center [159, 492] width 193 height 39
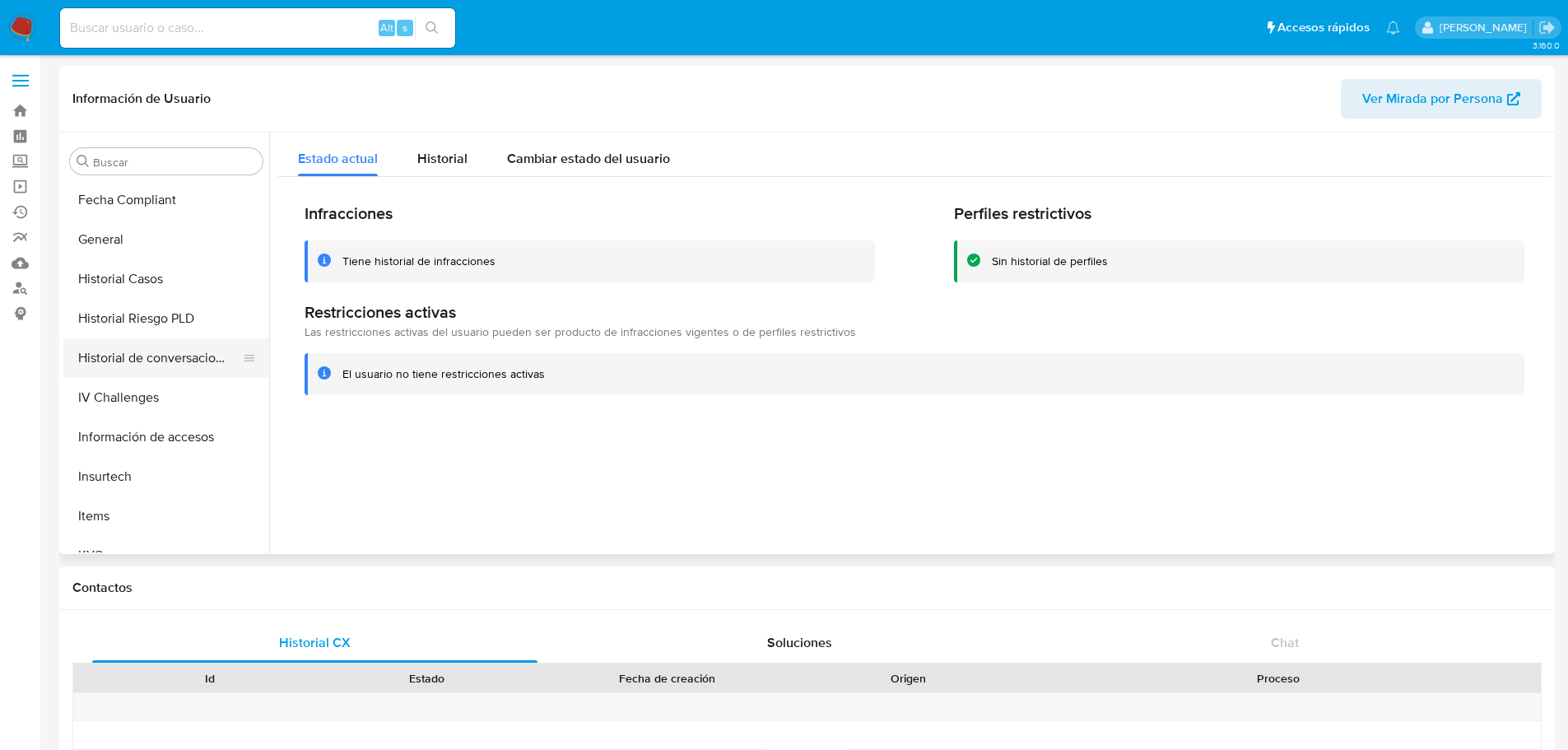
scroll to position [406, 0]
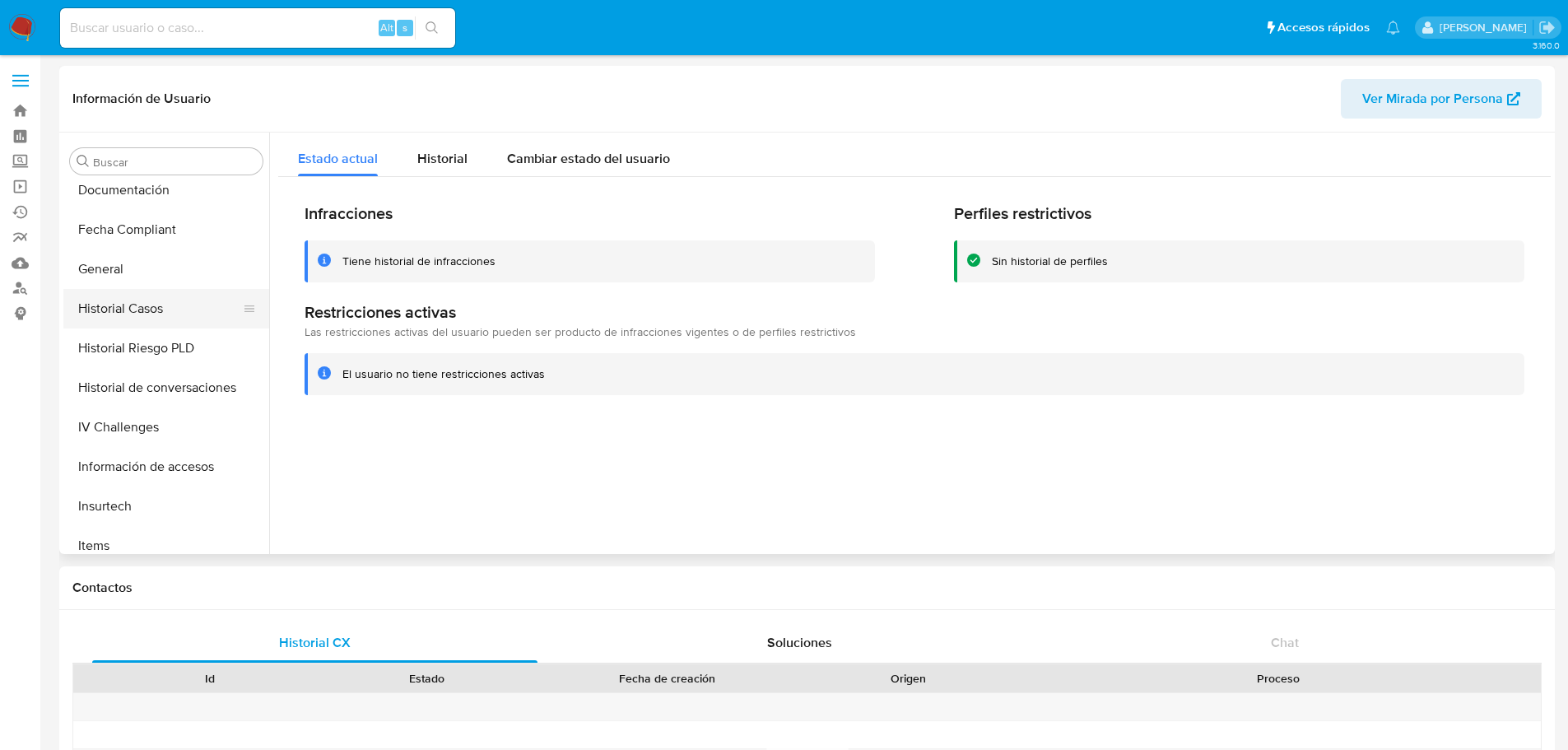
click at [176, 311] on button "Historial Casos" at bounding box center [159, 309] width 193 height 39
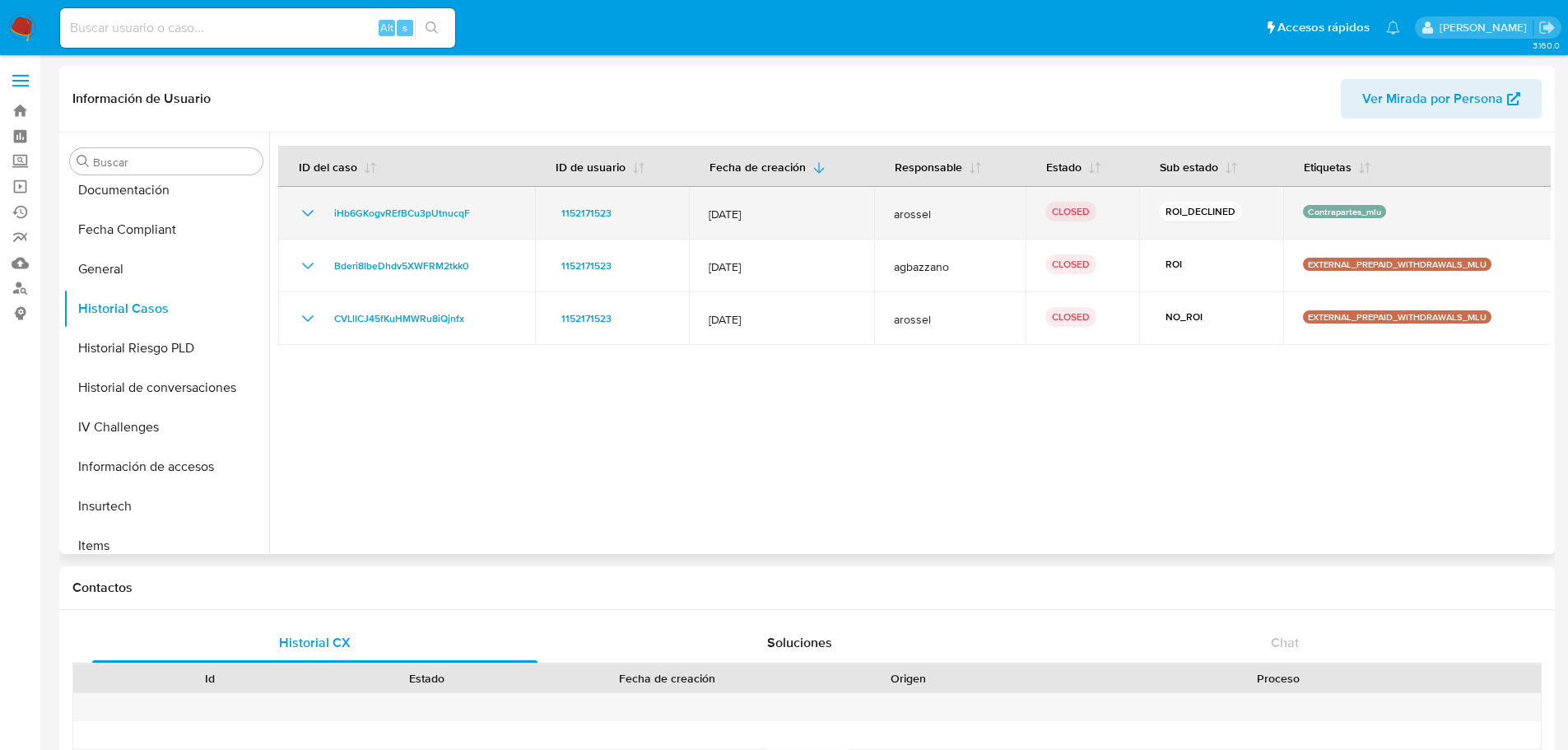
click at [412, 201] on td "iHb6GKogvREfBCu3pUtnucqF" at bounding box center [406, 213] width 257 height 53
click at [410, 209] on span "iHb6GKogvREfBCu3pUtnucqF" at bounding box center [402, 213] width 136 height 20
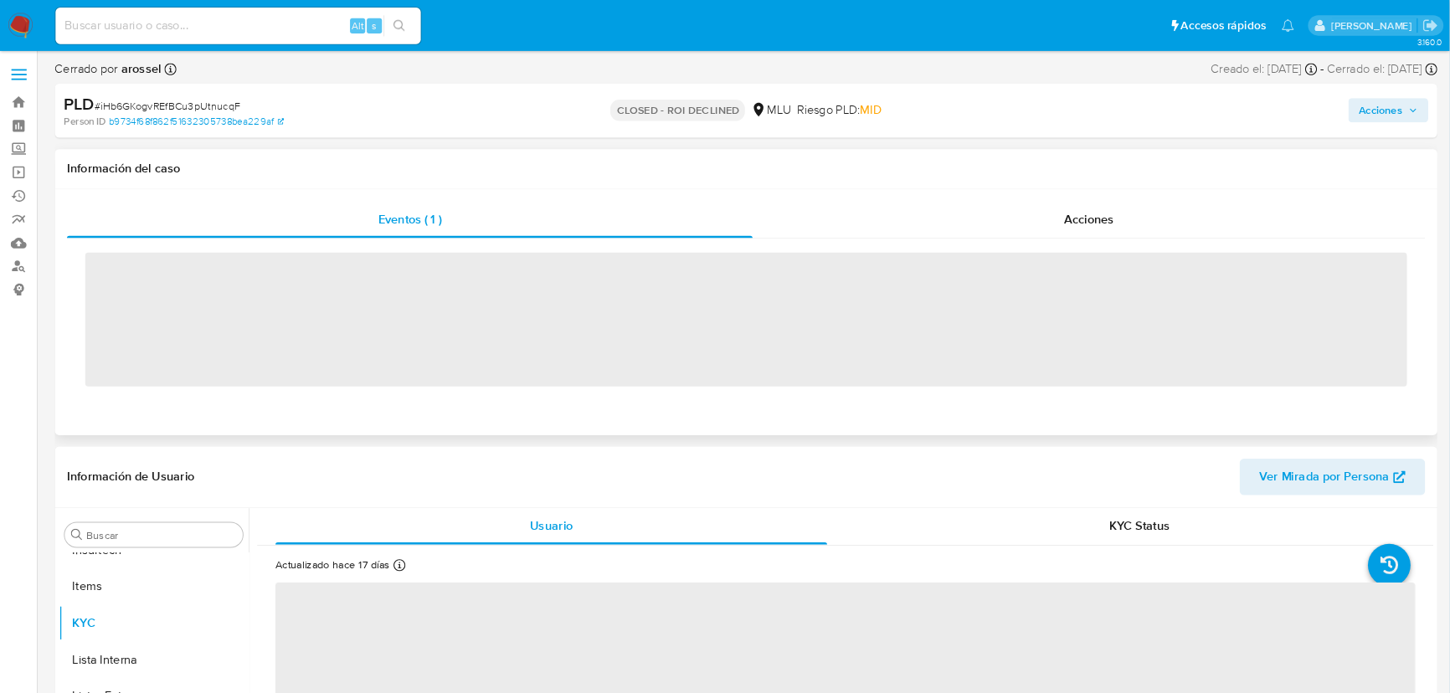
scroll to position [748, 0]
drag, startPoint x: 1314, startPoint y: 266, endPoint x: 1312, endPoint y: 229, distance: 37.7
click at [1314, 234] on div "Eventos ( 1 ) Acciones ‌" at bounding box center [821, 329] width 1494 height 215
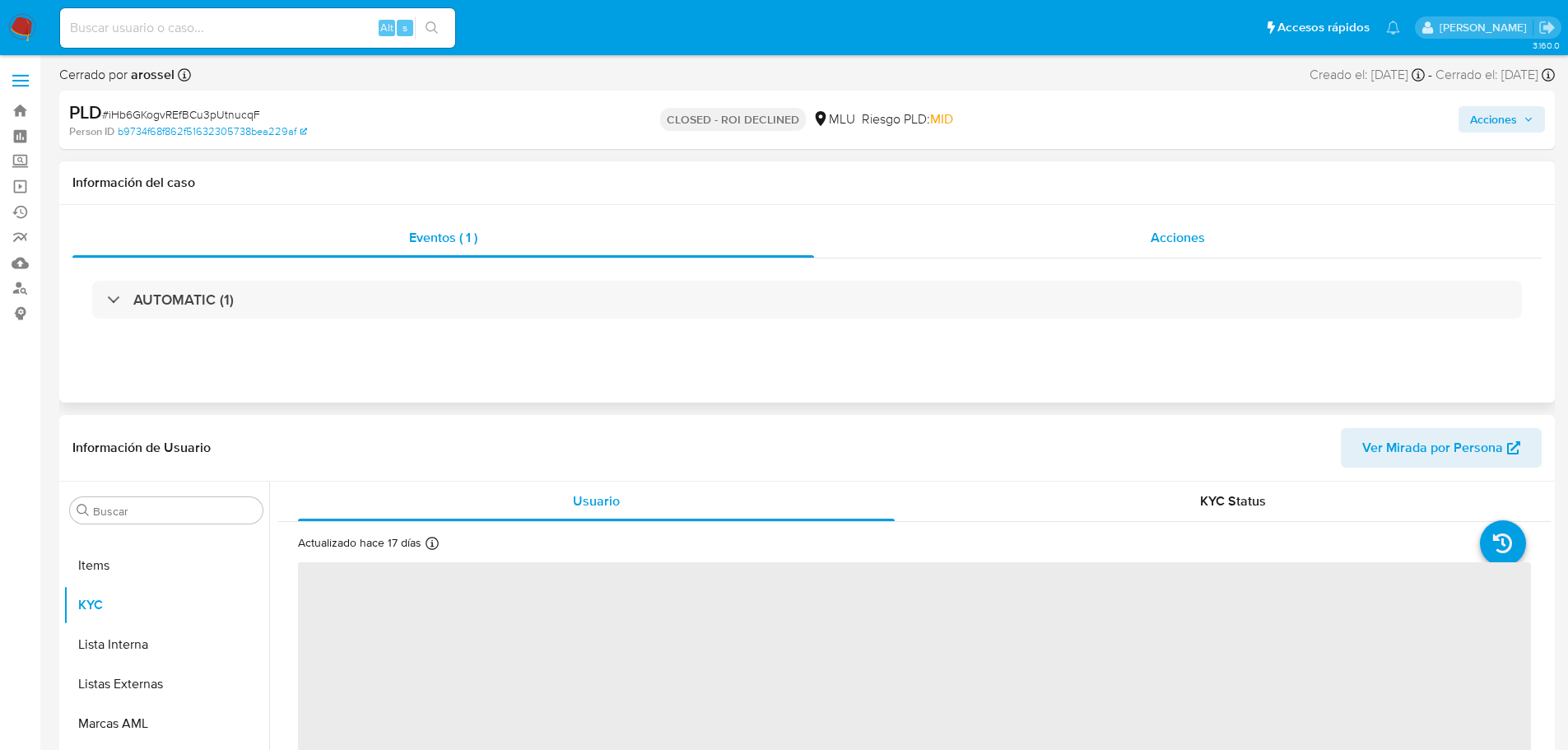
click at [1290, 225] on div "Acciones" at bounding box center [1178, 238] width 727 height 39
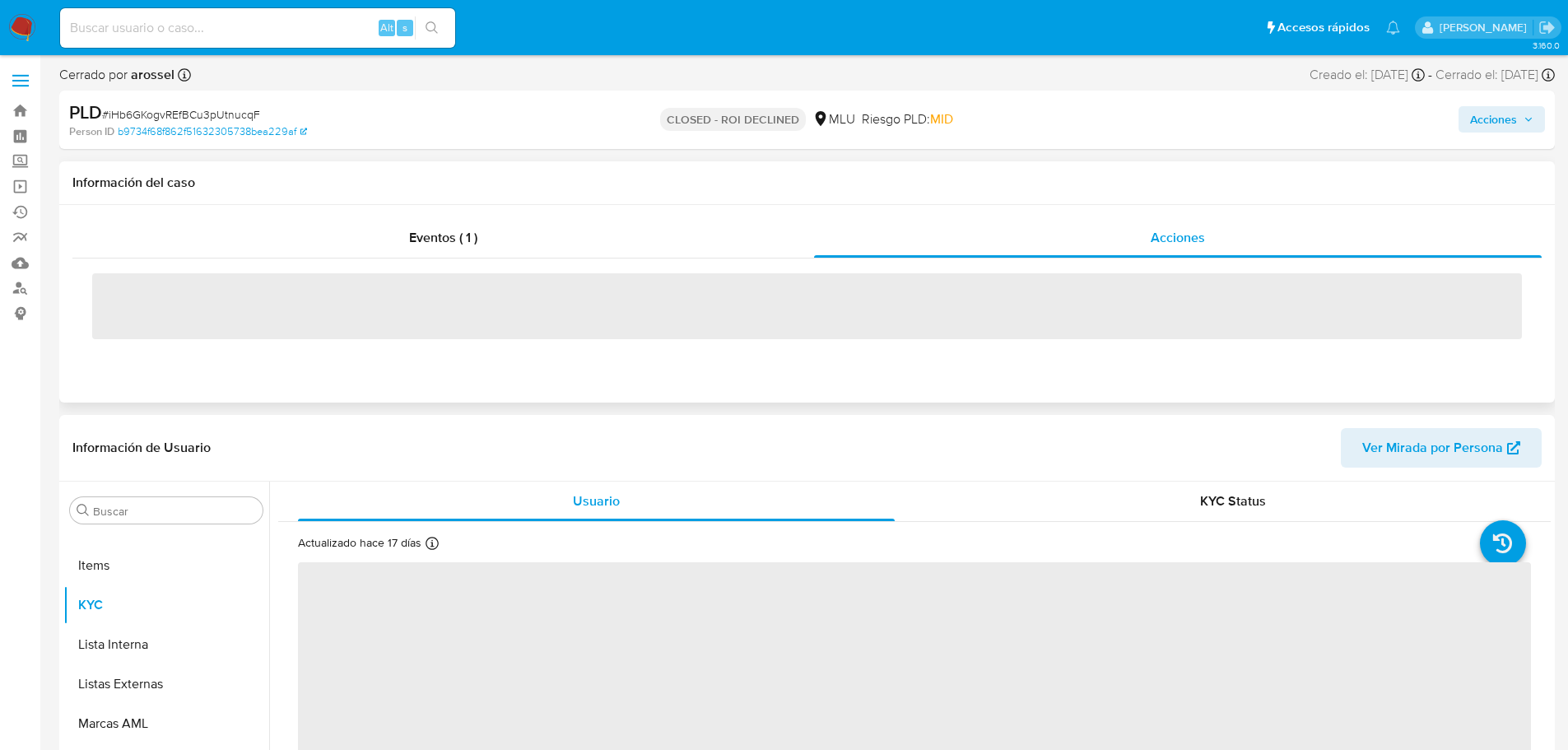
select select "10"
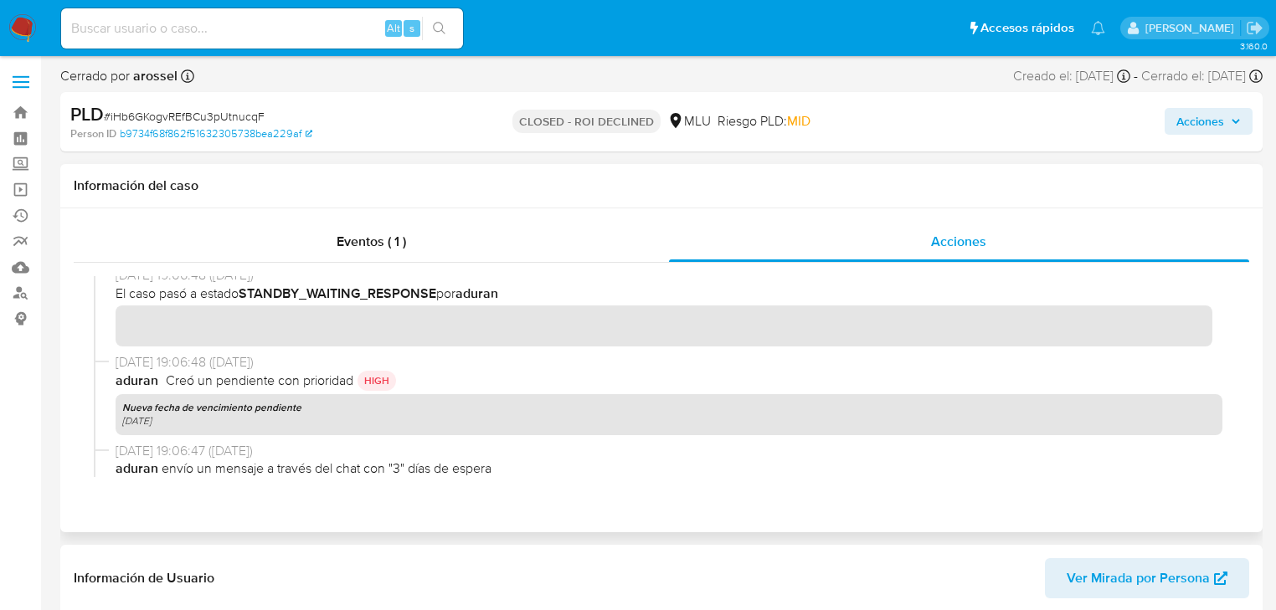
scroll to position [536, 0]
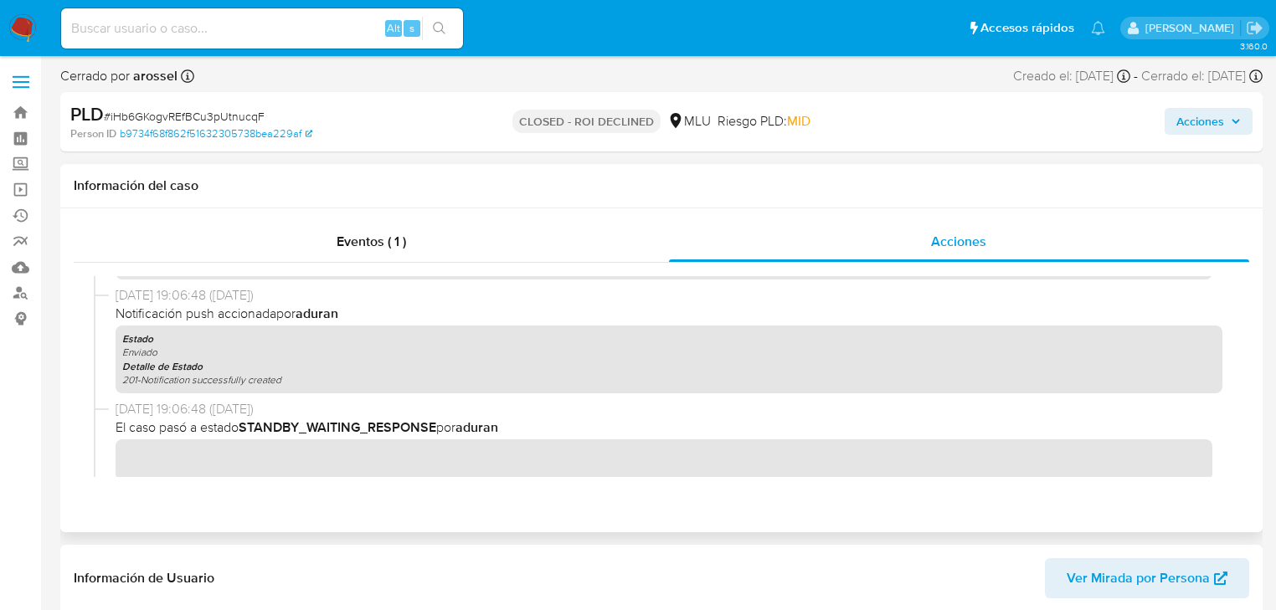
drag, startPoint x: 430, startPoint y: 431, endPoint x: 255, endPoint y: 429, distance: 175.0
click at [255, 429] on b "STANDBY_WAITING_RESPONSE" at bounding box center [338, 427] width 198 height 19
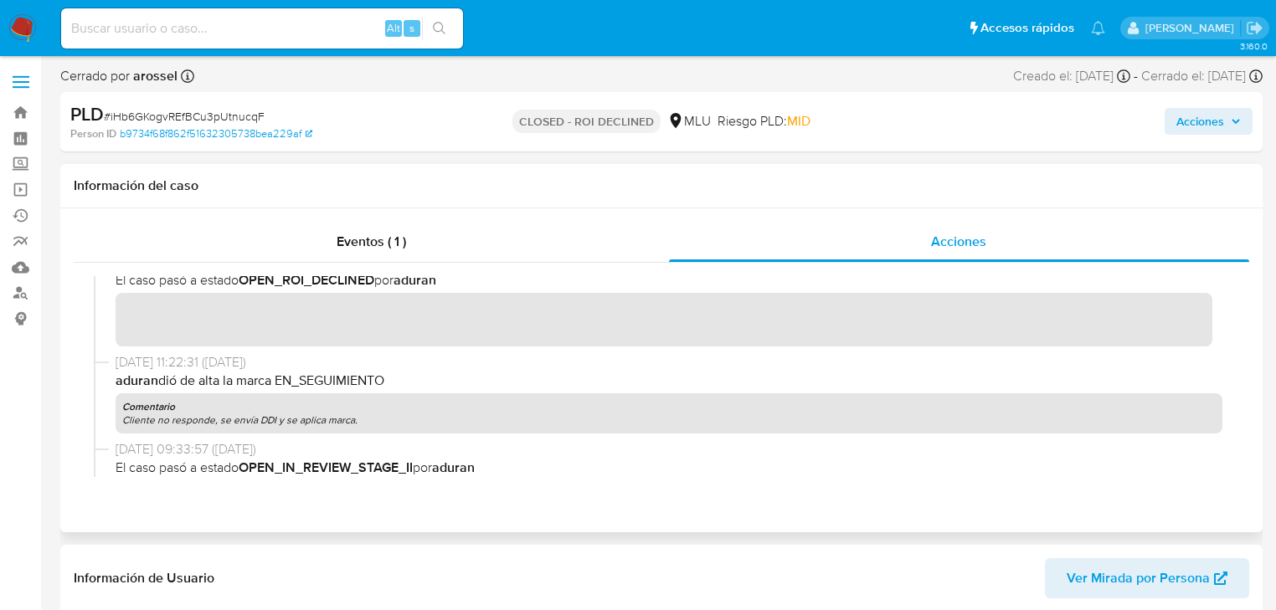
scroll to position [134, 0]
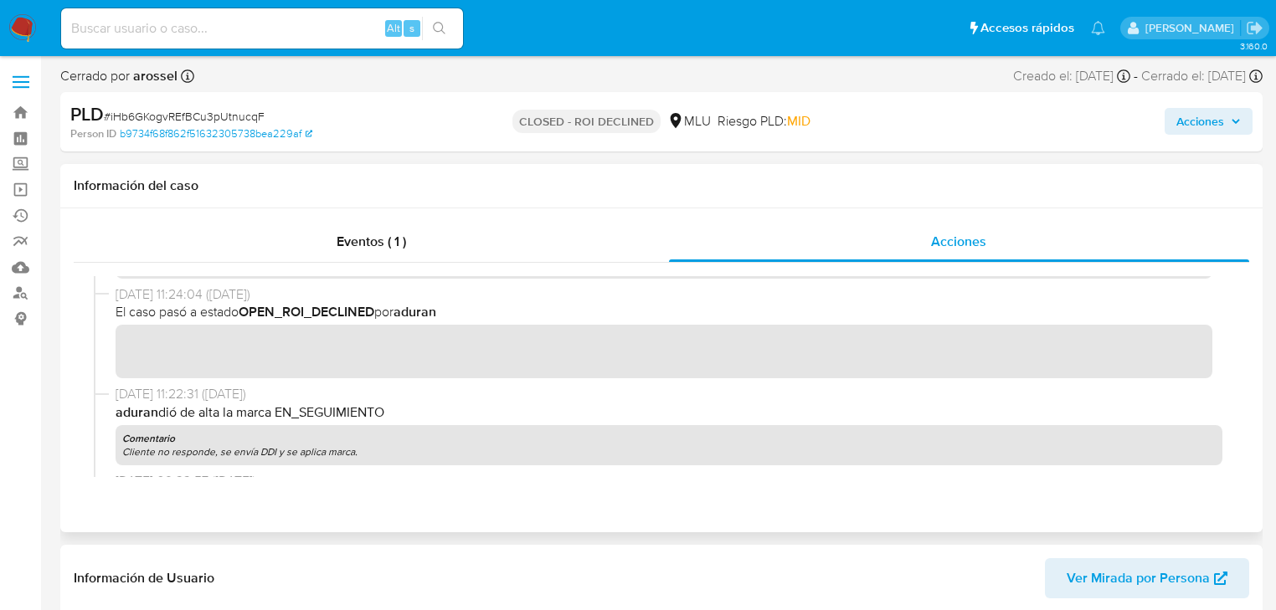
drag, startPoint x: 252, startPoint y: 415, endPoint x: 358, endPoint y: 419, distance: 106.4
click at [358, 419] on p "aduran dió de alta la marca EN_SEGUIMIENTO" at bounding box center [669, 413] width 1107 height 18
drag, startPoint x: 165, startPoint y: 455, endPoint x: 334, endPoint y: 452, distance: 169.1
click at [332, 452] on p "Cliente no responde, se envía DDI y se aplica marca." at bounding box center [668, 451] width 1093 height 13
click at [363, 452] on p "Cliente no responde, se envía DDI y se aplica marca." at bounding box center [668, 451] width 1093 height 13
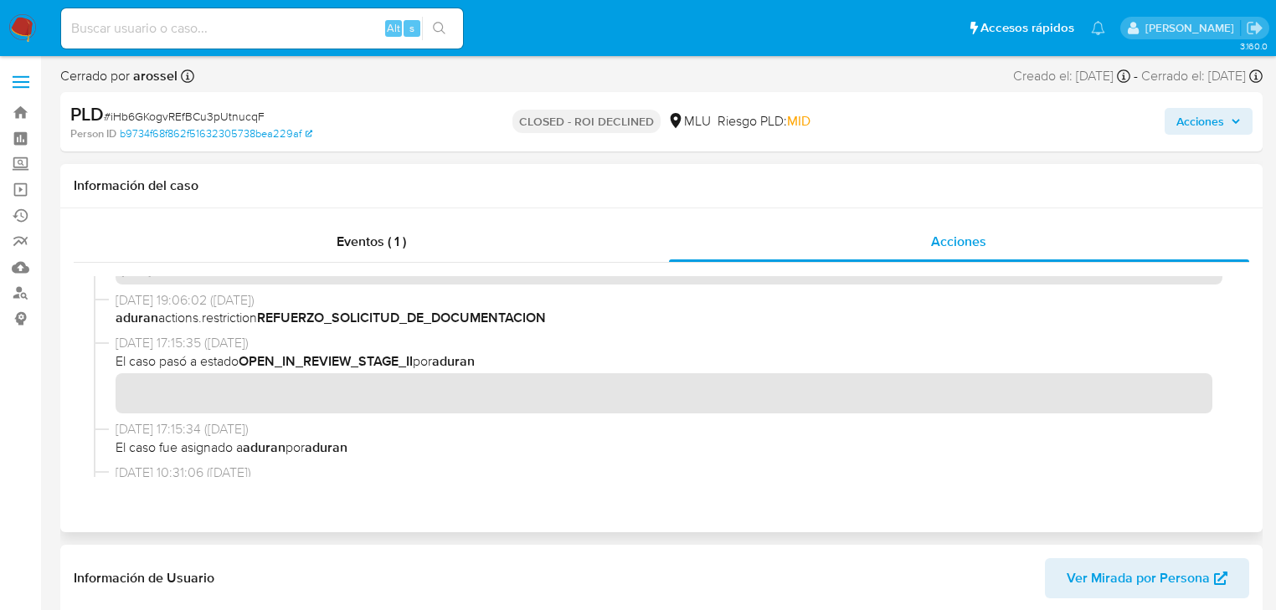
scroll to position [938, 0]
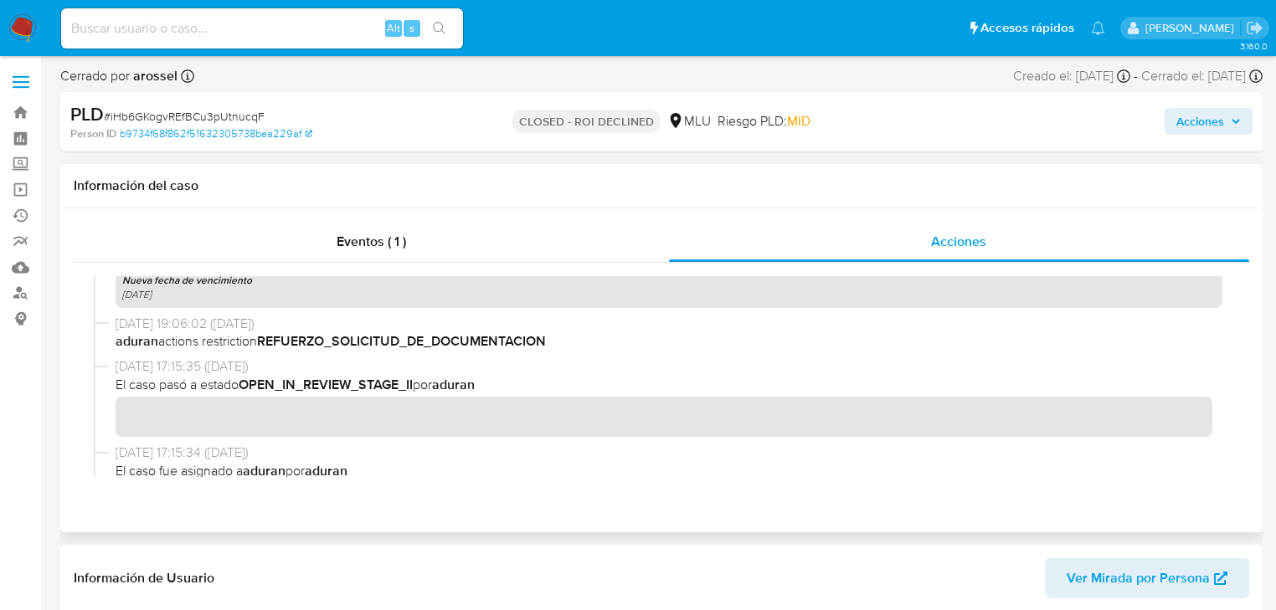
drag, startPoint x: 263, startPoint y: 346, endPoint x: 523, endPoint y: 339, distance: 260.5
click at [523, 339] on span "aduran actions.restriction REFUERZO_SOLICITUD_DE_DOCUMENTACION" at bounding box center [669, 341] width 1107 height 18
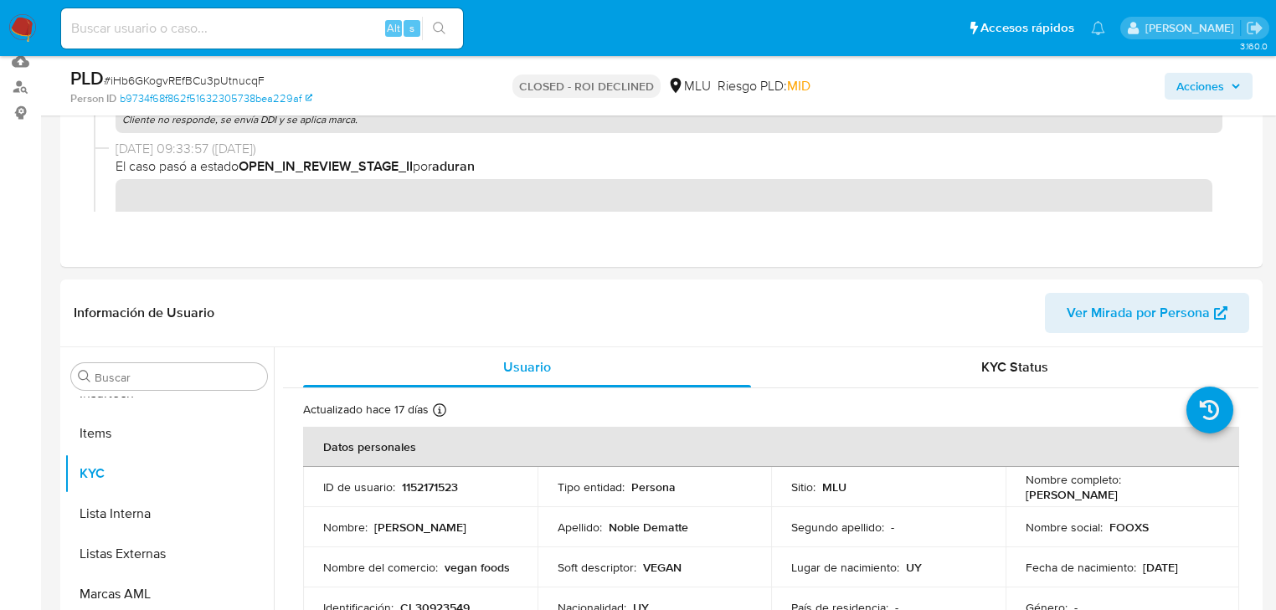
scroll to position [268, 0]
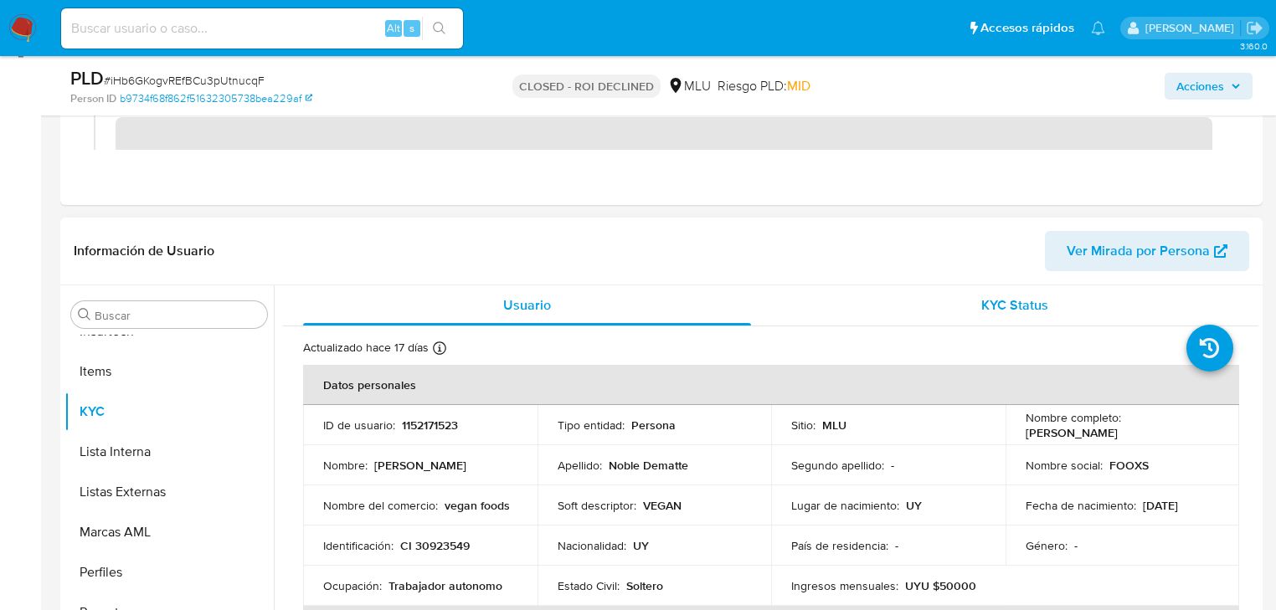
click at [990, 318] on div "KYC Status" at bounding box center [1015, 305] width 448 height 40
